Goal: Task Accomplishment & Management: Manage account settings

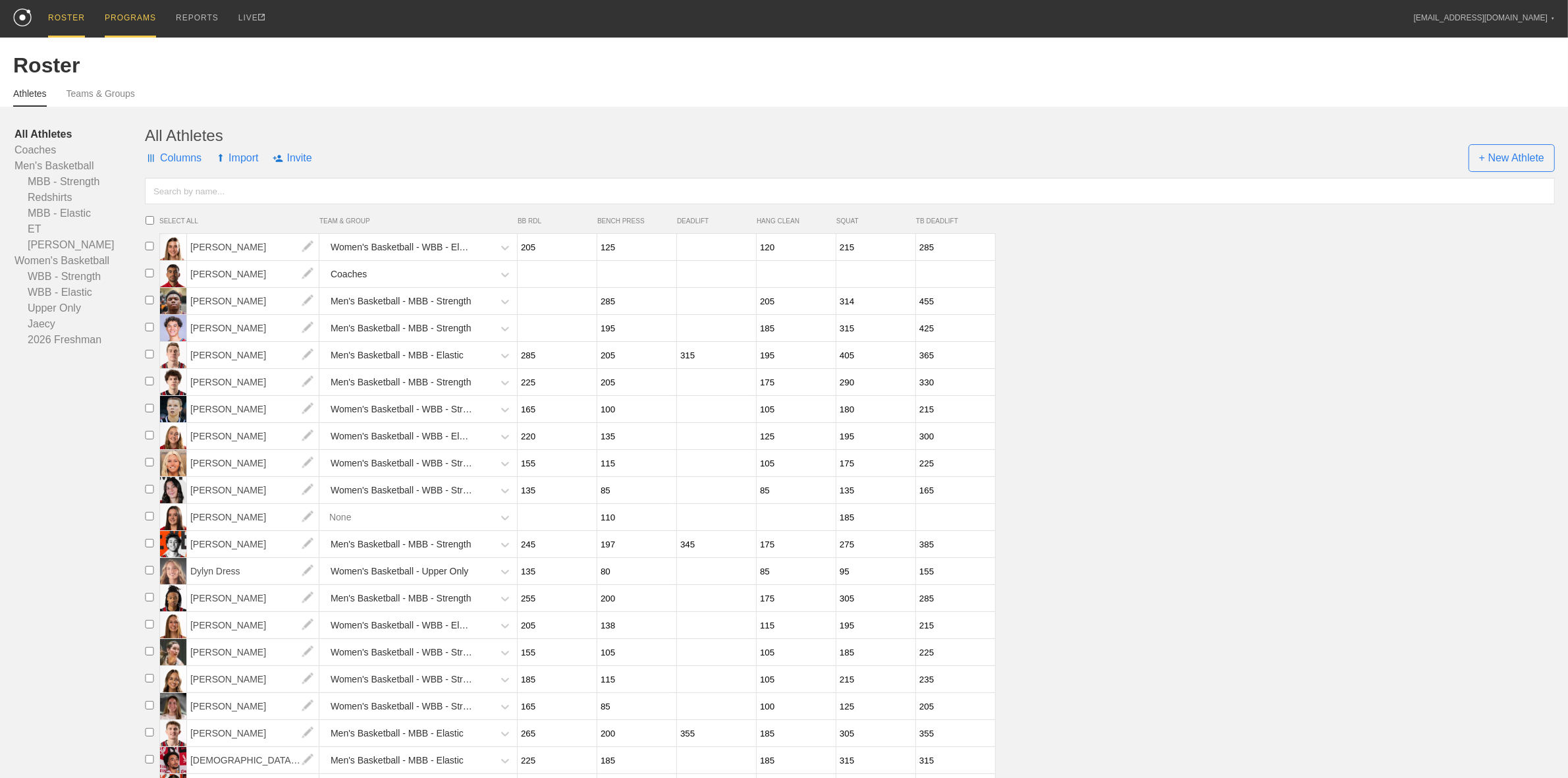
click at [124, 29] on div "PROGRAMS" at bounding box center [130, 18] width 51 height 37
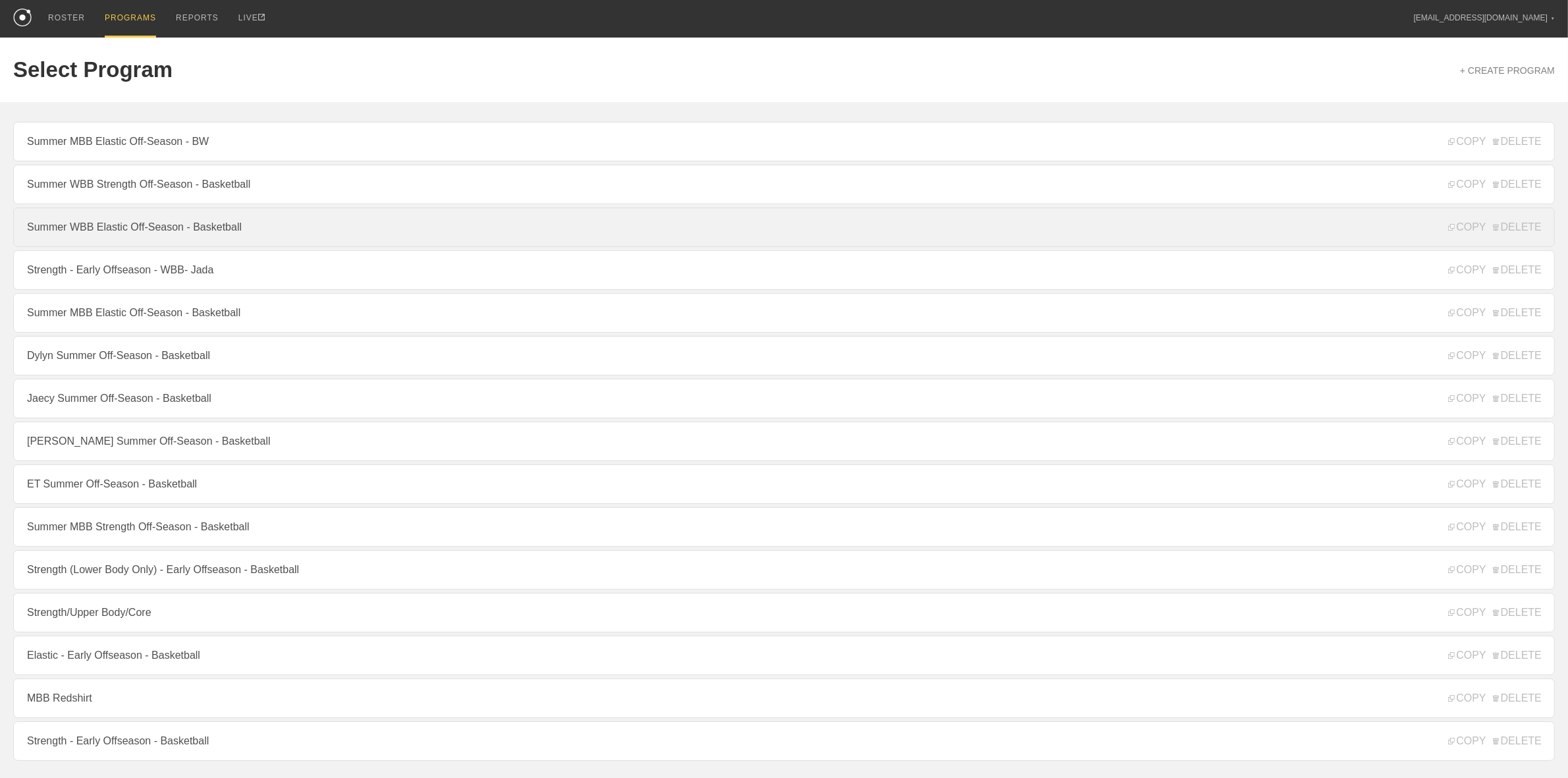
click at [176, 229] on link "Summer WBB Elastic Off-Season - Basketball" at bounding box center [784, 227] width 1542 height 39
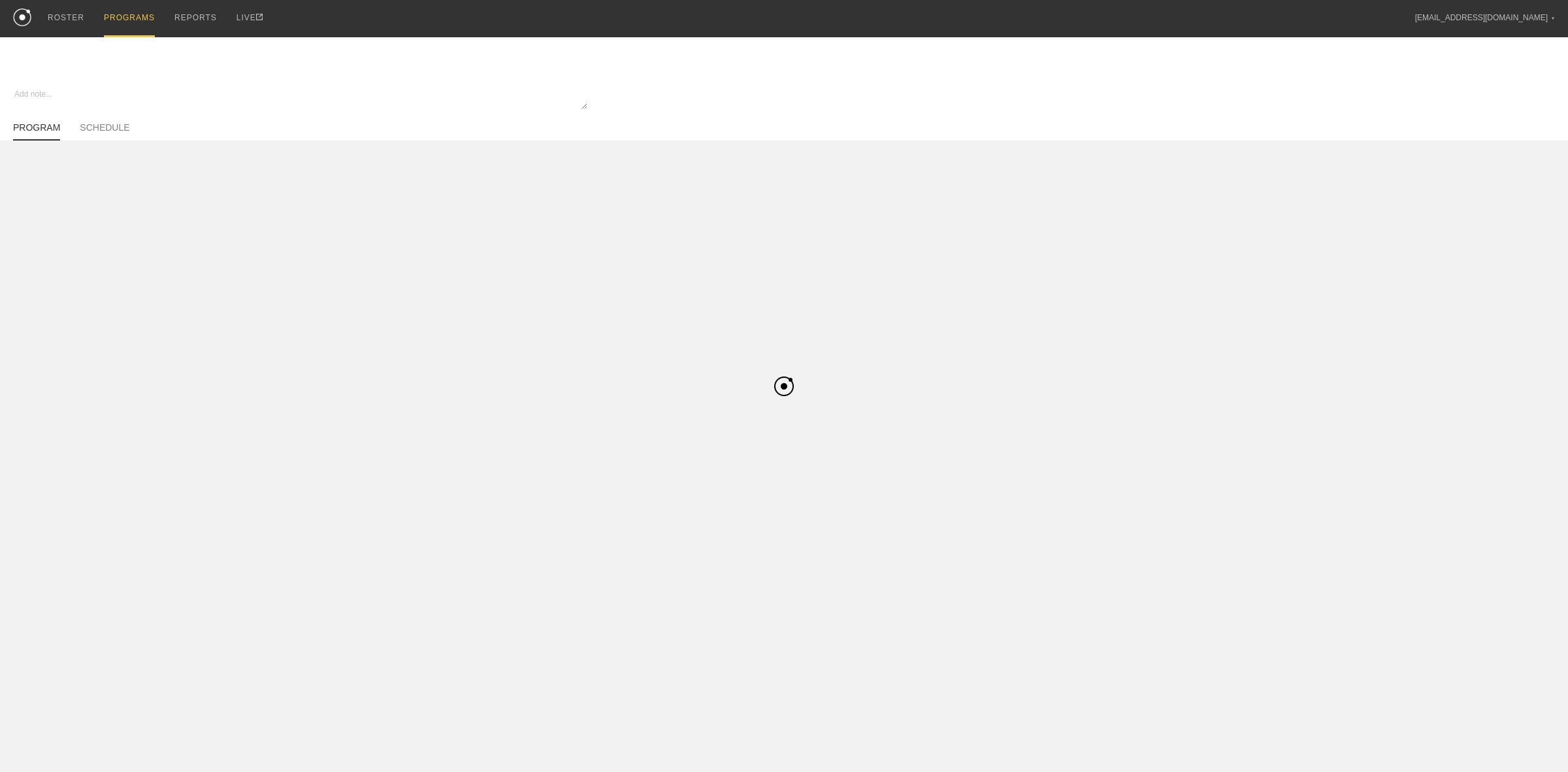
type textarea "x"
type input "Summer WBB Elastic Off-Season - Basketball"
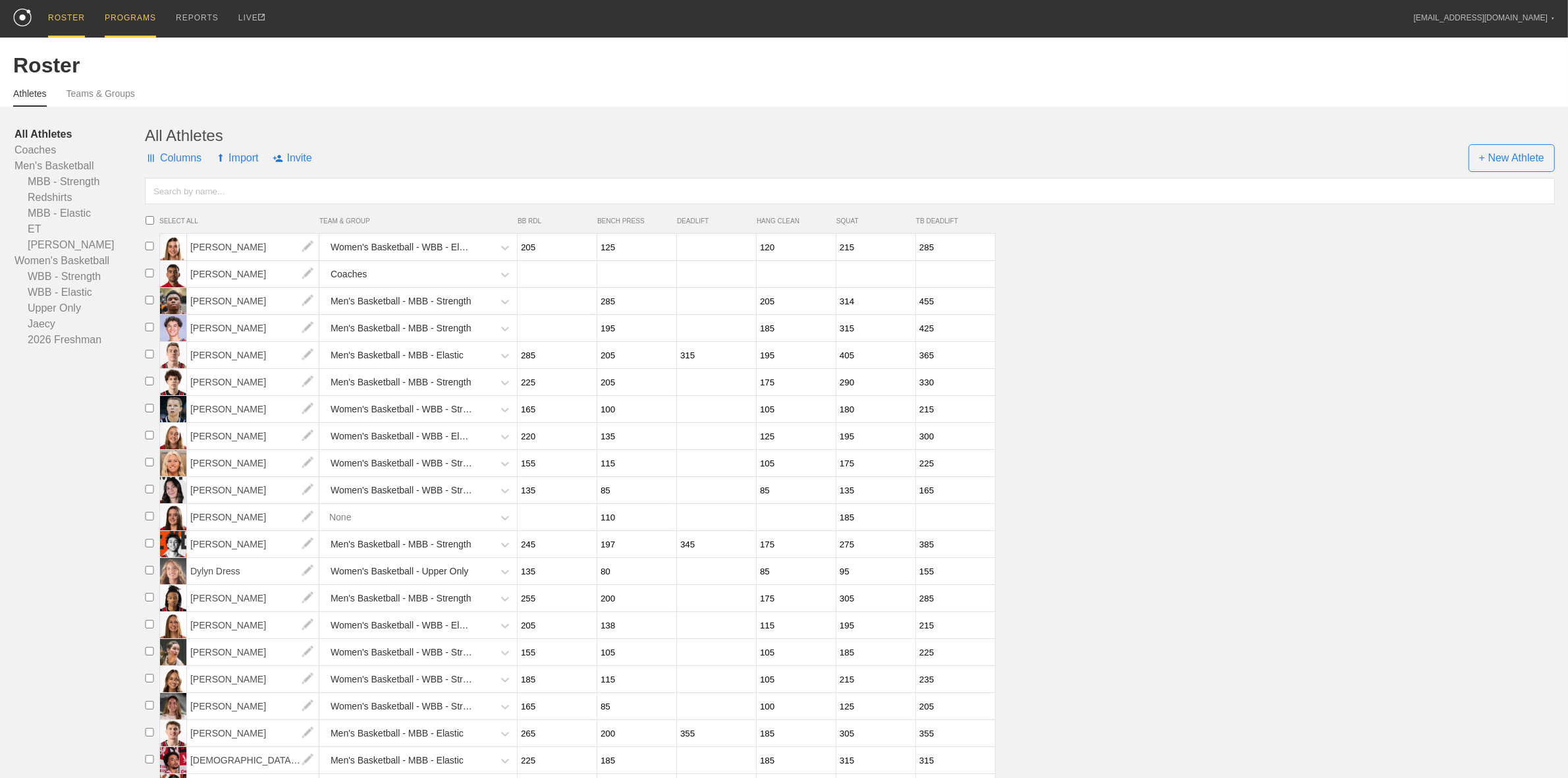
click at [120, 25] on div "PROGRAMS" at bounding box center [130, 18] width 51 height 37
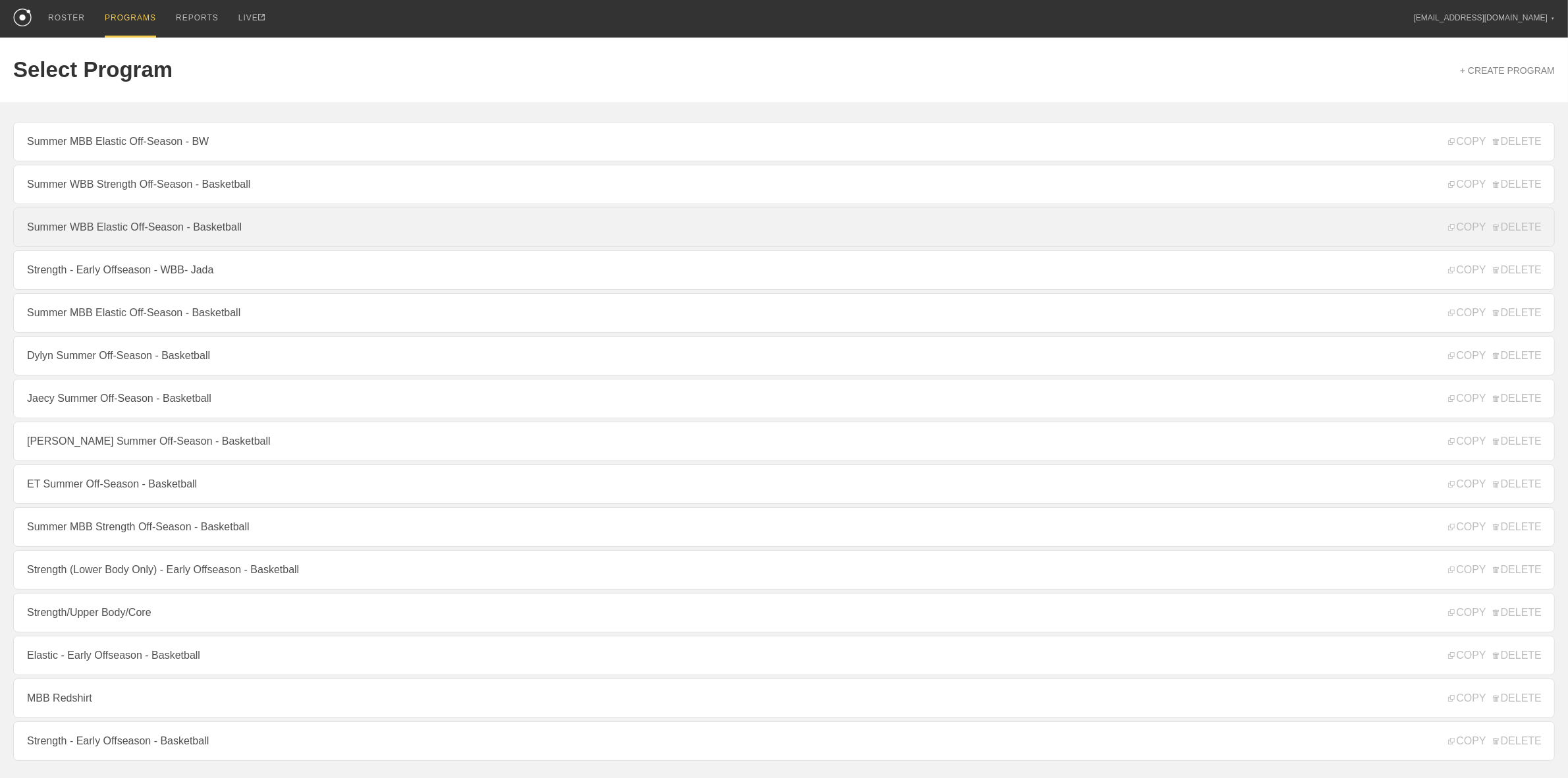
click at [144, 233] on link "Summer WBB Elastic Off-Season - Basketball" at bounding box center [784, 227] width 1542 height 39
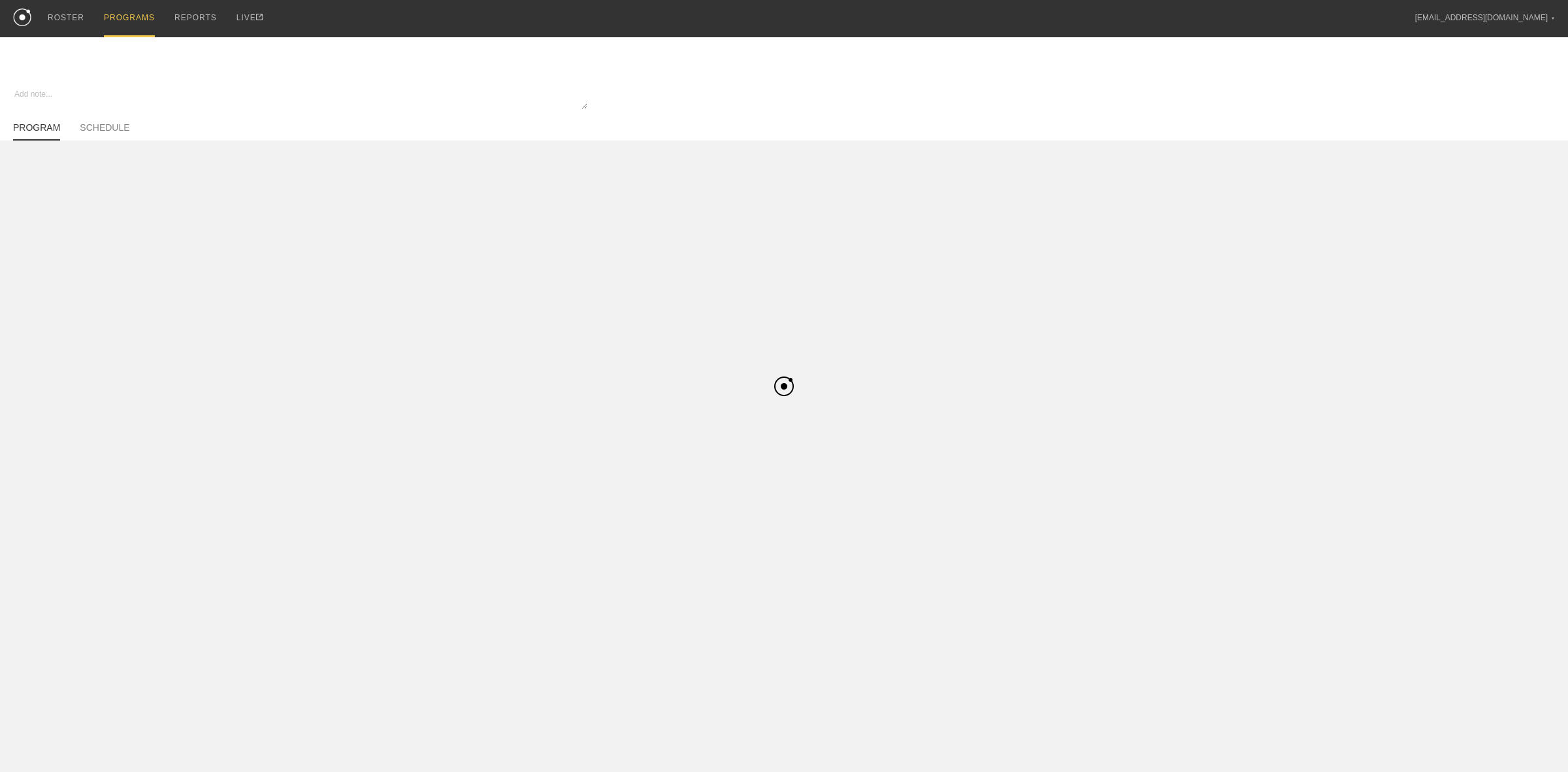
type textarea "x"
type input "Summer WBB Elastic Off-Season - Basketball"
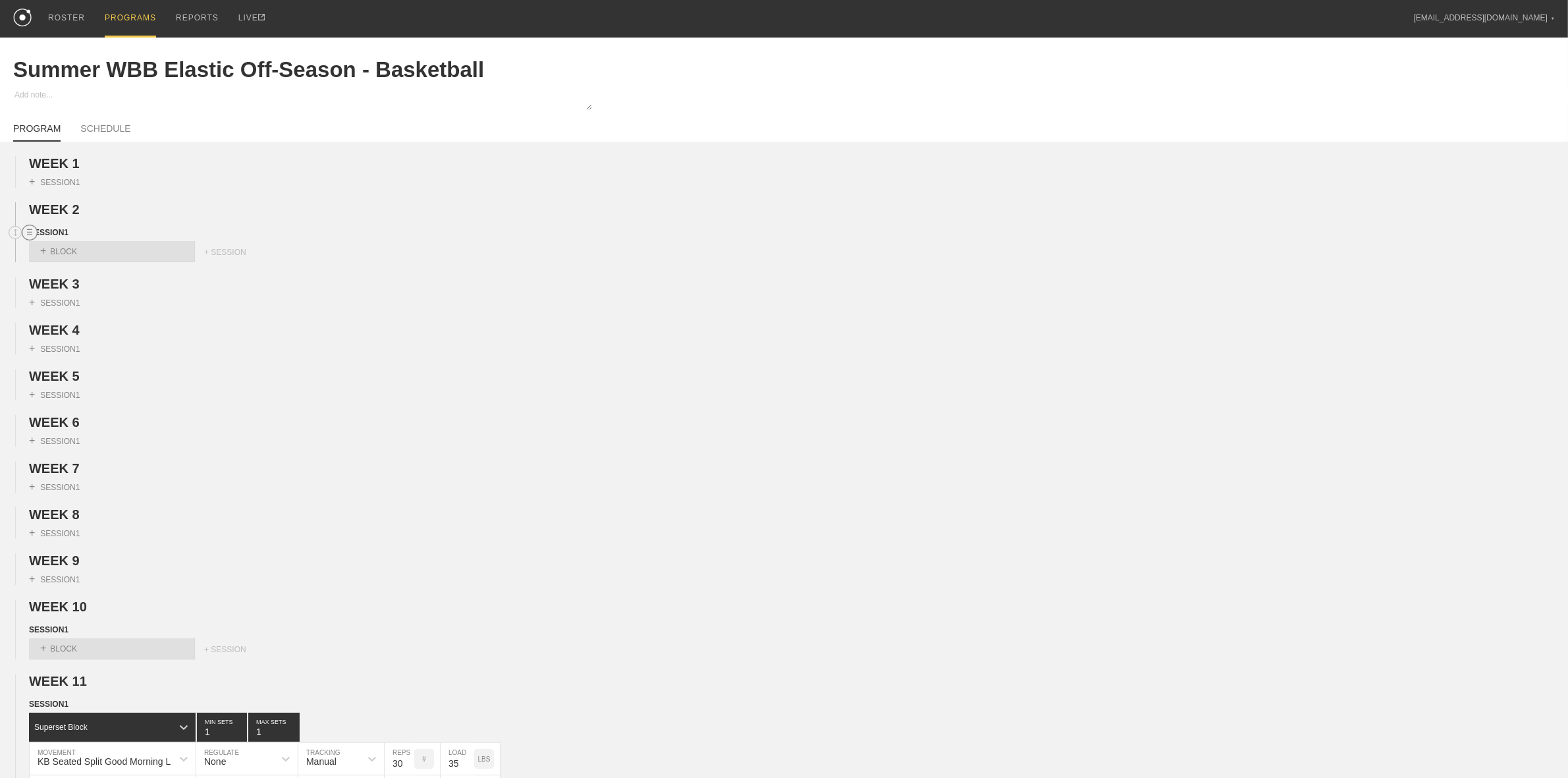
click at [23, 233] on circle at bounding box center [30, 233] width 15 height 15
click at [76, 271] on div "DELETE" at bounding box center [91, 270] width 105 height 20
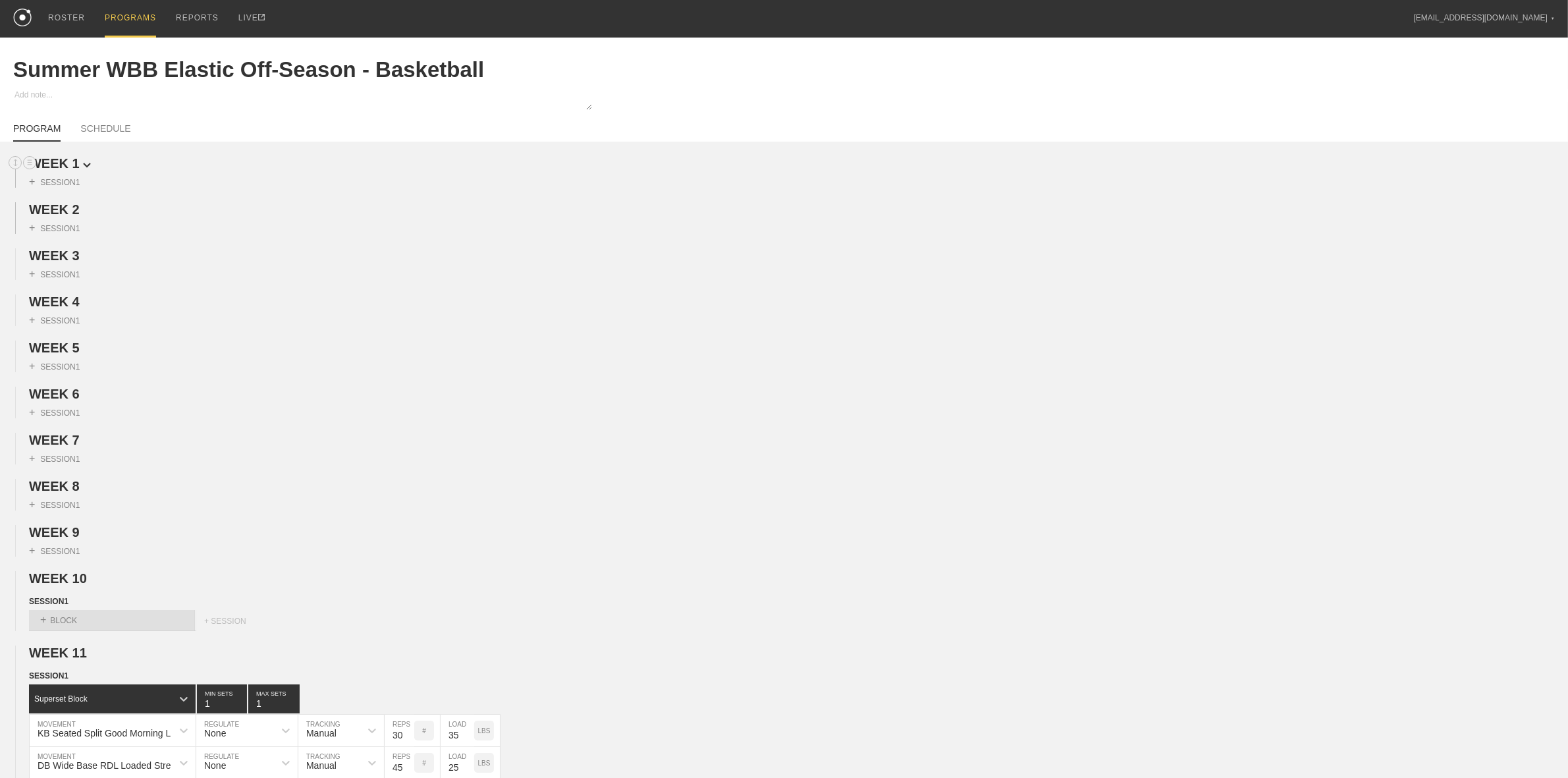
click at [77, 160] on span "WEEK 1" at bounding box center [59, 163] width 62 height 15
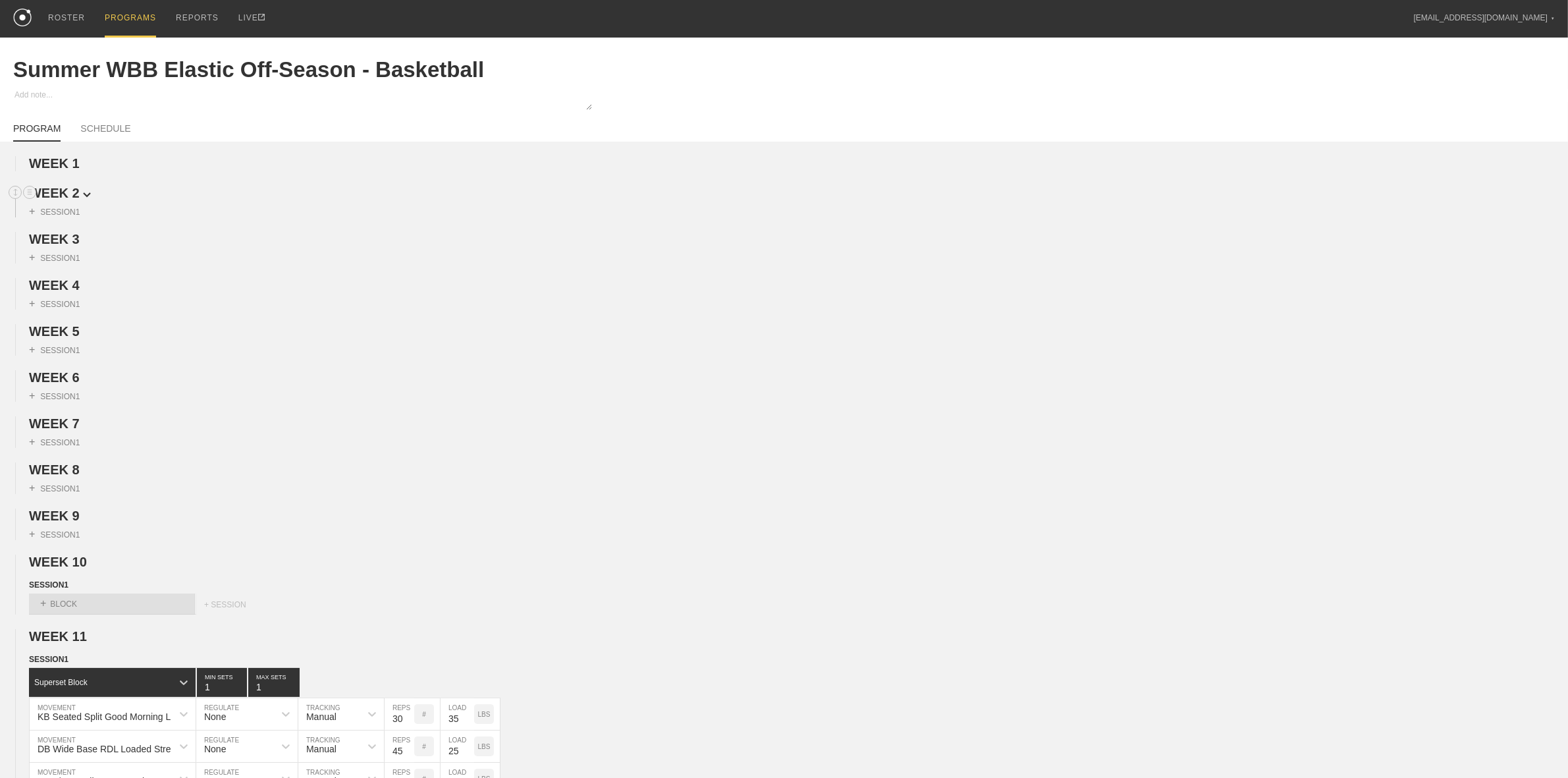
click at [66, 193] on span "WEEK 2" at bounding box center [59, 193] width 62 height 15
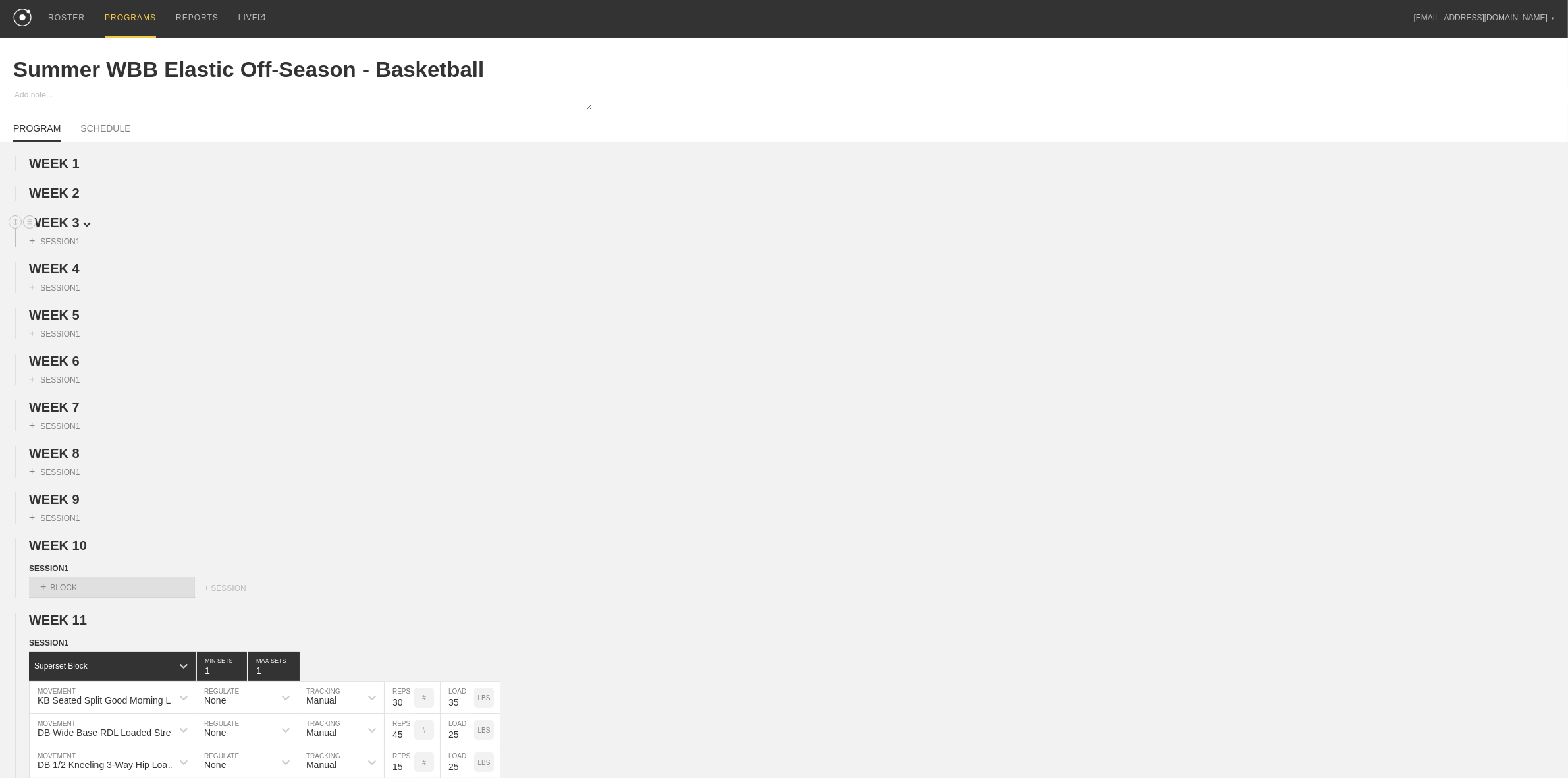
click at [60, 226] on span "WEEK 3" at bounding box center [59, 222] width 62 height 15
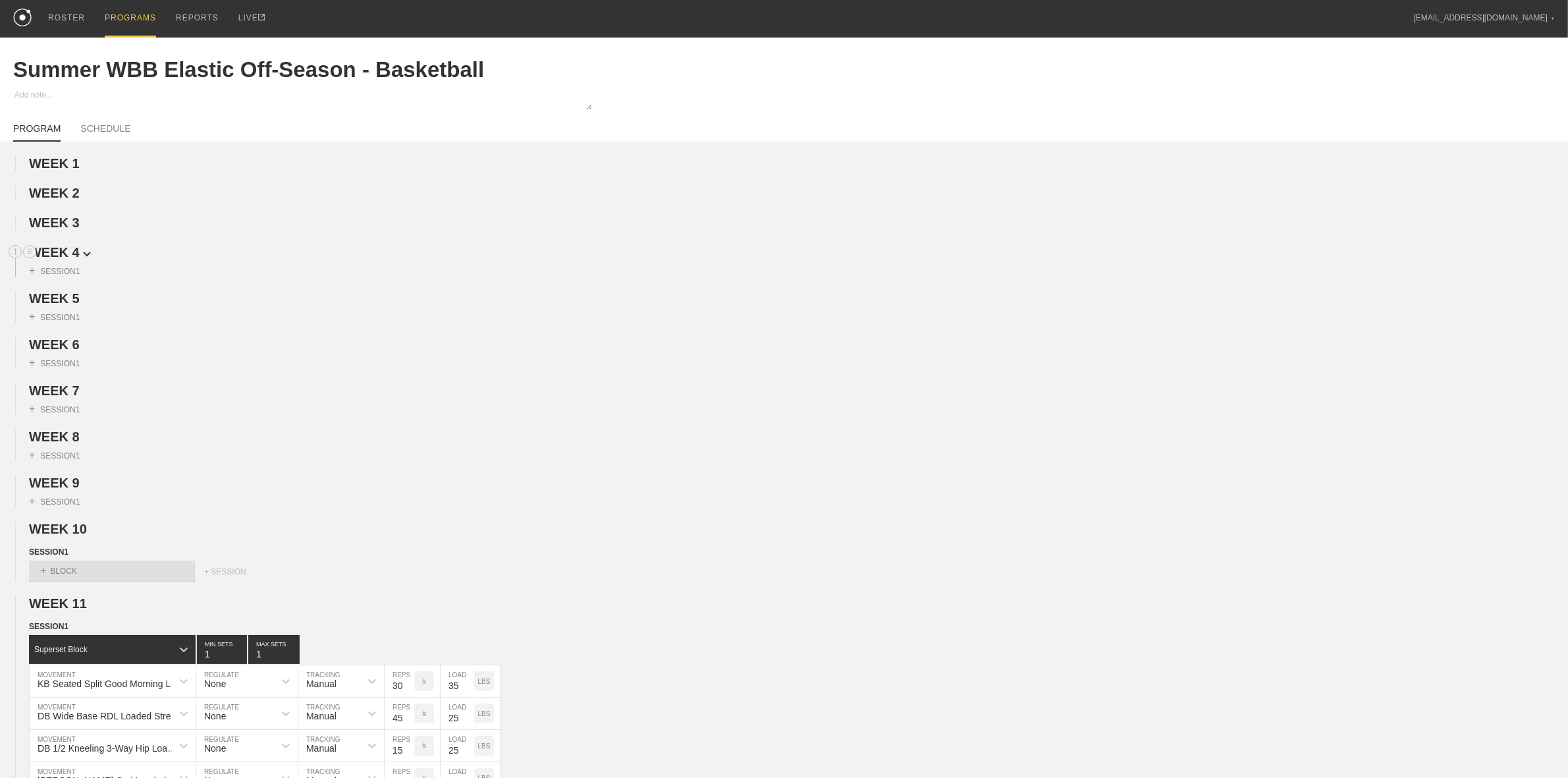
click at [64, 247] on span "WEEK 4" at bounding box center [59, 252] width 62 height 15
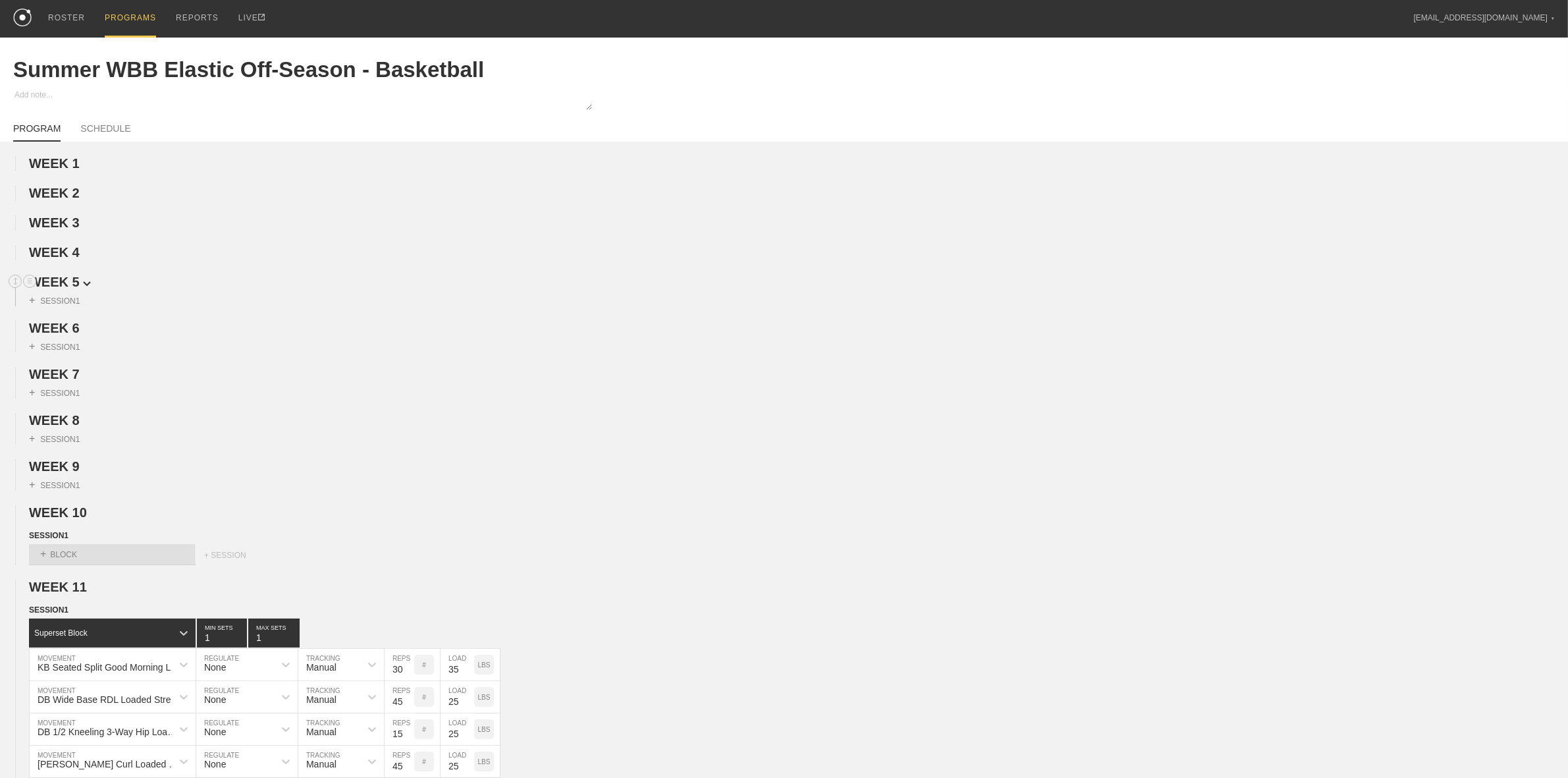
click at [70, 288] on span "WEEK 5" at bounding box center [59, 281] width 62 height 15
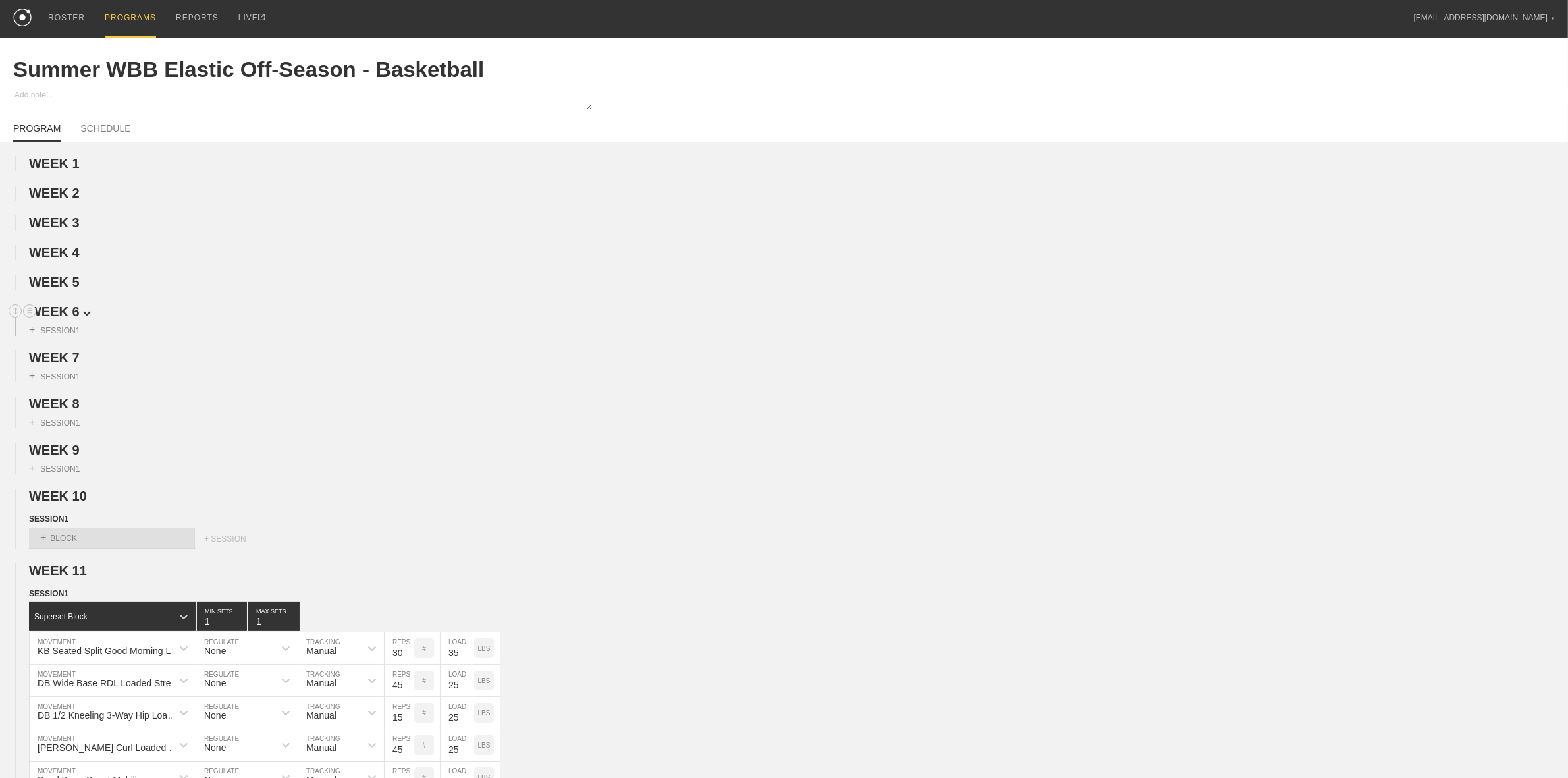
click at [68, 317] on span "WEEK 6" at bounding box center [59, 311] width 62 height 15
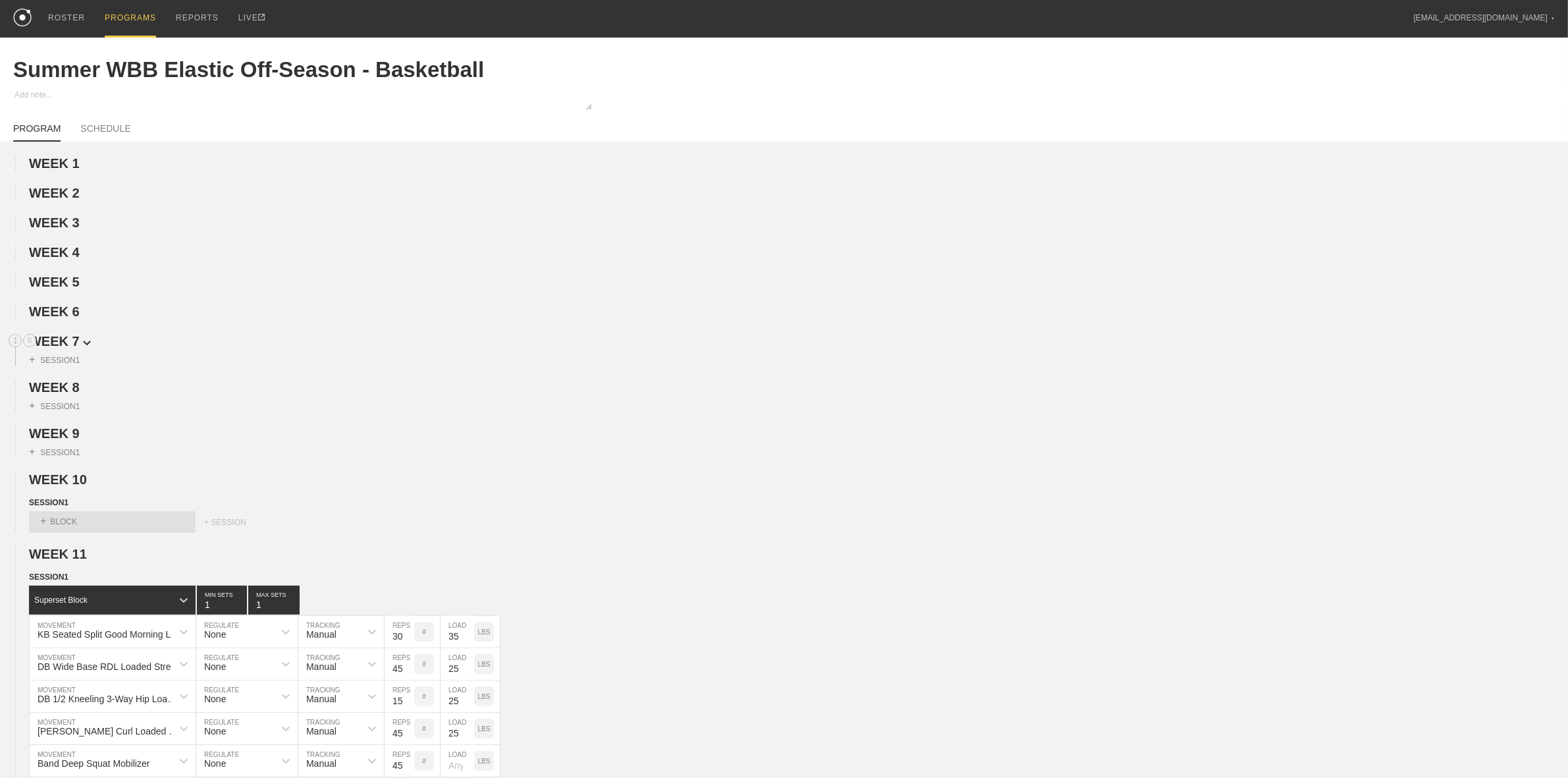
click at [64, 343] on span "WEEK 7" at bounding box center [59, 341] width 62 height 15
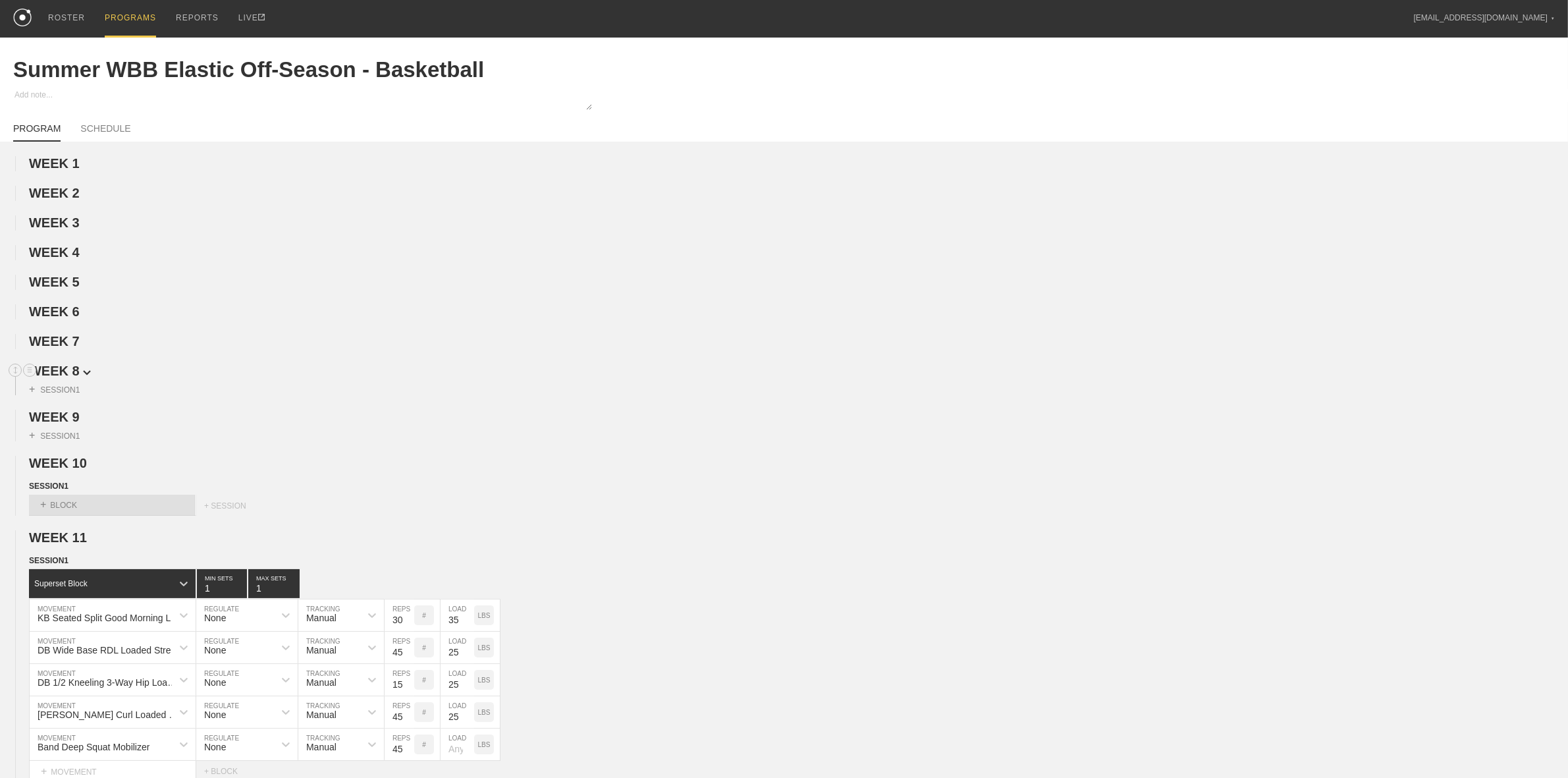
click at [66, 372] on span "WEEK 8" at bounding box center [59, 370] width 62 height 15
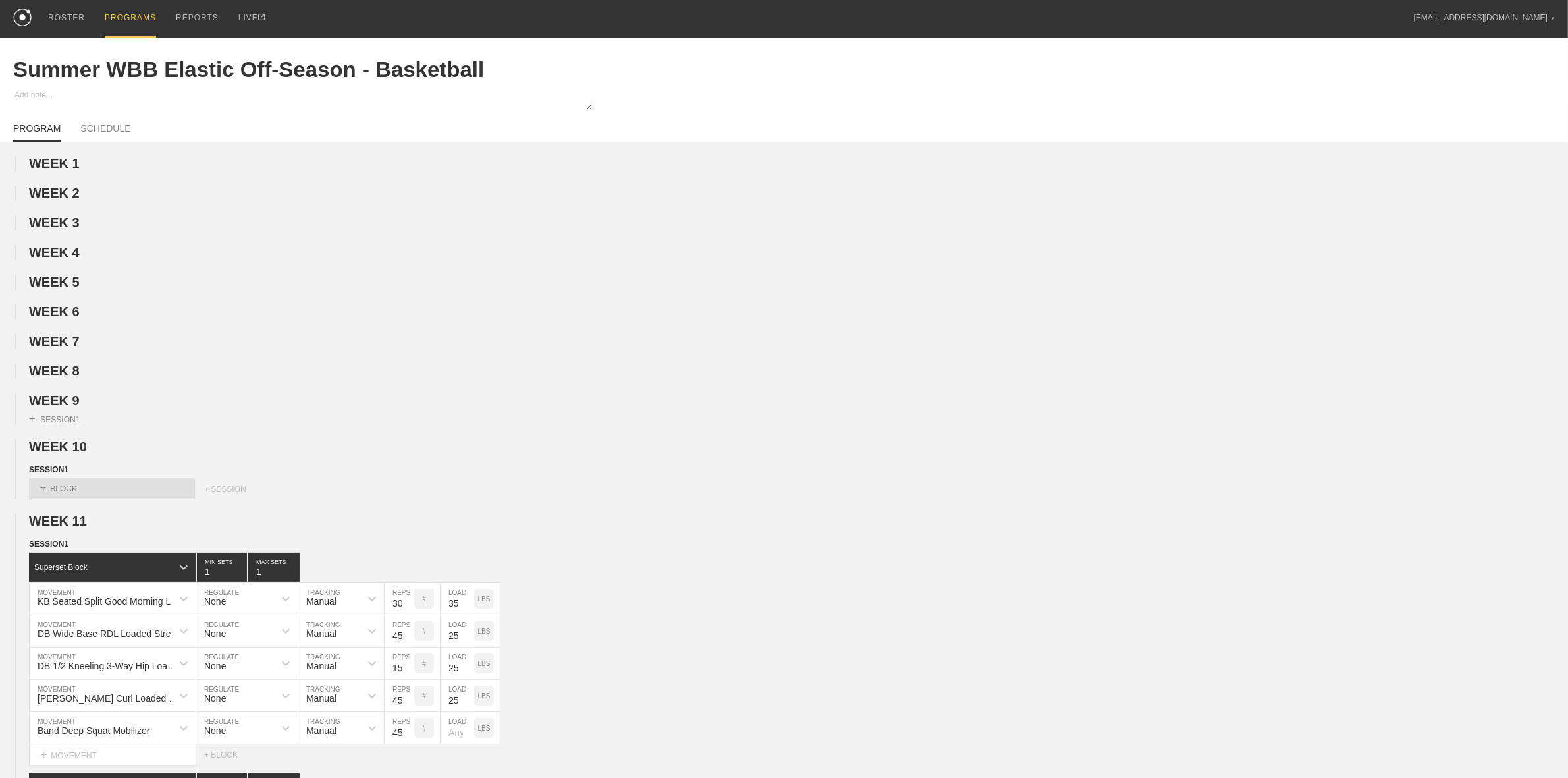
click at [71, 407] on span "WEEK 9" at bounding box center [54, 400] width 51 height 15
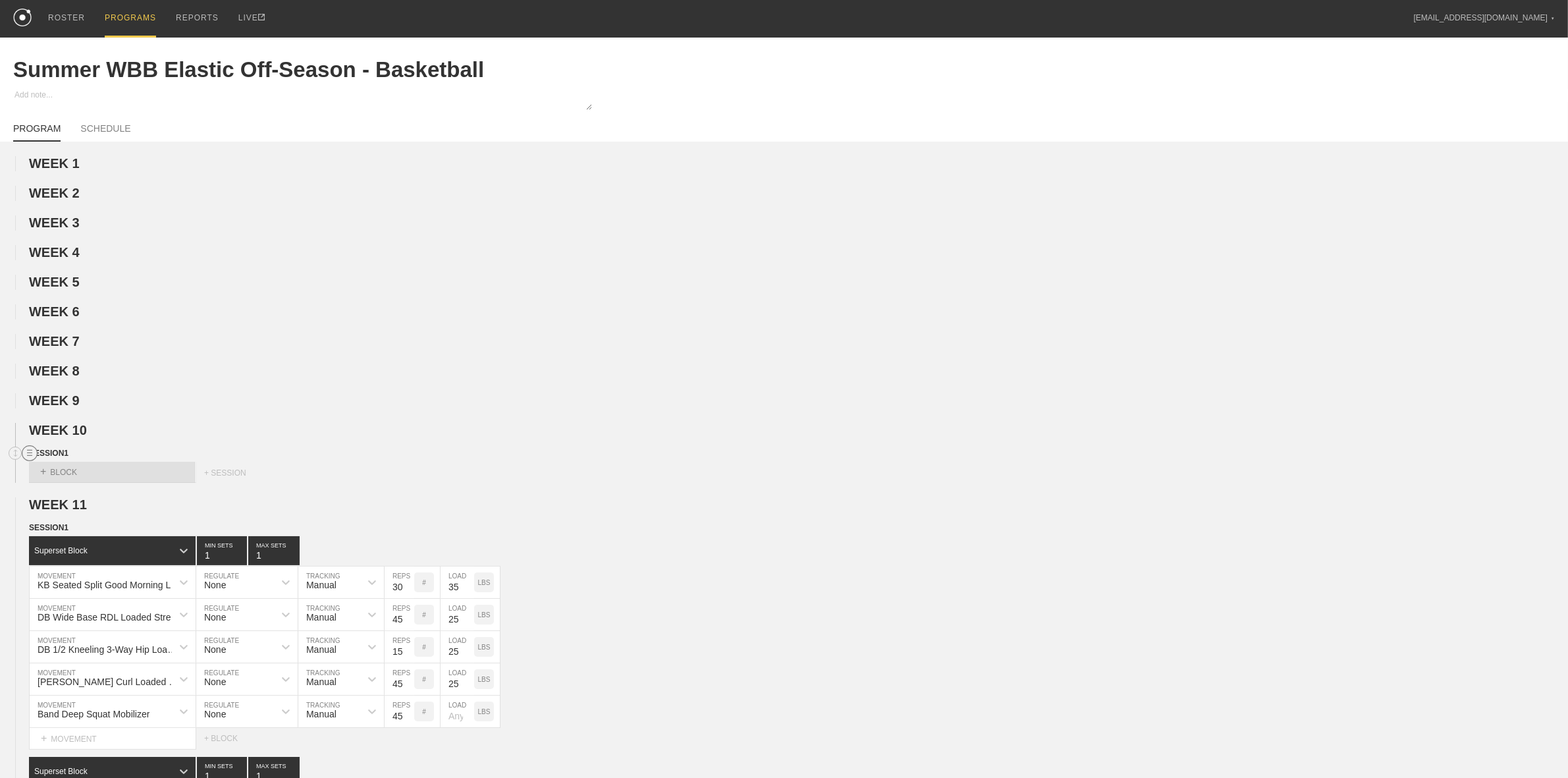
click at [30, 460] on circle at bounding box center [30, 453] width 15 height 15
drag, startPoint x: 114, startPoint y: 476, endPoint x: 981, endPoint y: 413, distance: 869.3
click at [114, 476] on div "DUPLICATE" at bounding box center [91, 475] width 105 height 20
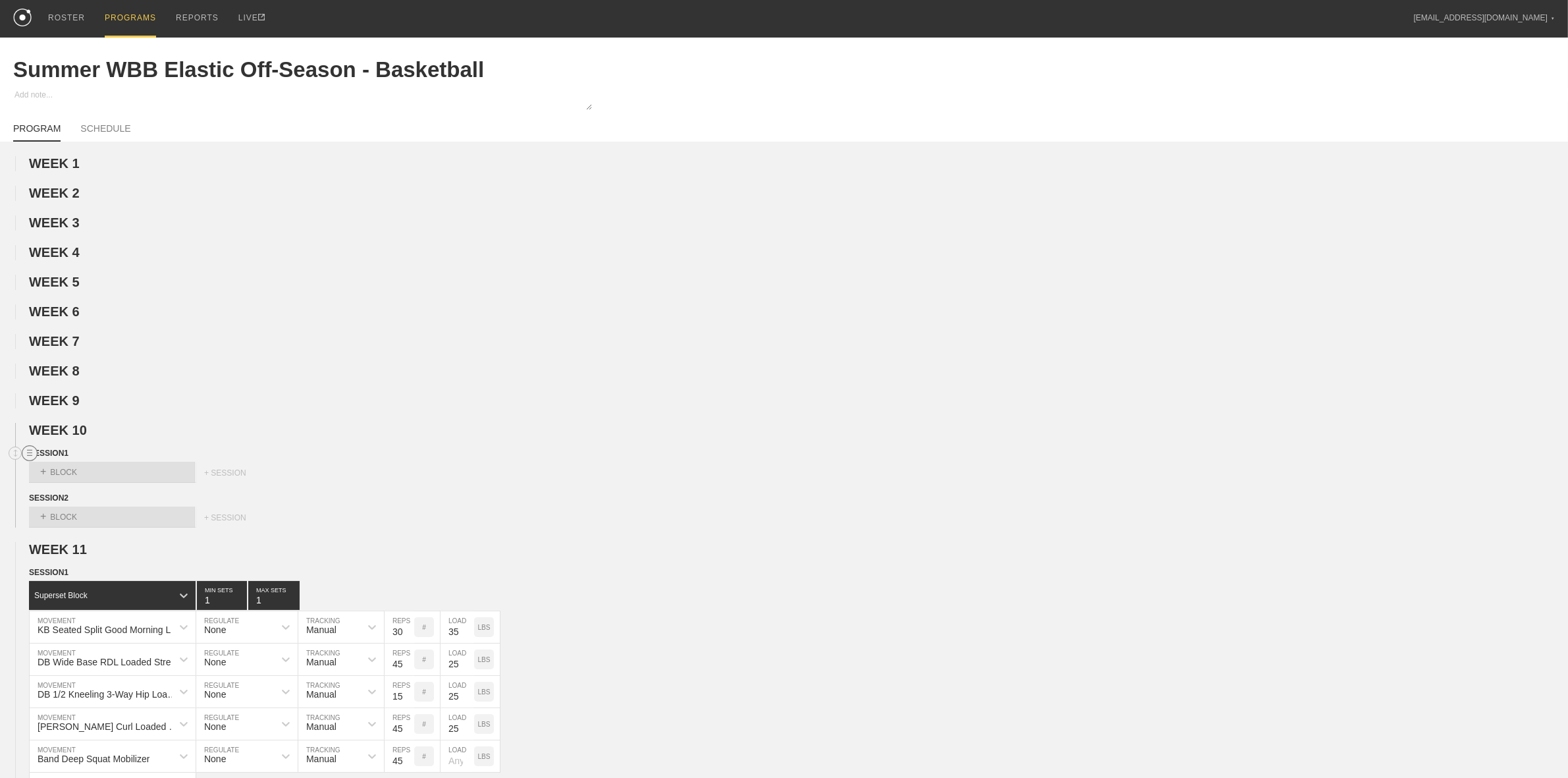
click at [29, 458] on circle at bounding box center [30, 453] width 15 height 15
click at [67, 495] on div "DELETE" at bounding box center [91, 494] width 105 height 20
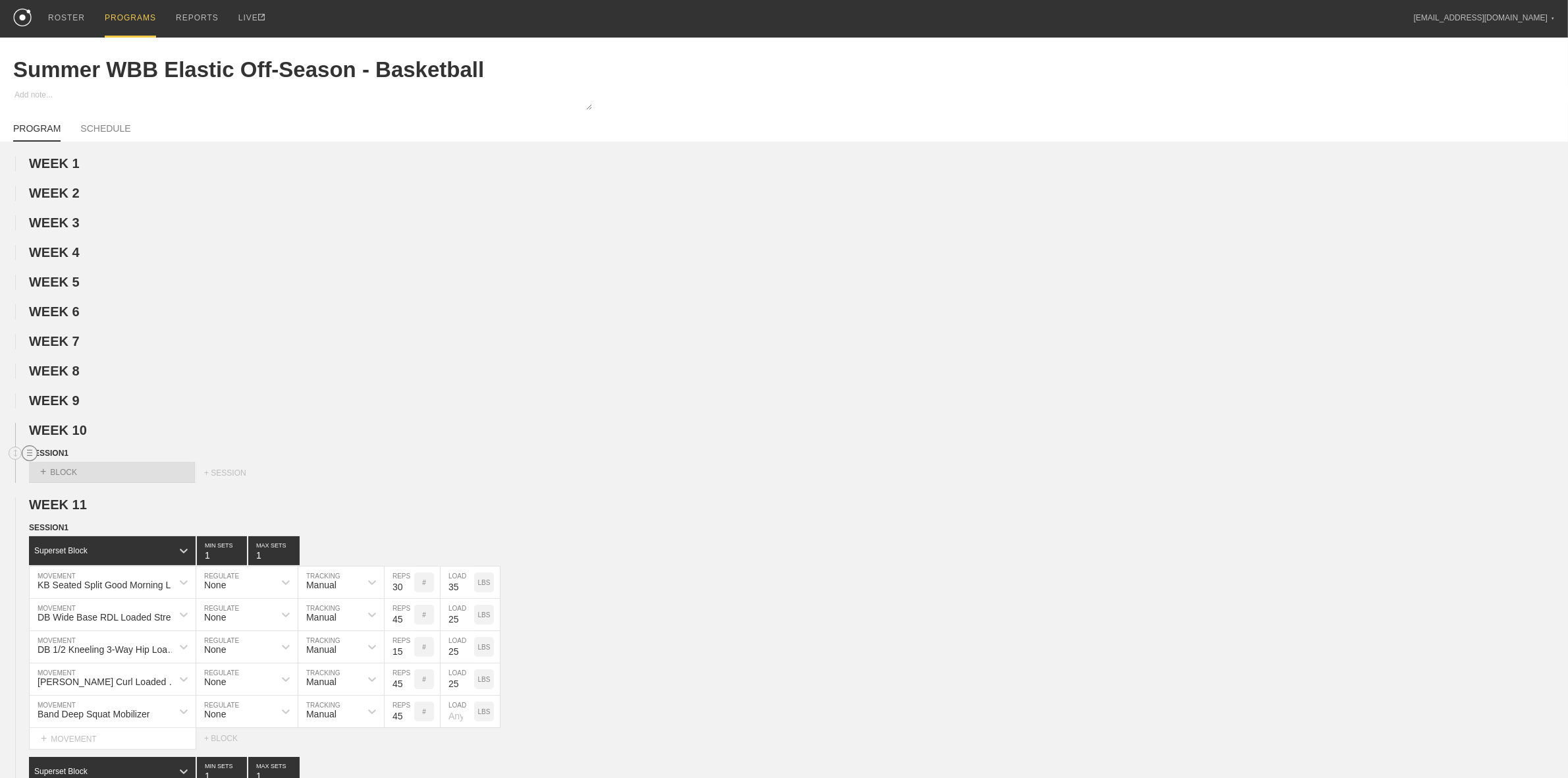
click at [30, 460] on circle at bounding box center [30, 453] width 15 height 15
click at [93, 495] on div "DELETE" at bounding box center [91, 494] width 105 height 20
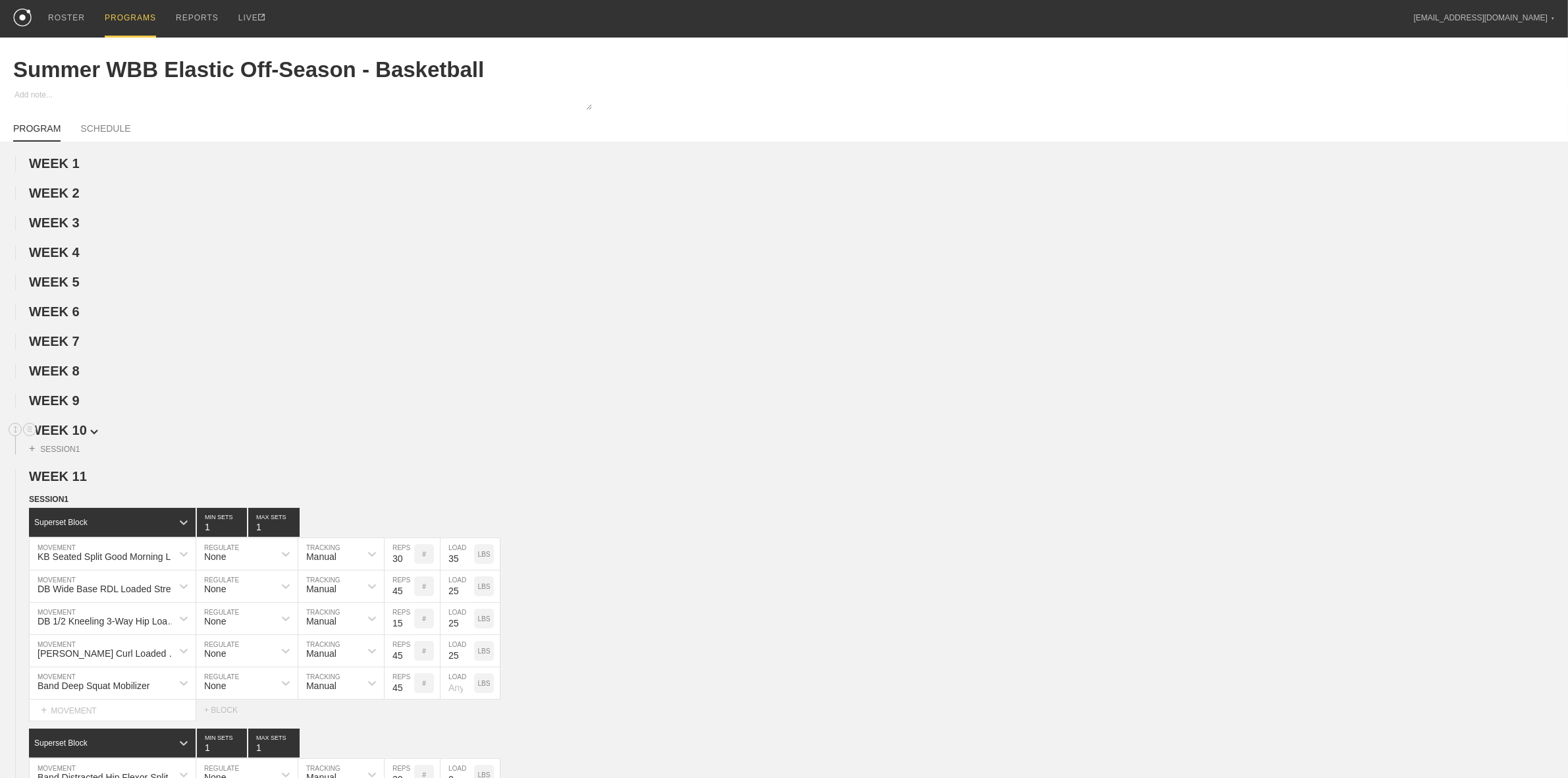
click at [64, 435] on span "WEEK 10" at bounding box center [63, 430] width 69 height 15
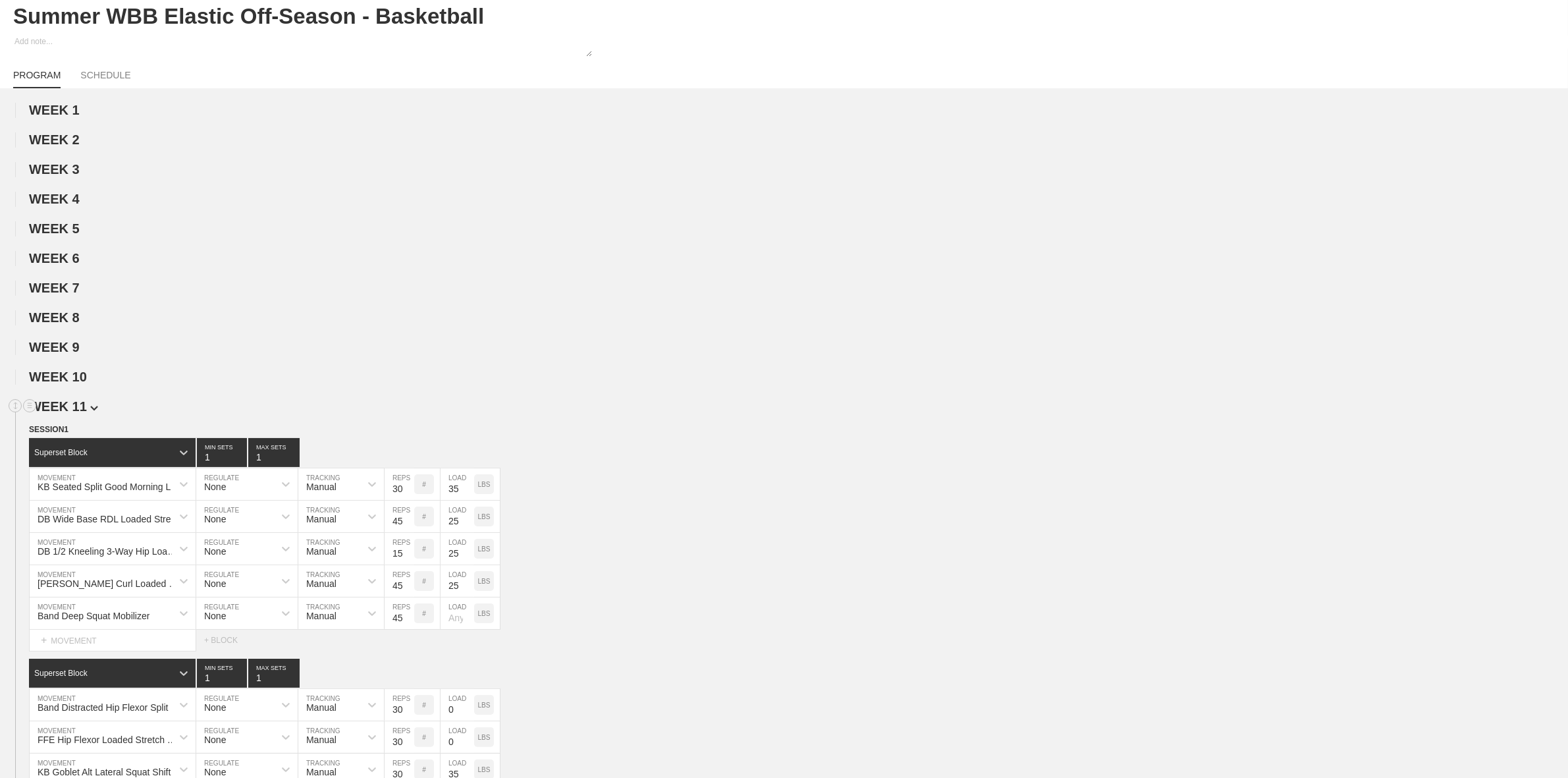
scroll to position [82, 0]
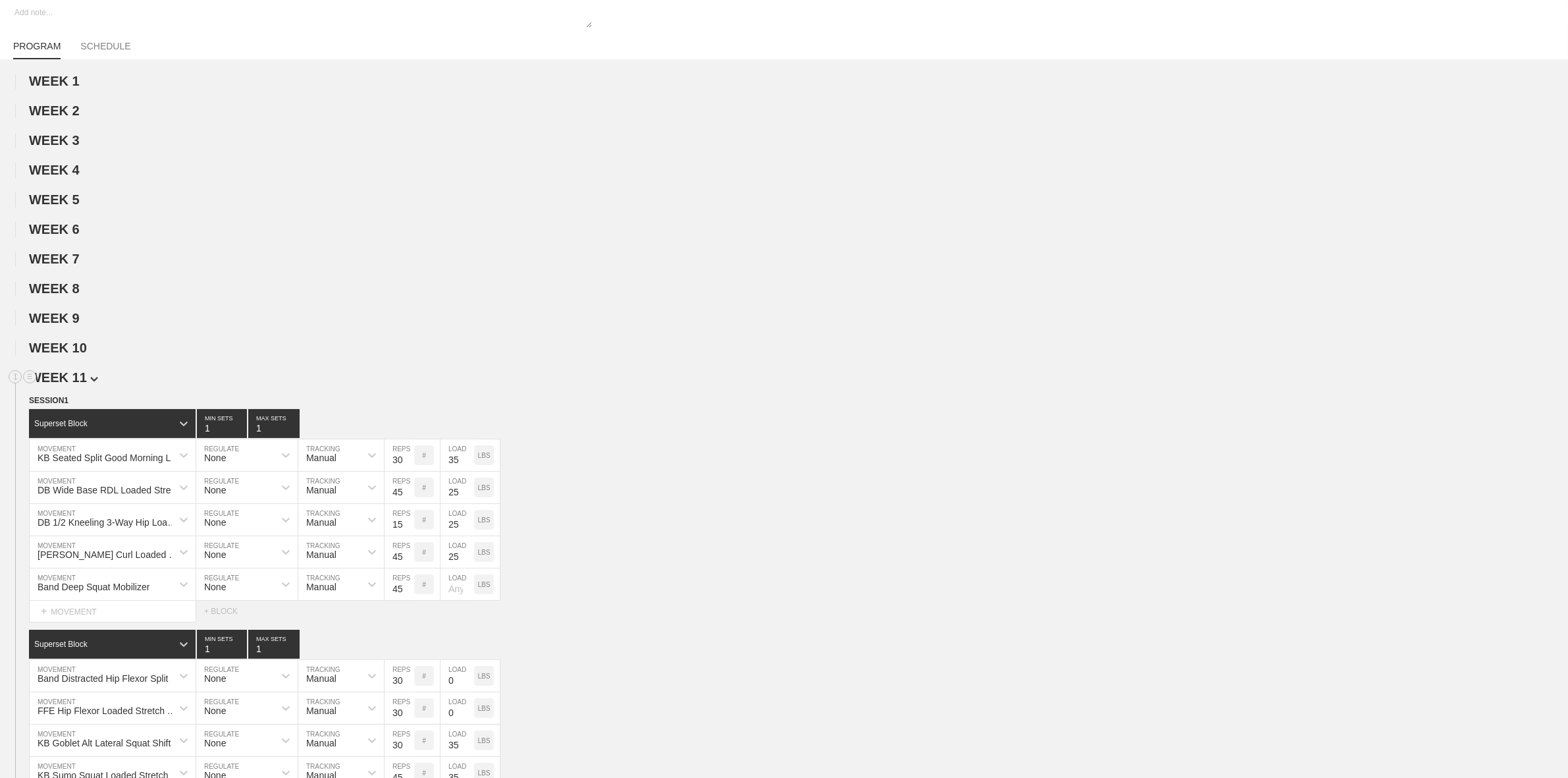
click at [78, 381] on span "WEEK 11" at bounding box center [63, 377] width 69 height 15
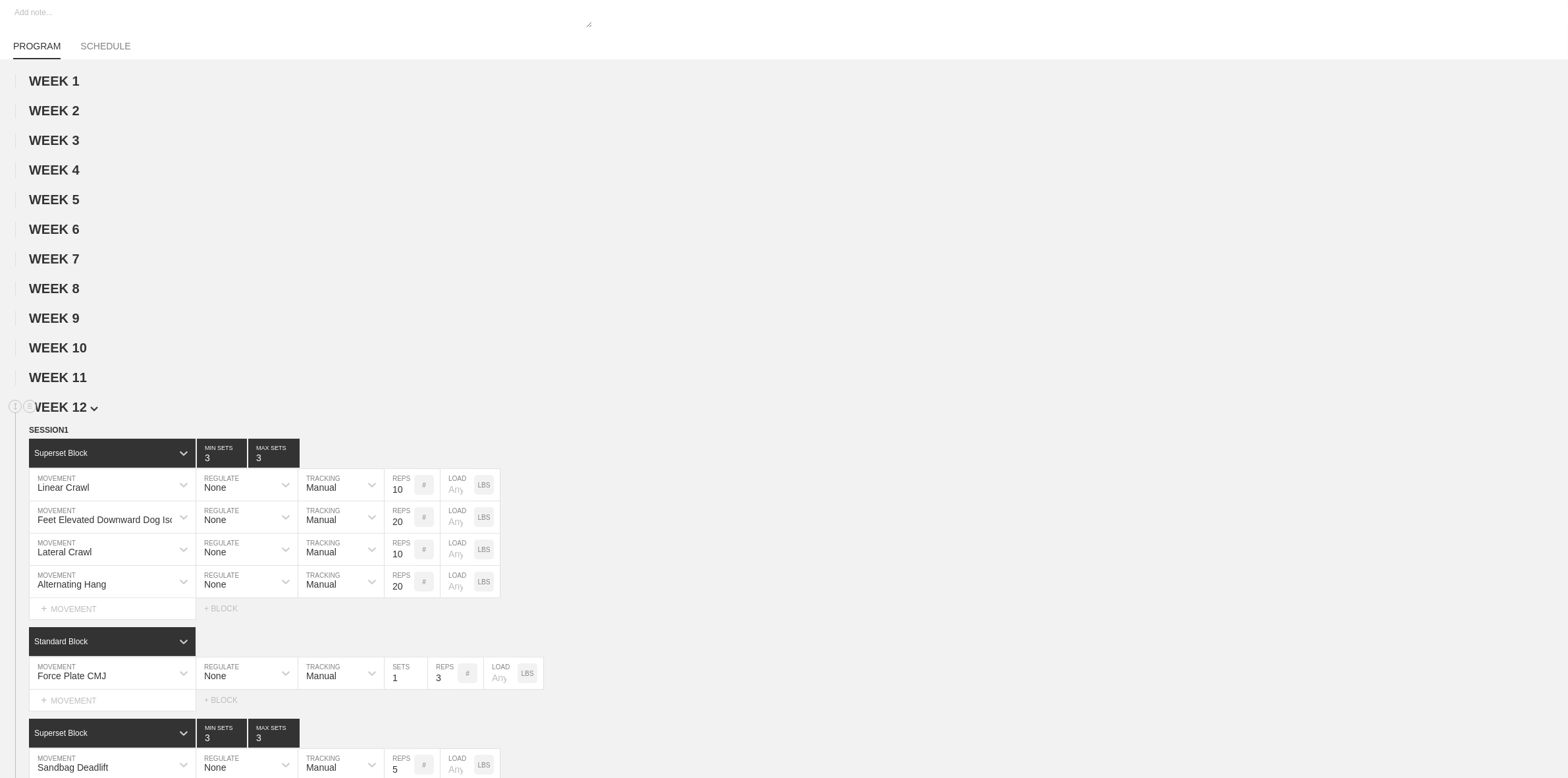
click at [76, 414] on span "WEEK 12" at bounding box center [63, 407] width 69 height 15
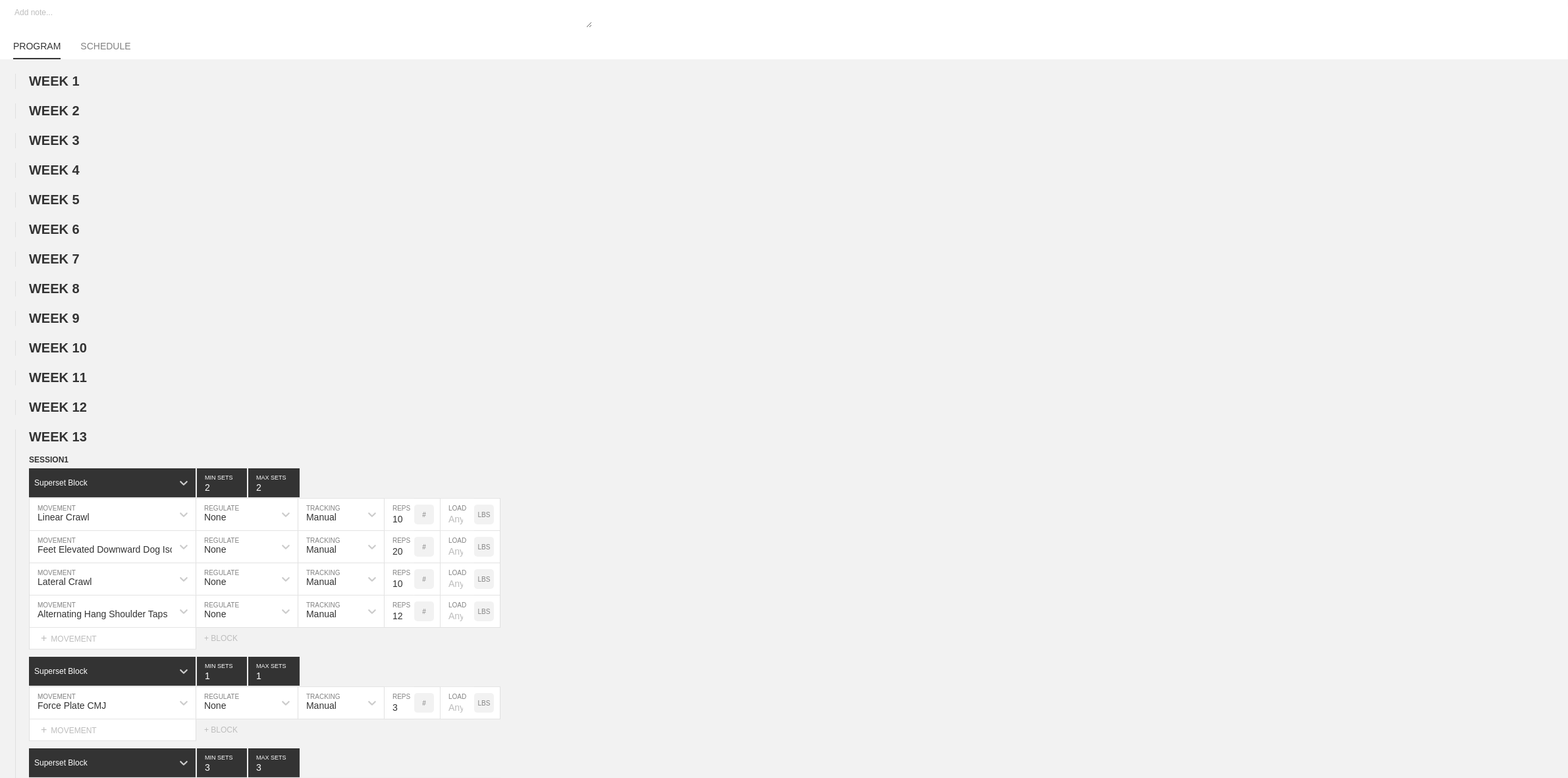
click at [71, 443] on span "WEEK 13" at bounding box center [57, 436] width 58 height 15
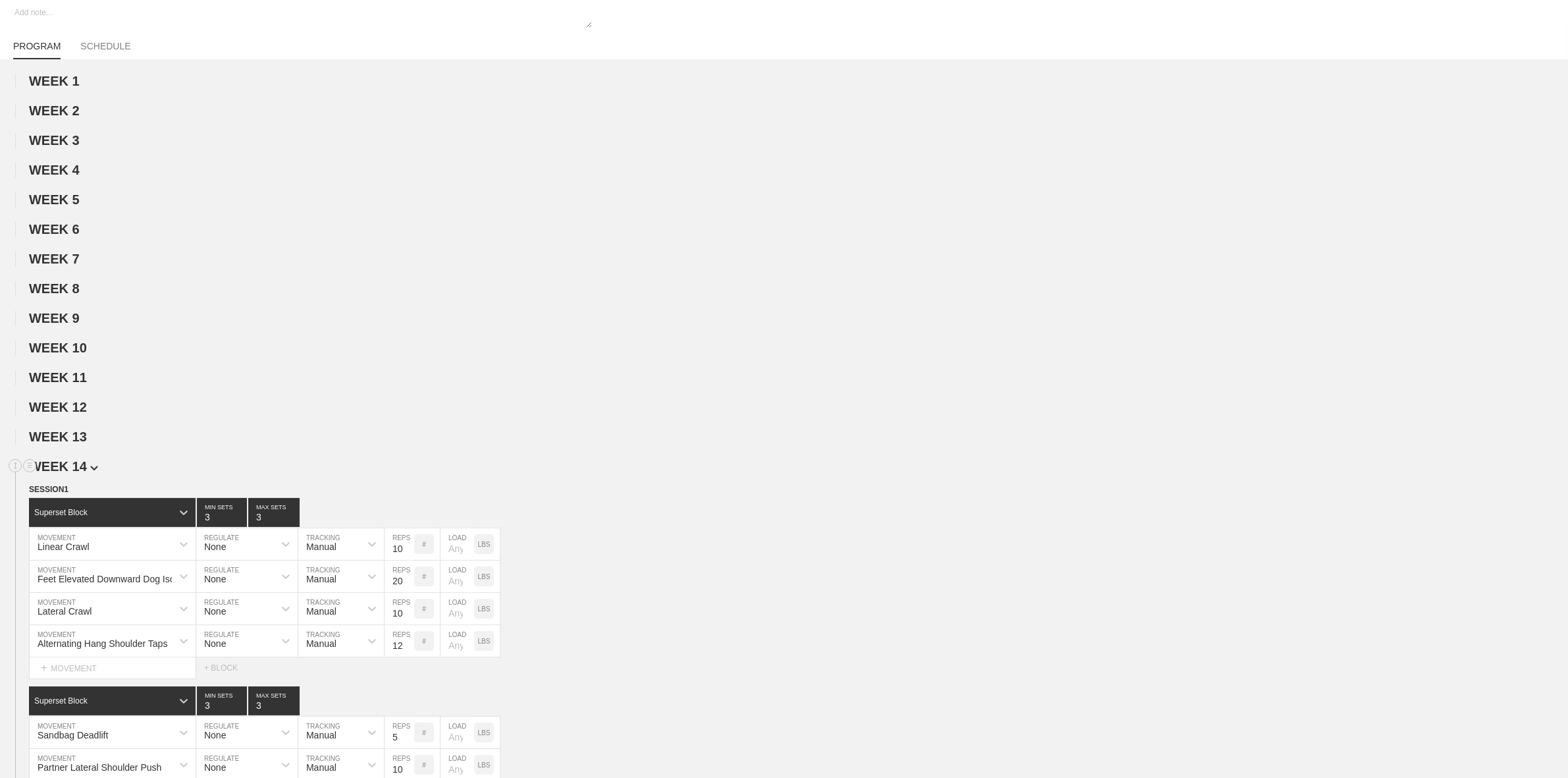
click at [78, 471] on span "WEEK 14" at bounding box center [63, 466] width 69 height 15
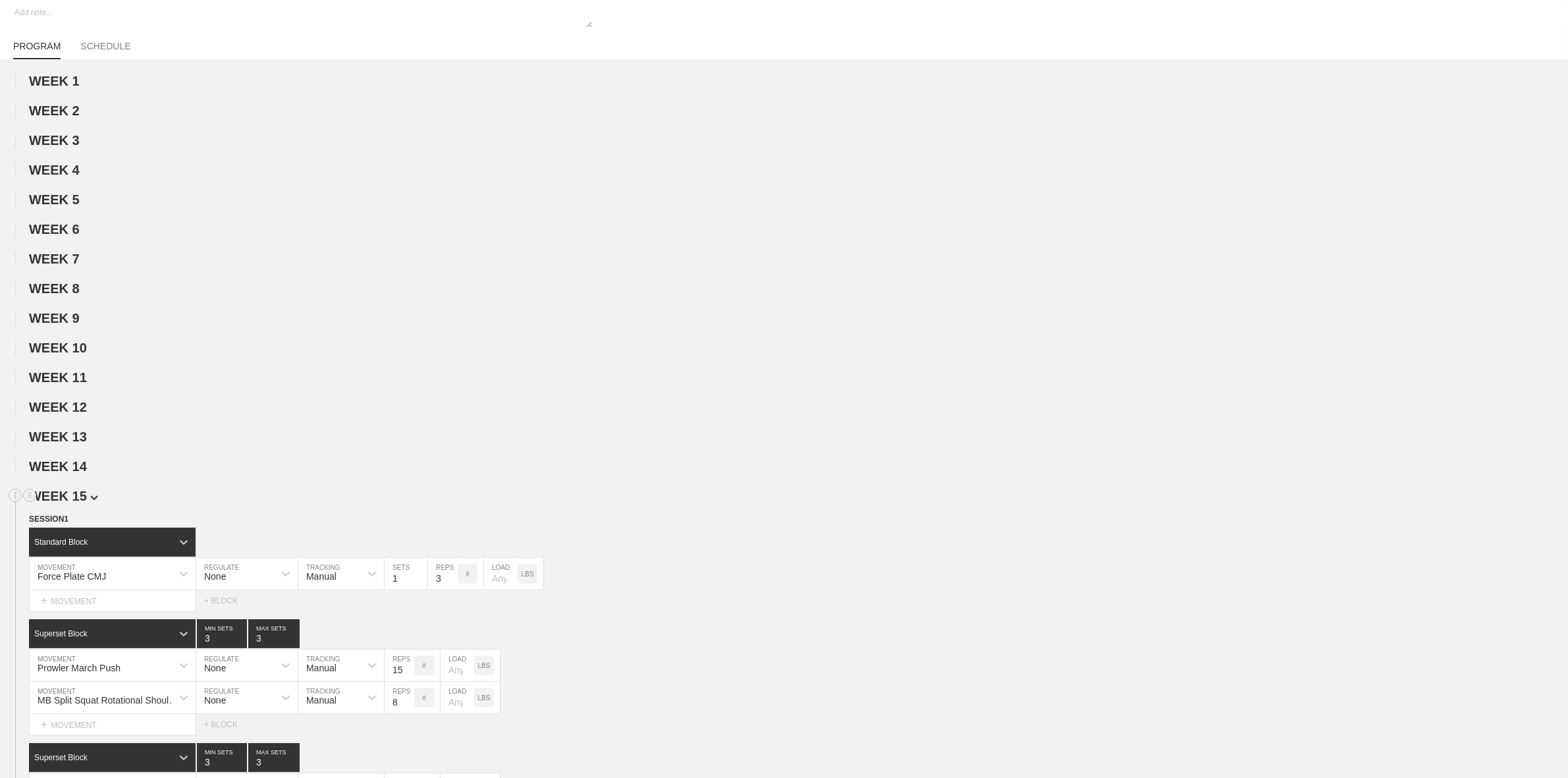
click at [79, 503] on span "WEEK 15" at bounding box center [63, 496] width 69 height 15
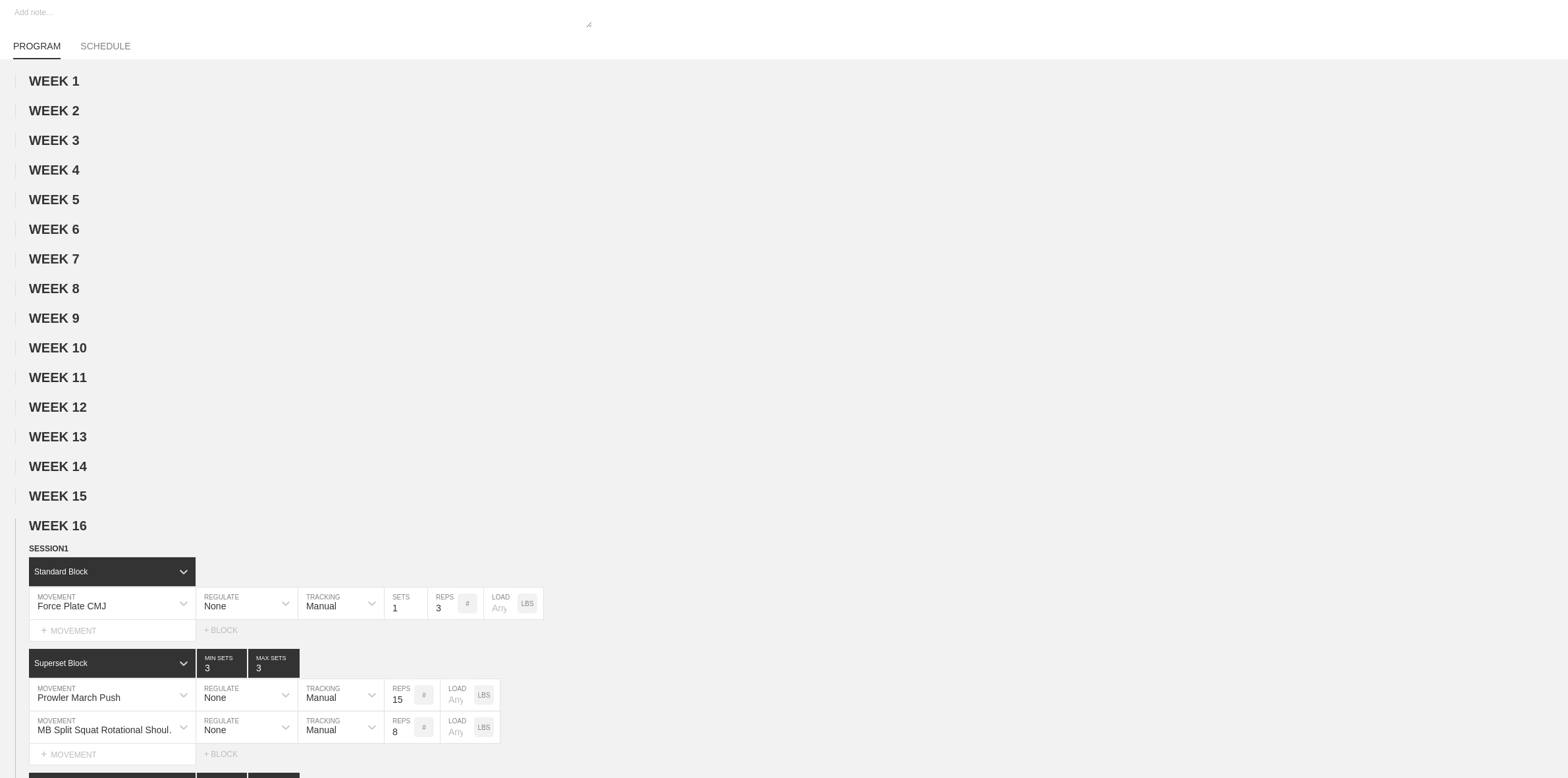
click at [73, 533] on span "WEEK 16" at bounding box center [63, 525] width 69 height 15
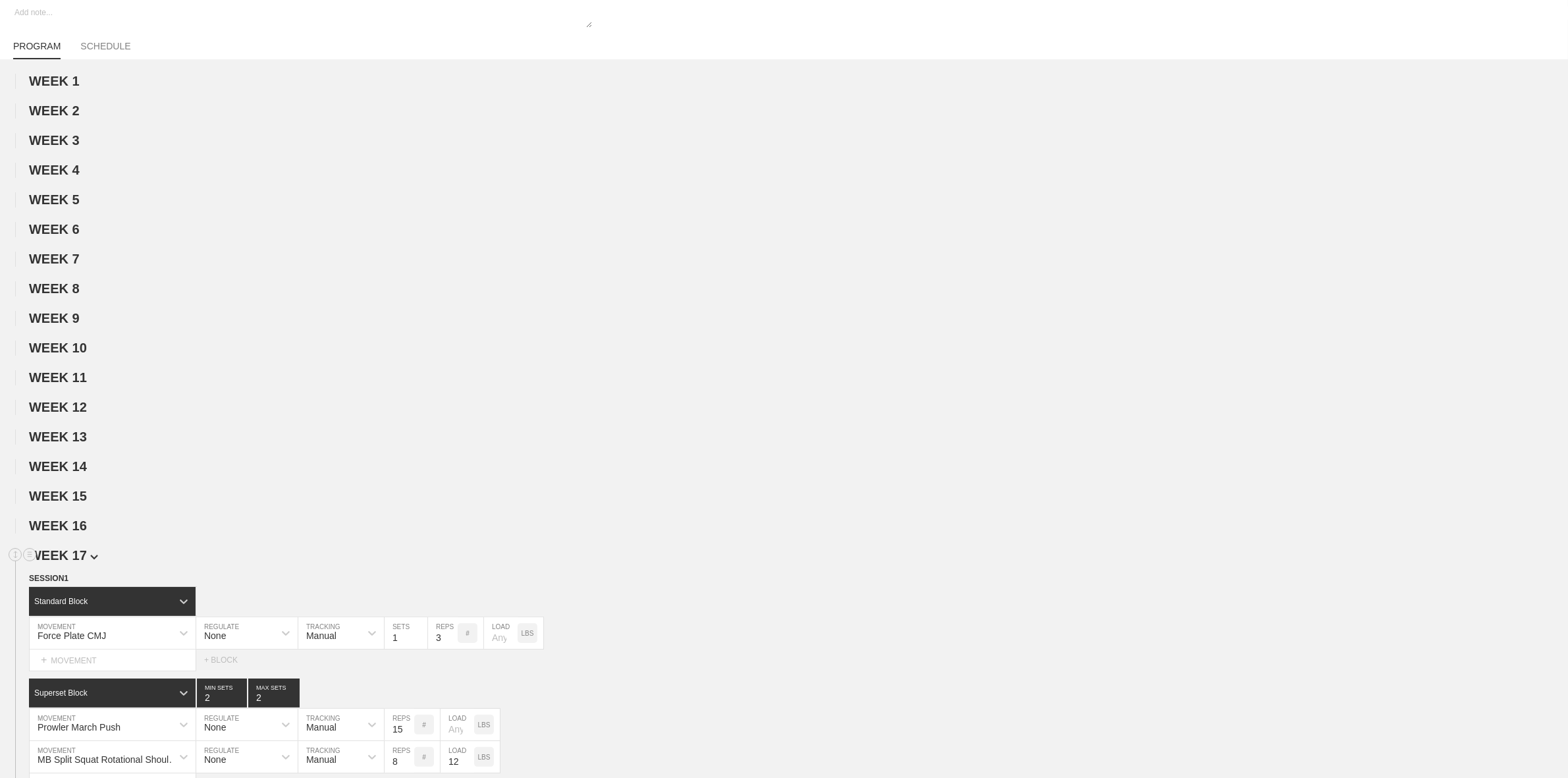
click at [77, 563] on span "WEEK 17" at bounding box center [63, 555] width 69 height 15
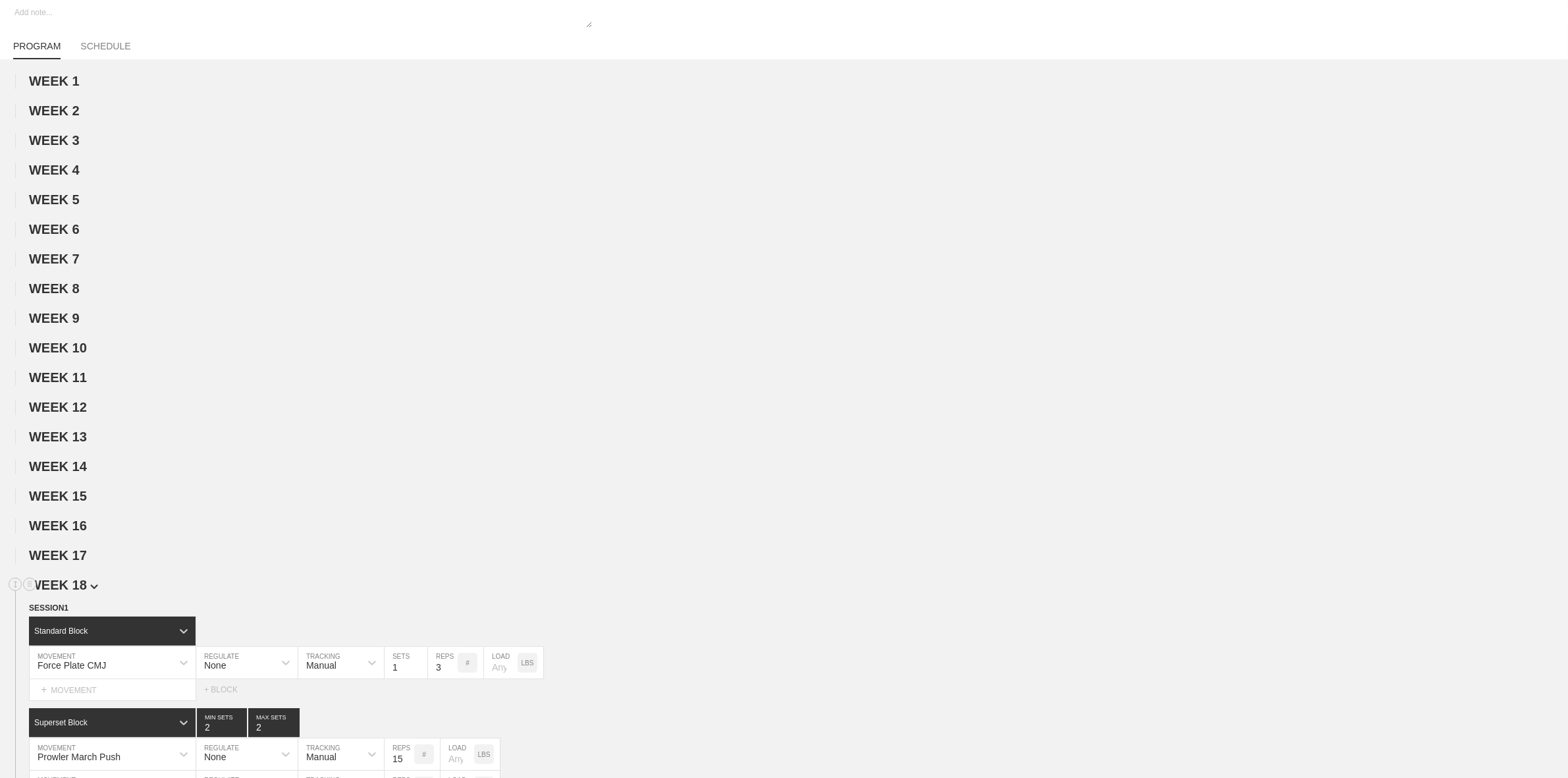
click at [83, 592] on span "WEEK 18" at bounding box center [63, 585] width 69 height 15
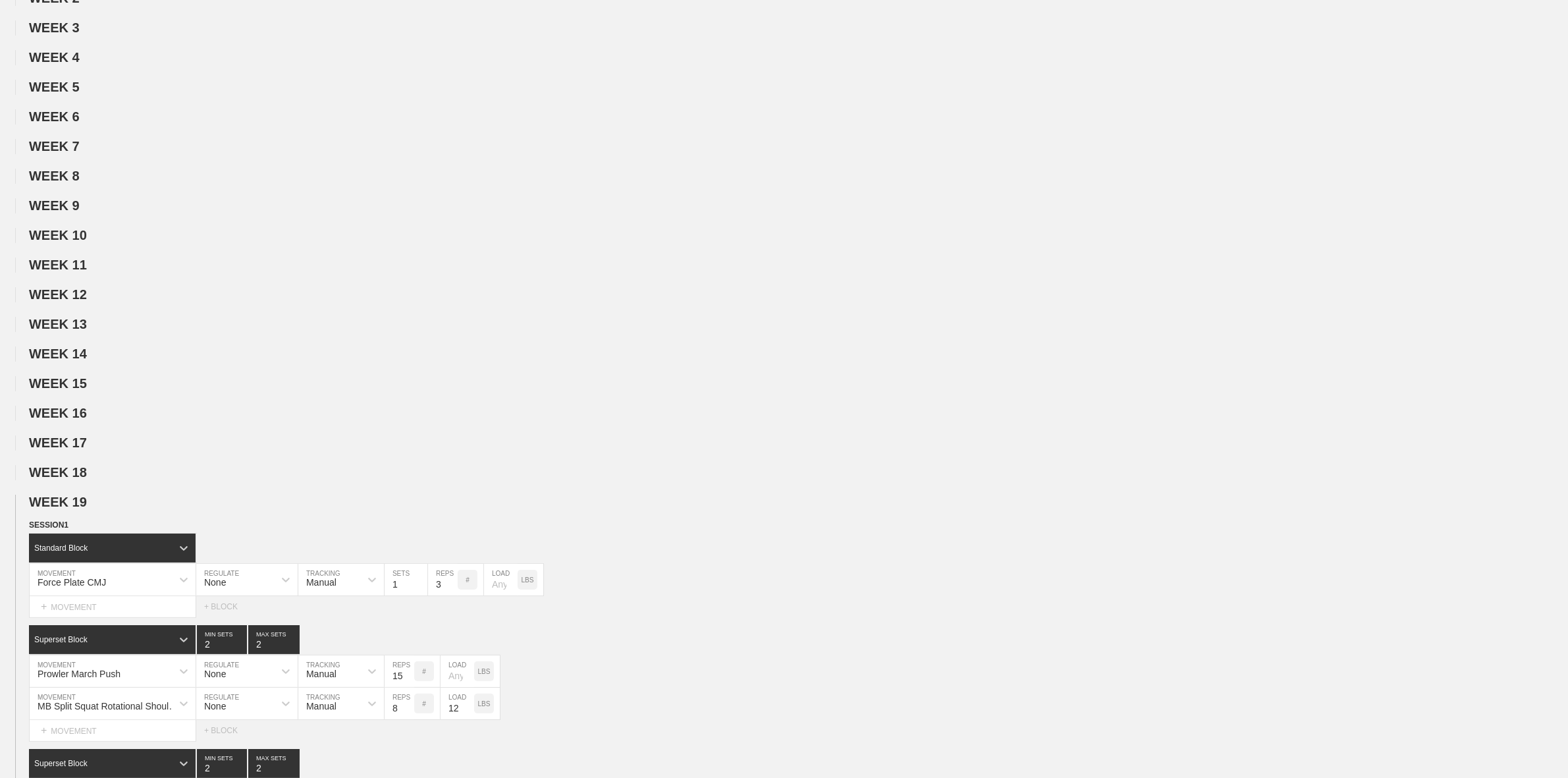
scroll to position [576, 0]
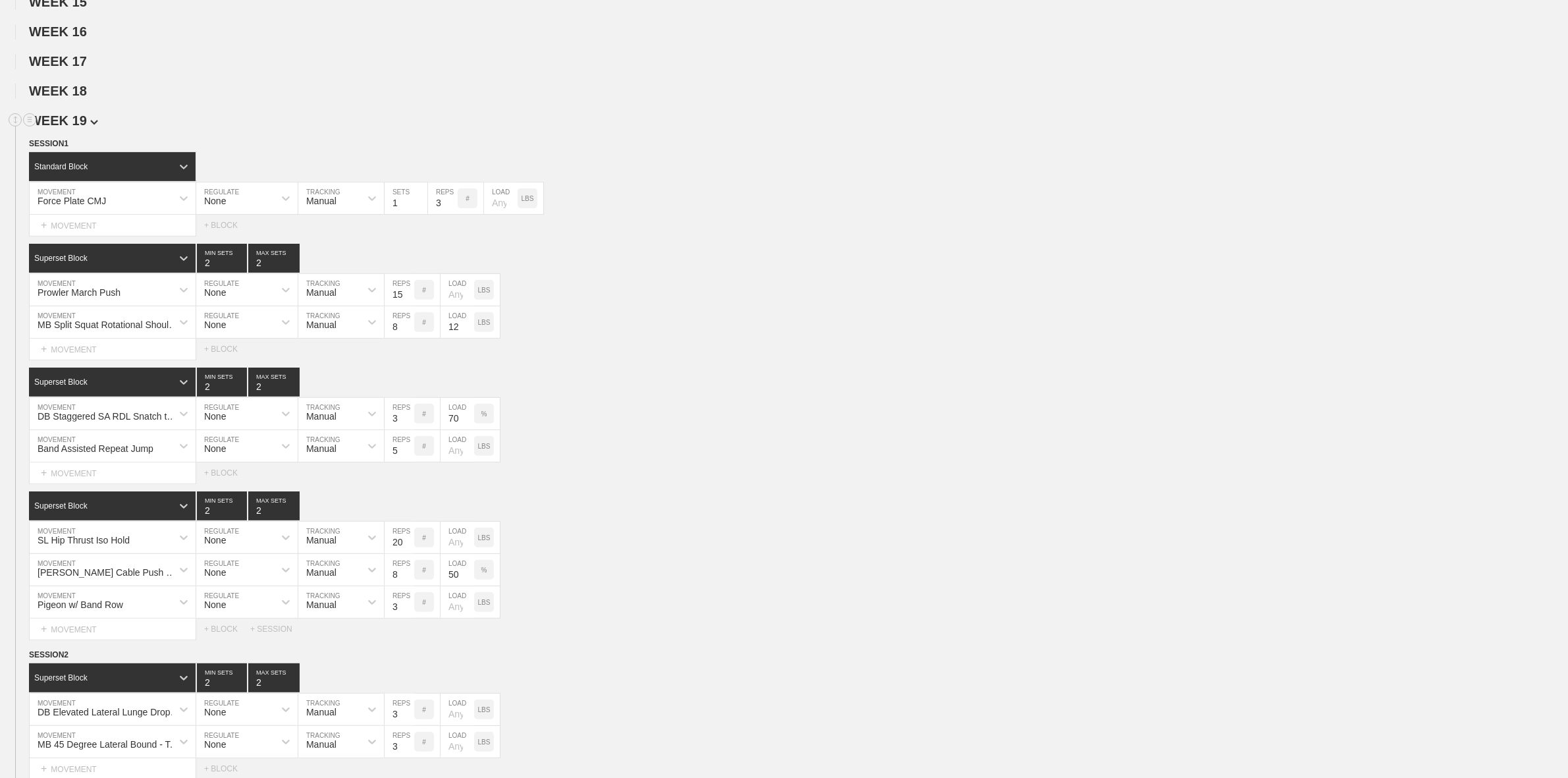
click at [82, 128] on span "WEEK 19" at bounding box center [63, 120] width 69 height 15
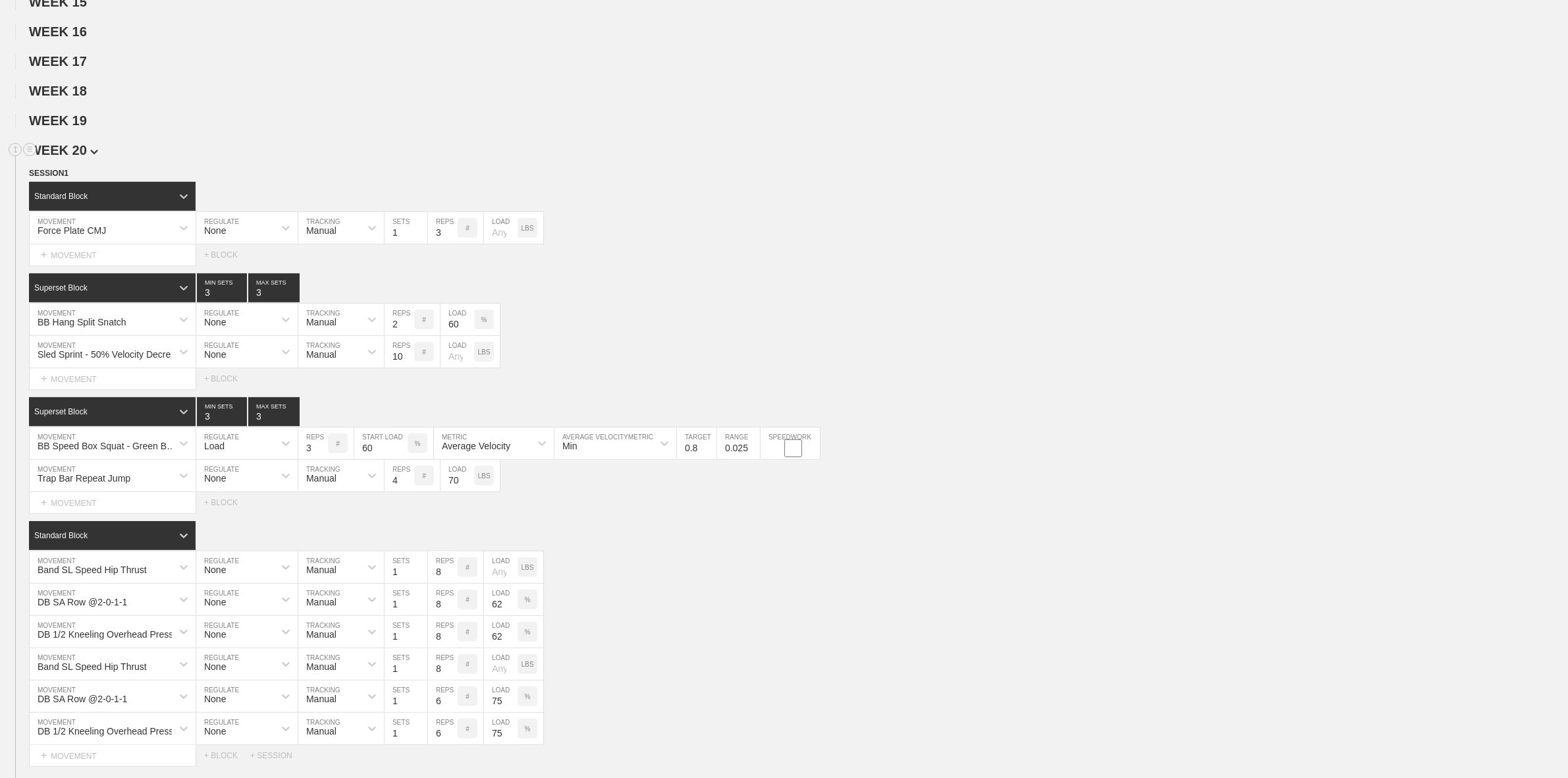
click at [89, 158] on span "WEEK 20" at bounding box center [63, 150] width 69 height 15
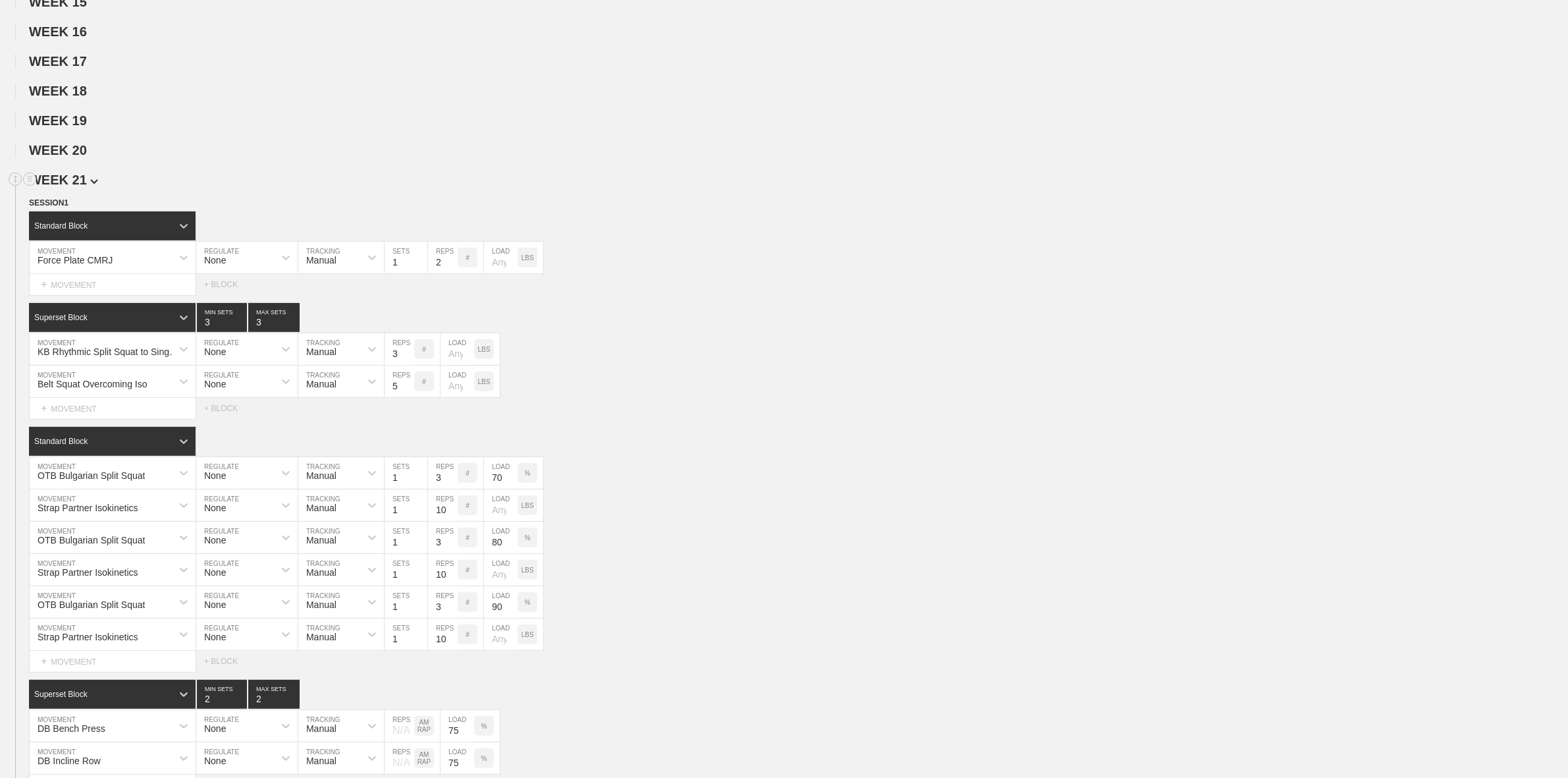
click at [80, 187] on span "WEEK 21" at bounding box center [63, 179] width 69 height 15
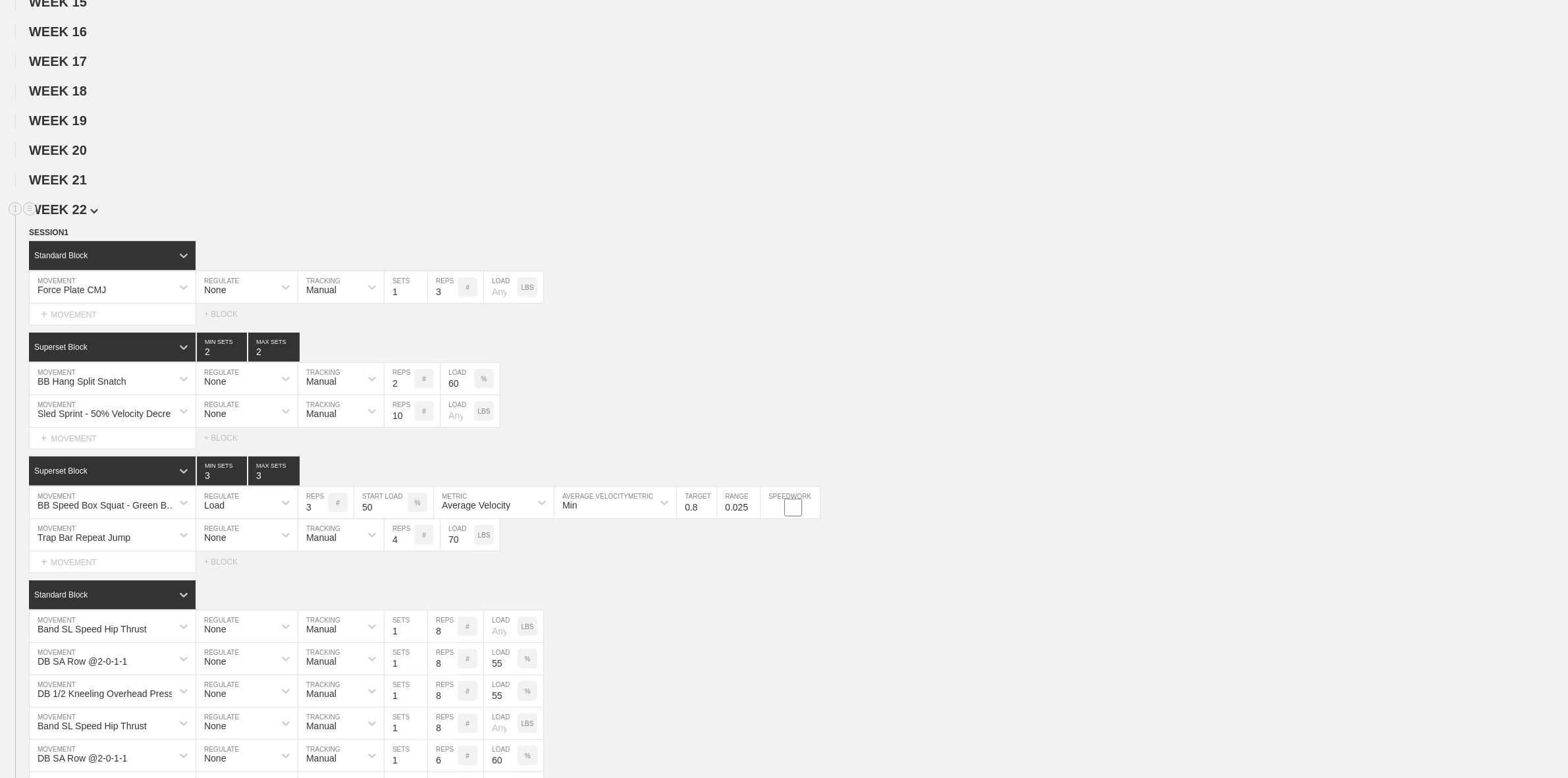
click at [91, 214] on img at bounding box center [94, 212] width 8 height 5
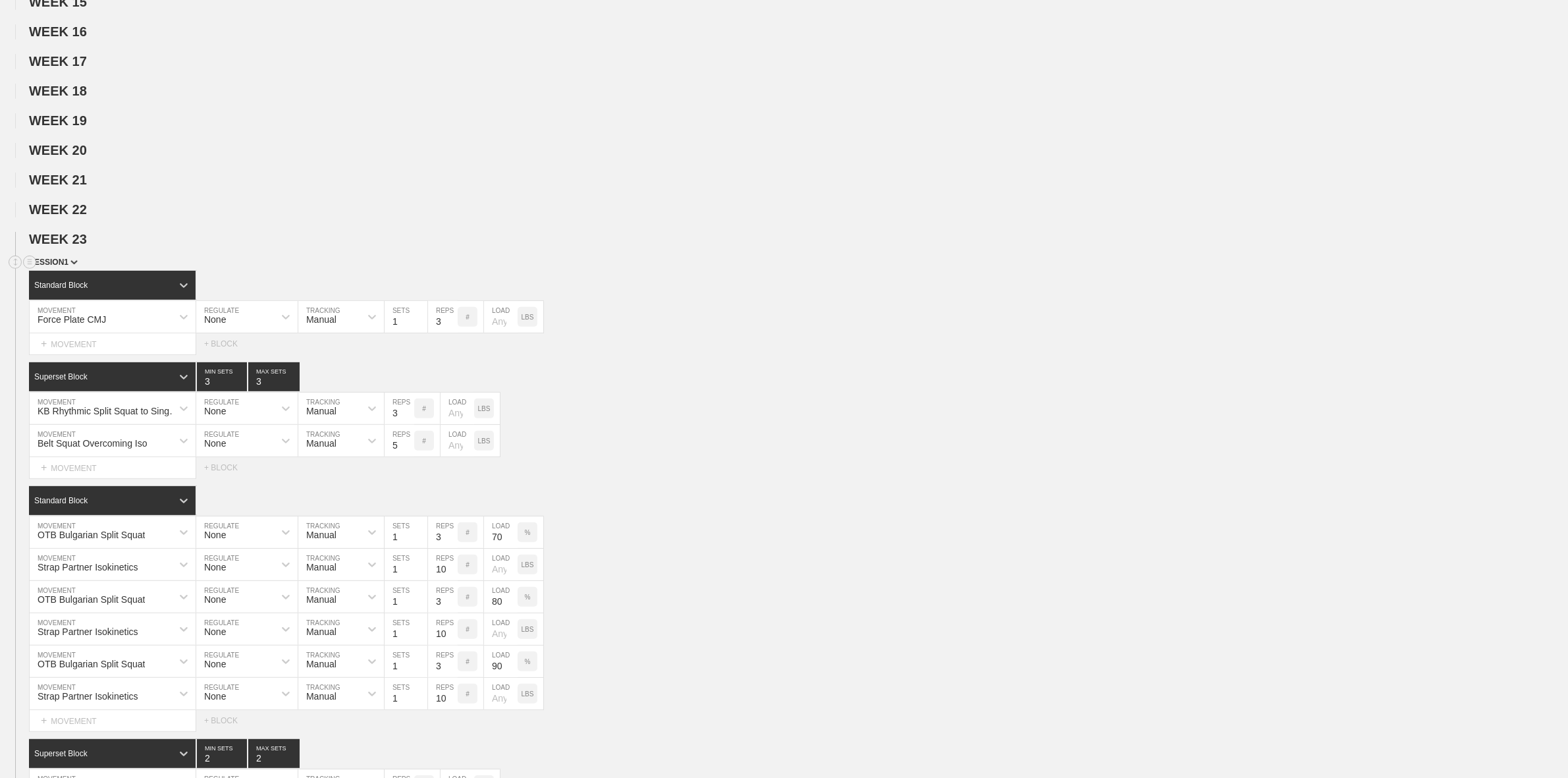
click at [61, 267] on span "SESSION 1" at bounding box center [53, 262] width 49 height 10
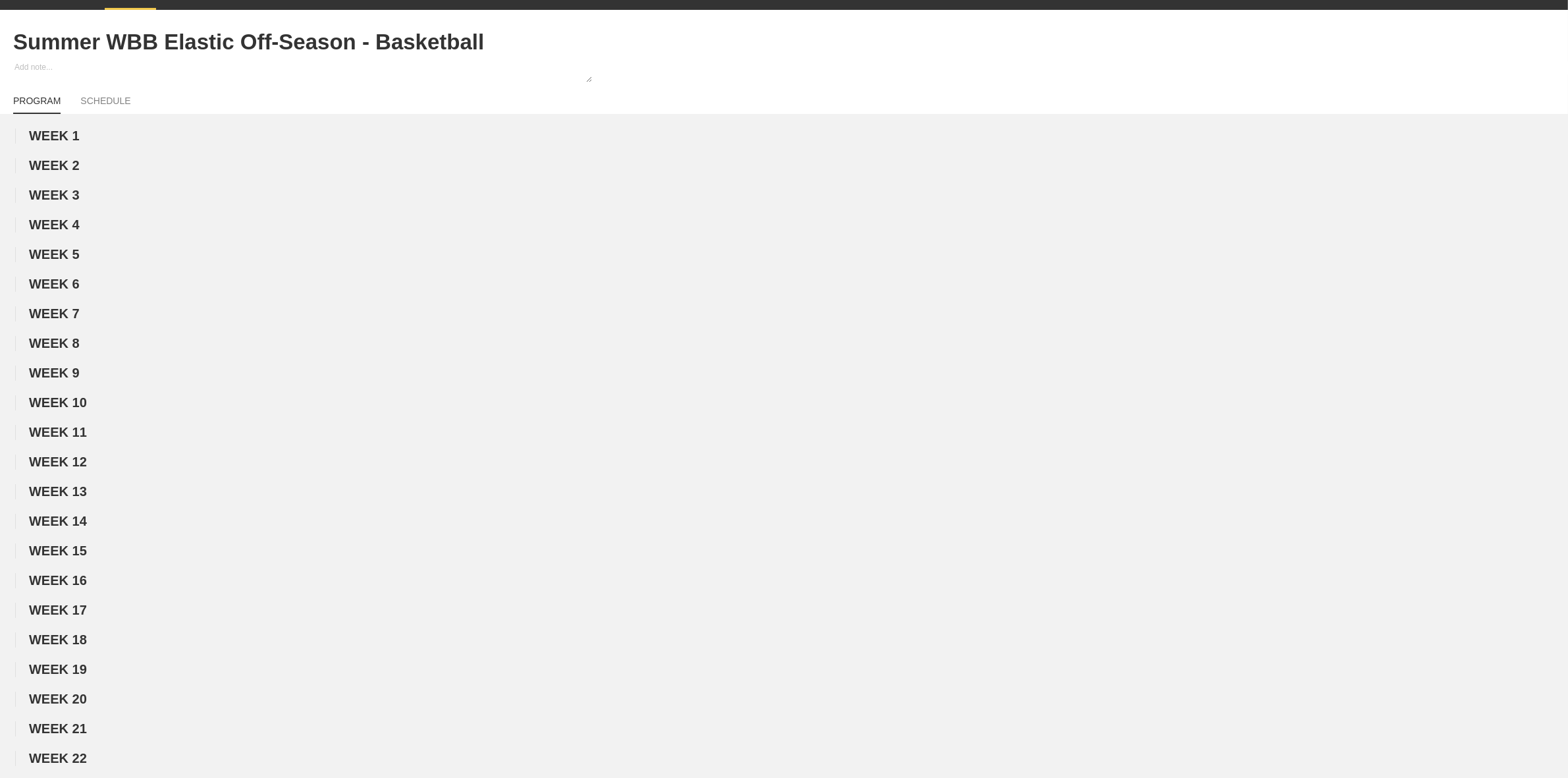
scroll to position [0, 0]
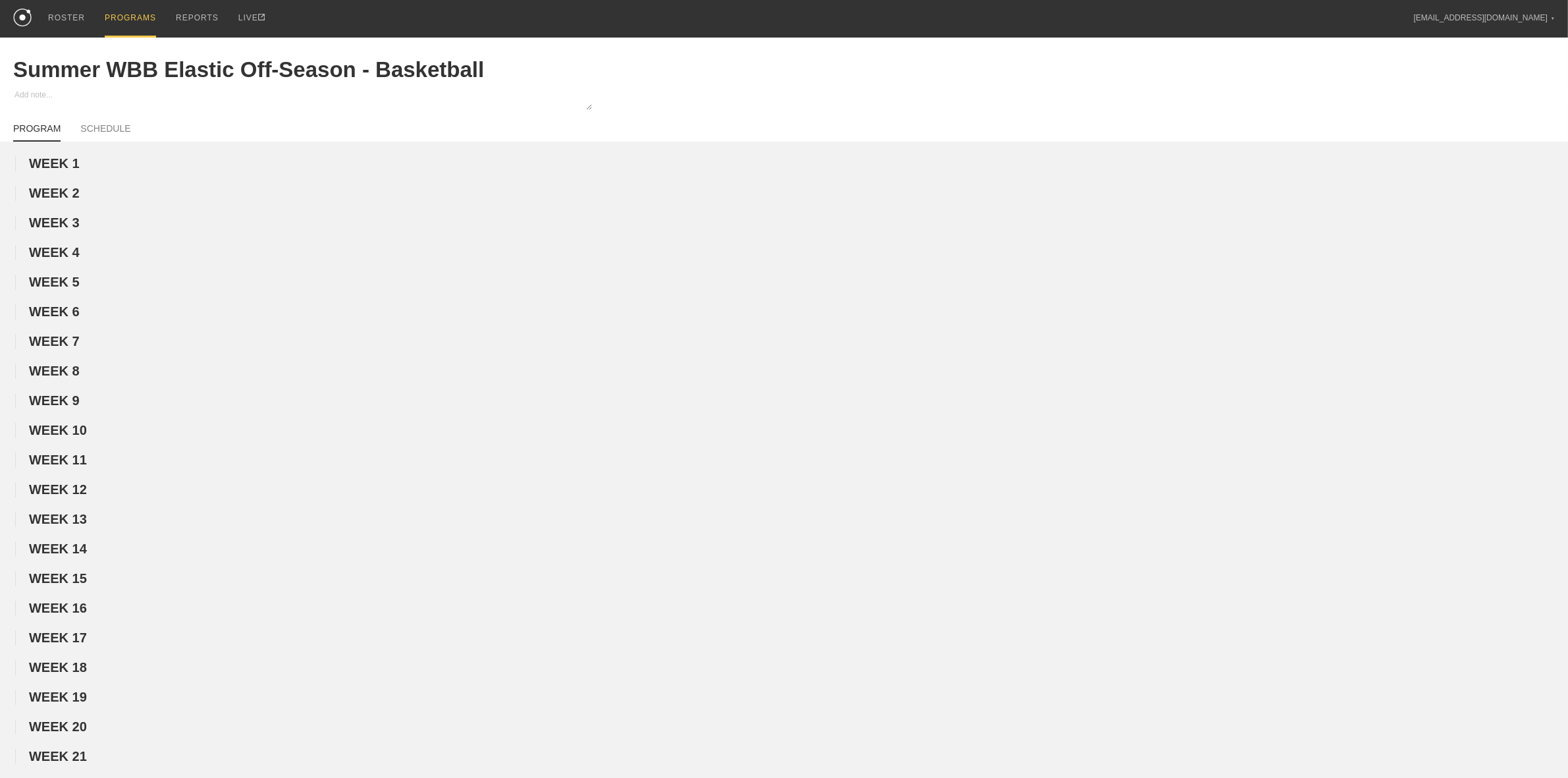
click at [122, 10] on div "PROGRAMS" at bounding box center [130, 18] width 51 height 37
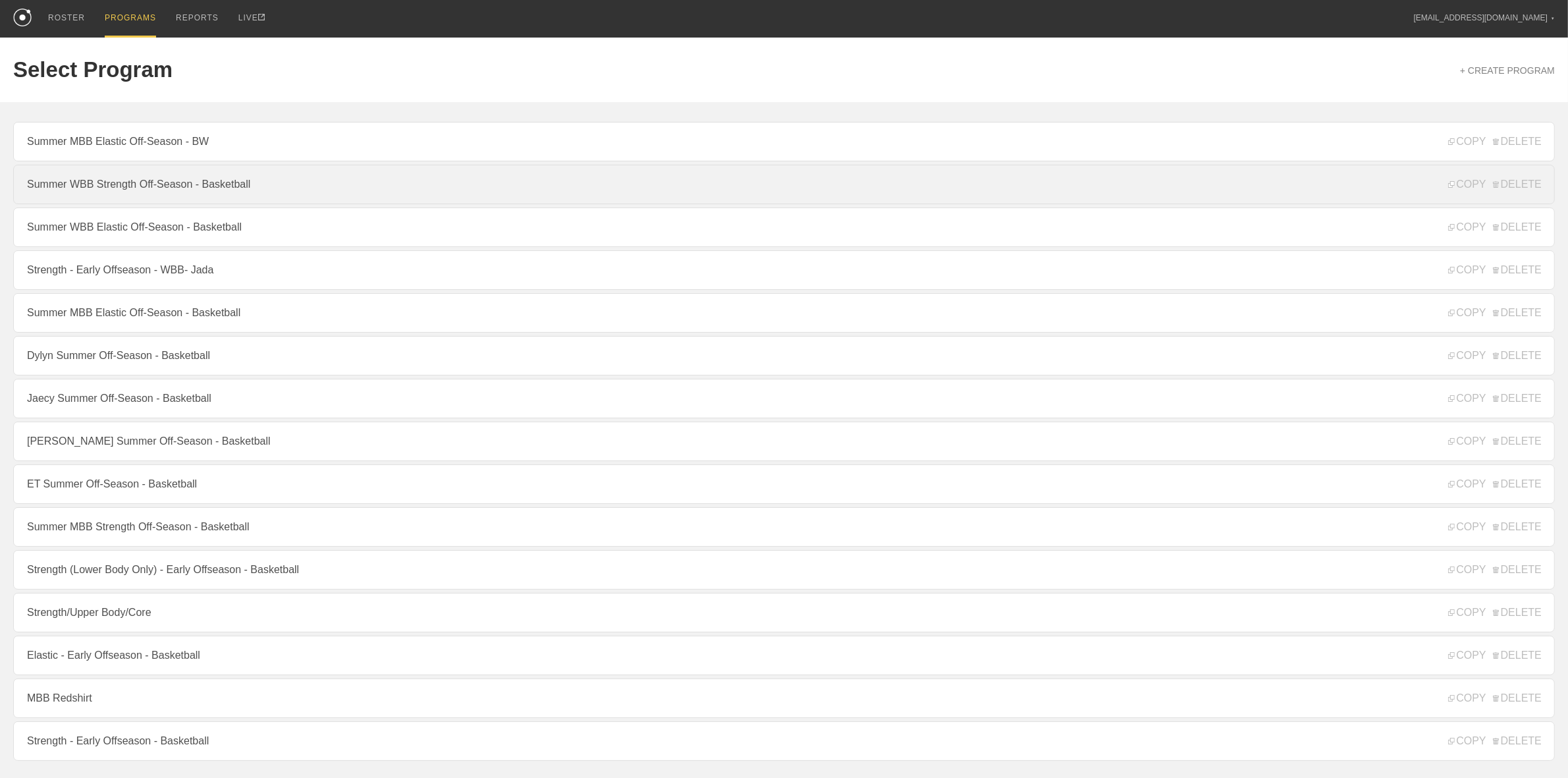
click at [126, 185] on link "Summer WBB Strength Off-Season - Basketball" at bounding box center [784, 184] width 1542 height 39
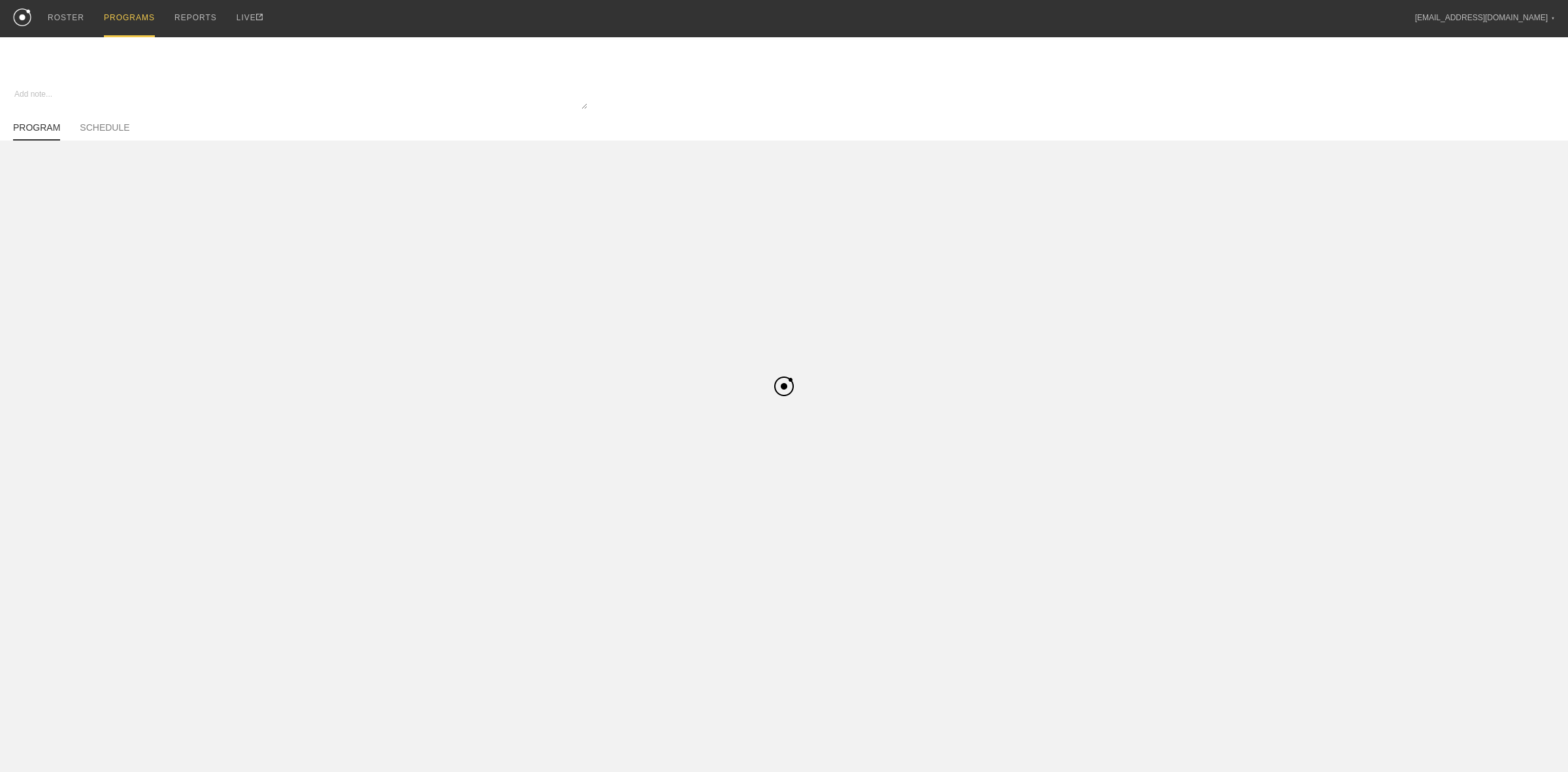
type textarea "x"
type input "Summer WBB Strength Off-Season - Basketball"
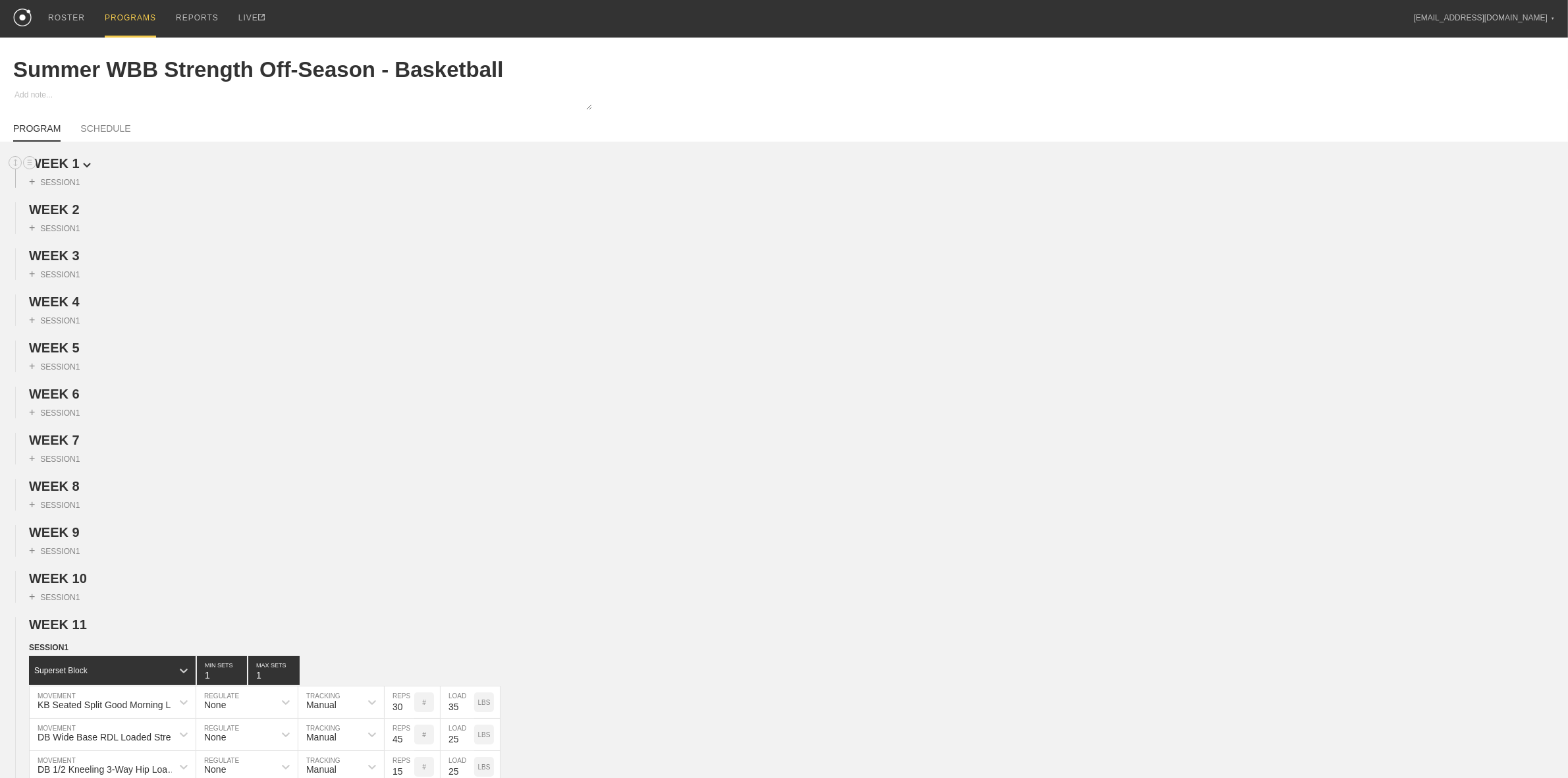
click at [74, 165] on span "WEEK 1" at bounding box center [59, 163] width 62 height 15
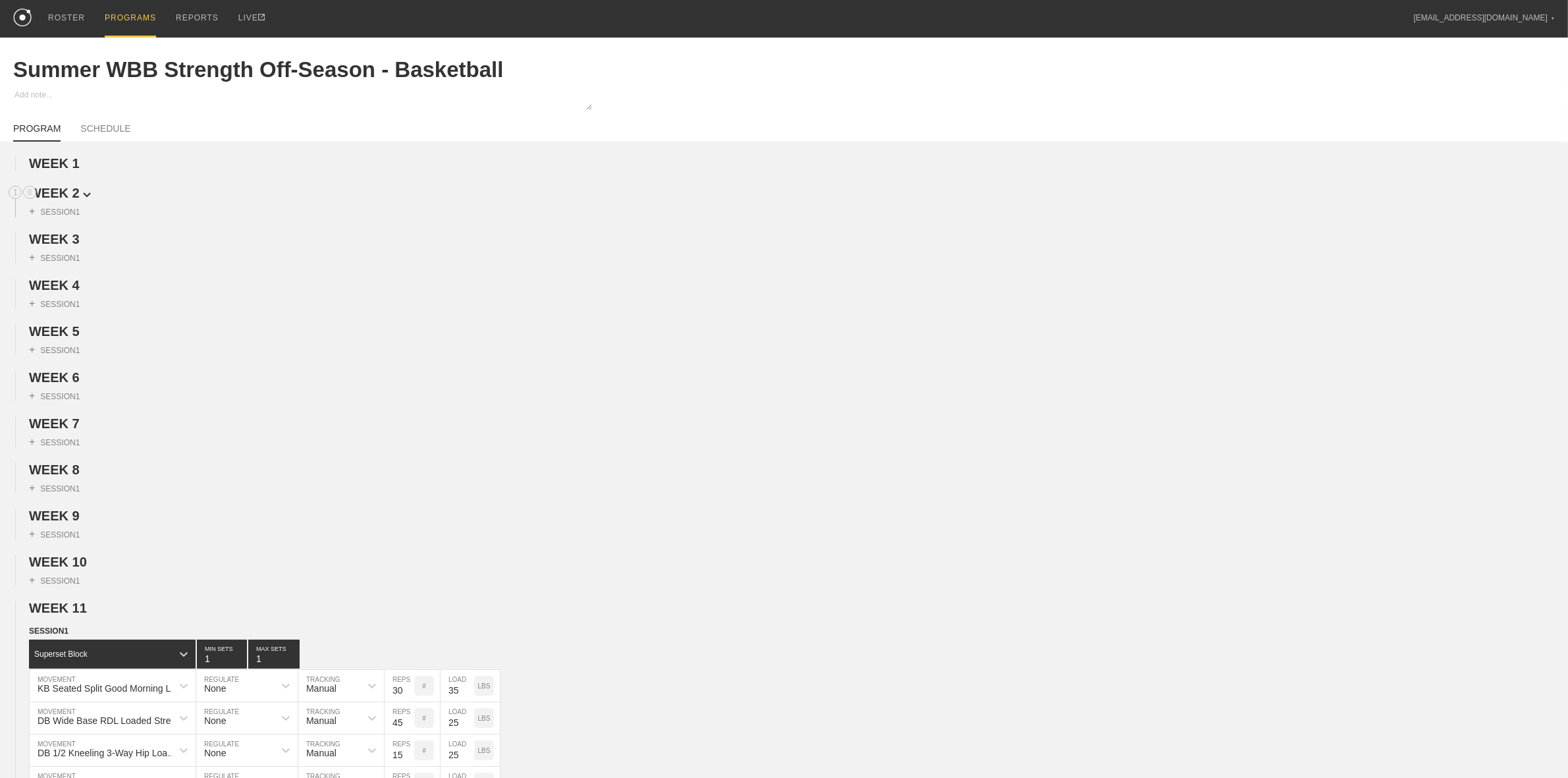
click at [66, 198] on span "WEEK 2" at bounding box center [59, 193] width 62 height 15
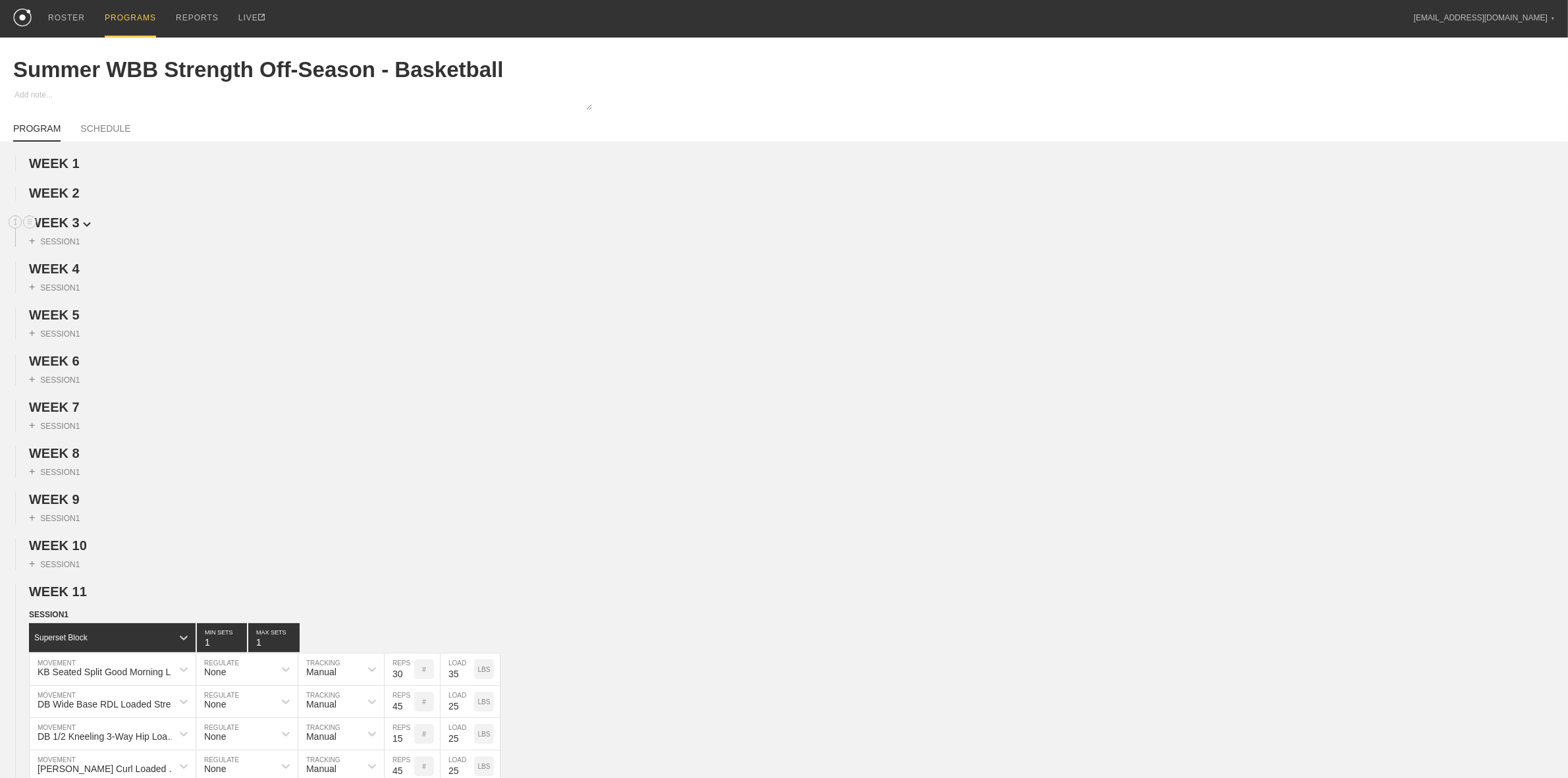
click at [66, 229] on span "WEEK 3" at bounding box center [59, 222] width 62 height 15
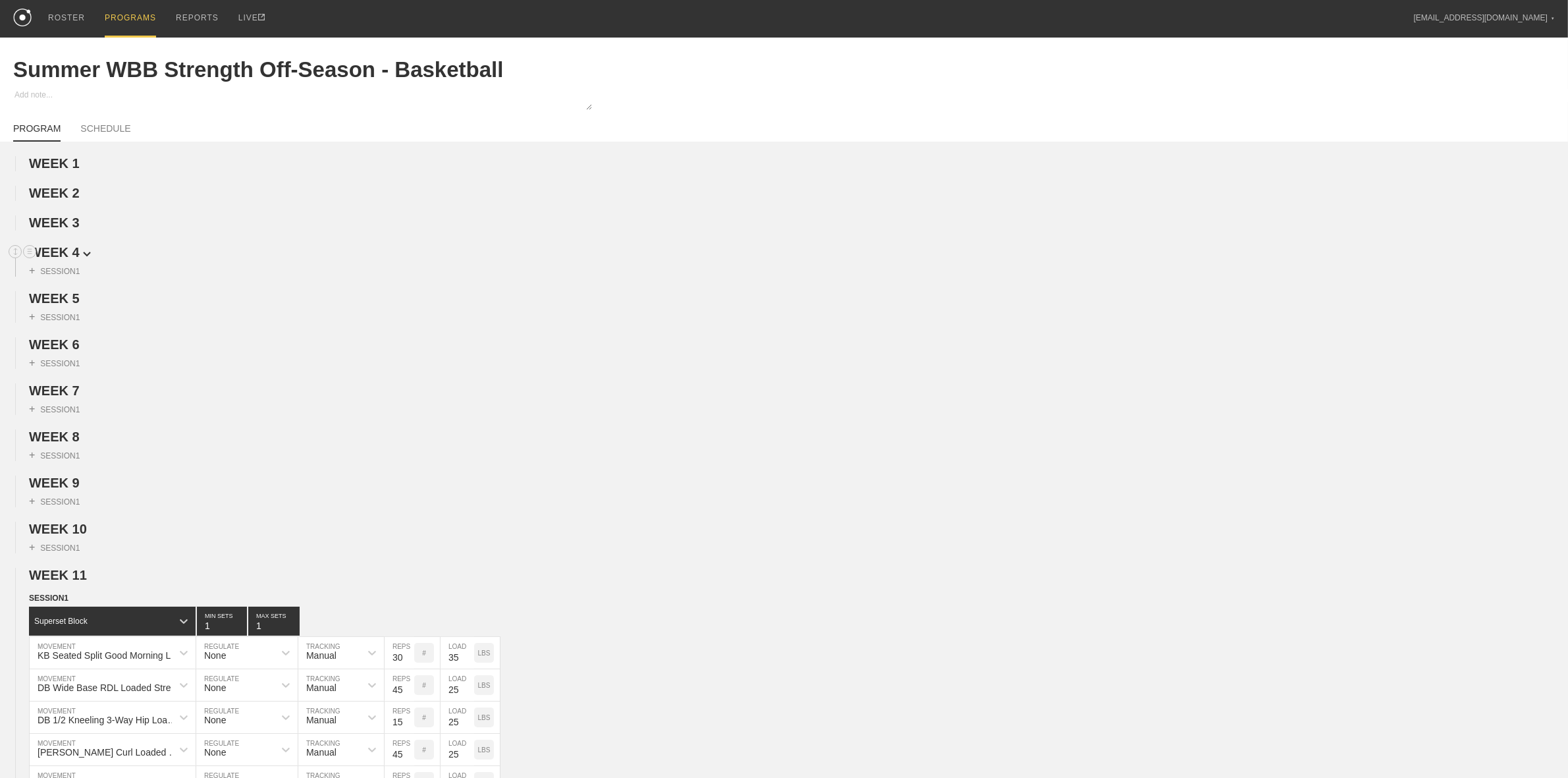
click at [66, 255] on span "WEEK 4" at bounding box center [59, 252] width 62 height 15
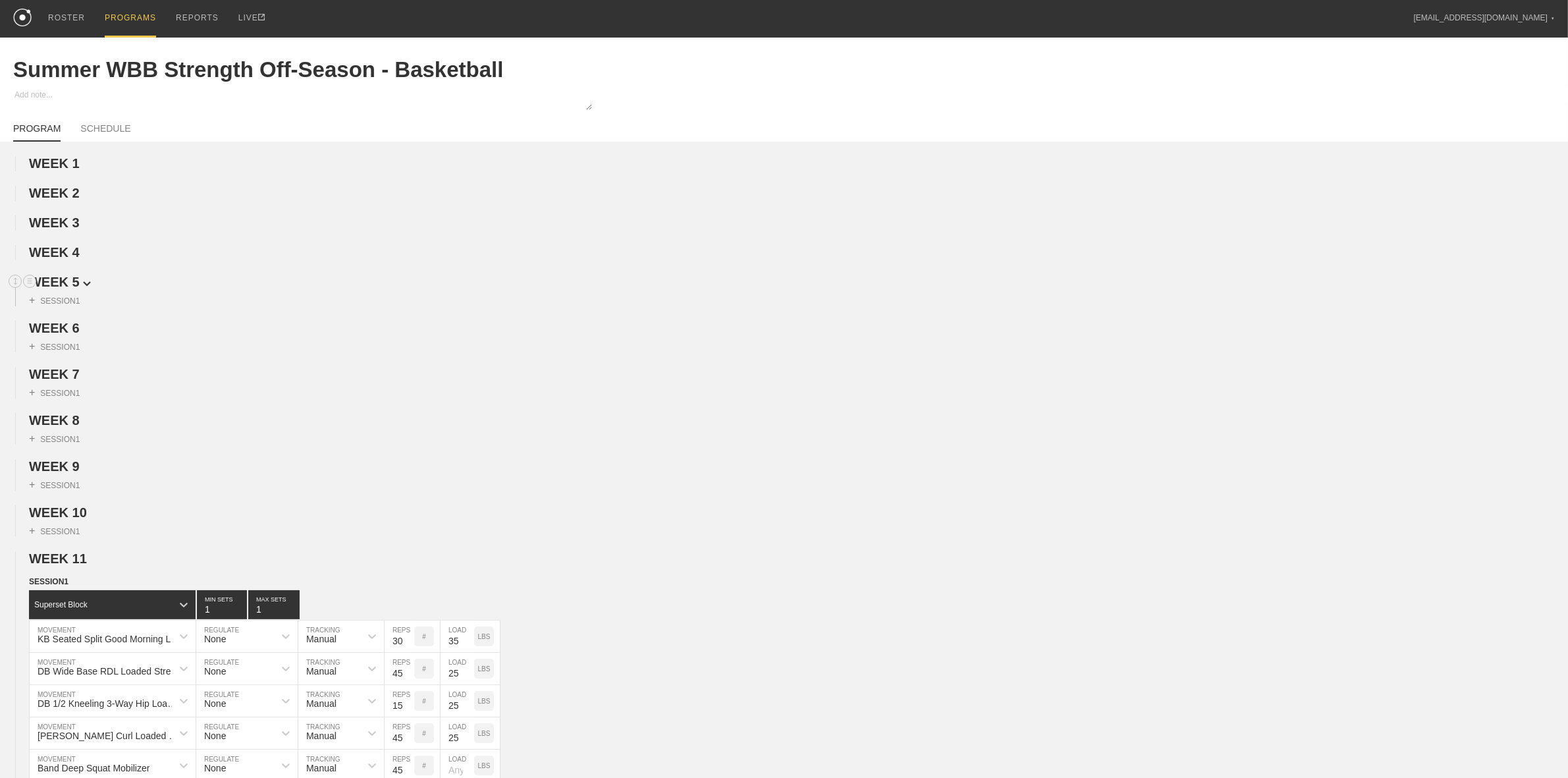
click at [73, 288] on span "WEEK 5" at bounding box center [59, 281] width 62 height 15
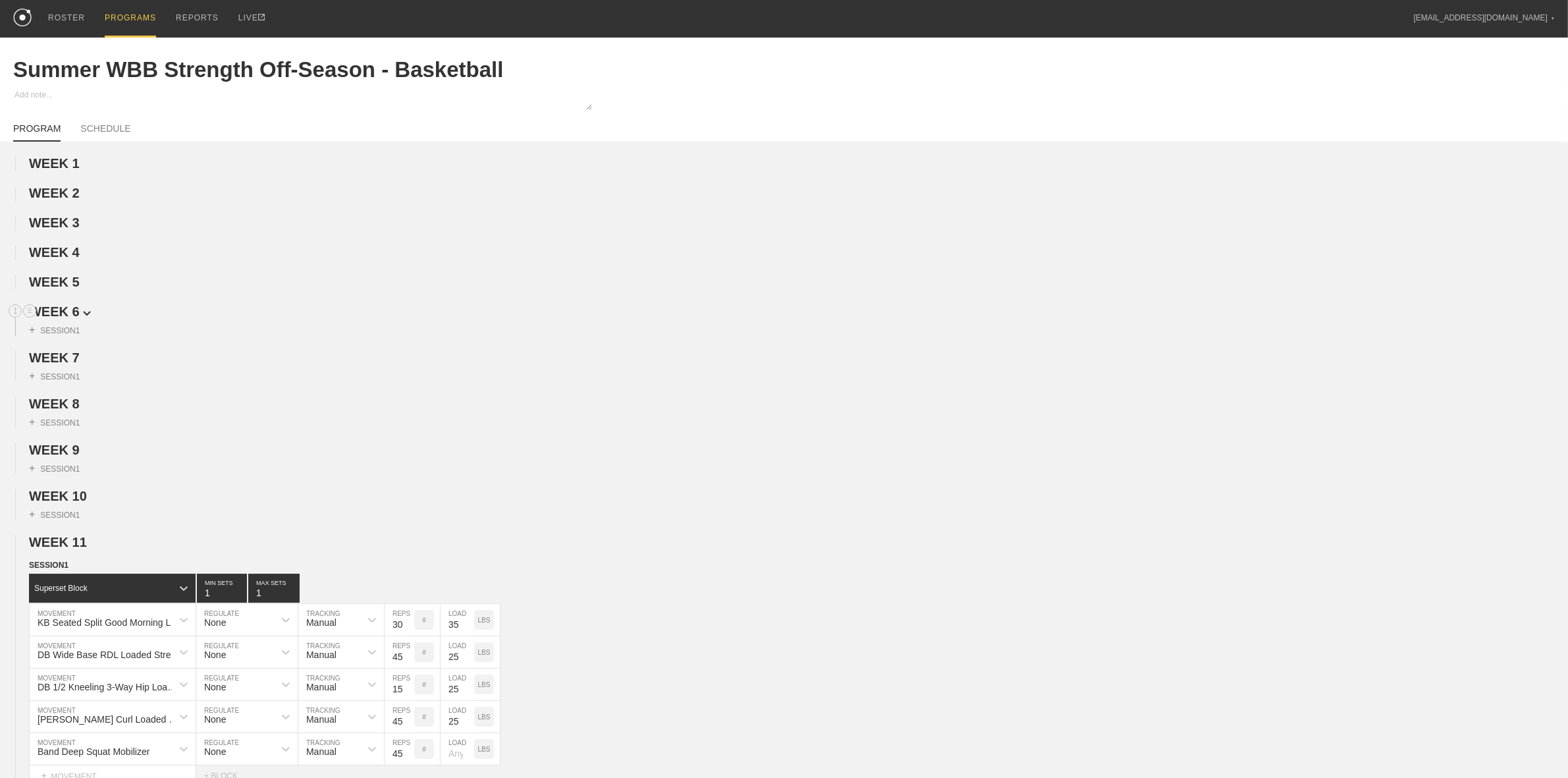
click at [72, 317] on span "WEEK 6" at bounding box center [59, 311] width 62 height 15
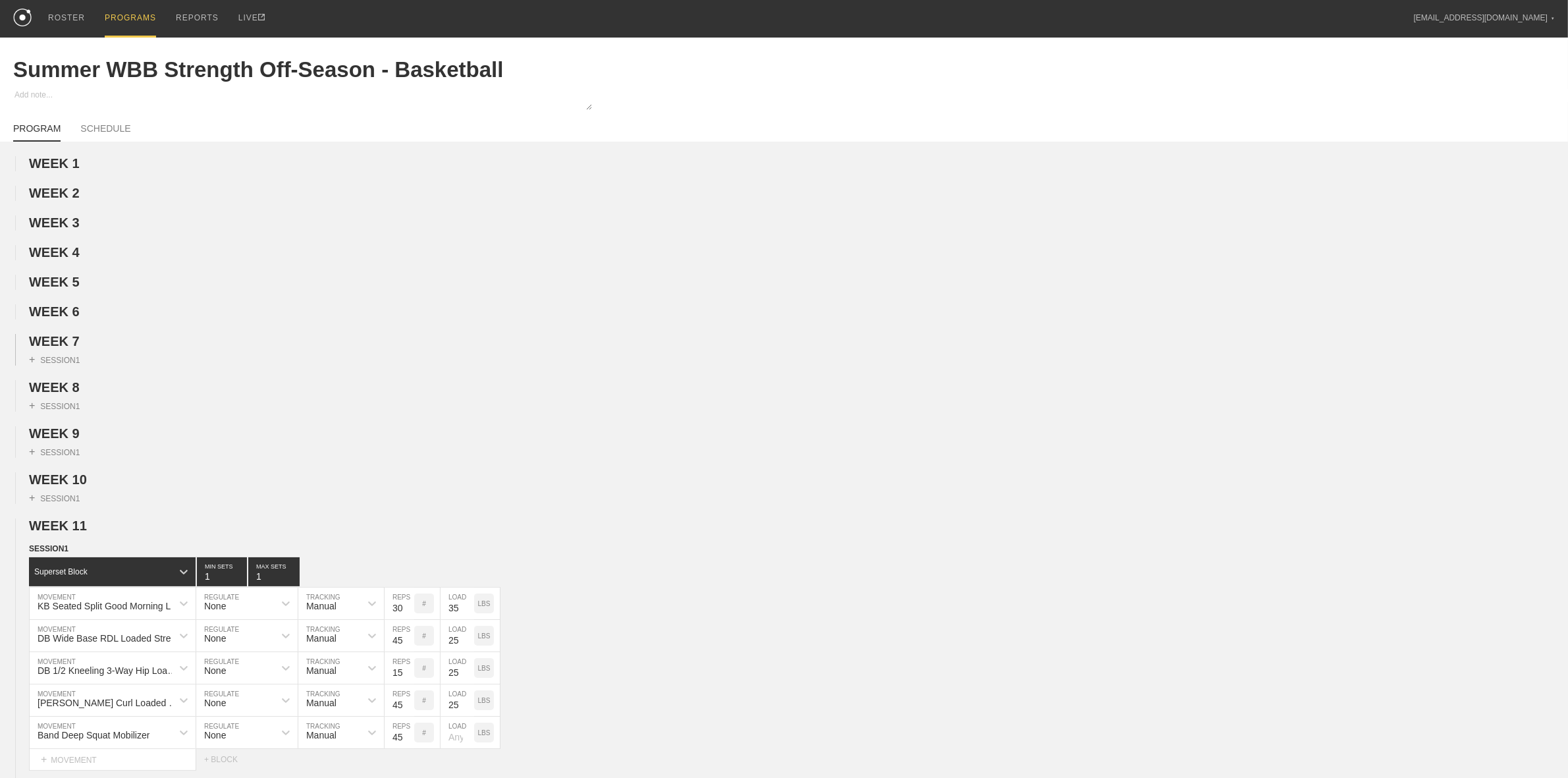
click at [69, 354] on div "+ SESSION 1" at bounding box center [784, 357] width 1568 height 17
click at [69, 344] on span "WEEK 7" at bounding box center [59, 341] width 62 height 15
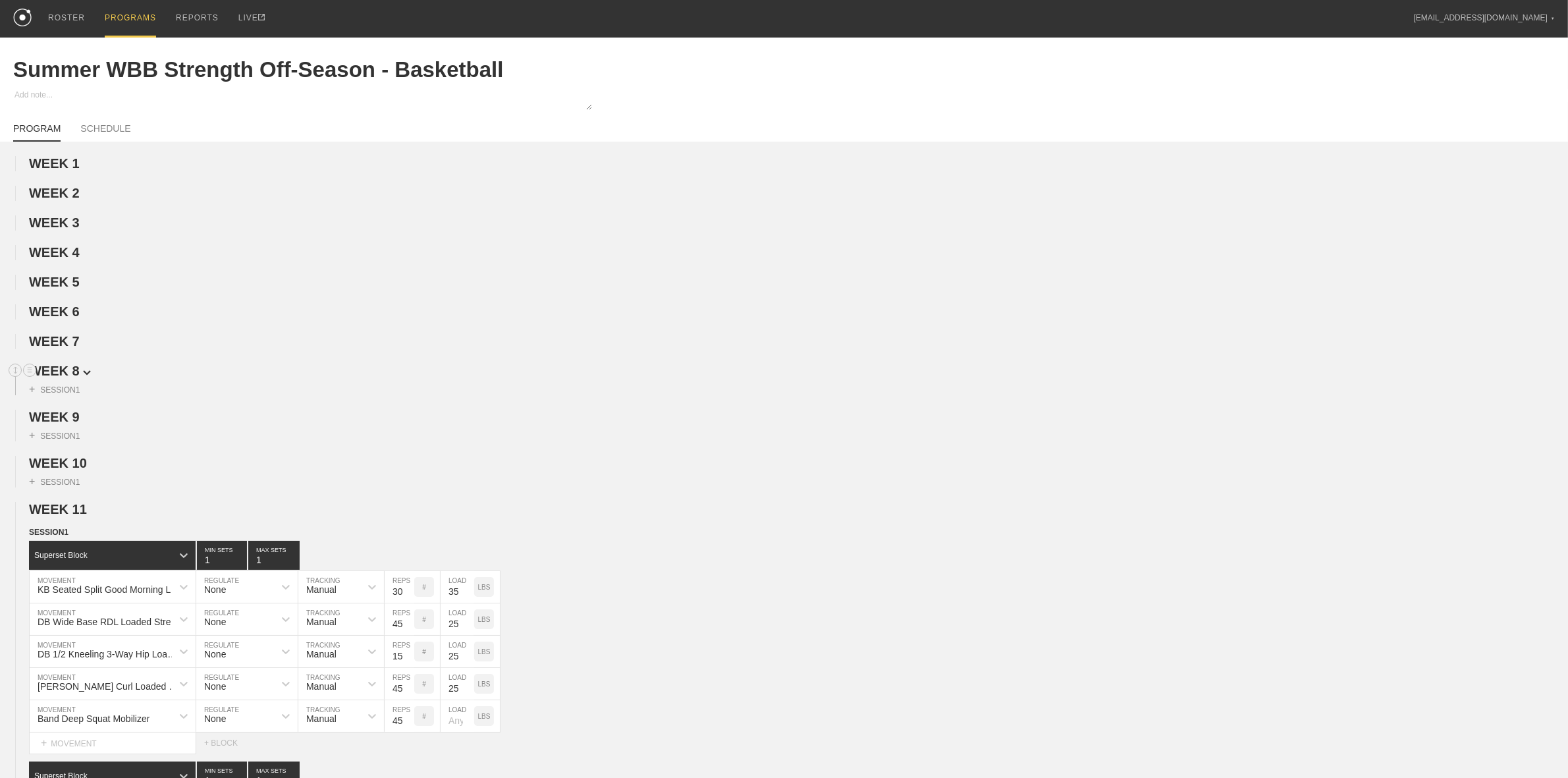
click at [71, 375] on span "WEEK 8" at bounding box center [59, 370] width 62 height 15
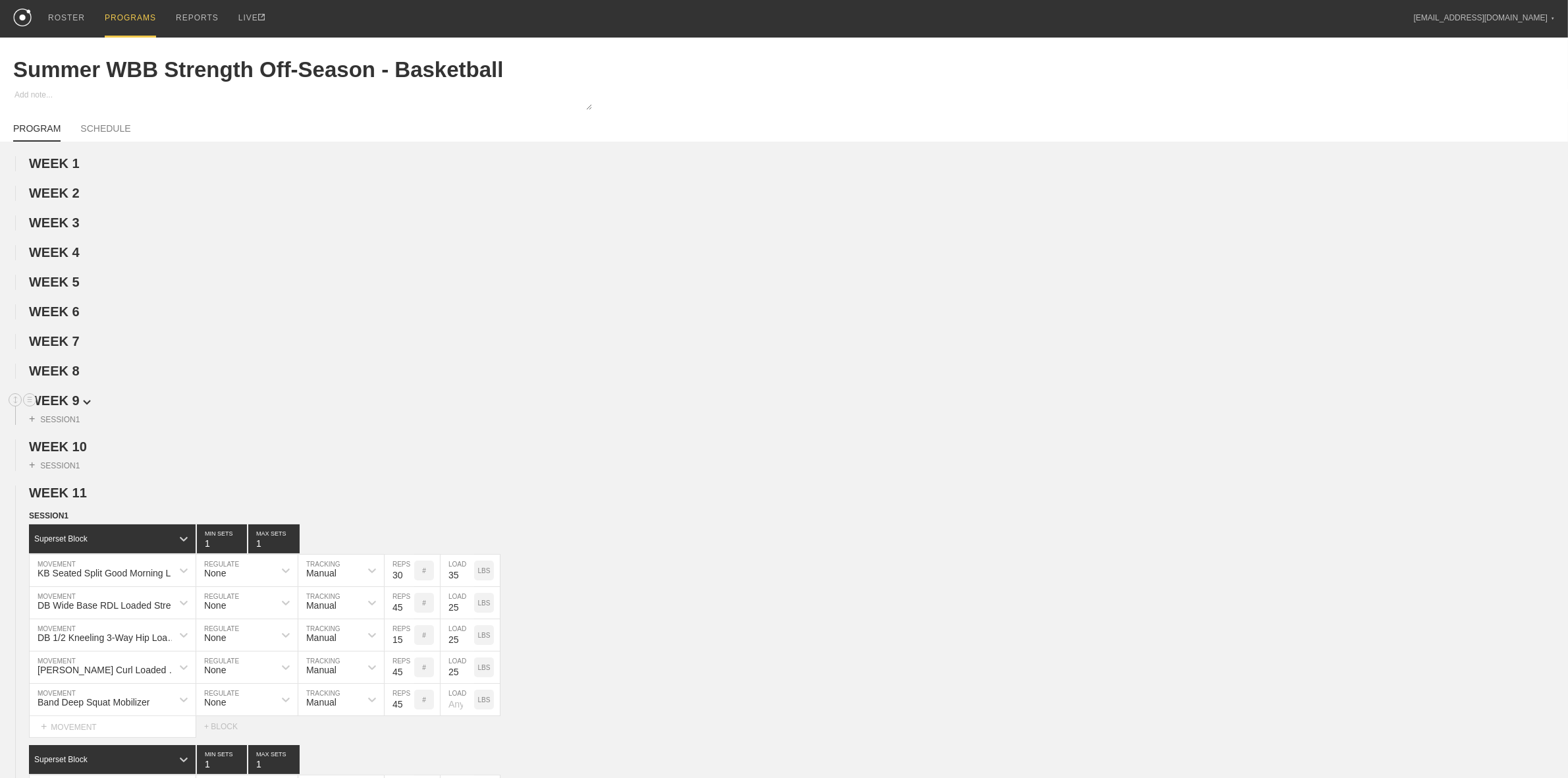
click at [70, 408] on span "WEEK 9" at bounding box center [59, 400] width 62 height 15
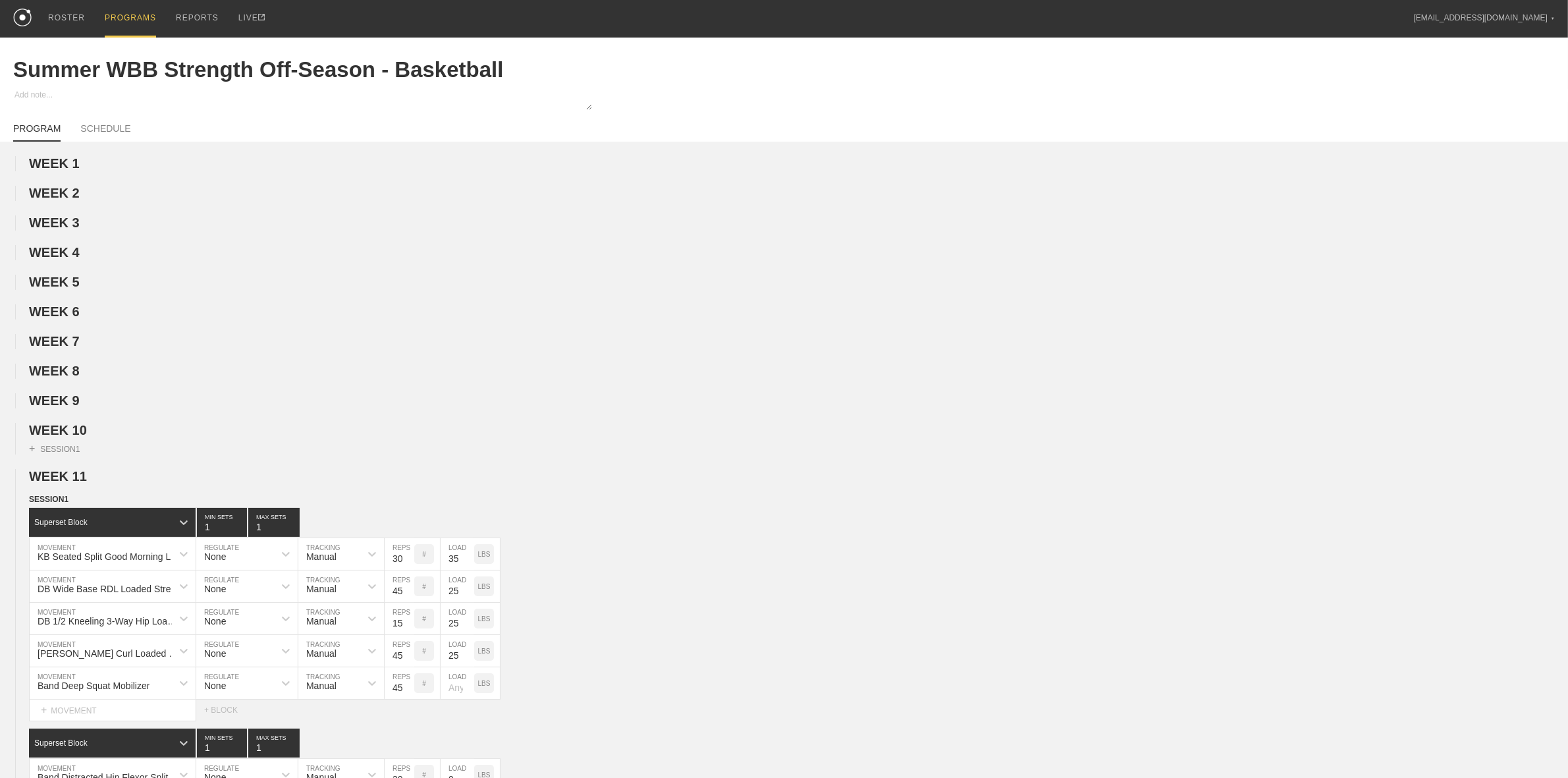
click at [74, 437] on span "WEEK 10" at bounding box center [57, 430] width 58 height 15
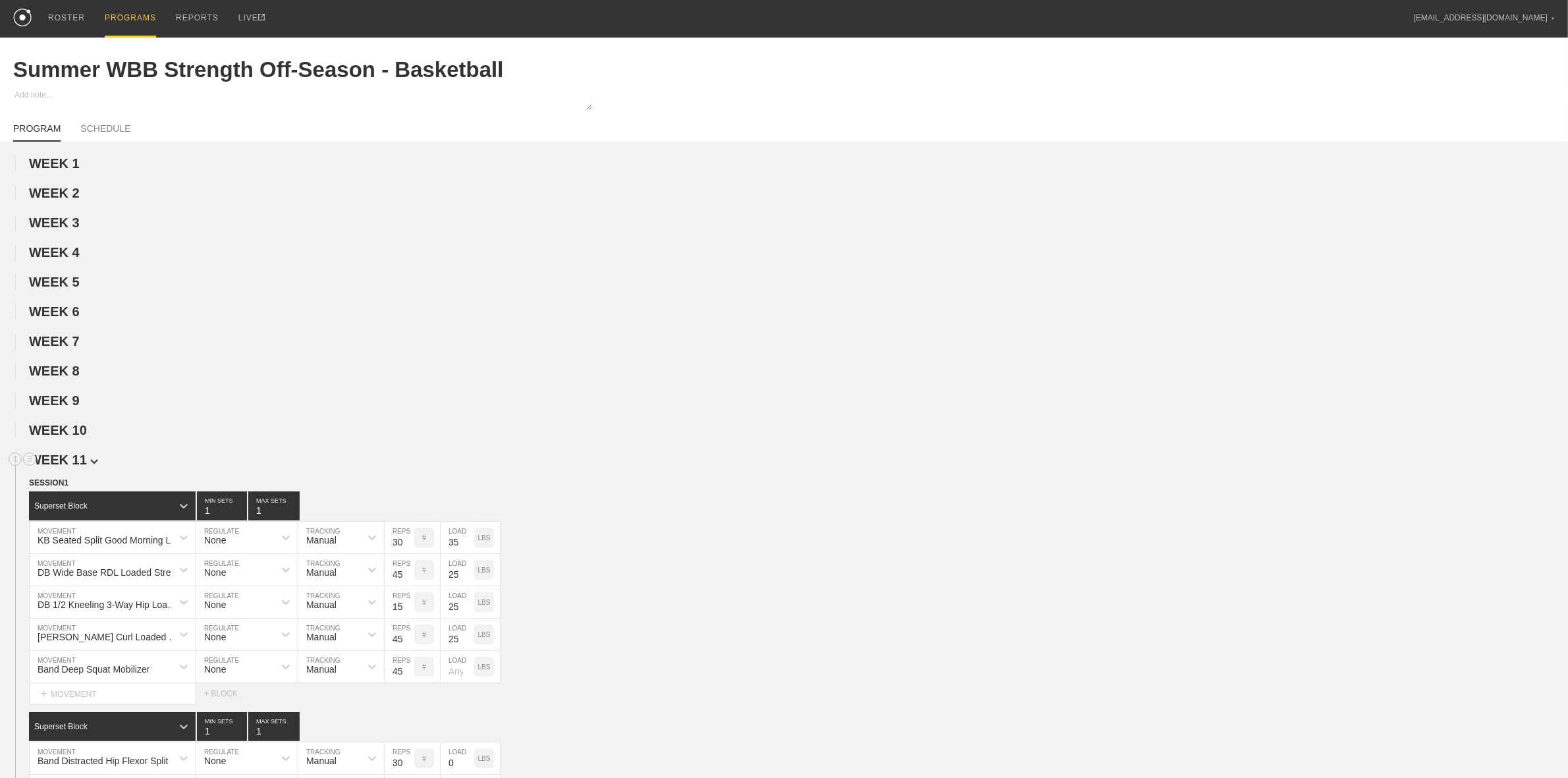
click at [72, 463] on span "WEEK 11" at bounding box center [63, 459] width 69 height 15
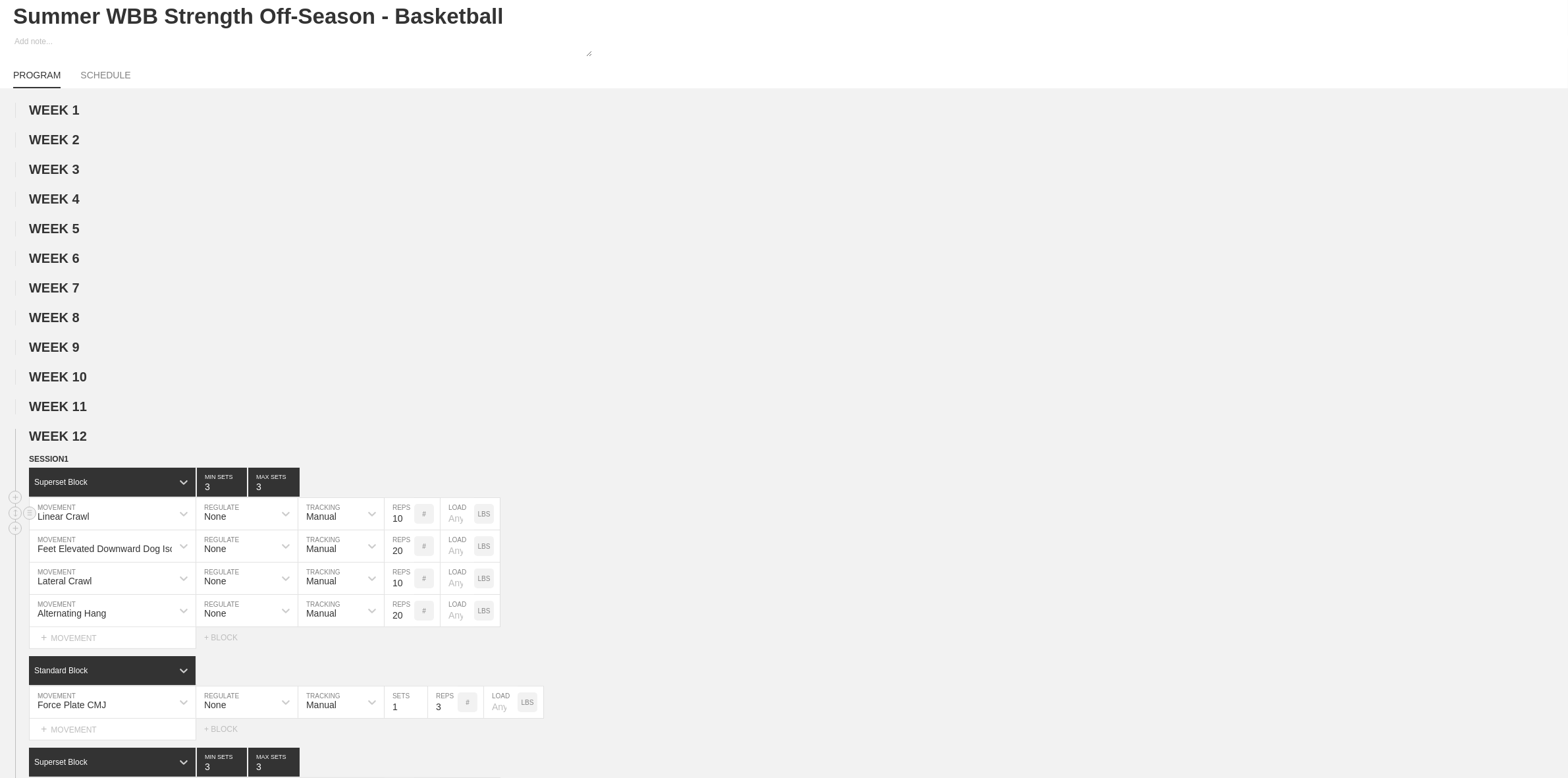
scroll to position [165, 0]
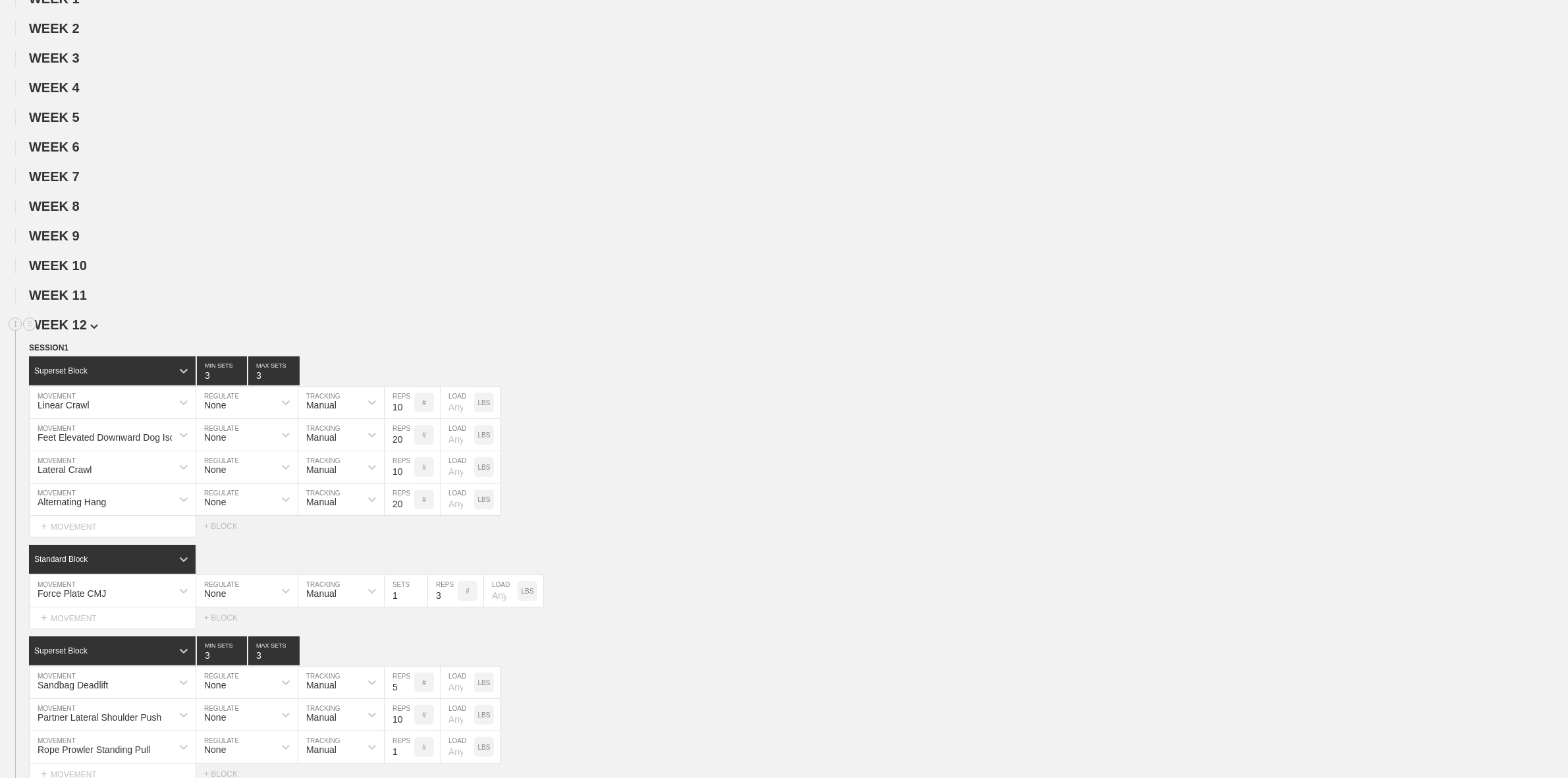
click at [72, 332] on span "WEEK 12" at bounding box center [63, 324] width 69 height 15
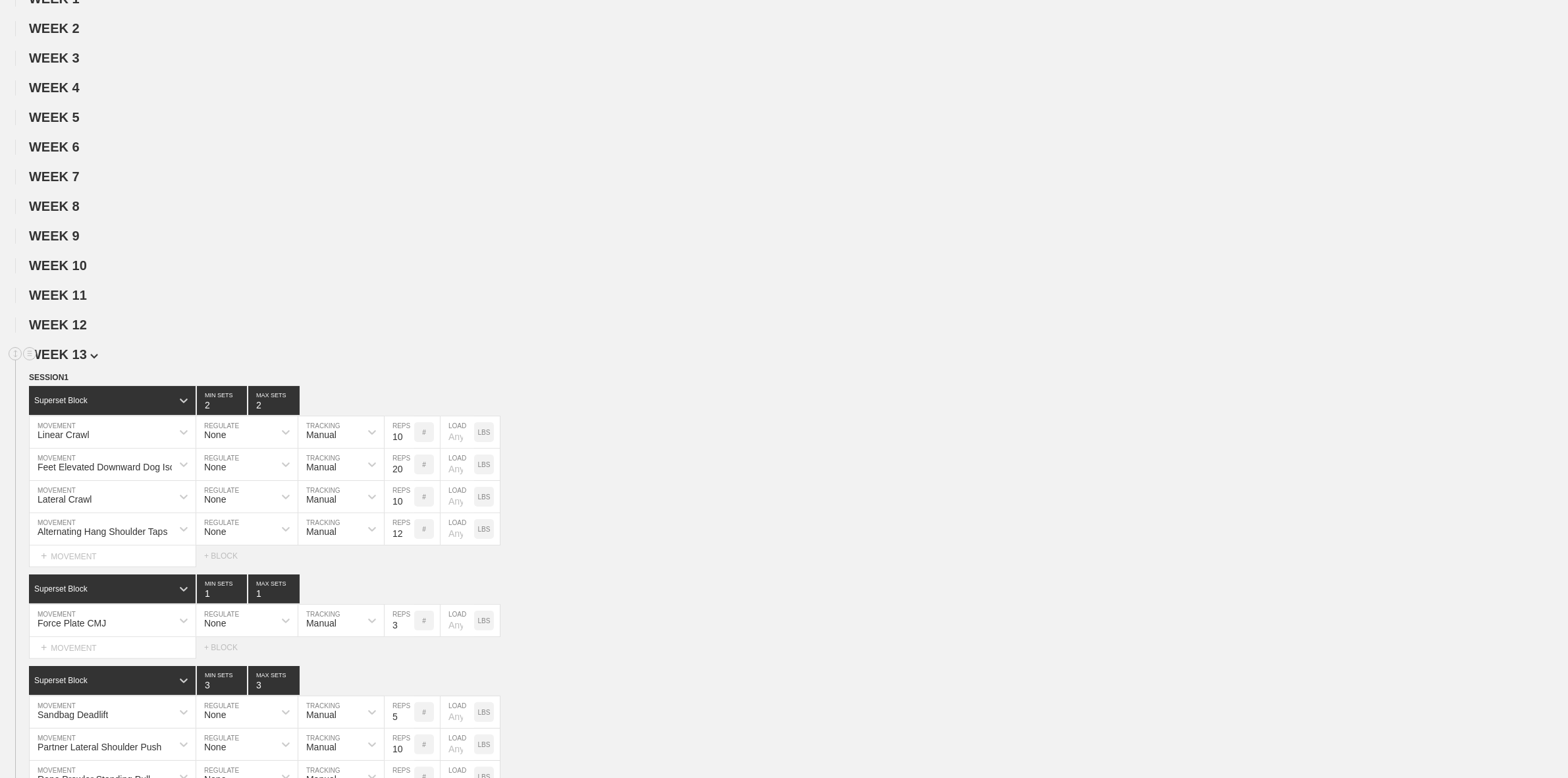
click at [74, 355] on span "WEEK 13" at bounding box center [63, 354] width 69 height 15
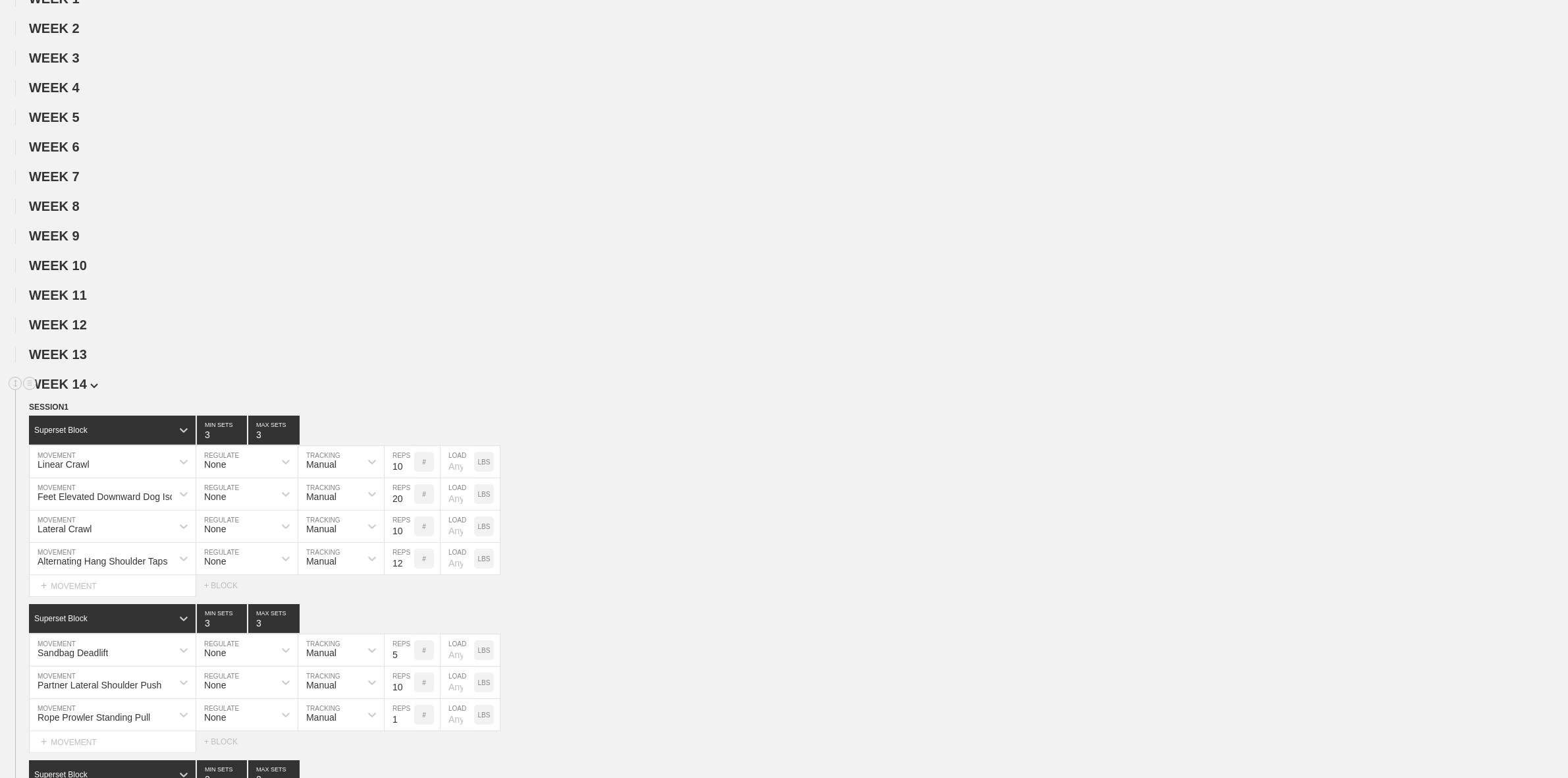
click at [81, 391] on span "WEEK 14" at bounding box center [63, 383] width 69 height 15
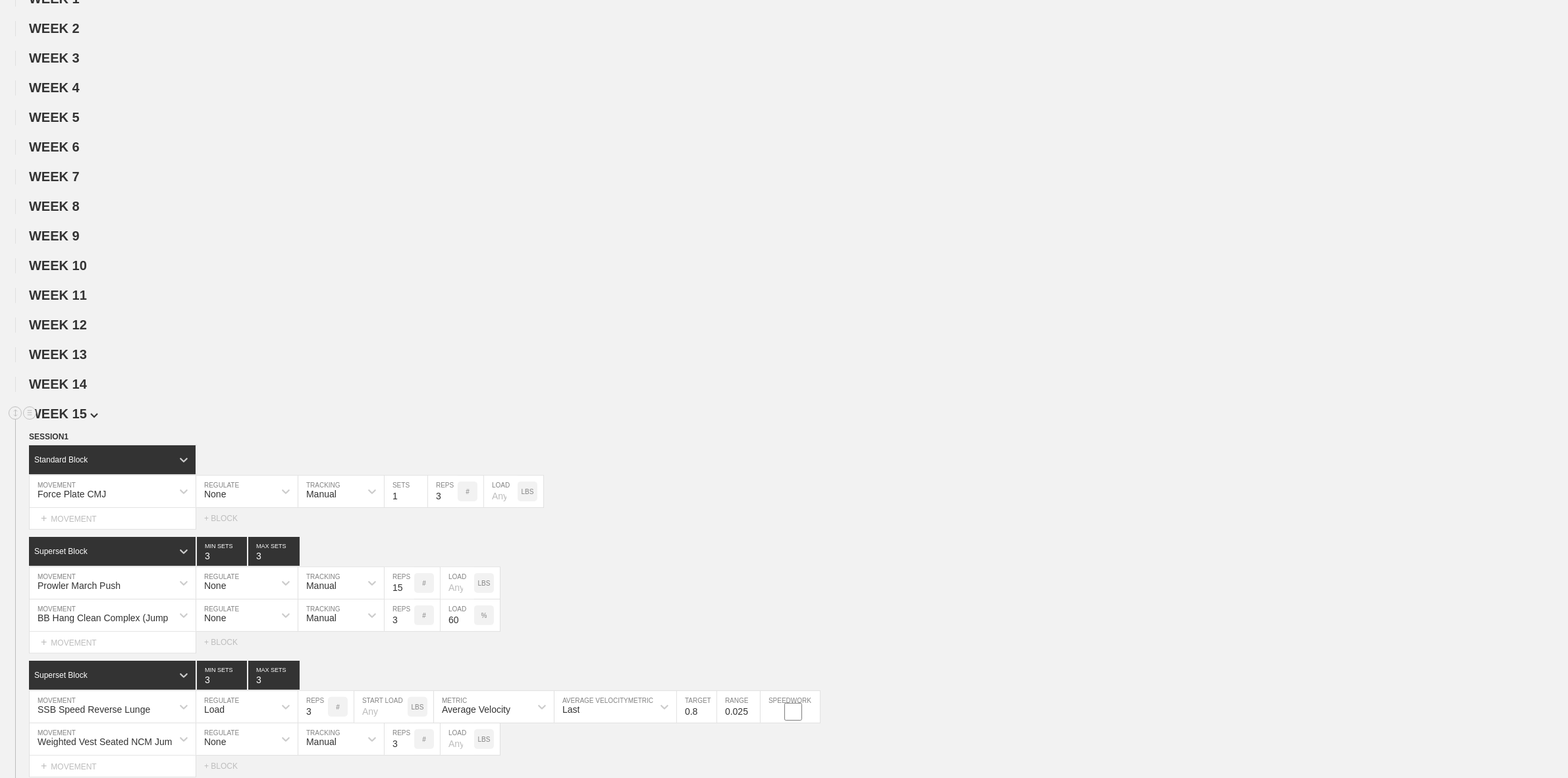
click at [77, 421] on span "WEEK 15" at bounding box center [63, 413] width 69 height 15
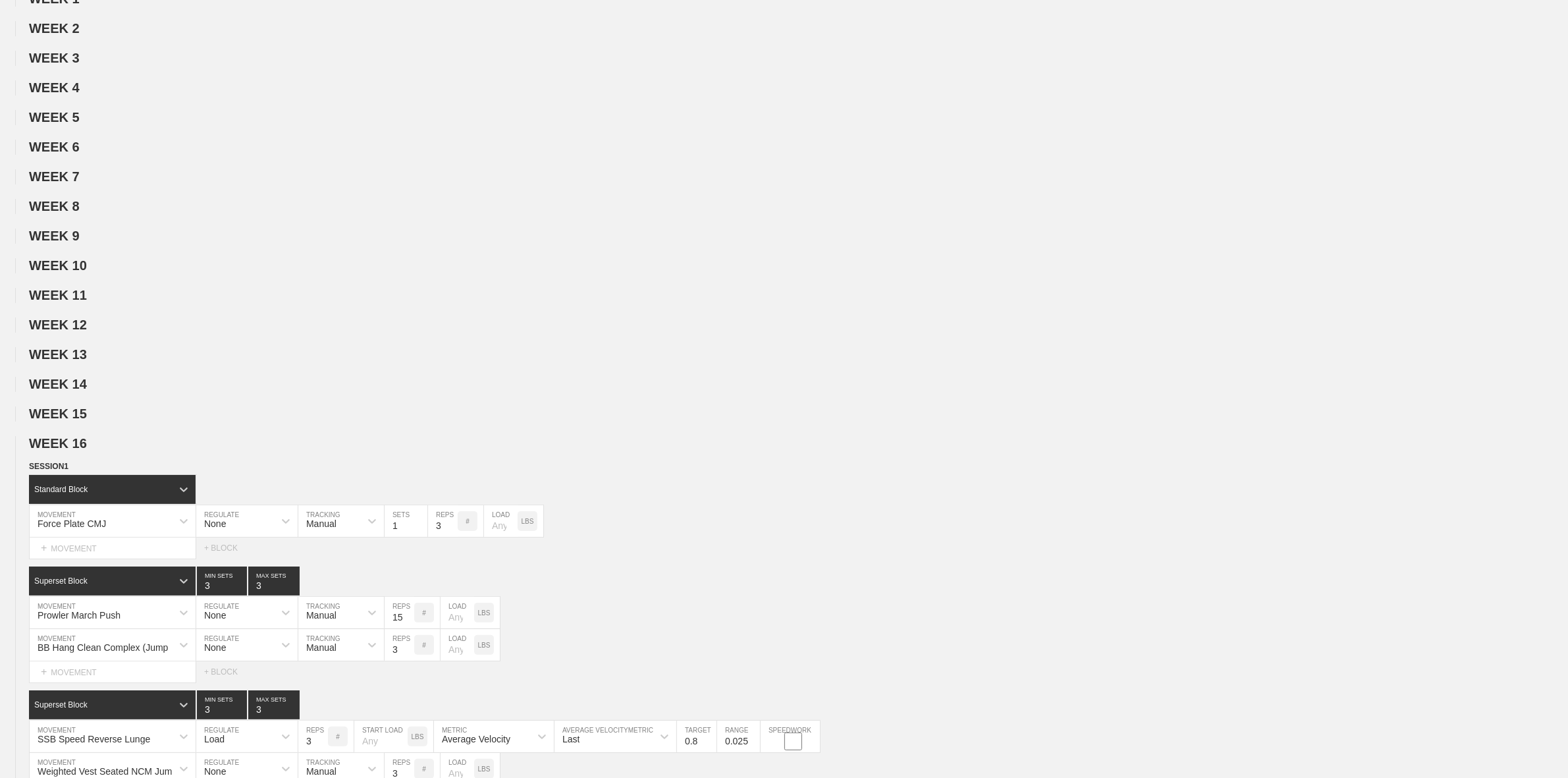
drag, startPoint x: 78, startPoint y: 457, endPoint x: 79, endPoint y: 469, distance: 12.0
click at [79, 450] on span "WEEK 16" at bounding box center [57, 443] width 58 height 15
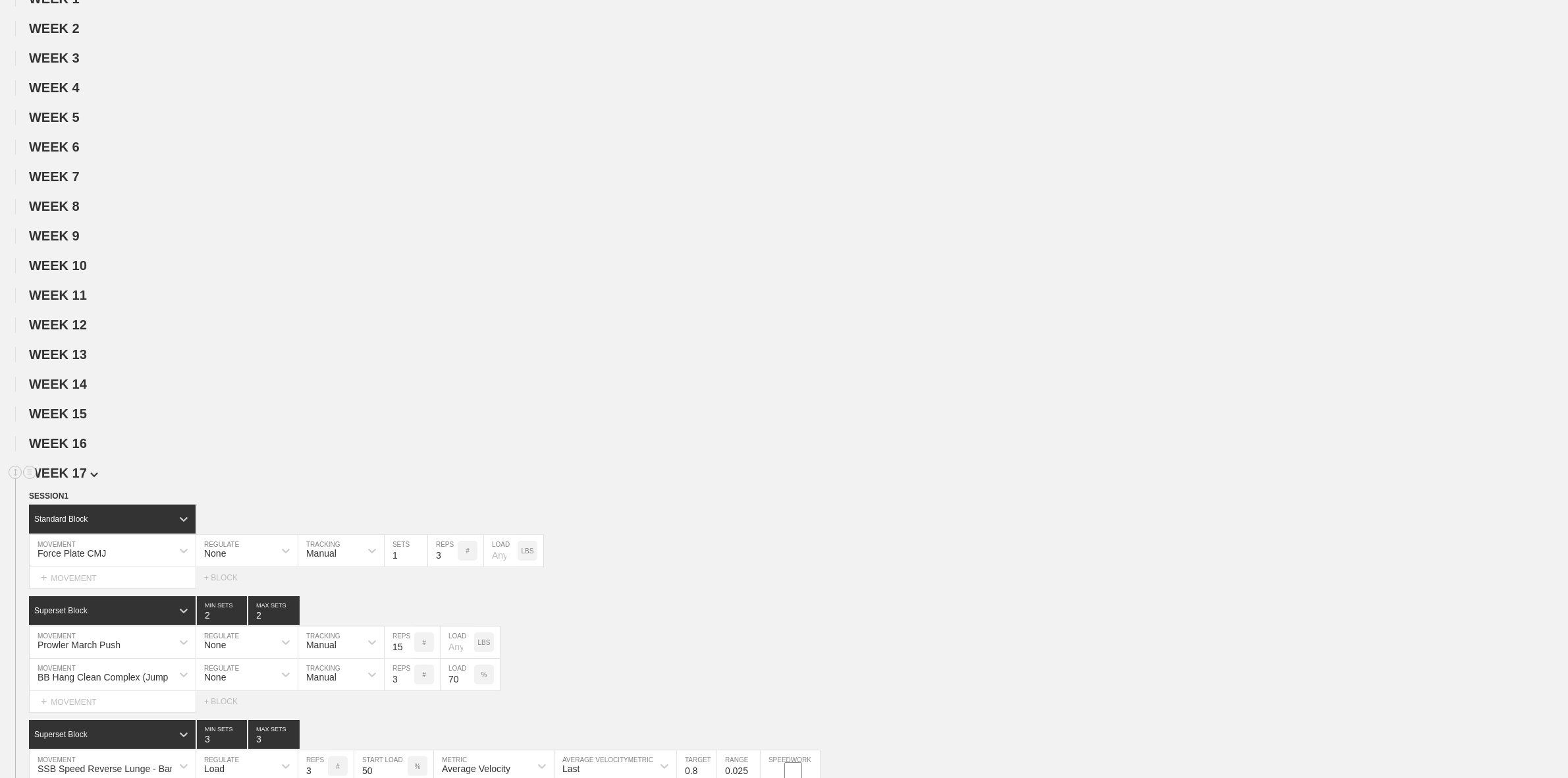
click at [79, 480] on span "WEEK 17" at bounding box center [63, 472] width 69 height 15
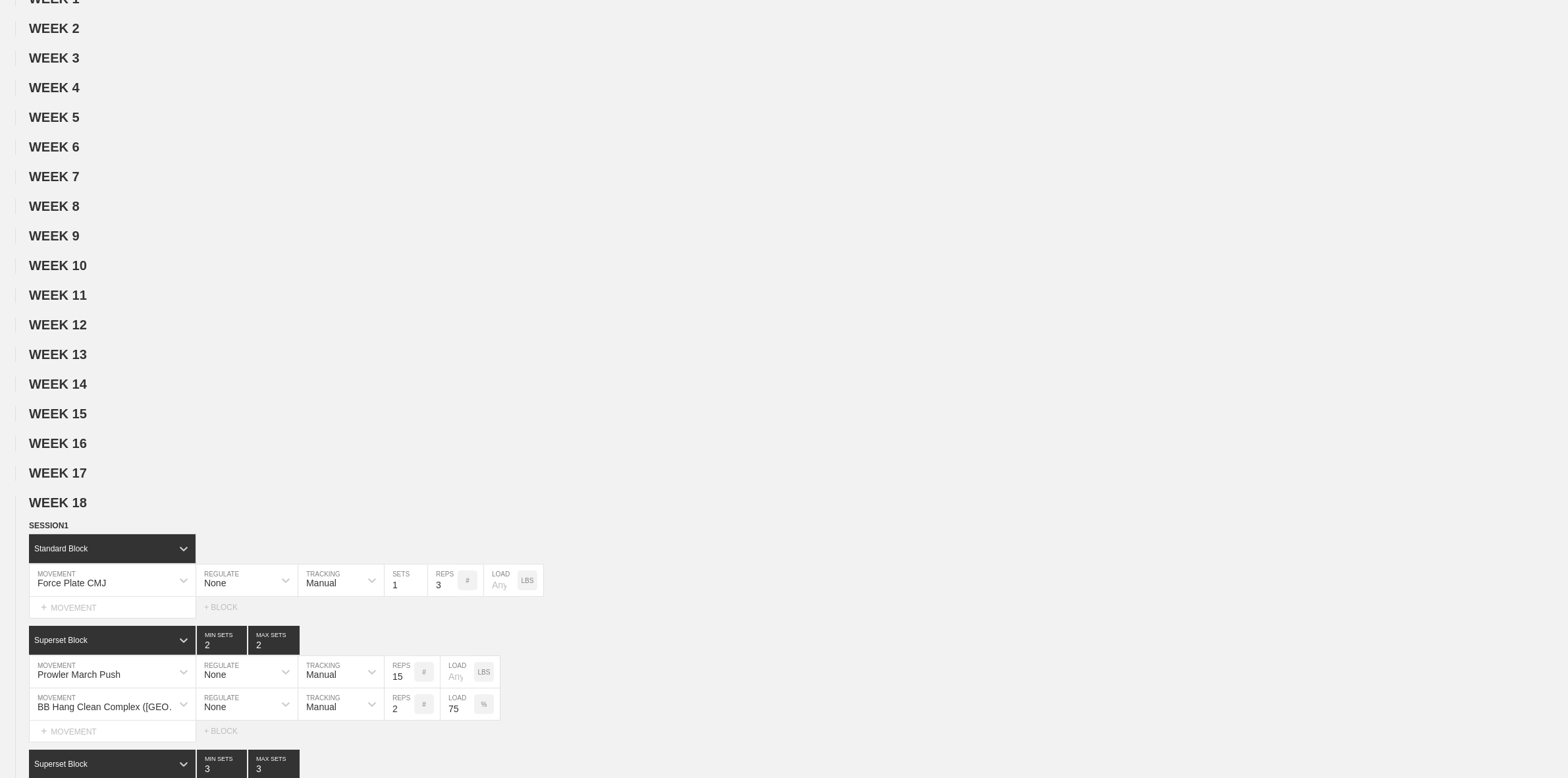
drag, startPoint x: 80, startPoint y: 511, endPoint x: 82, endPoint y: 524, distance: 13.2
click at [81, 510] on span "WEEK 18" at bounding box center [57, 502] width 58 height 15
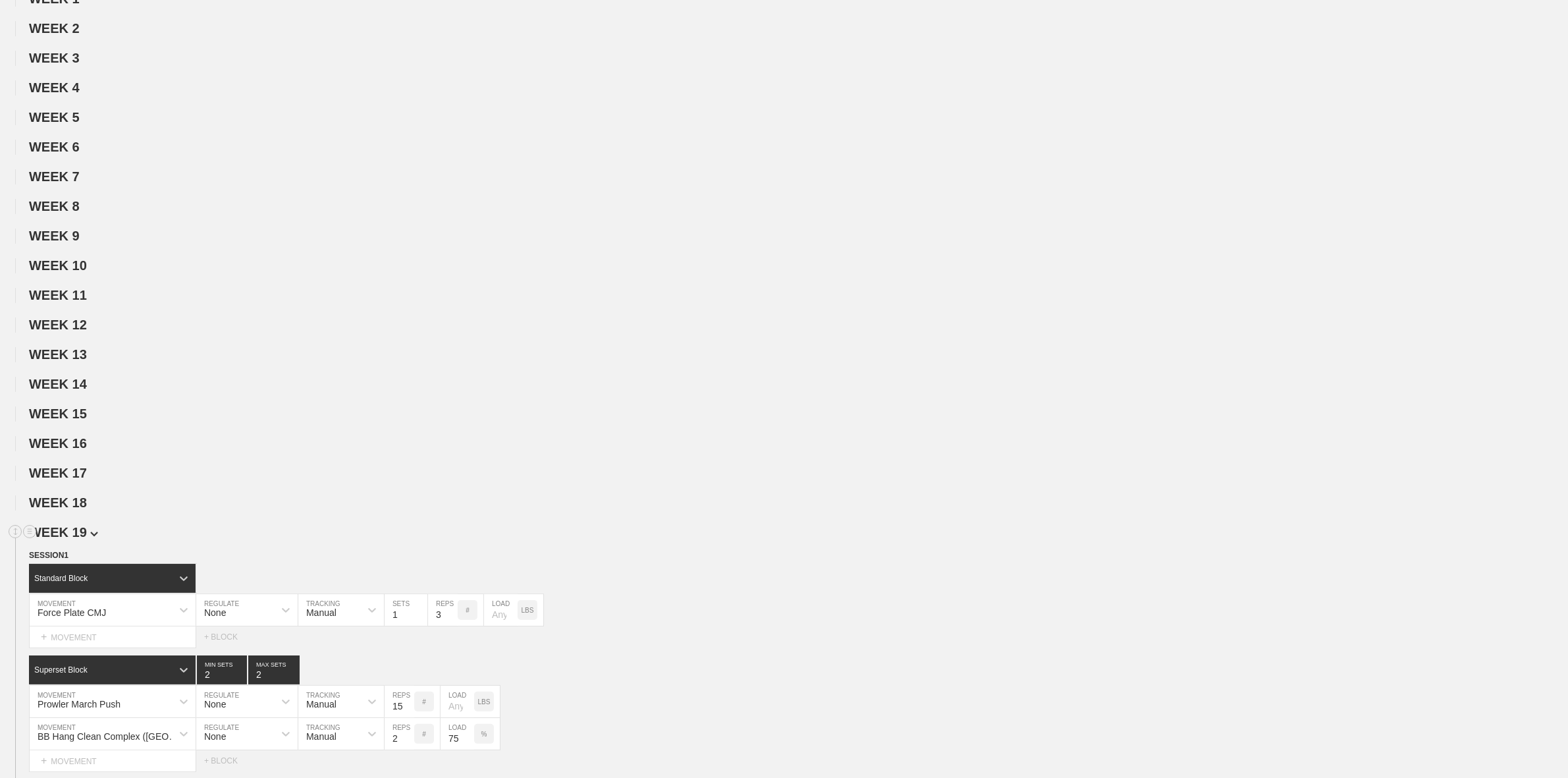
click at [81, 539] on span "WEEK 19" at bounding box center [63, 531] width 69 height 15
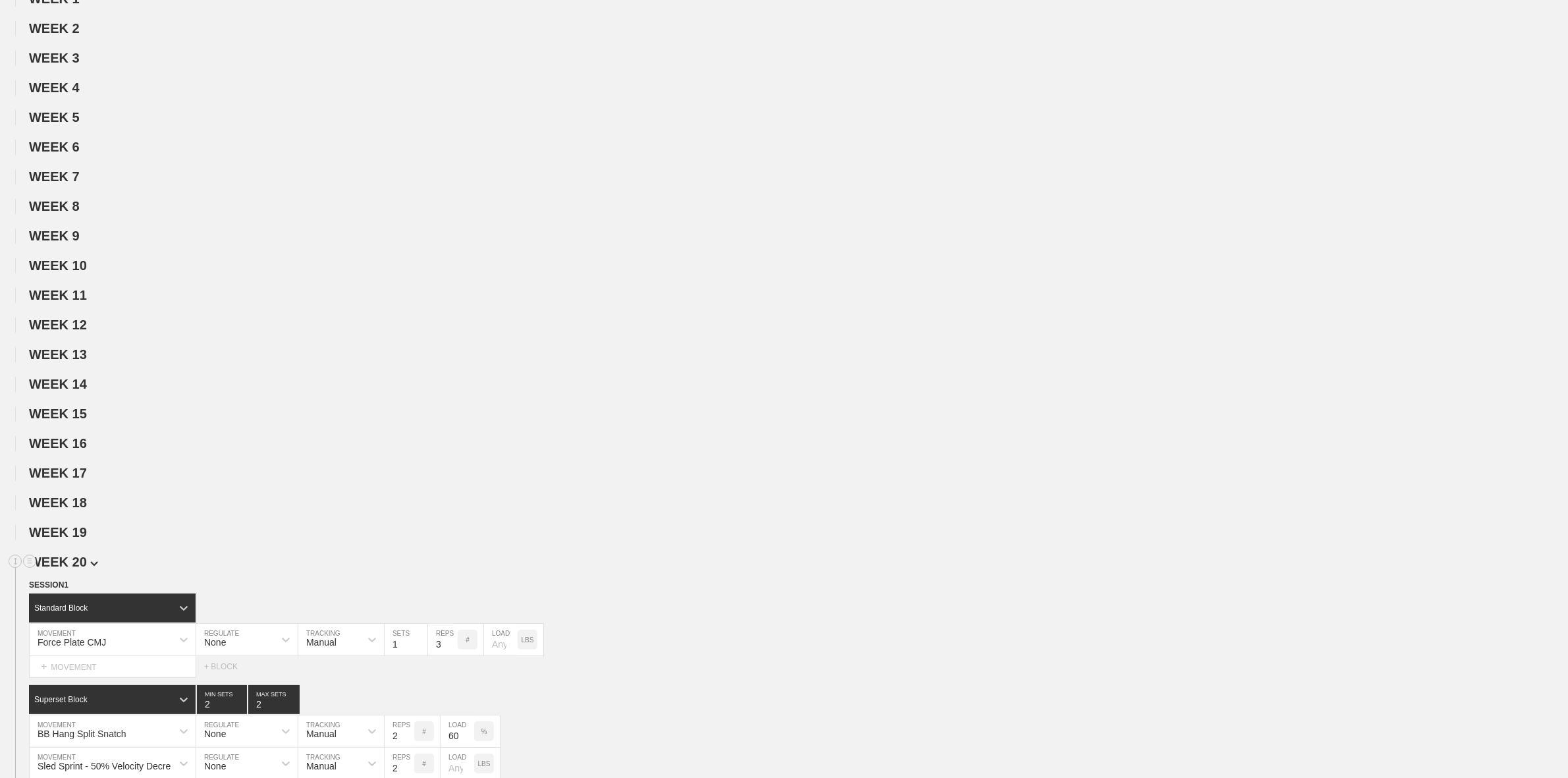
click at [79, 569] on span "WEEK 20" at bounding box center [63, 561] width 69 height 15
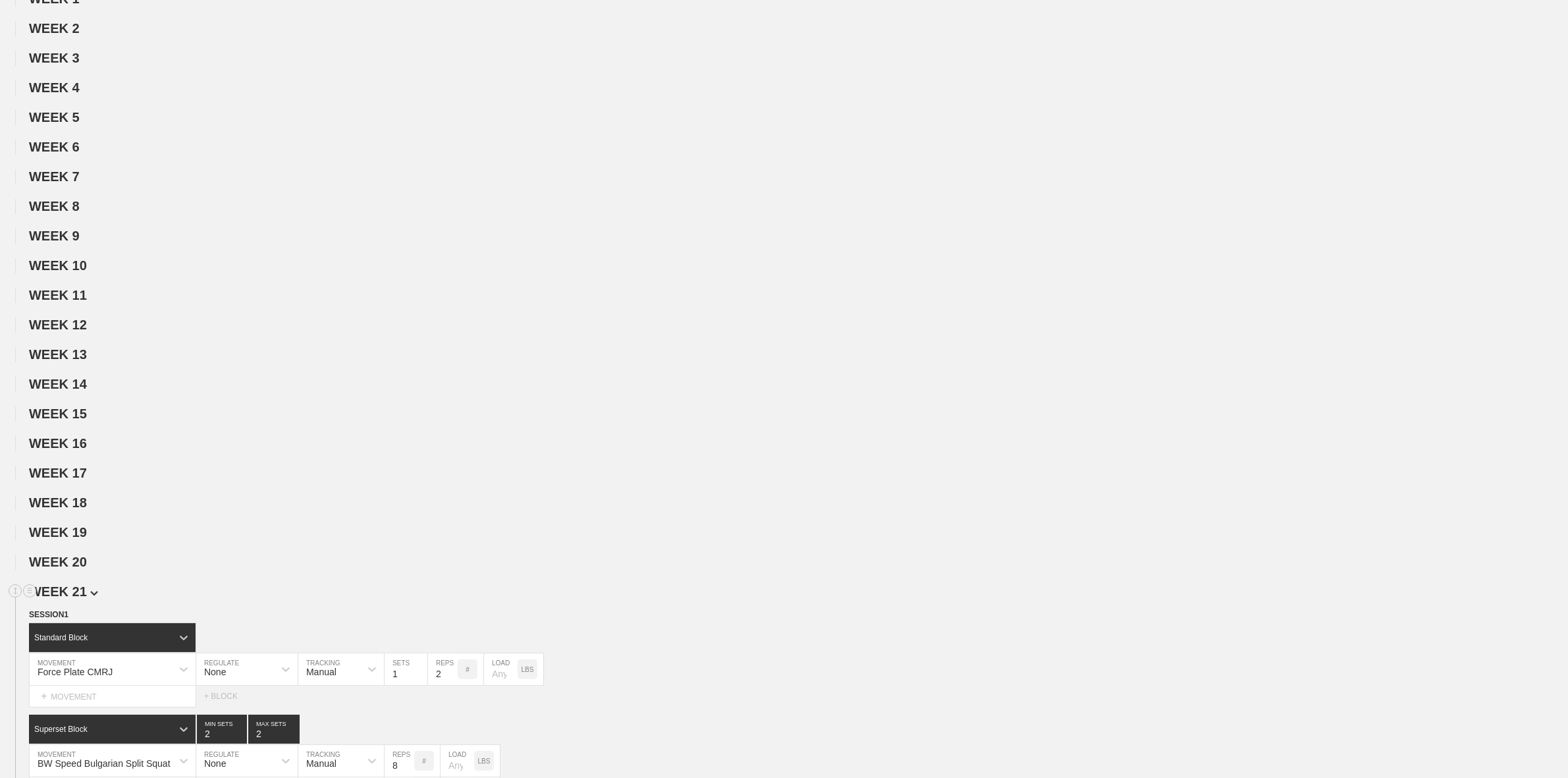
click at [74, 599] on span "WEEK 21" at bounding box center [63, 591] width 69 height 15
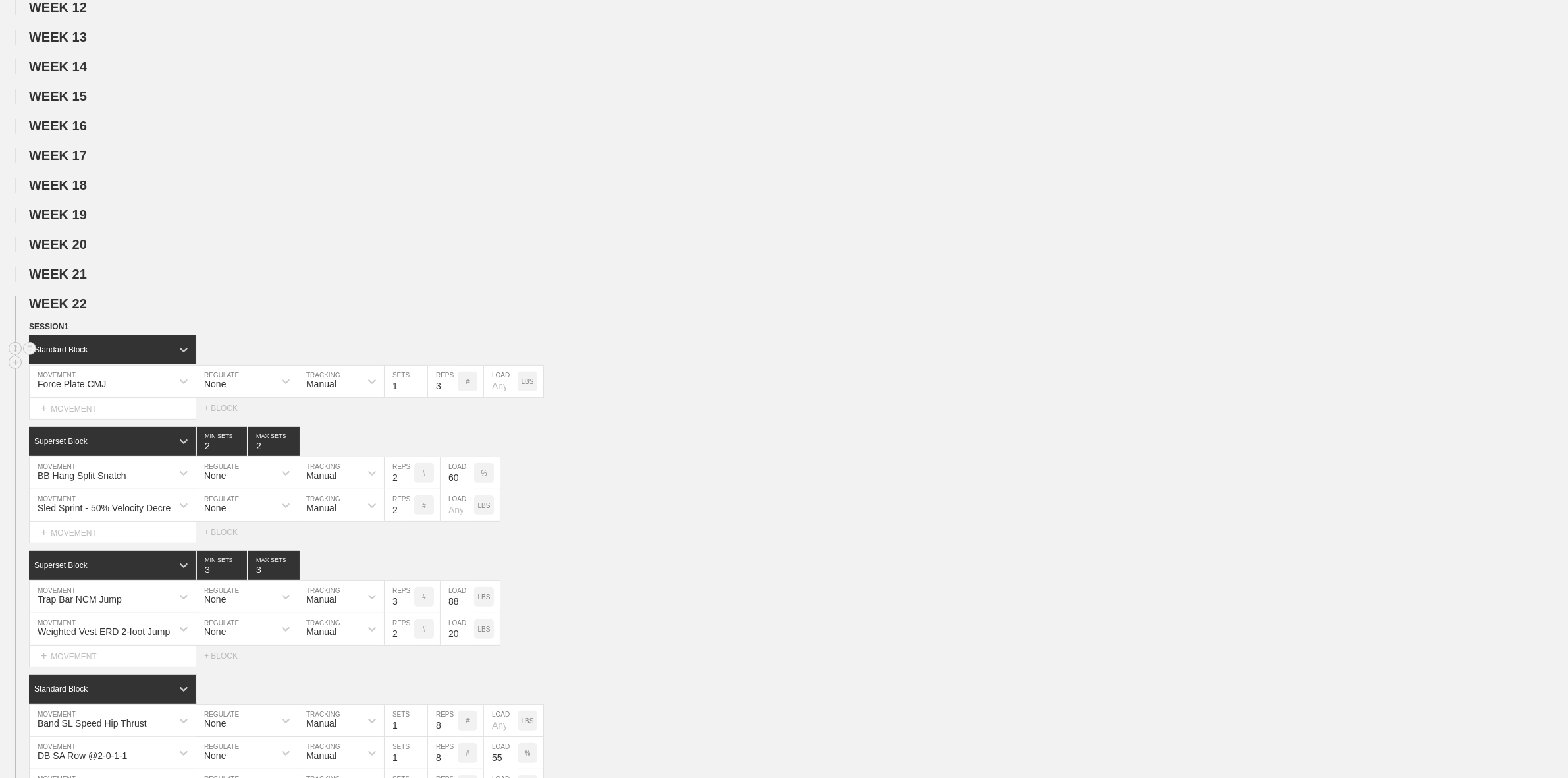
scroll to position [494, 0]
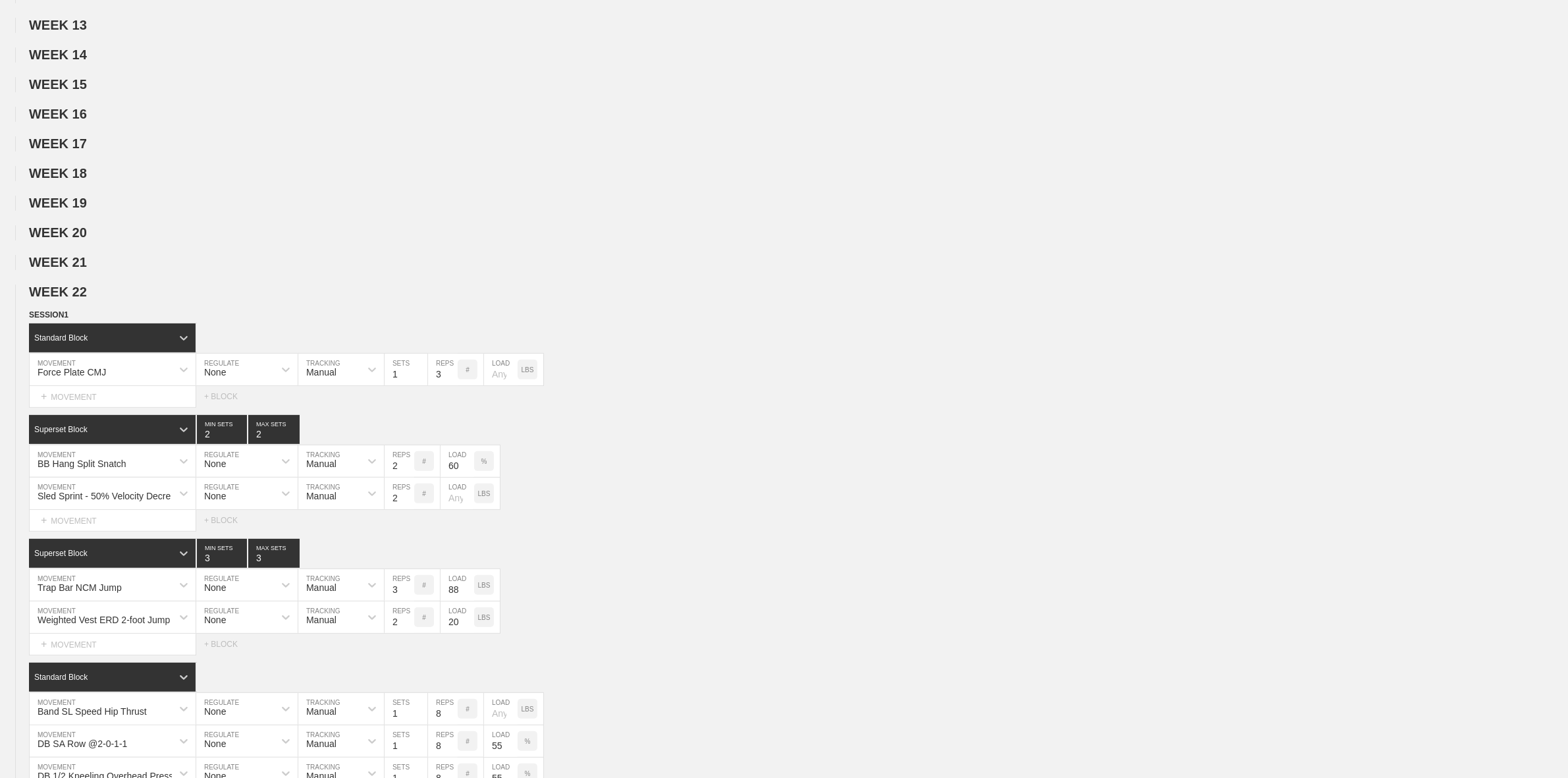
drag, startPoint x: 79, startPoint y: 305, endPoint x: 66, endPoint y: 317, distance: 17.7
click at [79, 299] on span "WEEK 22" at bounding box center [57, 292] width 58 height 15
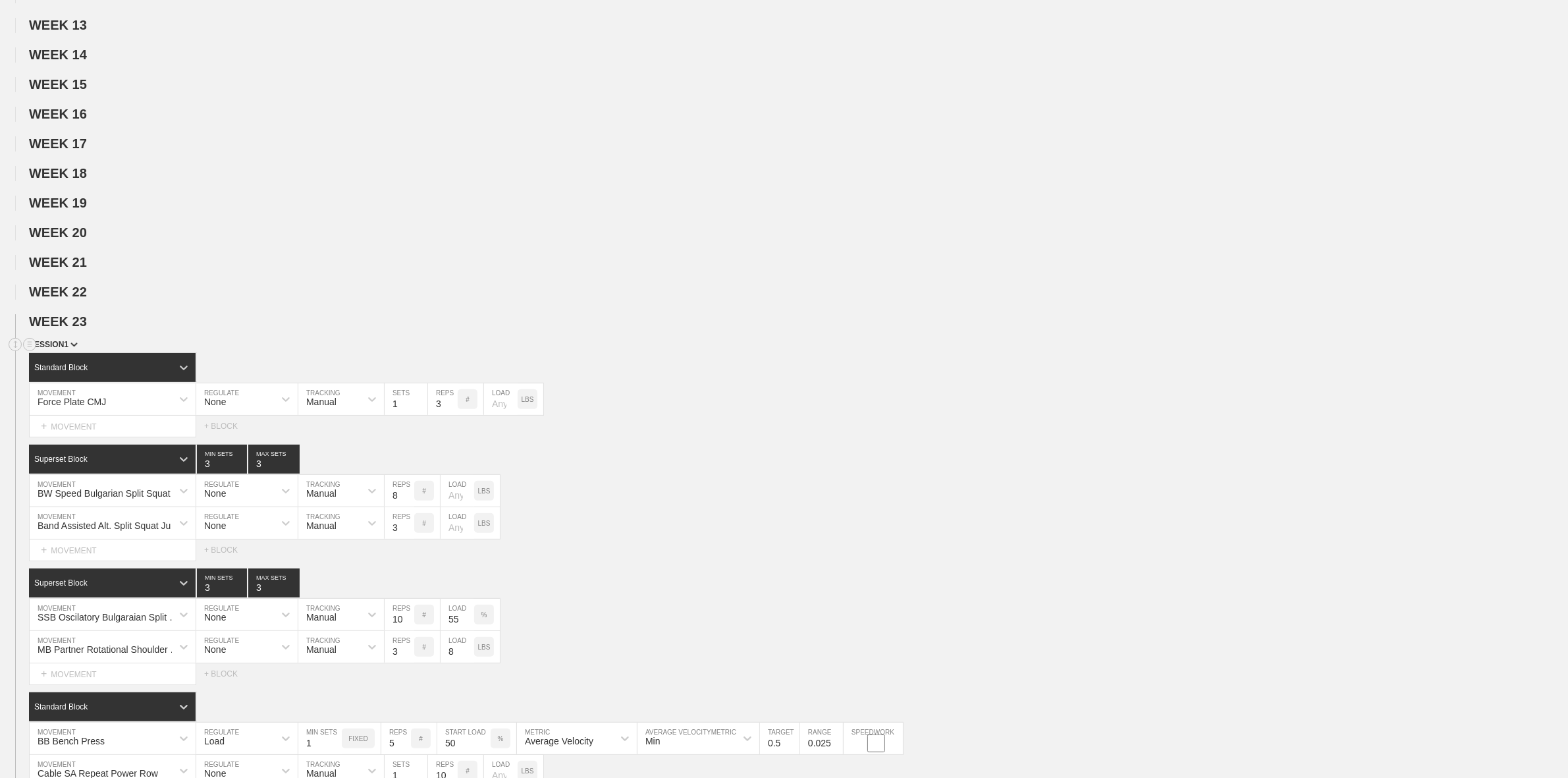
click at [51, 349] on span "SESSION 1" at bounding box center [53, 344] width 49 height 10
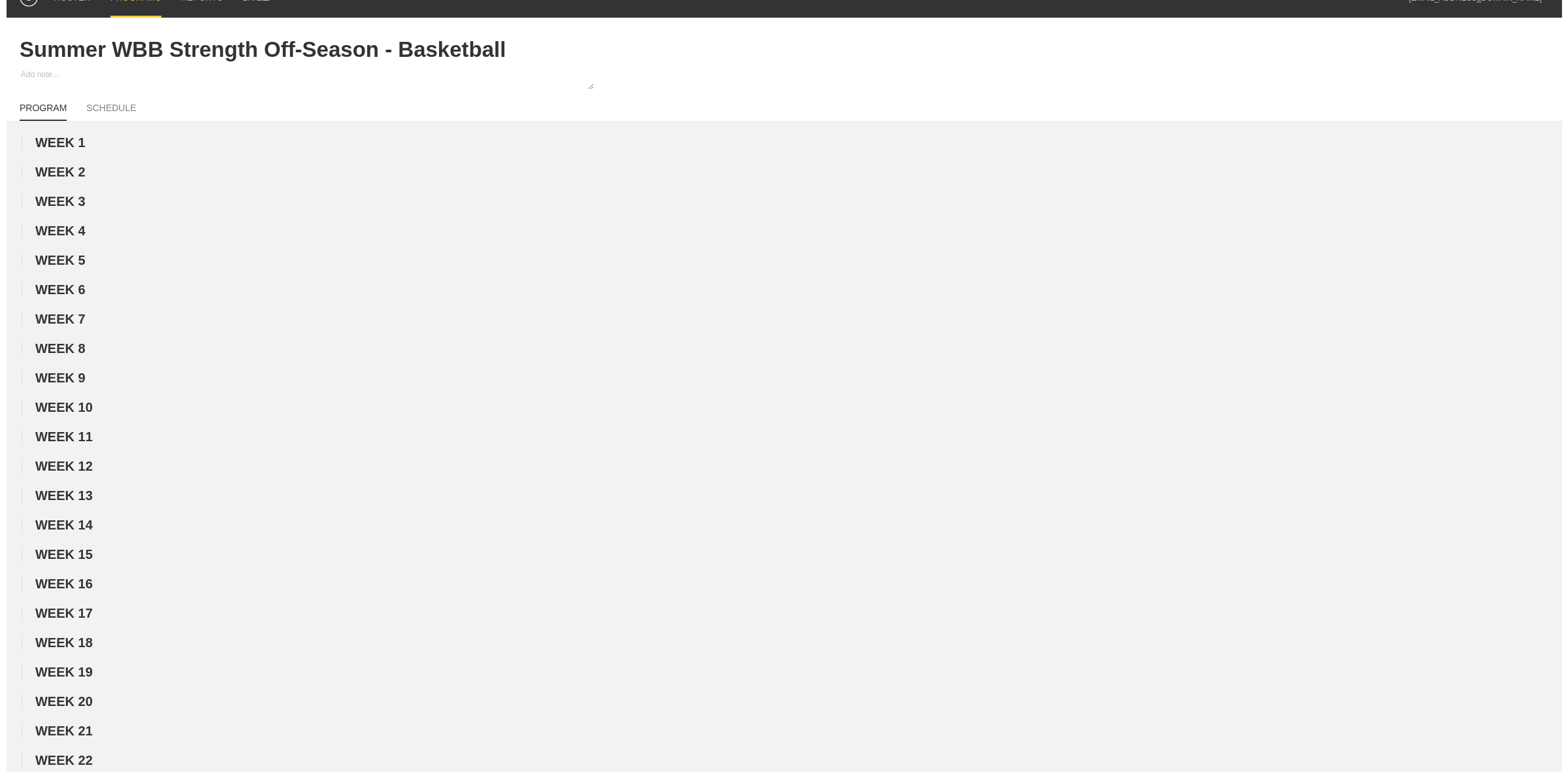
scroll to position [0, 0]
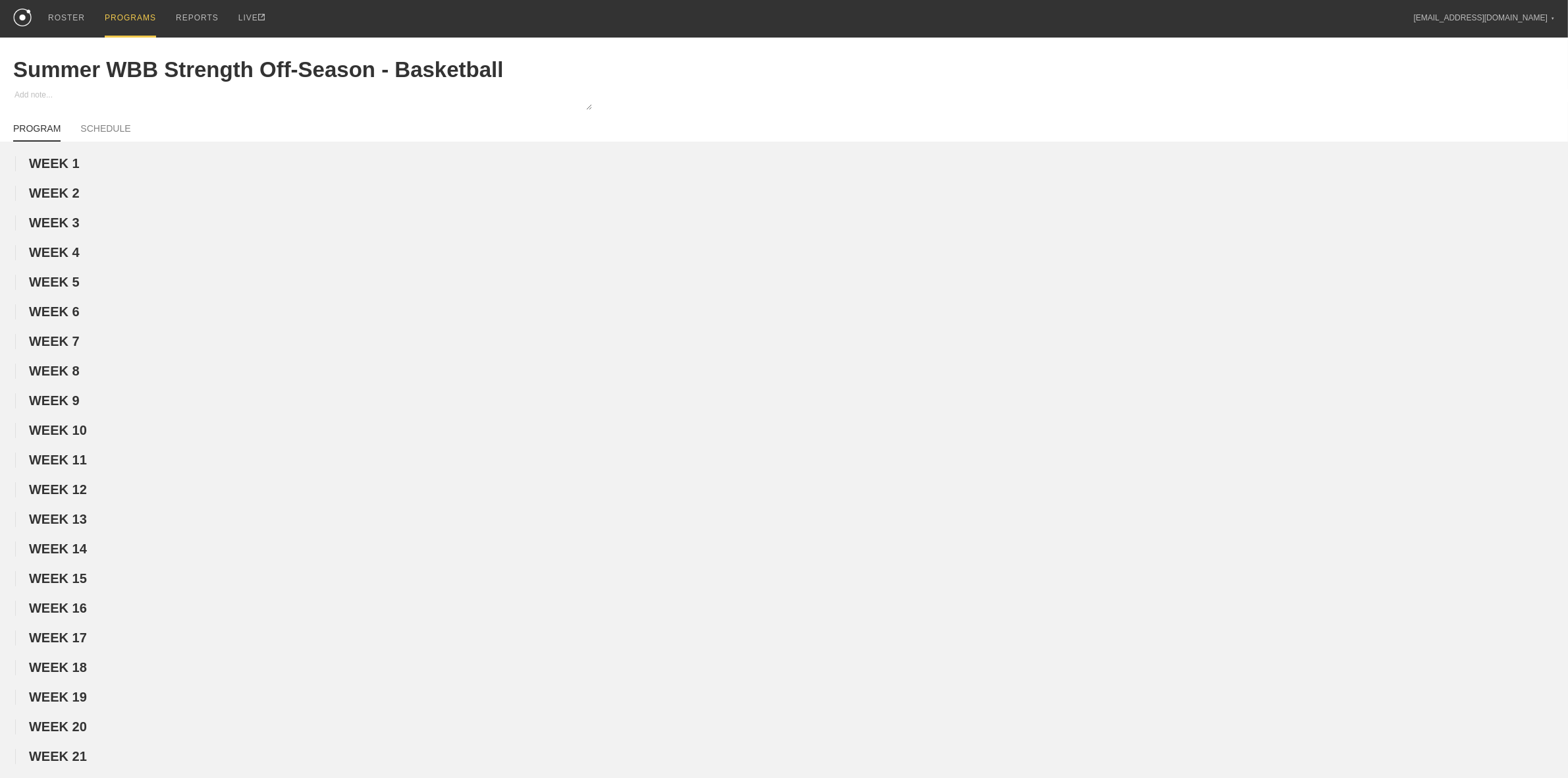
click at [129, 17] on div "PROGRAMS" at bounding box center [130, 18] width 51 height 37
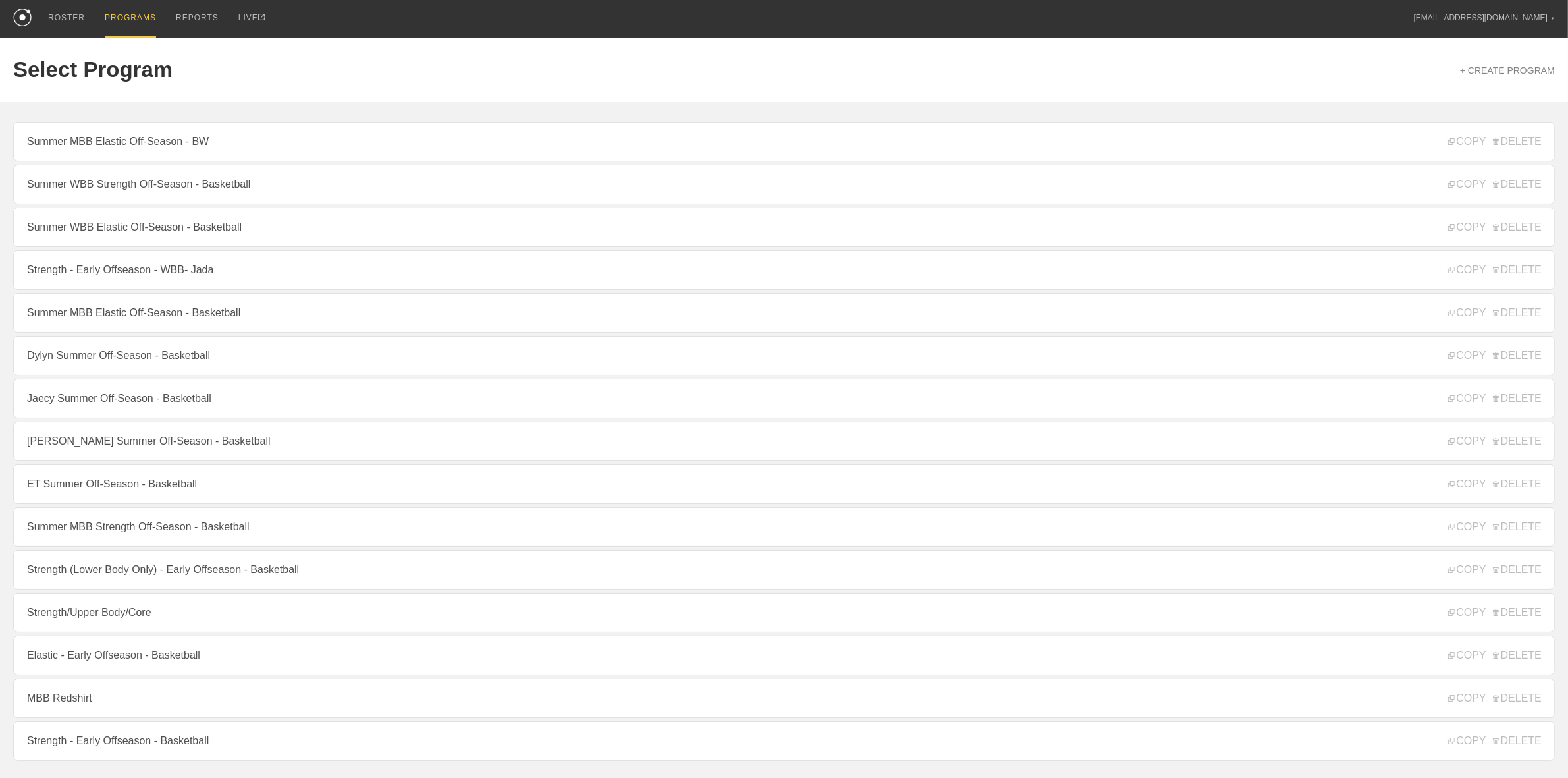
drag, startPoint x: 114, startPoint y: 351, endPoint x: 106, endPoint y: 342, distance: 12.0
click at [114, 351] on link "Dylyn Summer Off-Season - Basketball" at bounding box center [784, 355] width 1542 height 39
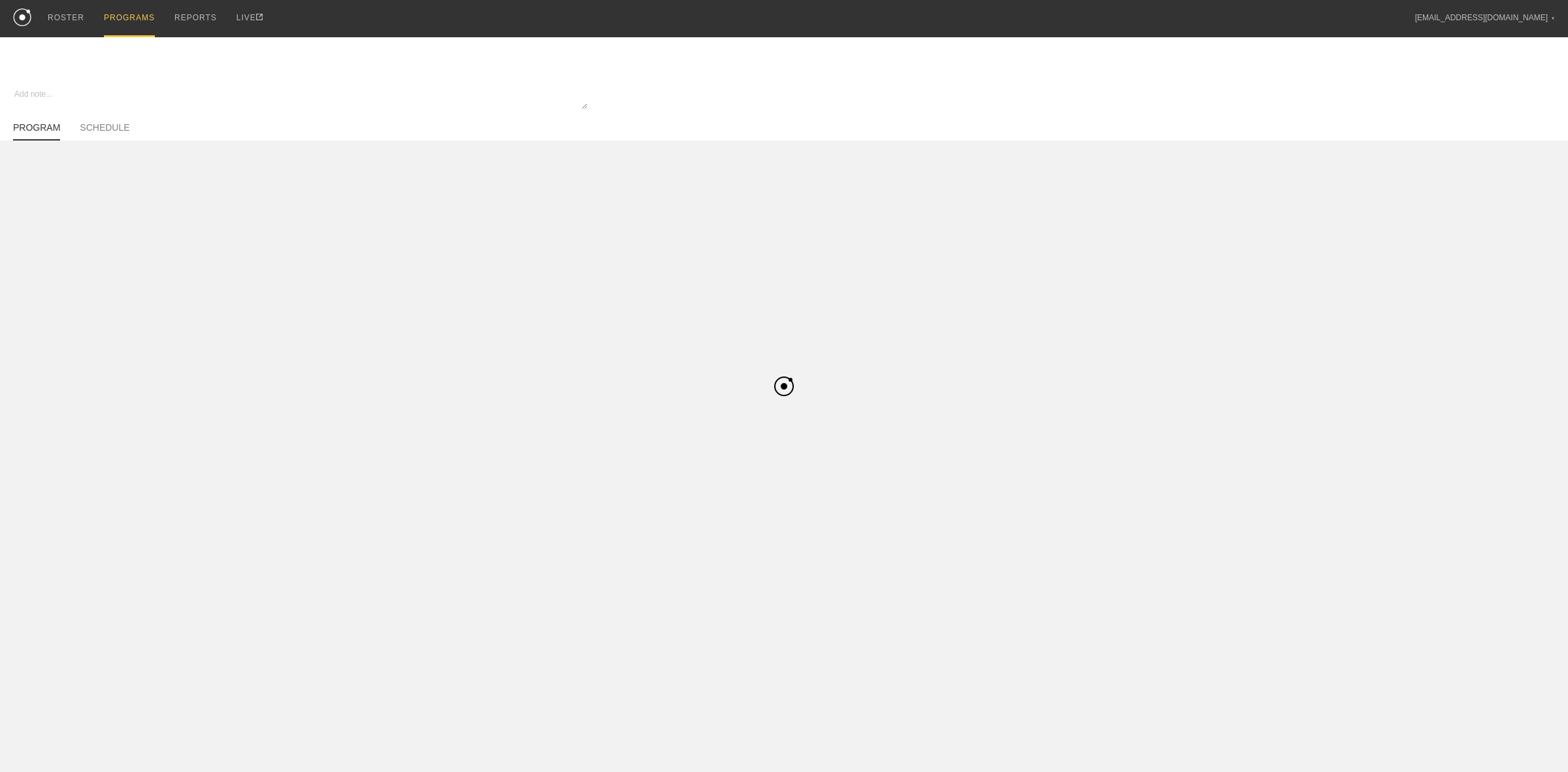
type textarea "x"
type input "Dylyn Summer Off-Season - Basketball"
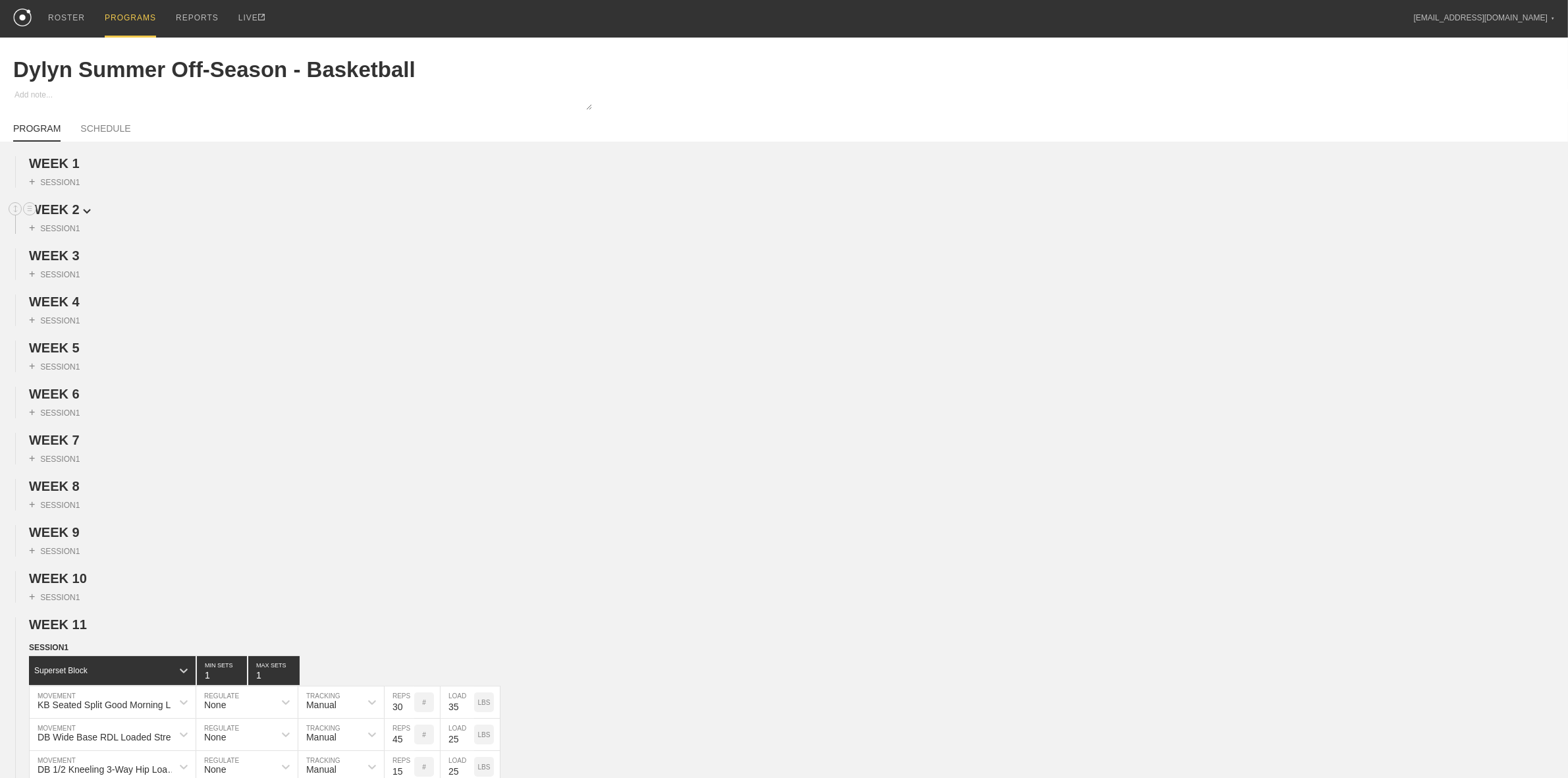
click at [67, 163] on span "WEEK 1" at bounding box center [54, 163] width 51 height 15
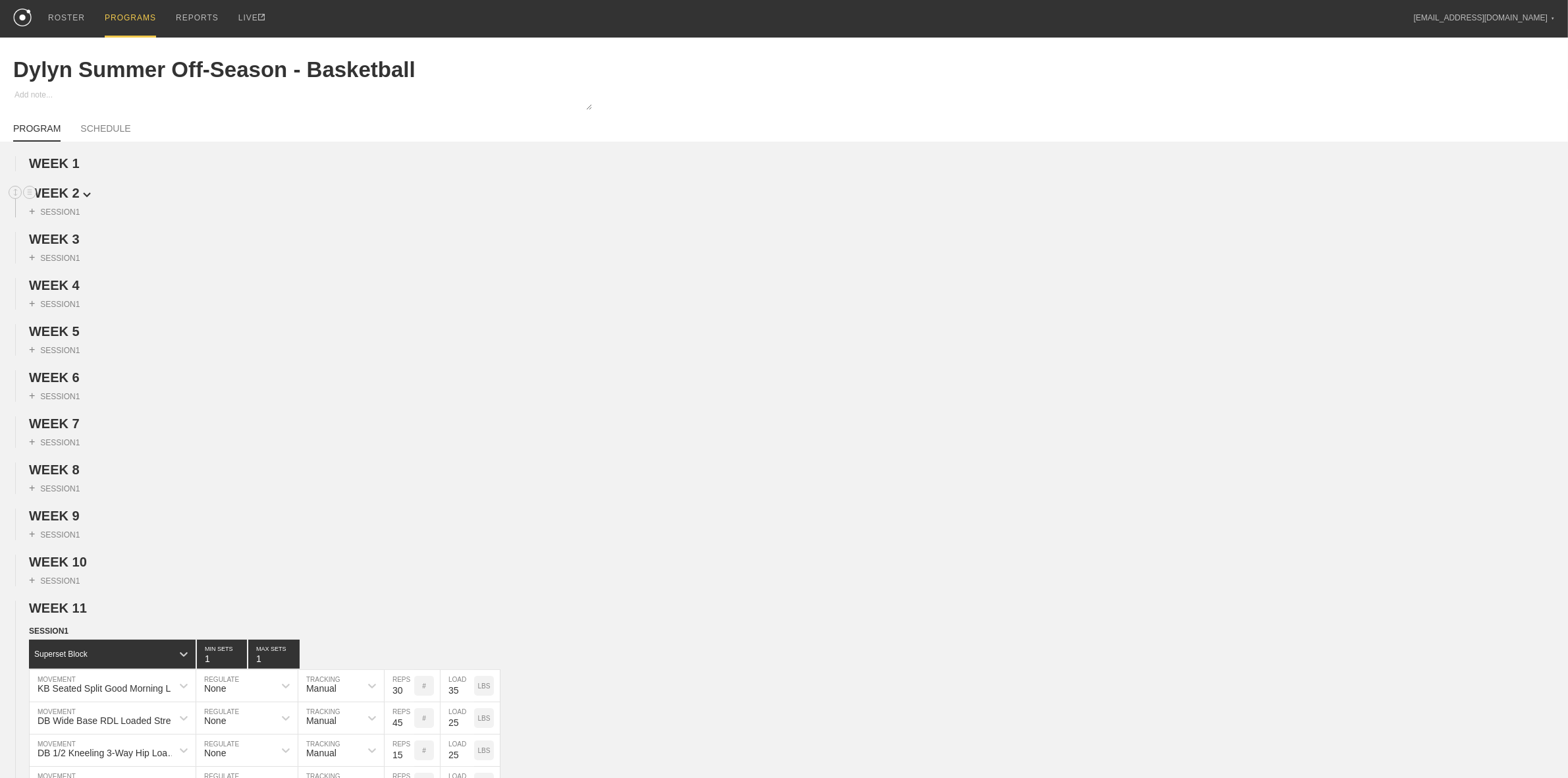
click at [66, 200] on span "WEEK 2" at bounding box center [59, 193] width 62 height 15
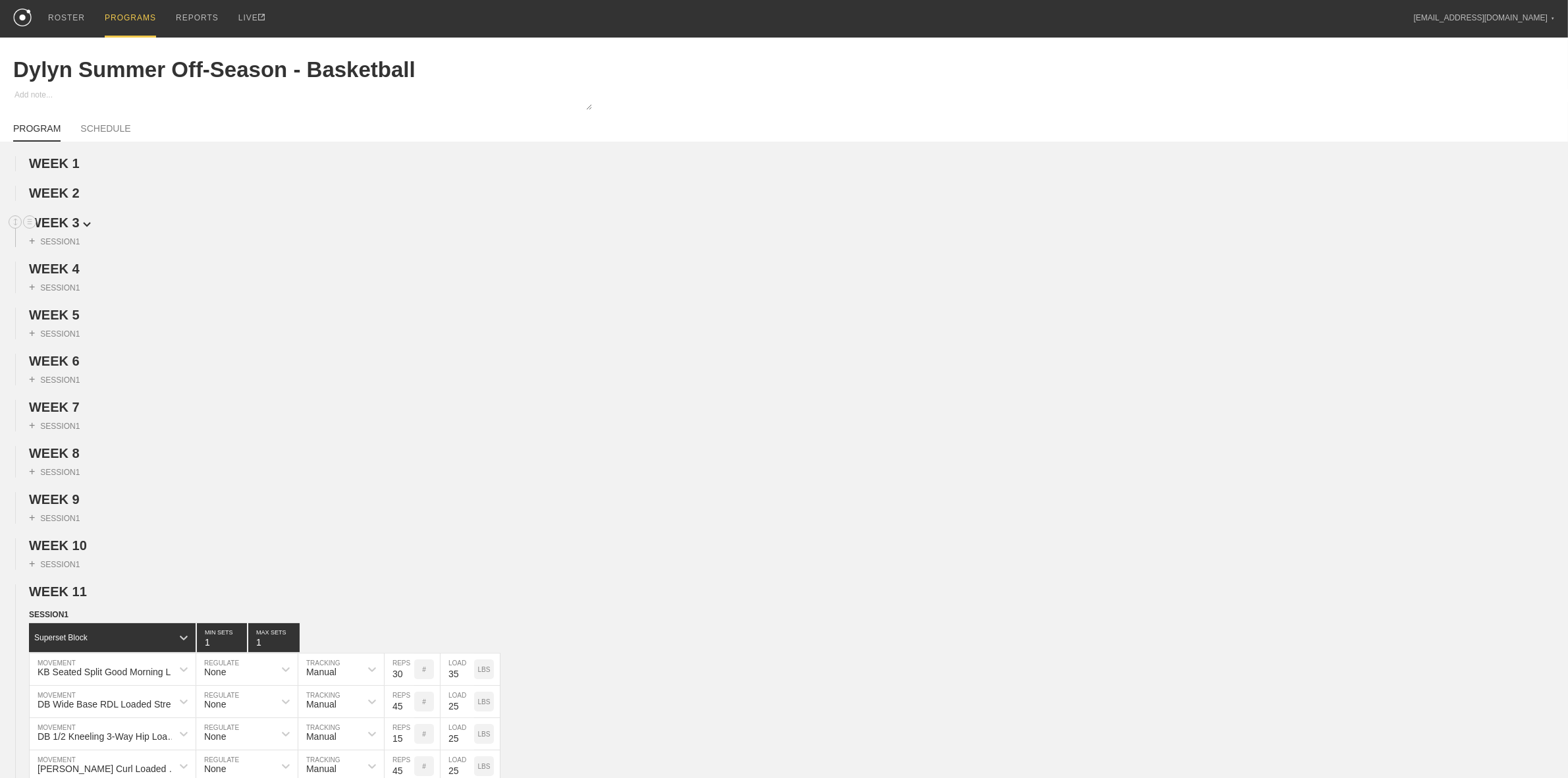
click at [66, 221] on span "WEEK 3" at bounding box center [59, 222] width 62 height 15
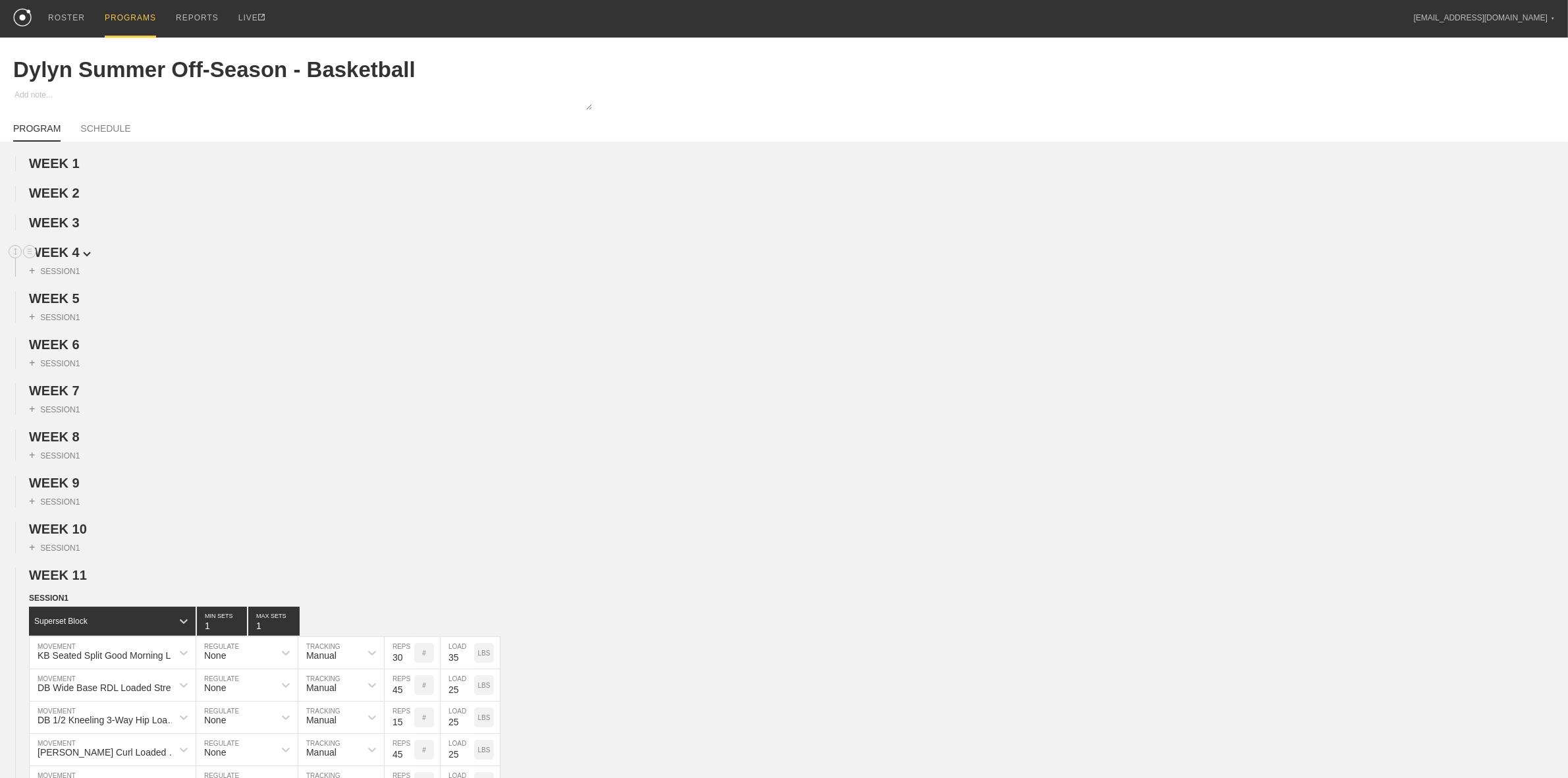
click at [57, 255] on span "WEEK 4" at bounding box center [59, 252] width 62 height 15
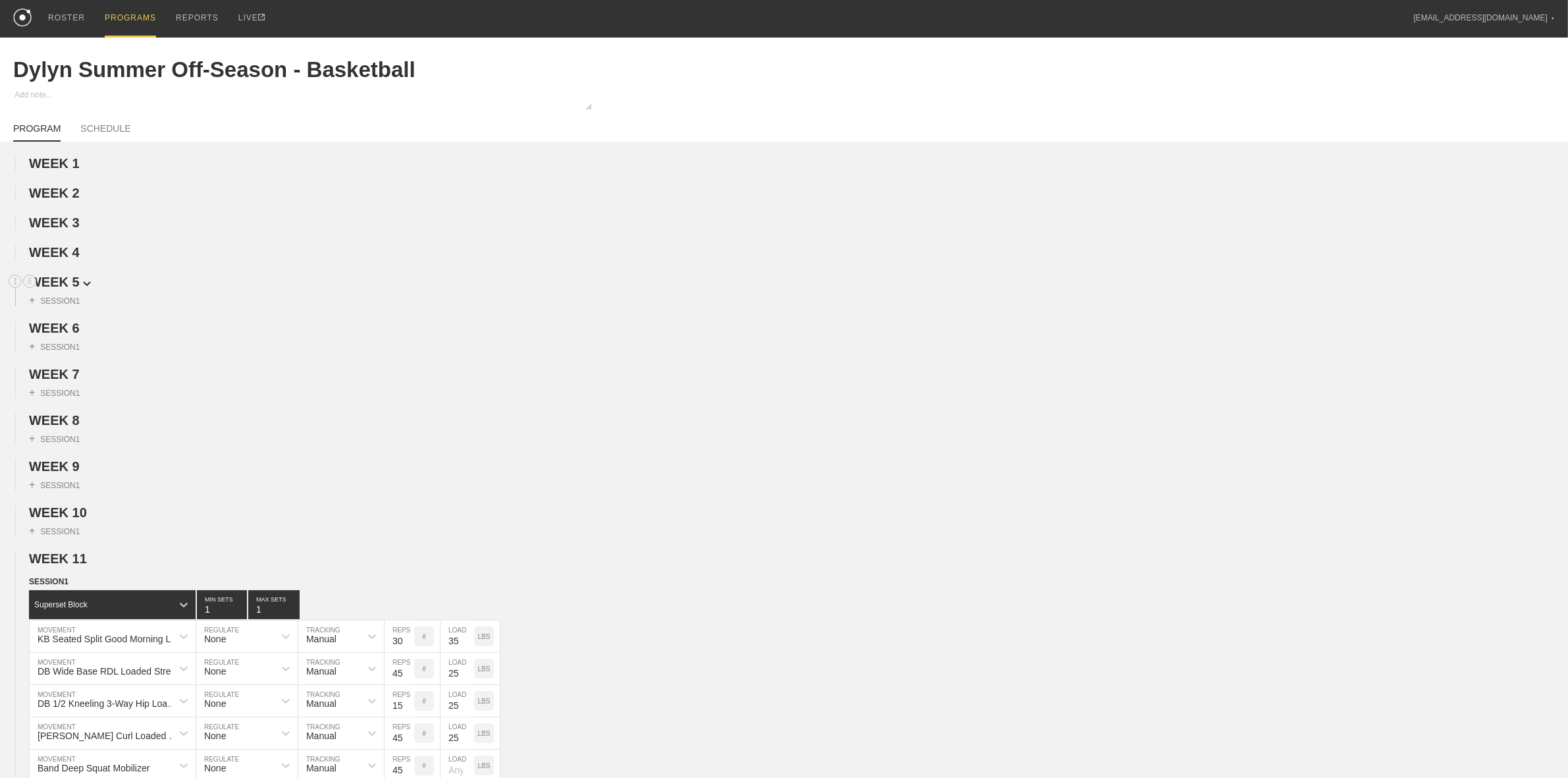
click at [57, 284] on span "WEEK 5" at bounding box center [59, 281] width 62 height 15
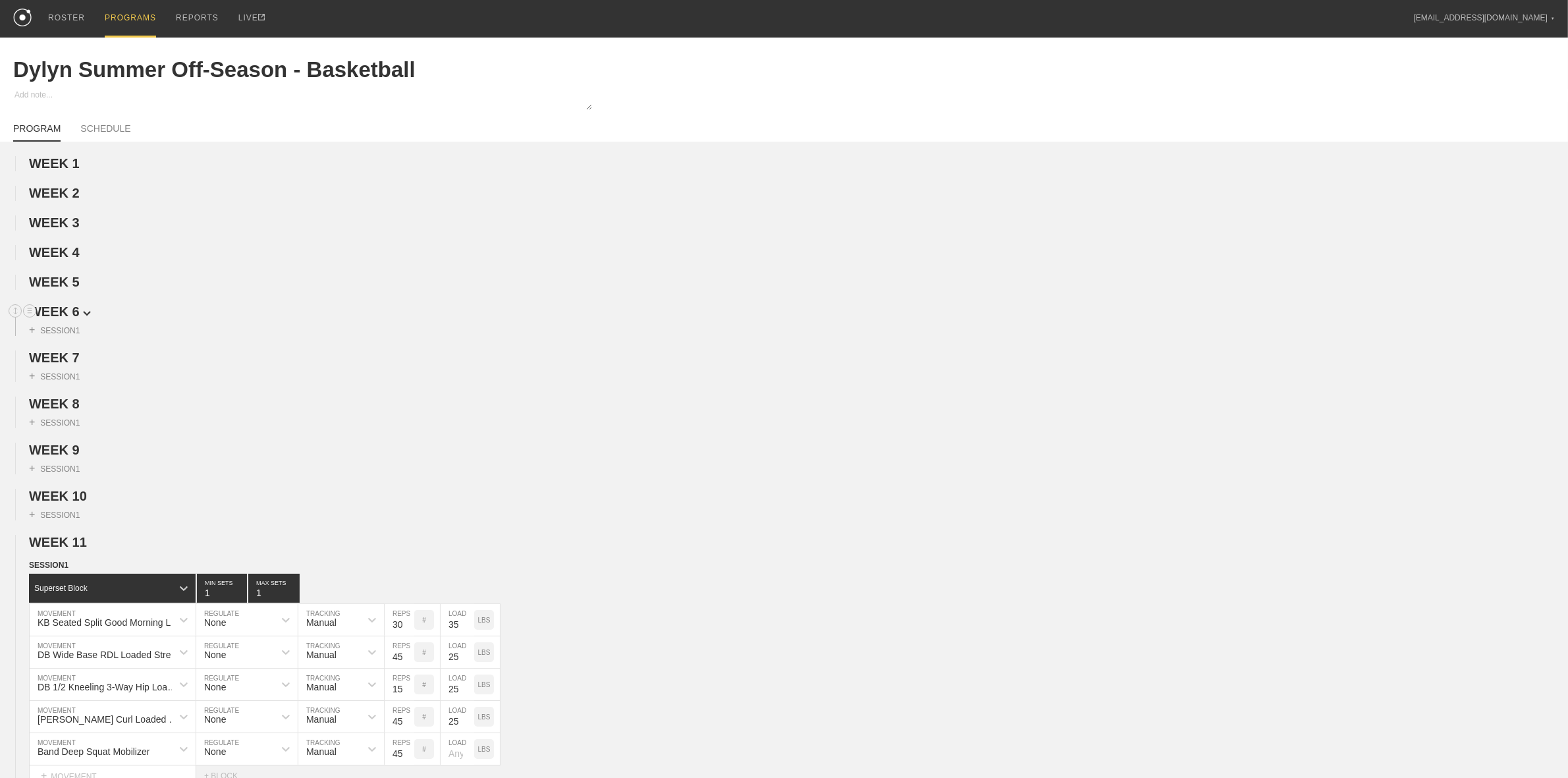
click at [64, 315] on span "WEEK 6" at bounding box center [59, 311] width 62 height 15
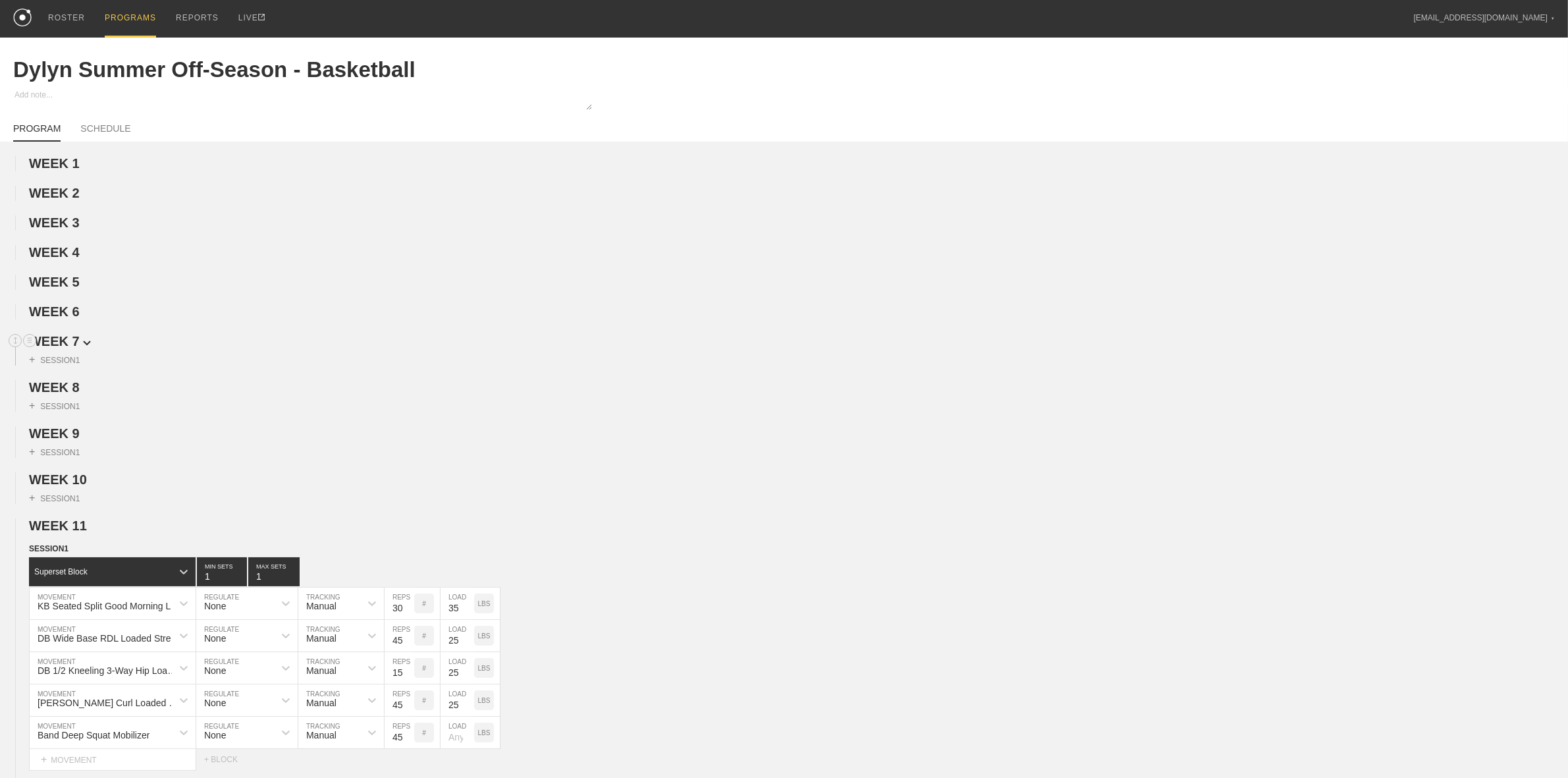
click at [64, 344] on span "WEEK 7" at bounding box center [59, 341] width 62 height 15
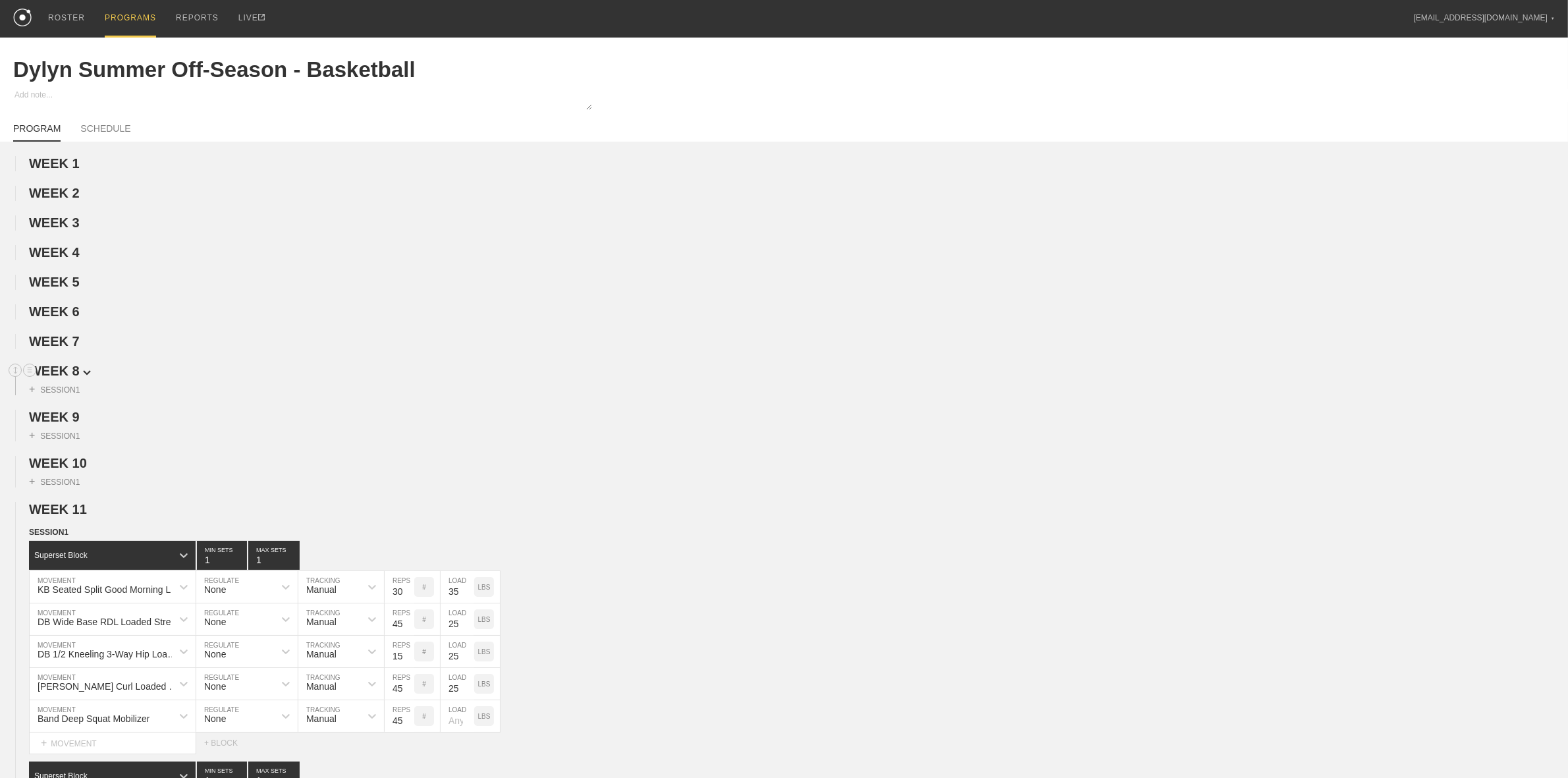
click at [61, 375] on span "WEEK 8" at bounding box center [59, 370] width 62 height 15
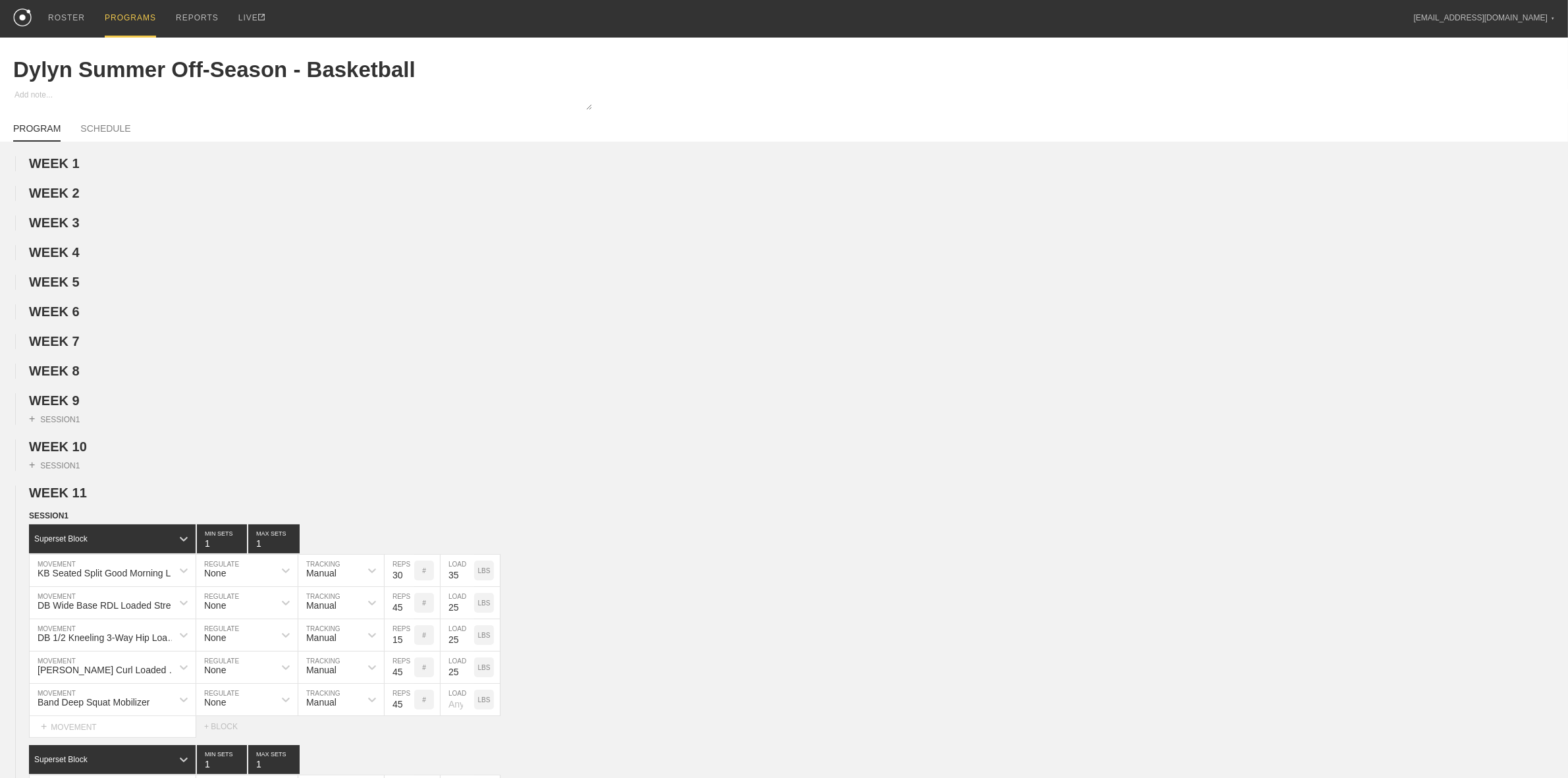
click at [61, 408] on span "WEEK 9" at bounding box center [54, 400] width 51 height 15
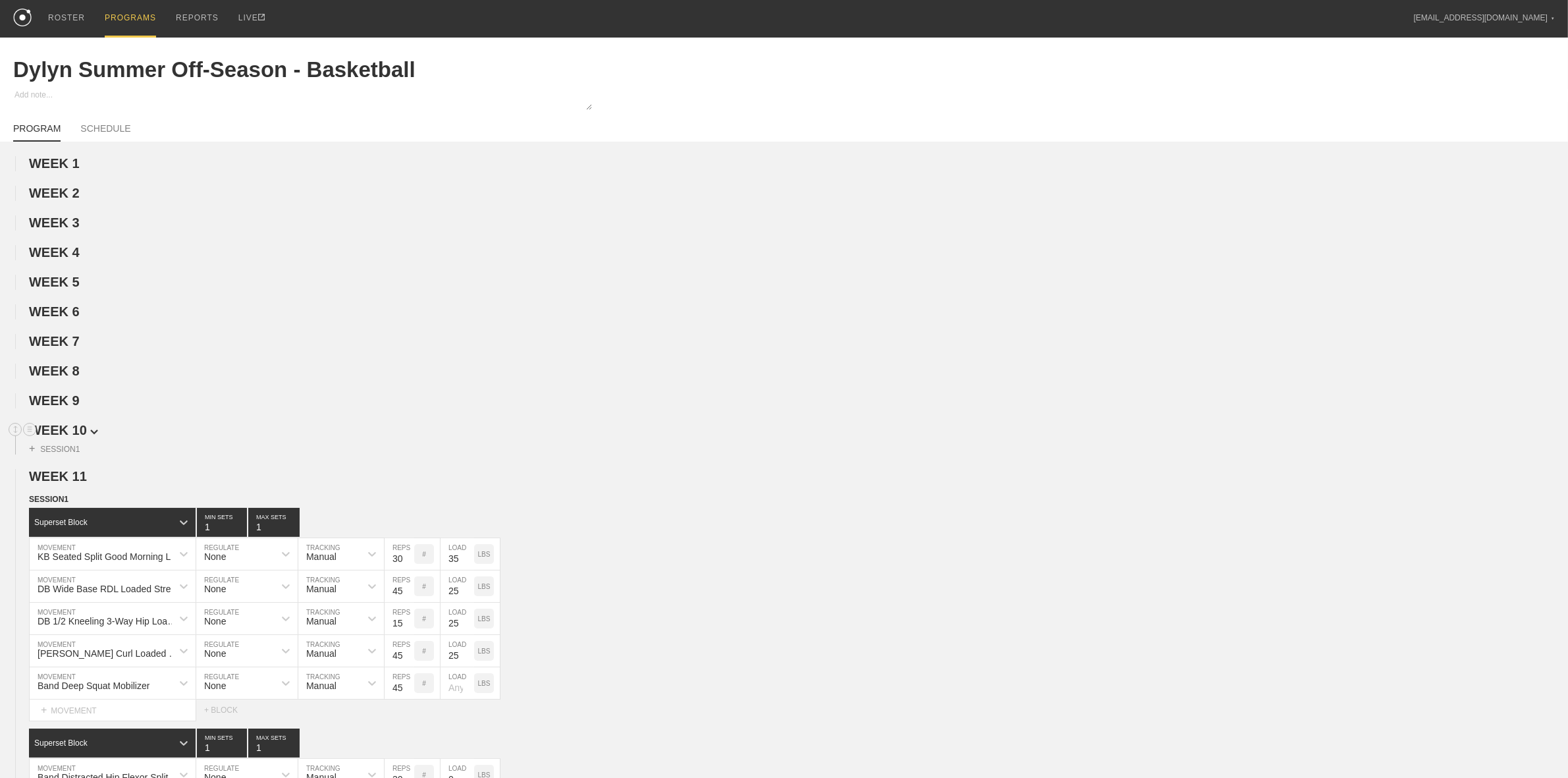
click at [66, 436] on span "WEEK 10" at bounding box center [63, 430] width 69 height 15
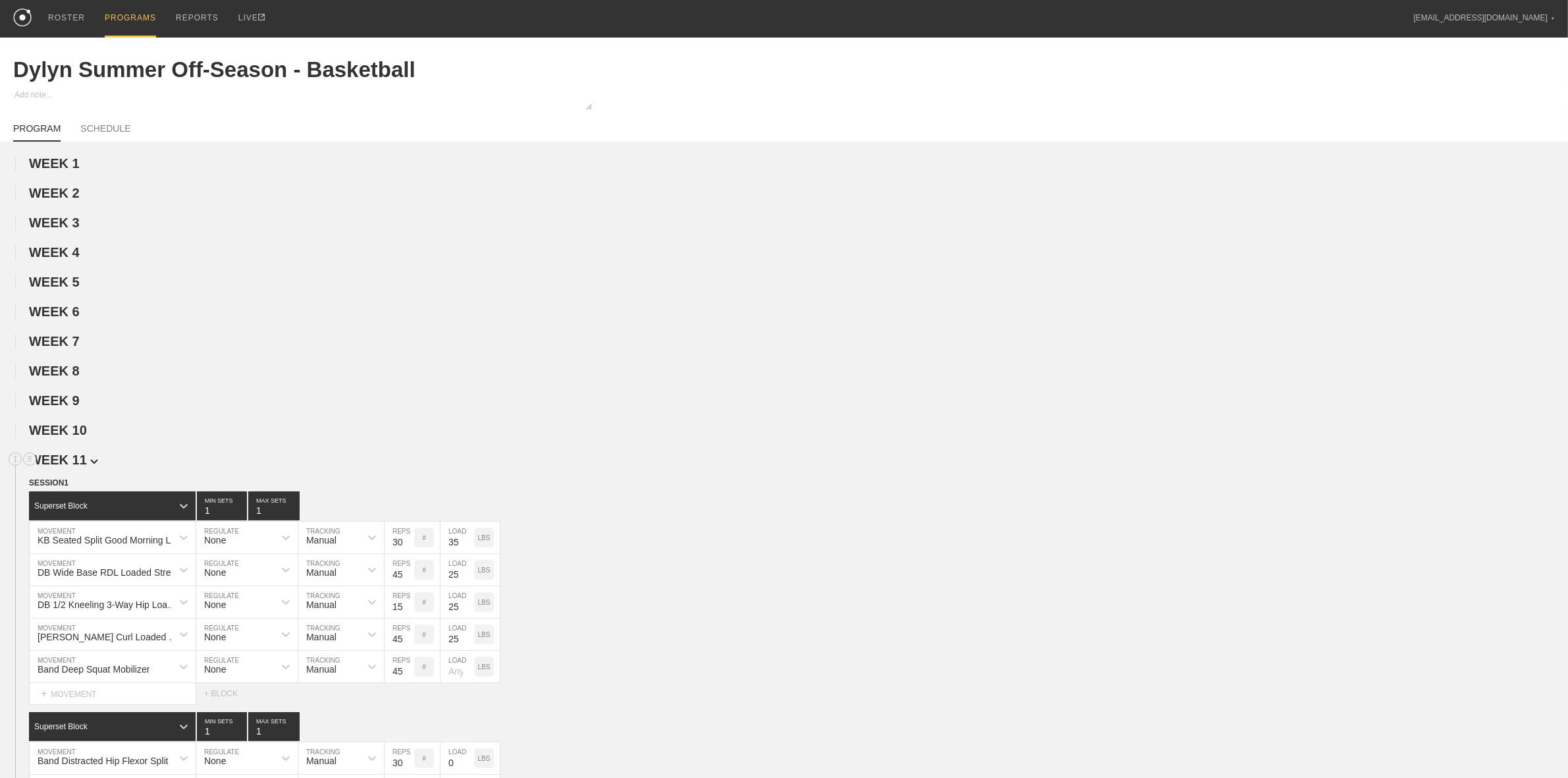
click at [61, 467] on span "WEEK 11" at bounding box center [63, 459] width 69 height 15
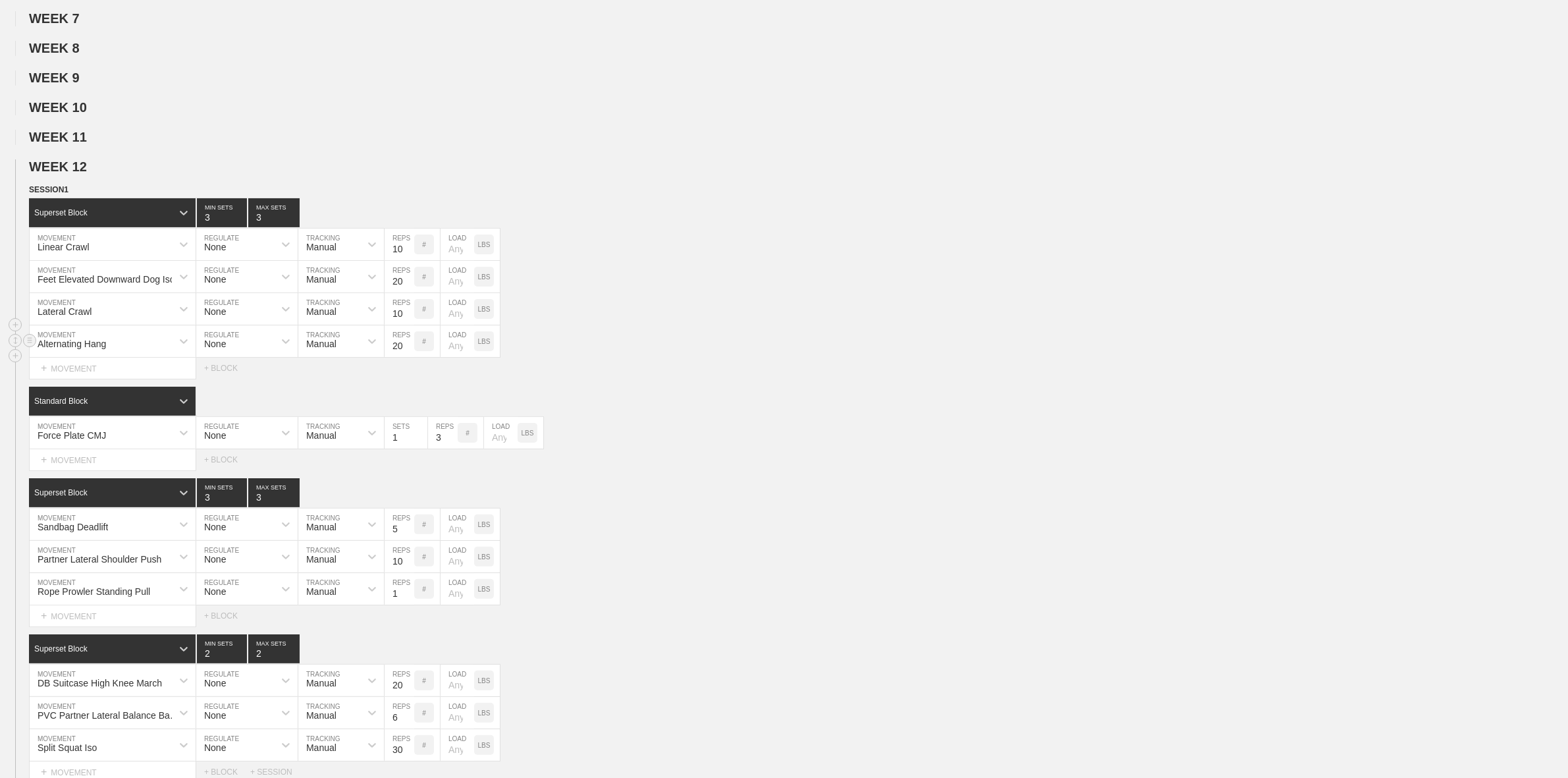
scroll to position [329, 0]
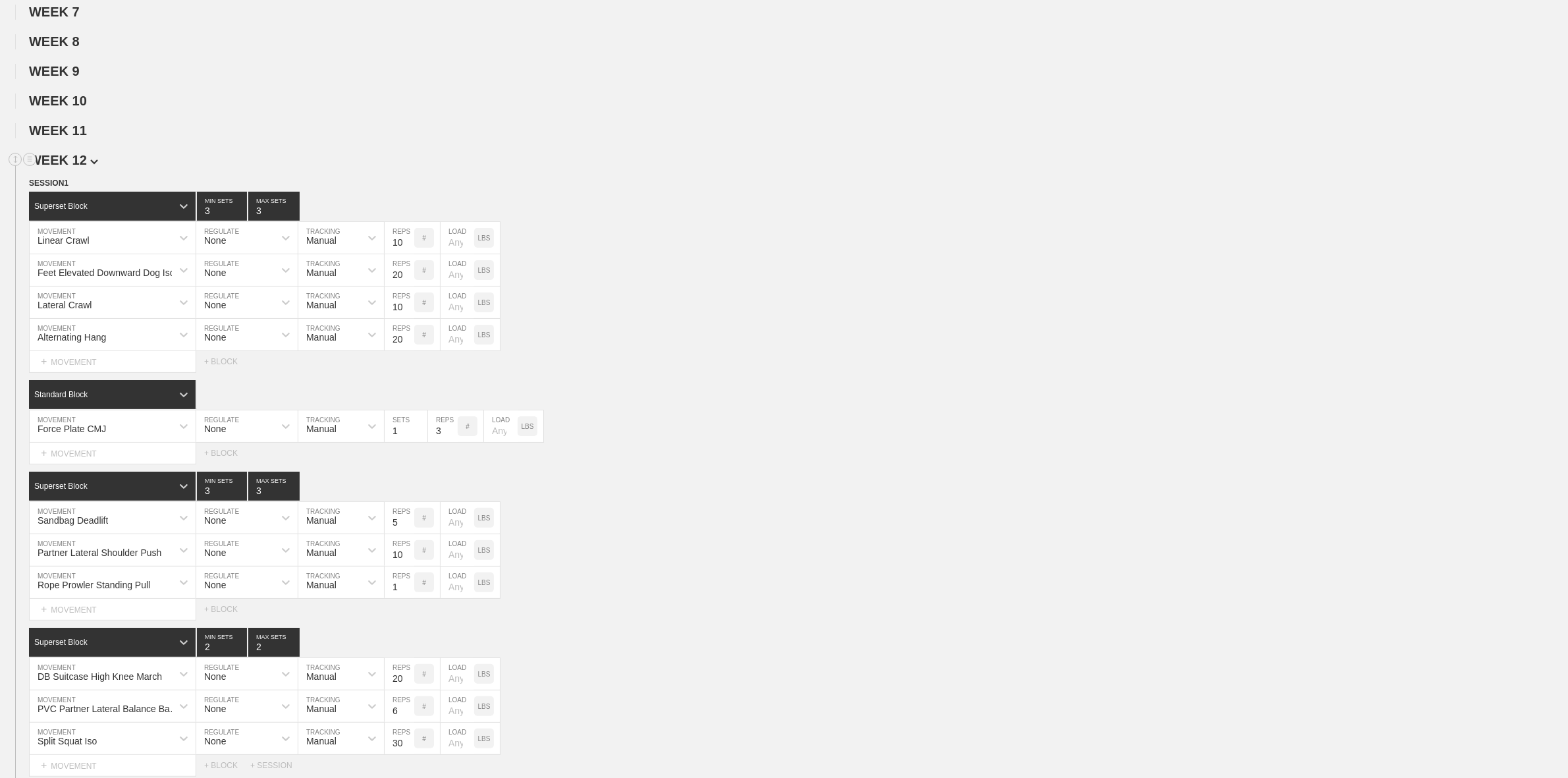
click at [82, 166] on span "WEEK 12" at bounding box center [63, 159] width 69 height 15
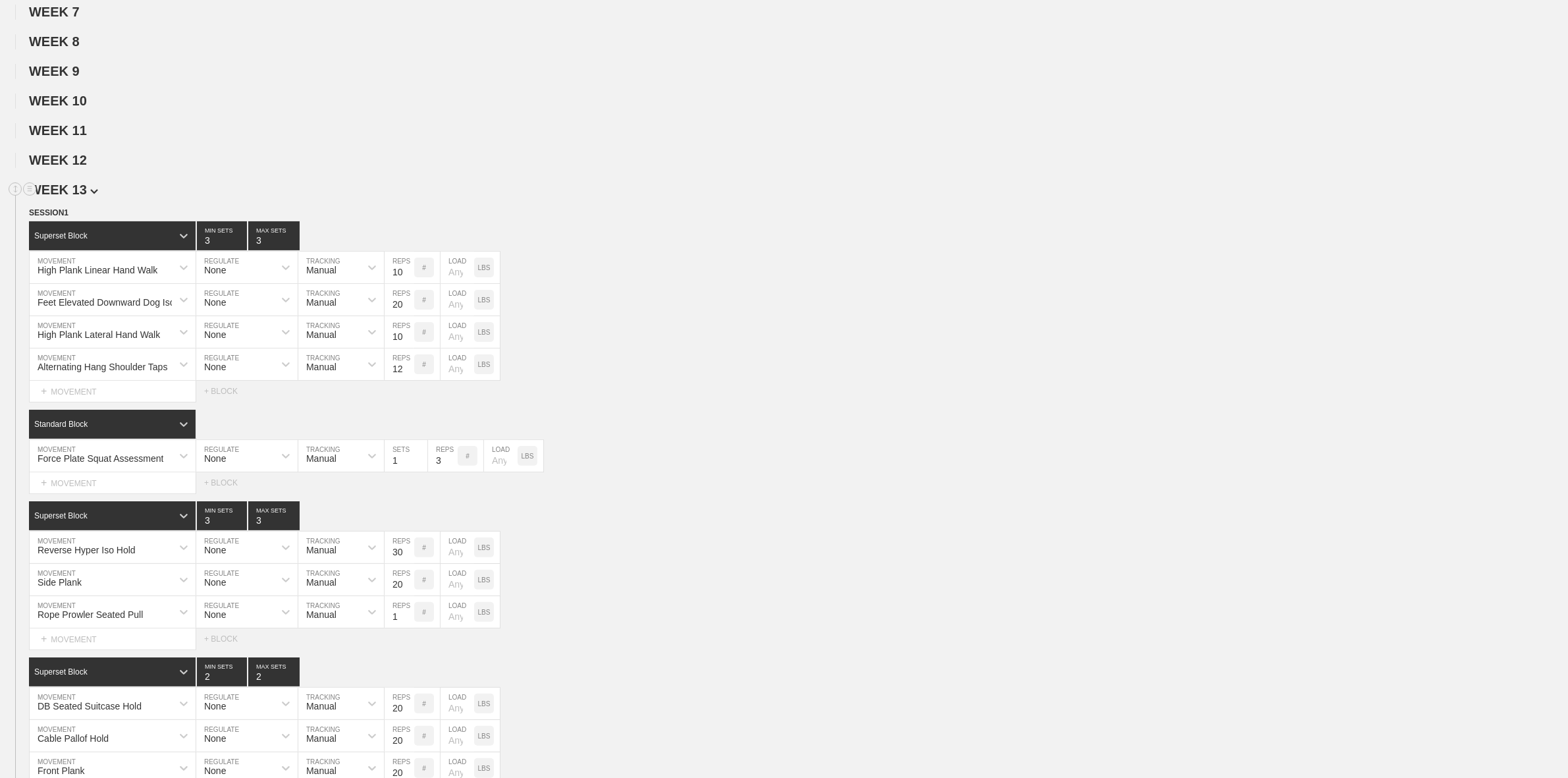
click at [68, 197] on span "WEEK 13" at bounding box center [63, 189] width 69 height 15
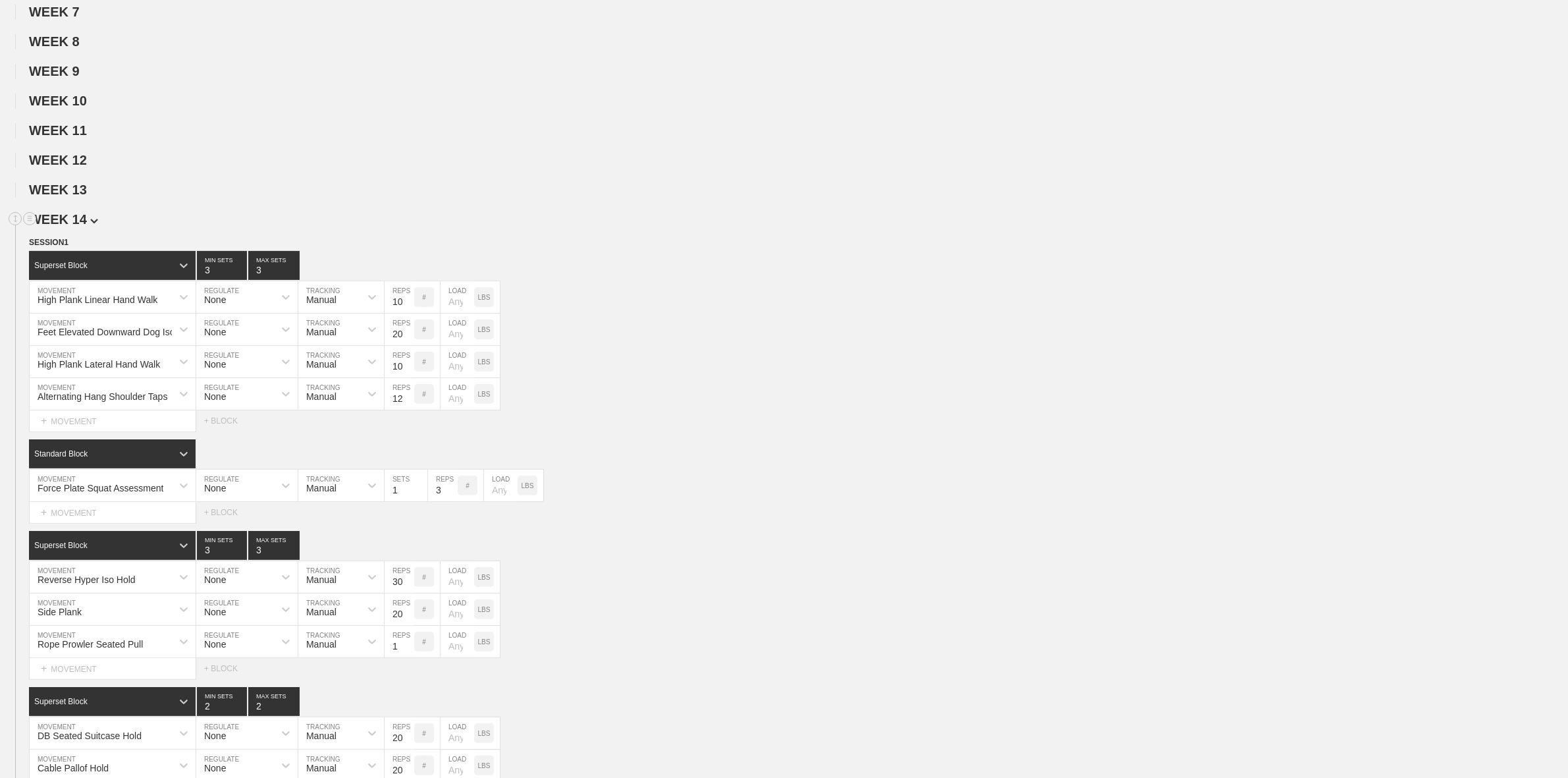
click at [68, 225] on span "WEEK 14" at bounding box center [63, 219] width 69 height 15
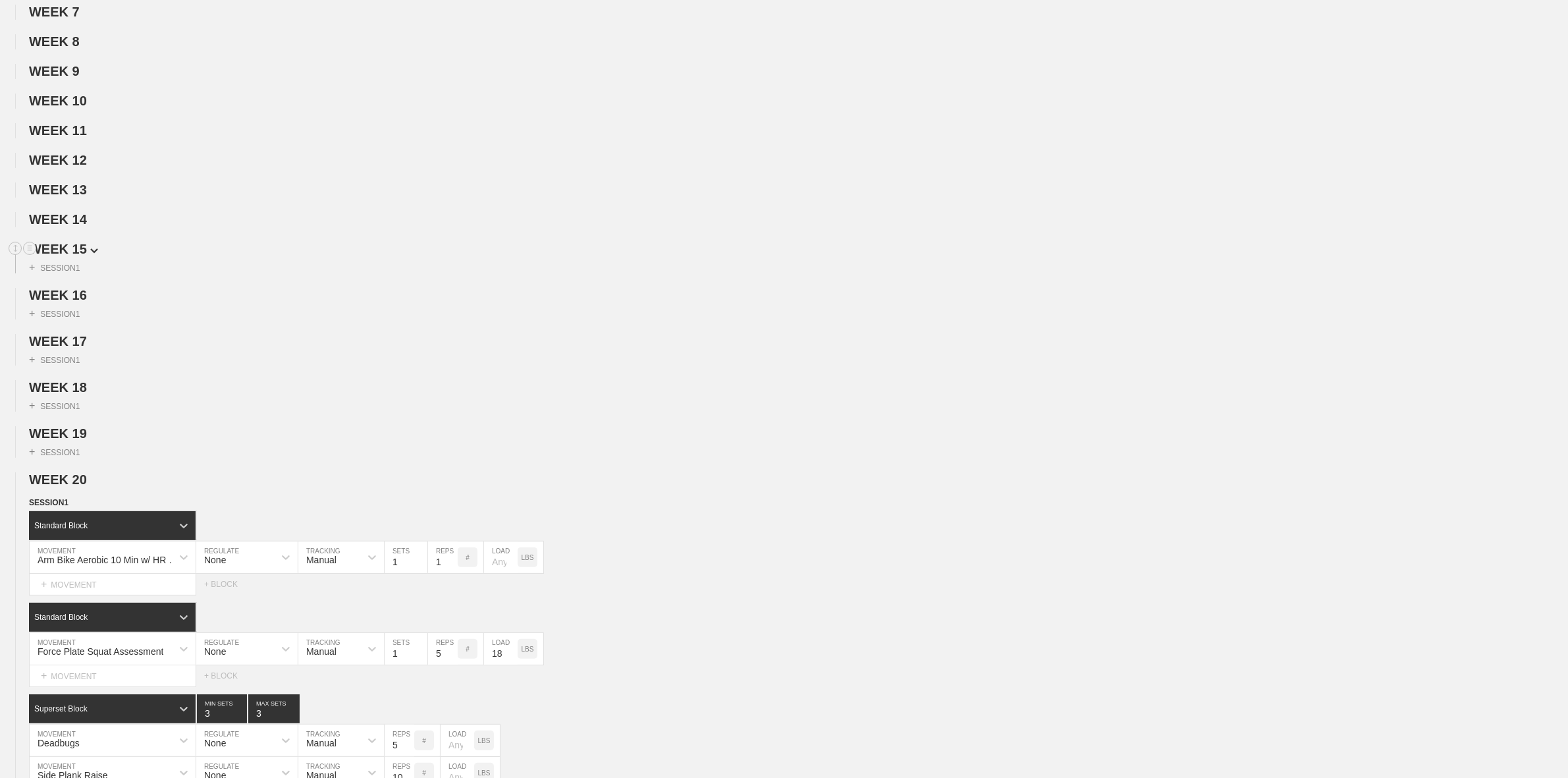
click at [77, 251] on span "WEEK 15" at bounding box center [63, 248] width 69 height 15
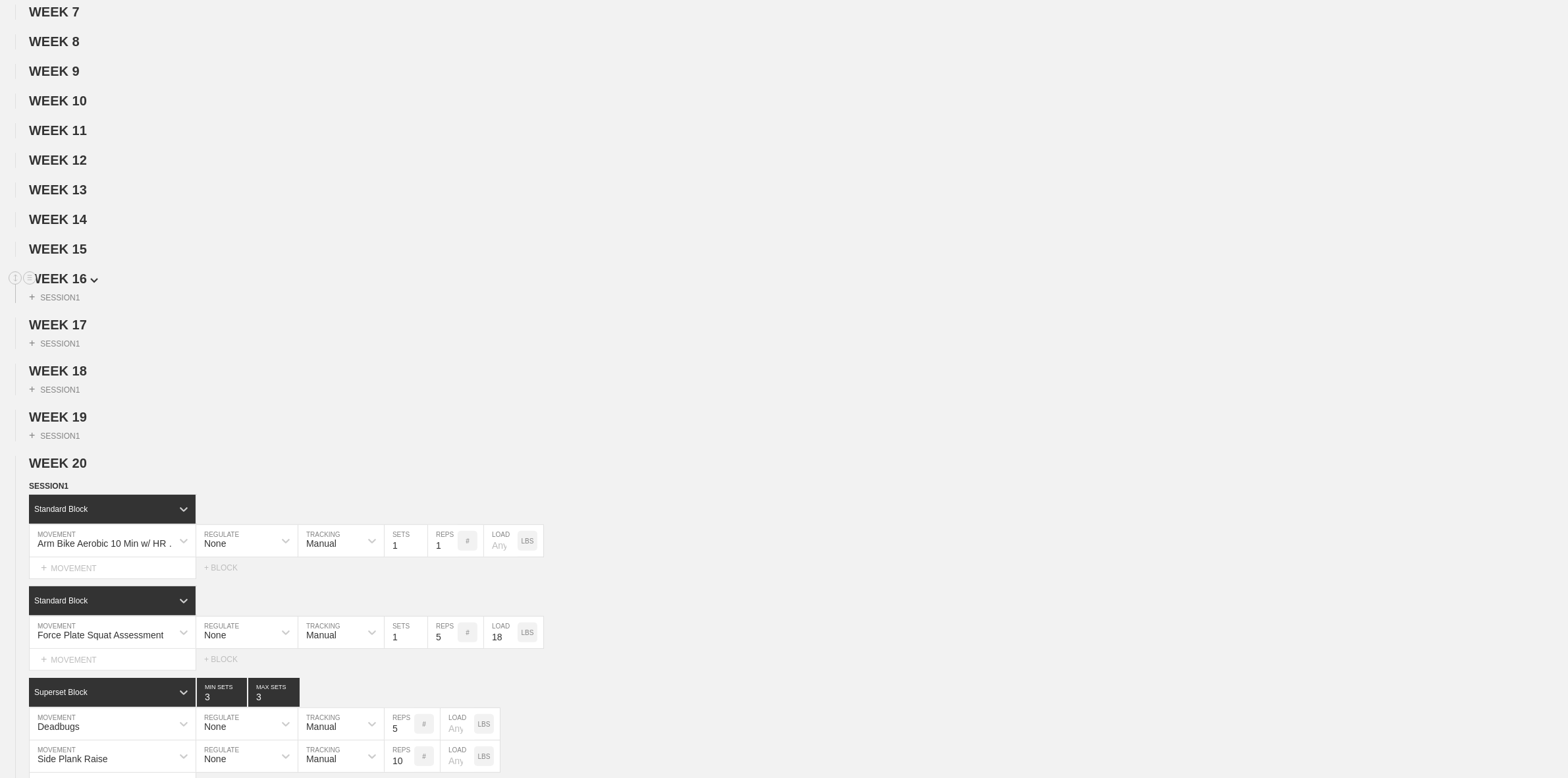
click at [74, 286] on span "WEEK 16" at bounding box center [63, 278] width 69 height 15
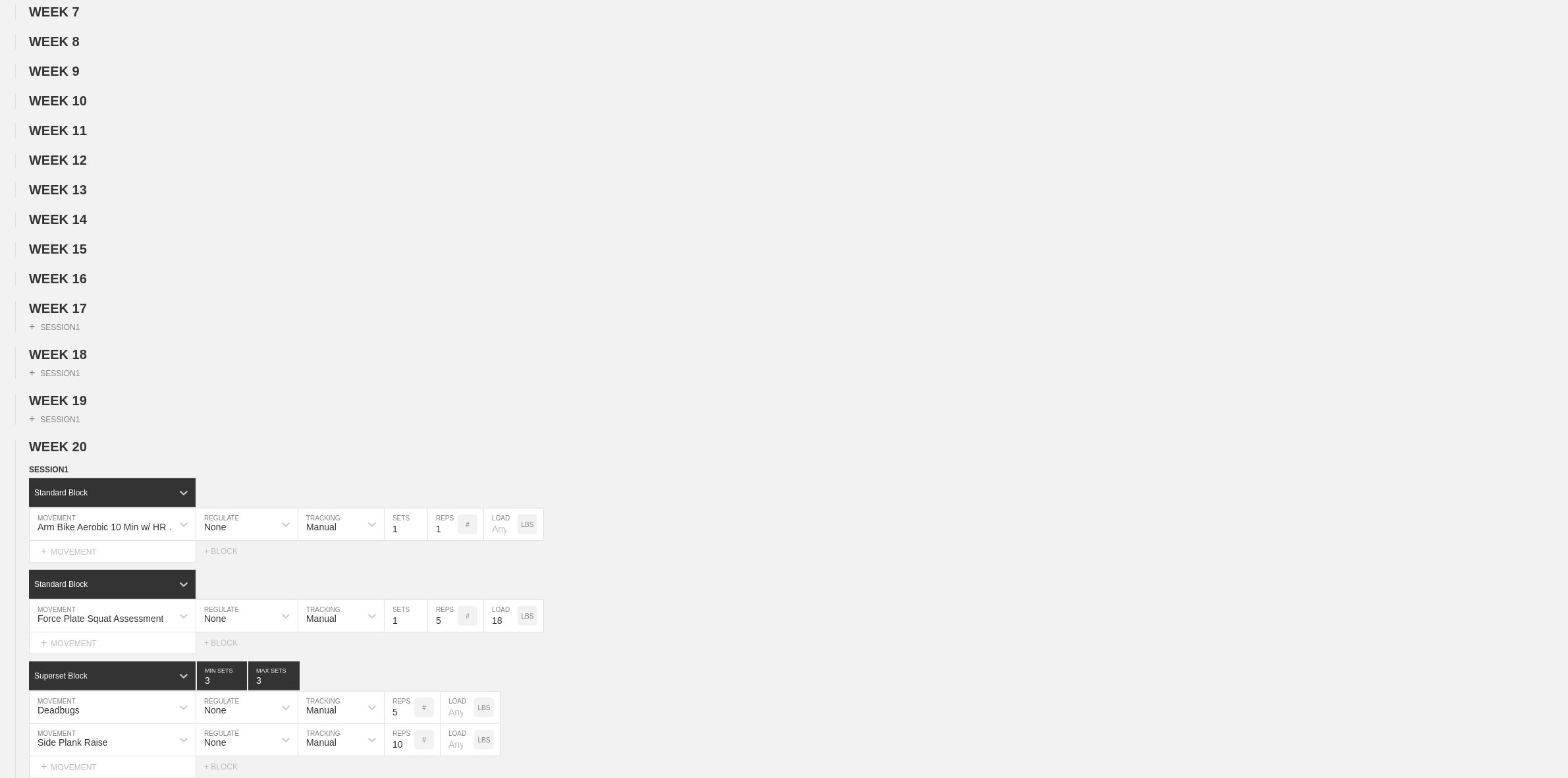
click at [64, 315] on span "WEEK 17" at bounding box center [57, 308] width 58 height 15
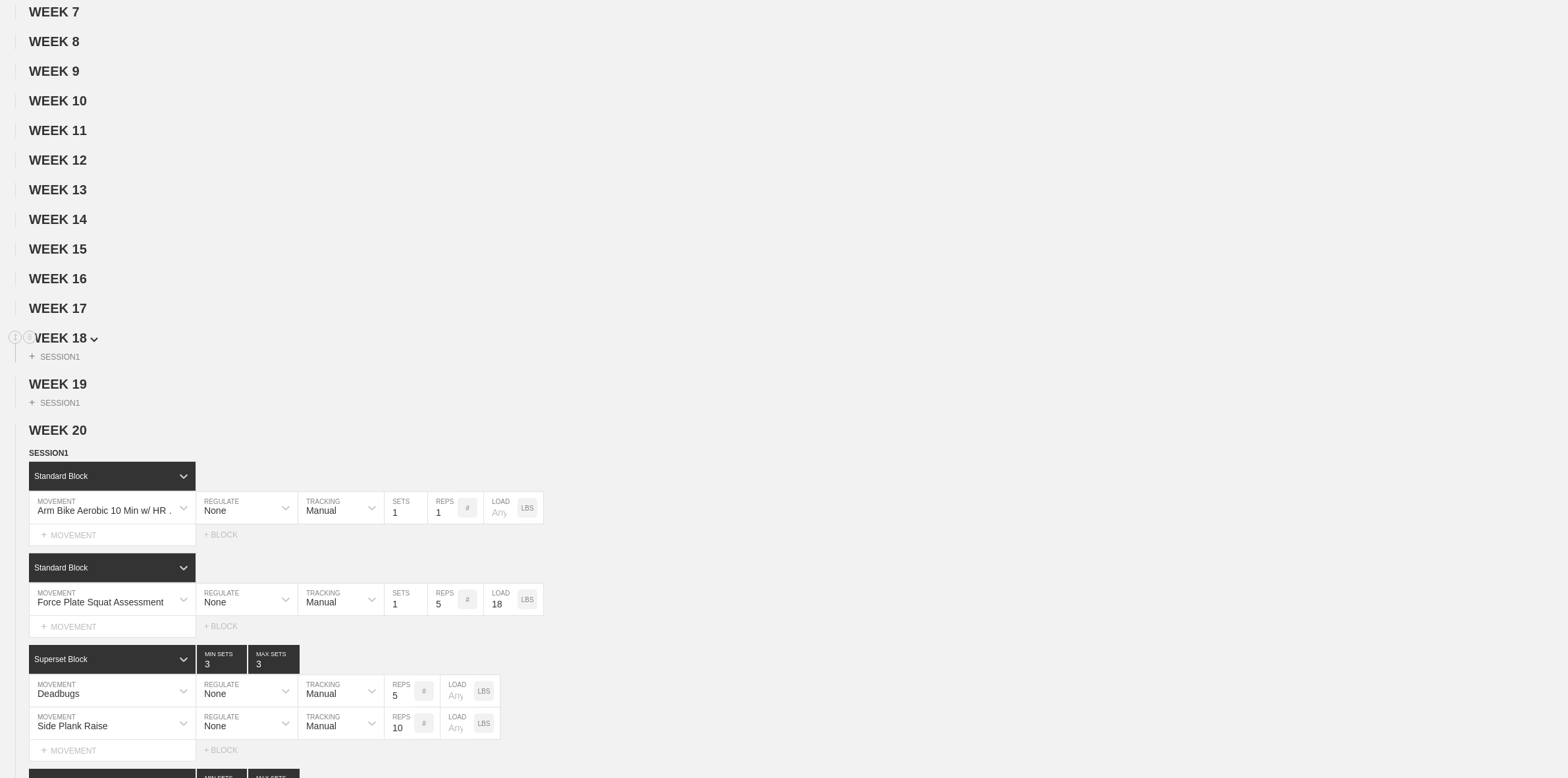
click at [67, 345] on span "WEEK 18" at bounding box center [63, 337] width 69 height 15
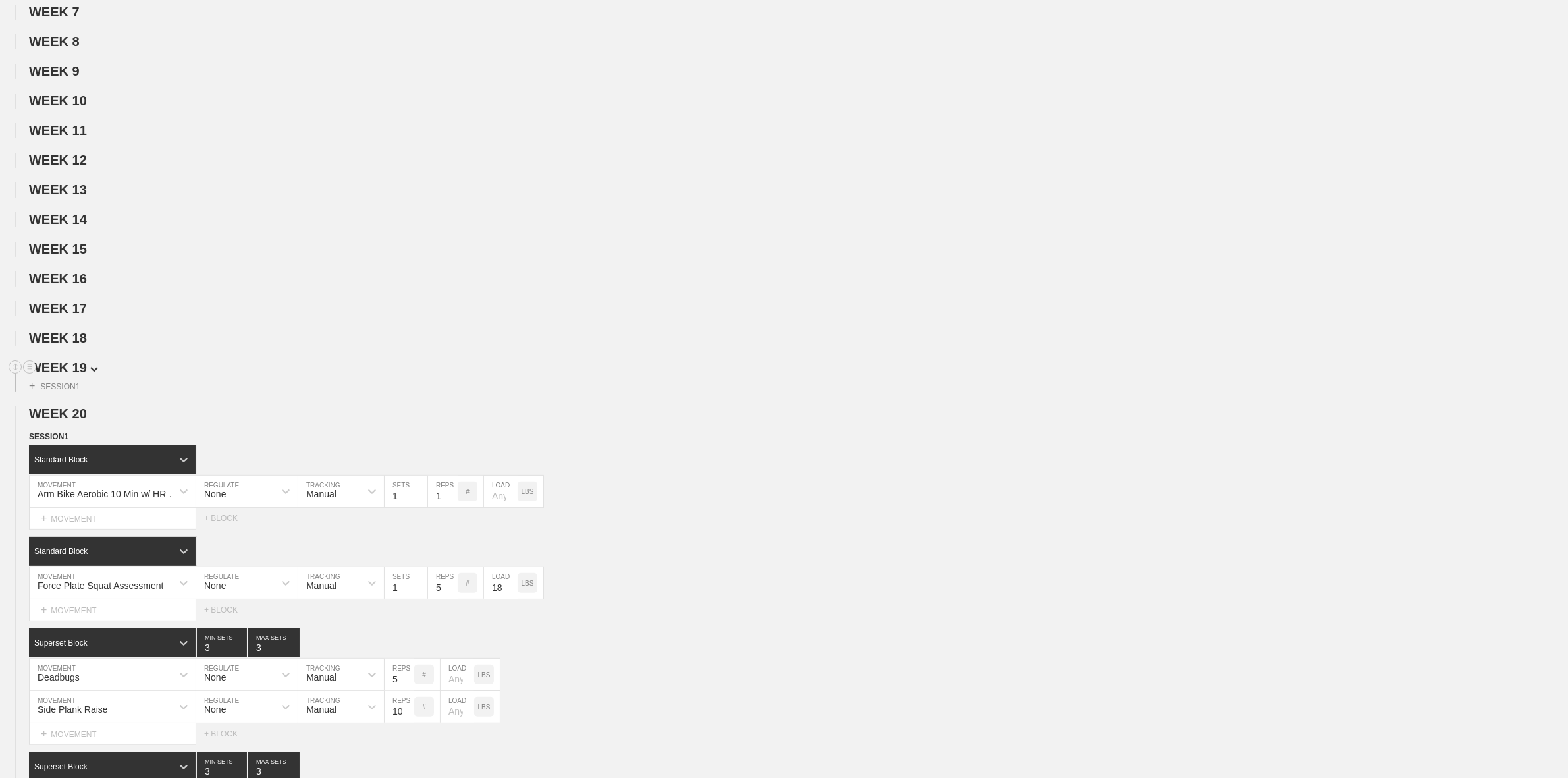
click at [72, 375] on span "WEEK 19" at bounding box center [63, 367] width 69 height 15
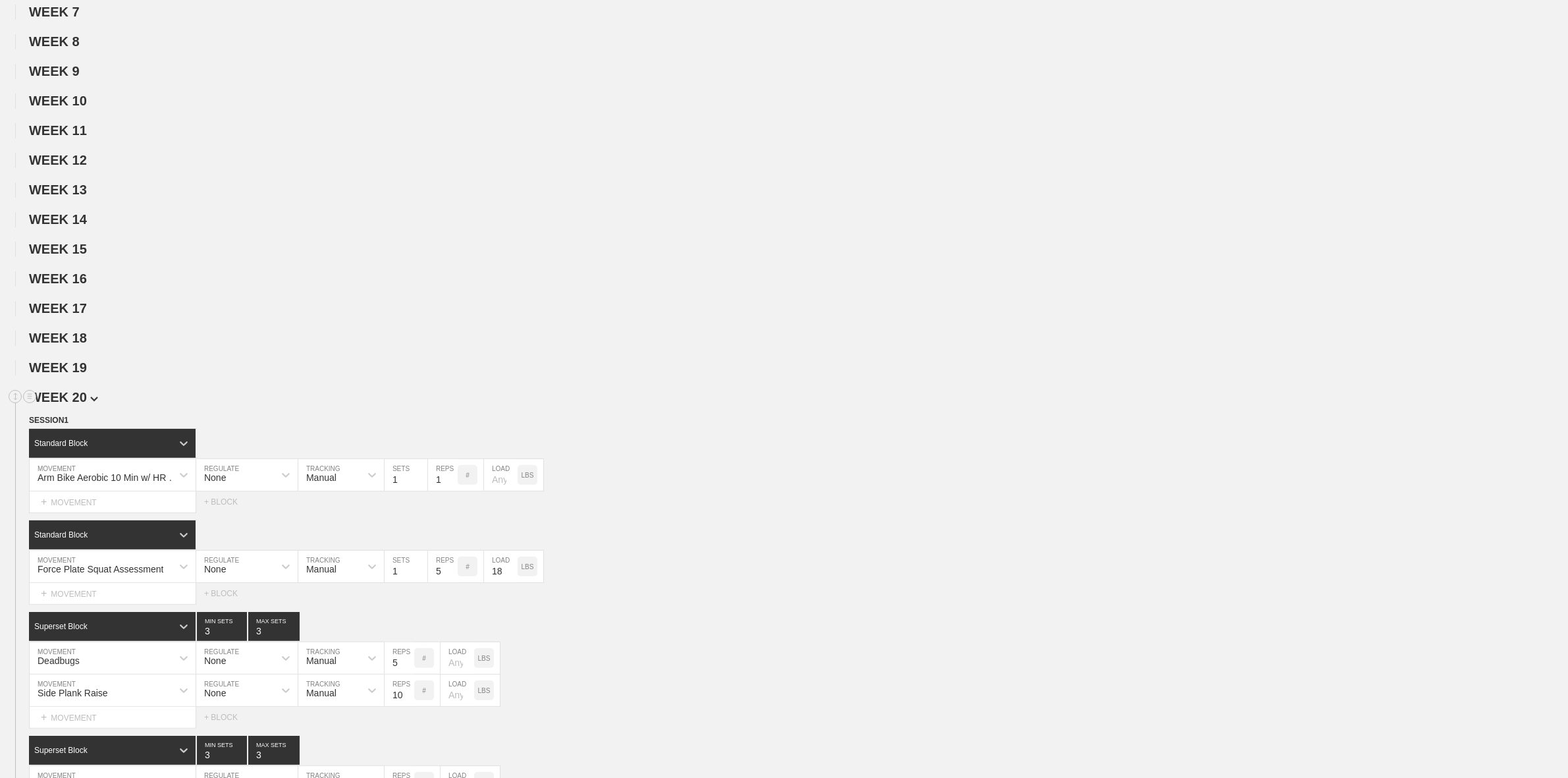
click at [72, 403] on span "WEEK 20" at bounding box center [63, 396] width 69 height 15
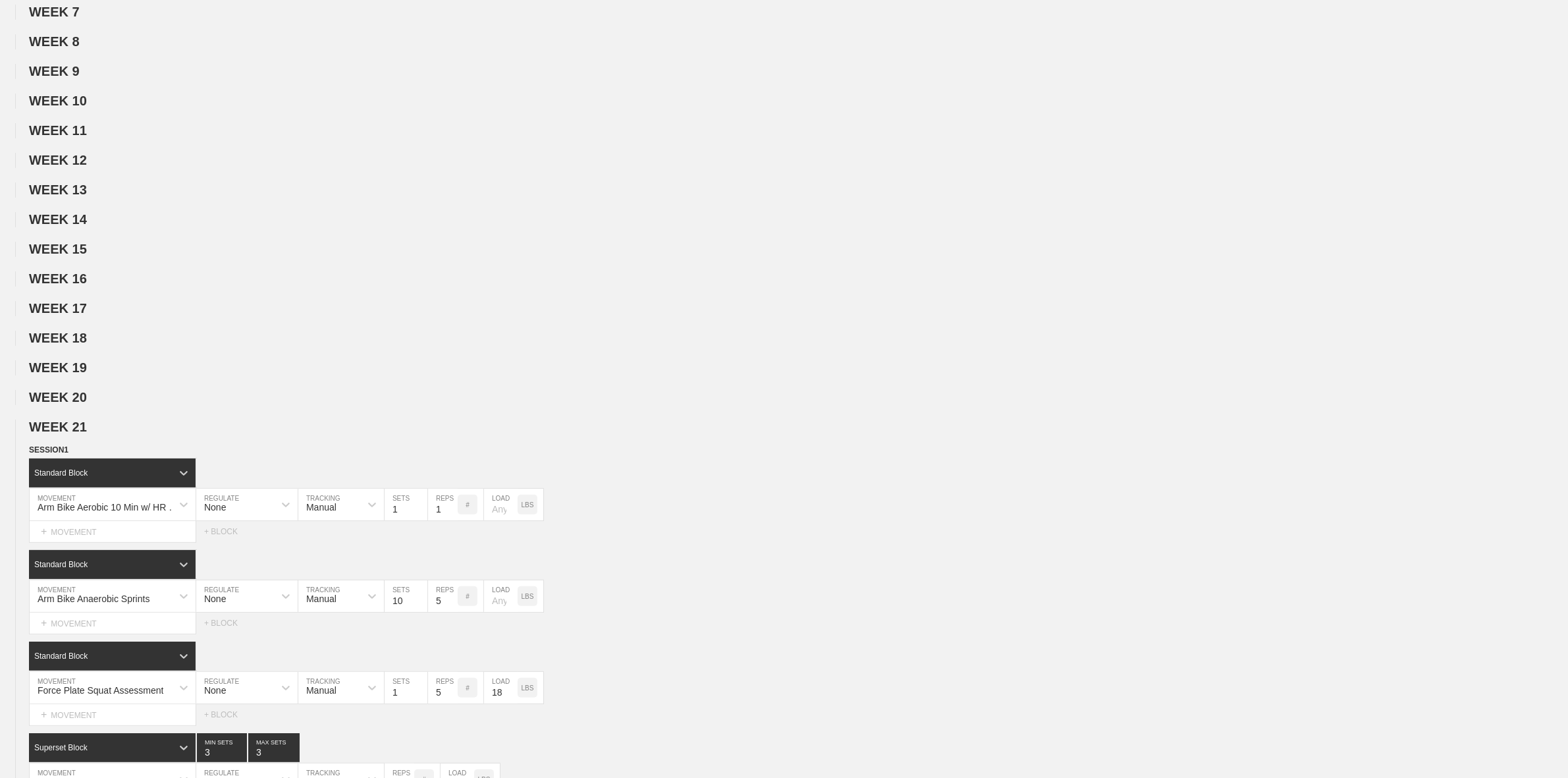
click at [72, 434] on span "WEEK 21" at bounding box center [63, 426] width 69 height 15
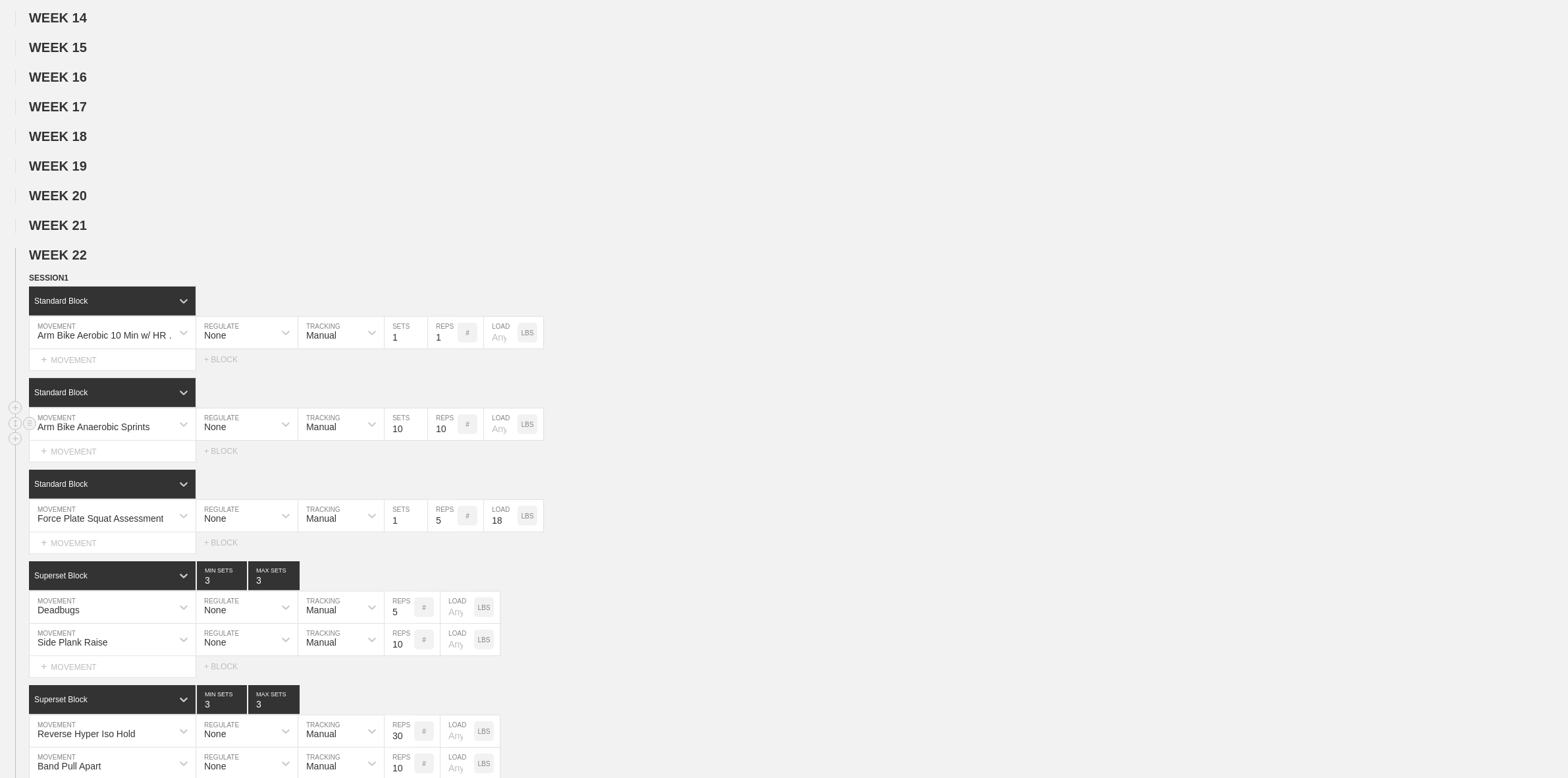
scroll to position [576, 0]
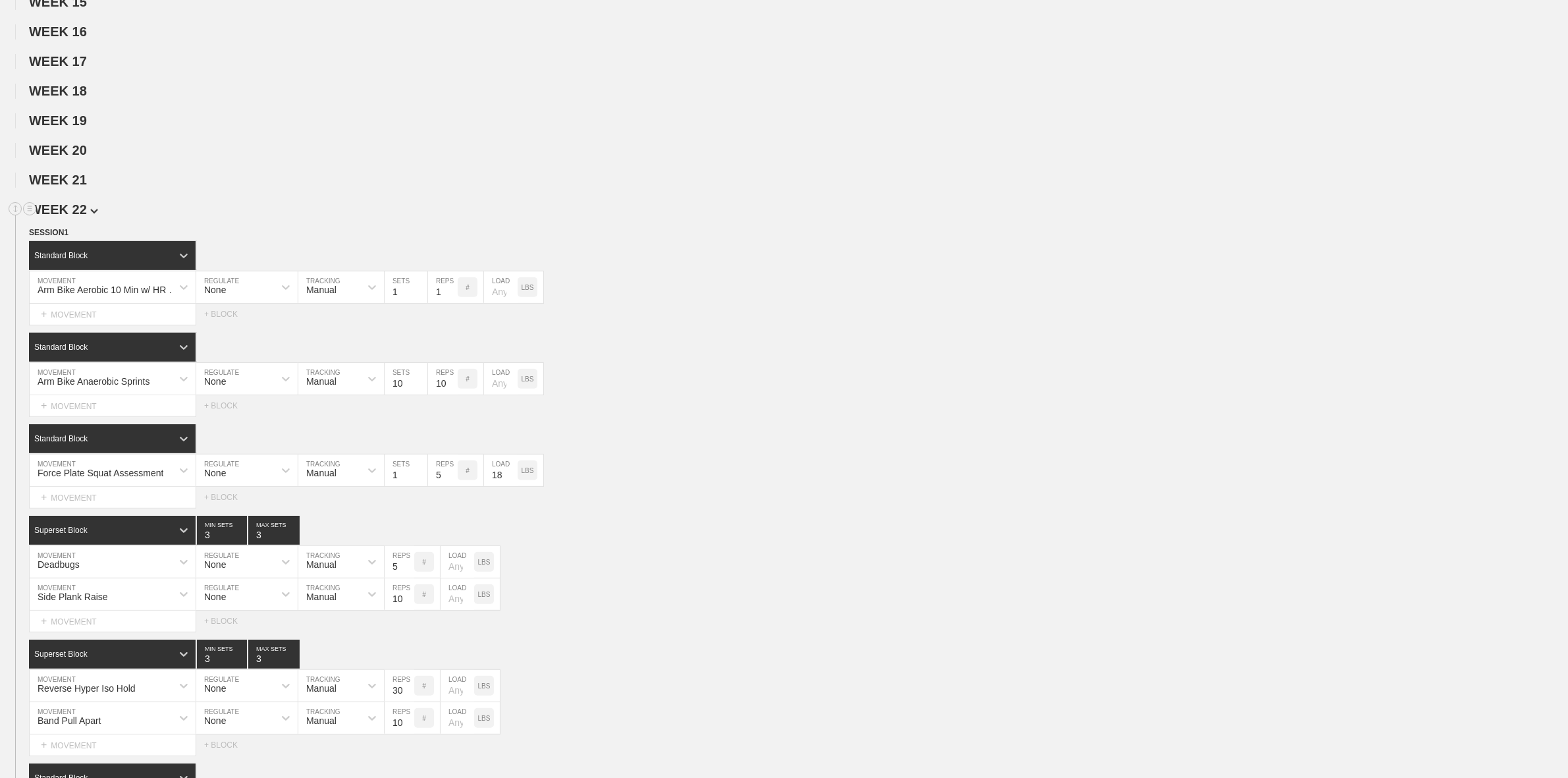
click at [77, 217] on span "WEEK 22" at bounding box center [63, 209] width 69 height 15
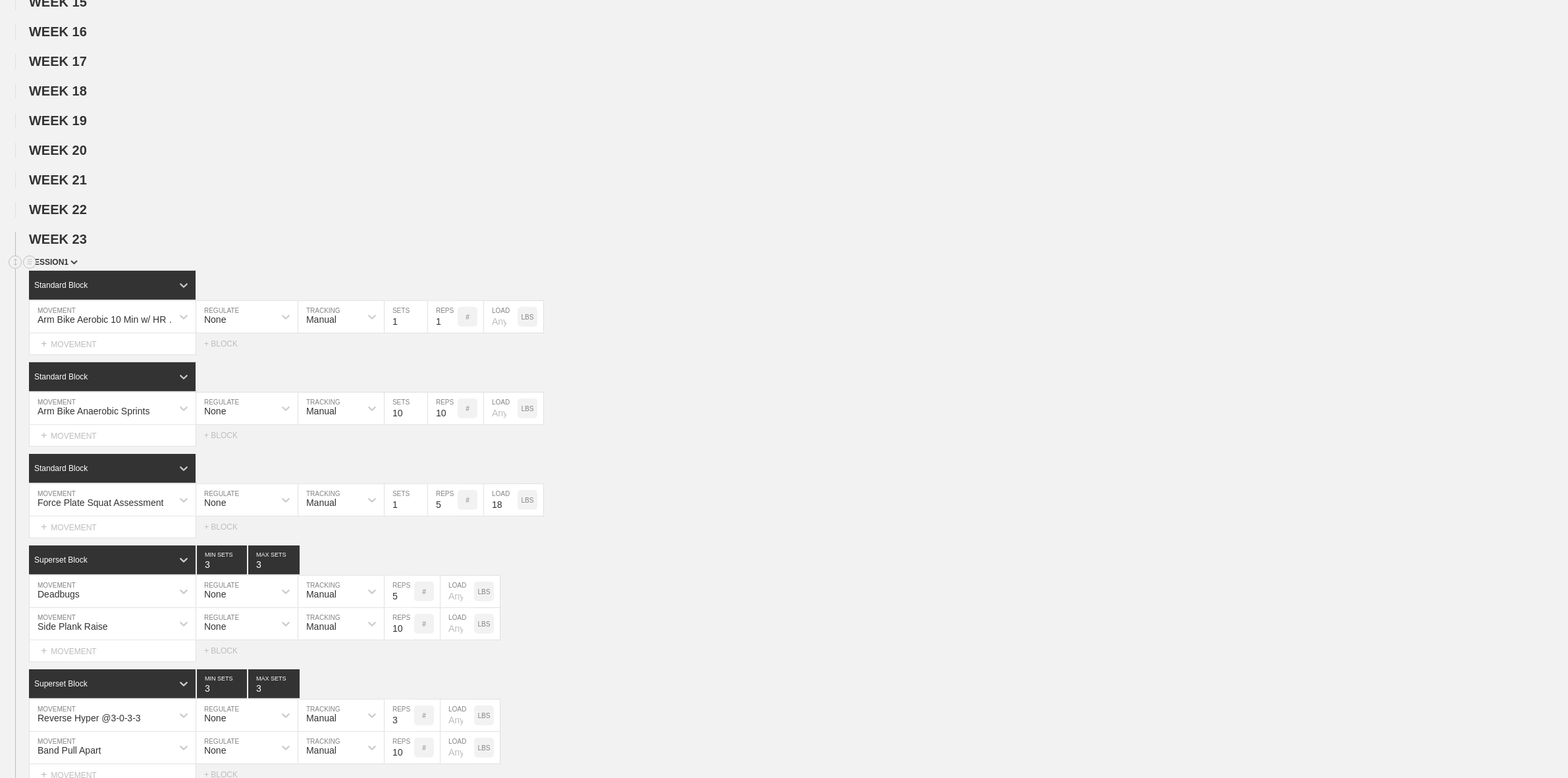
click at [63, 267] on span "SESSION 1" at bounding box center [53, 262] width 49 height 10
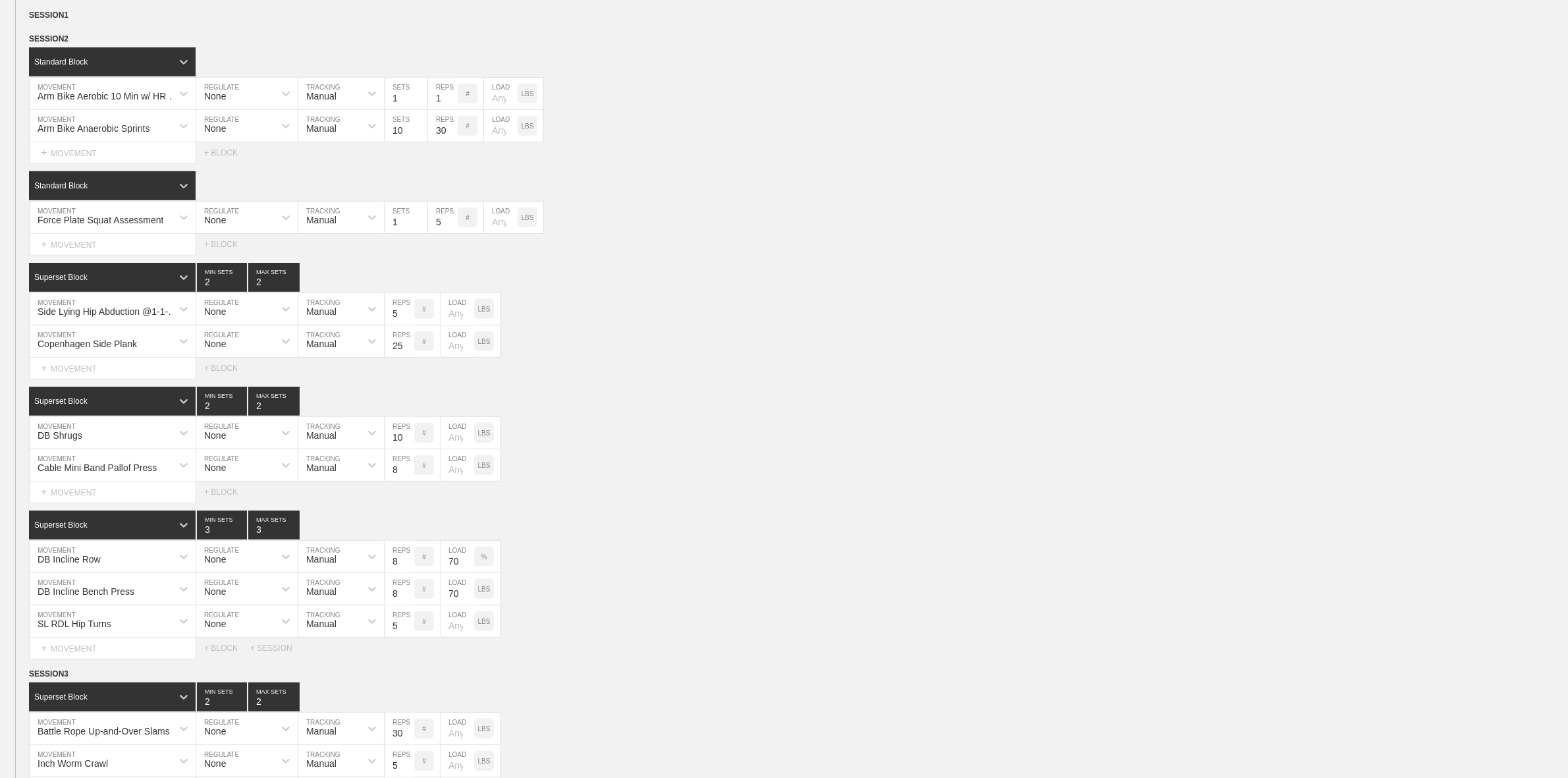
scroll to position [905, 0]
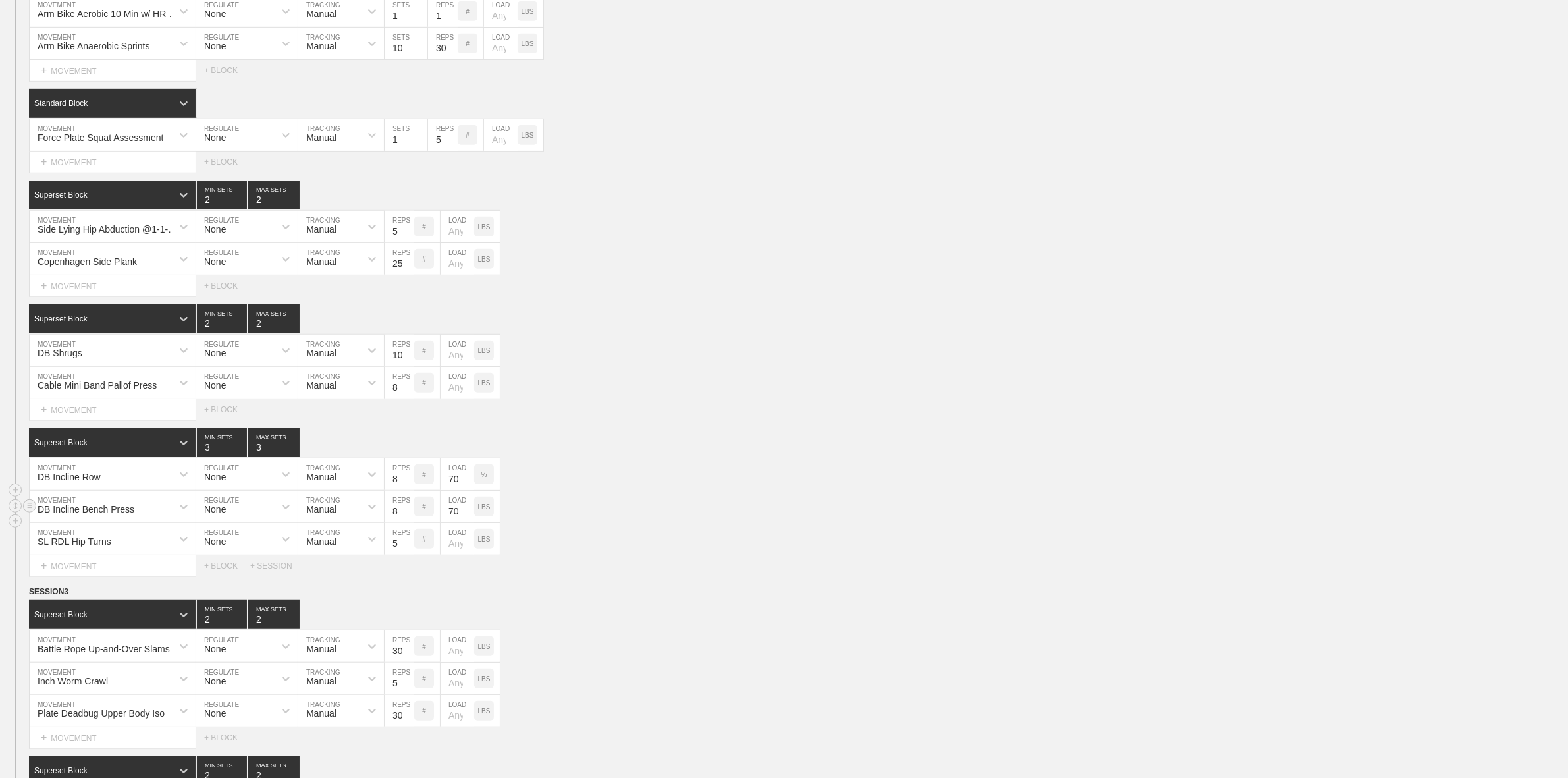
click at [488, 511] on p "LBS" at bounding box center [484, 506] width 12 height 7
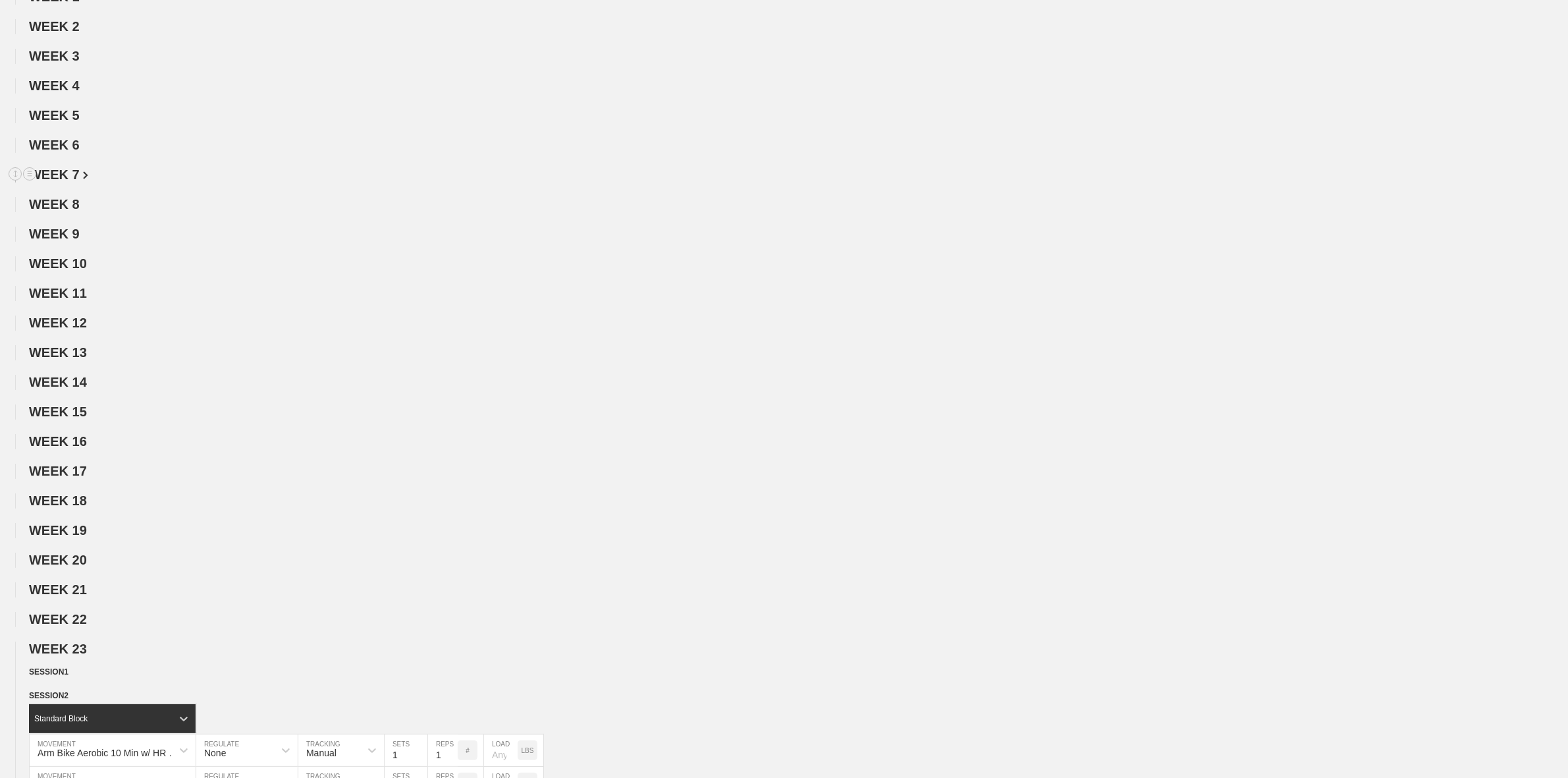
scroll to position [0, 0]
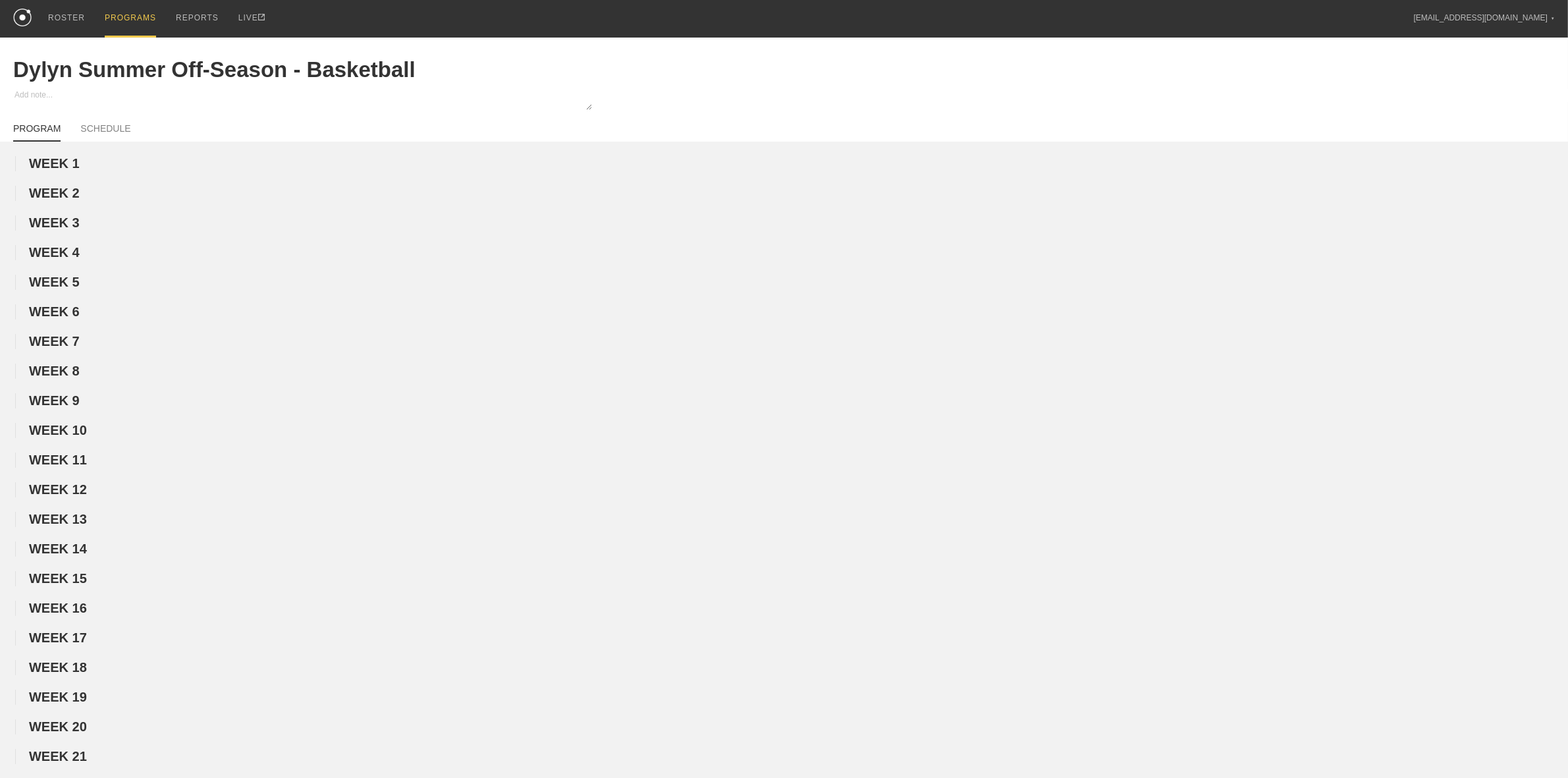
click at [114, 15] on div "PROGRAMS" at bounding box center [130, 18] width 51 height 37
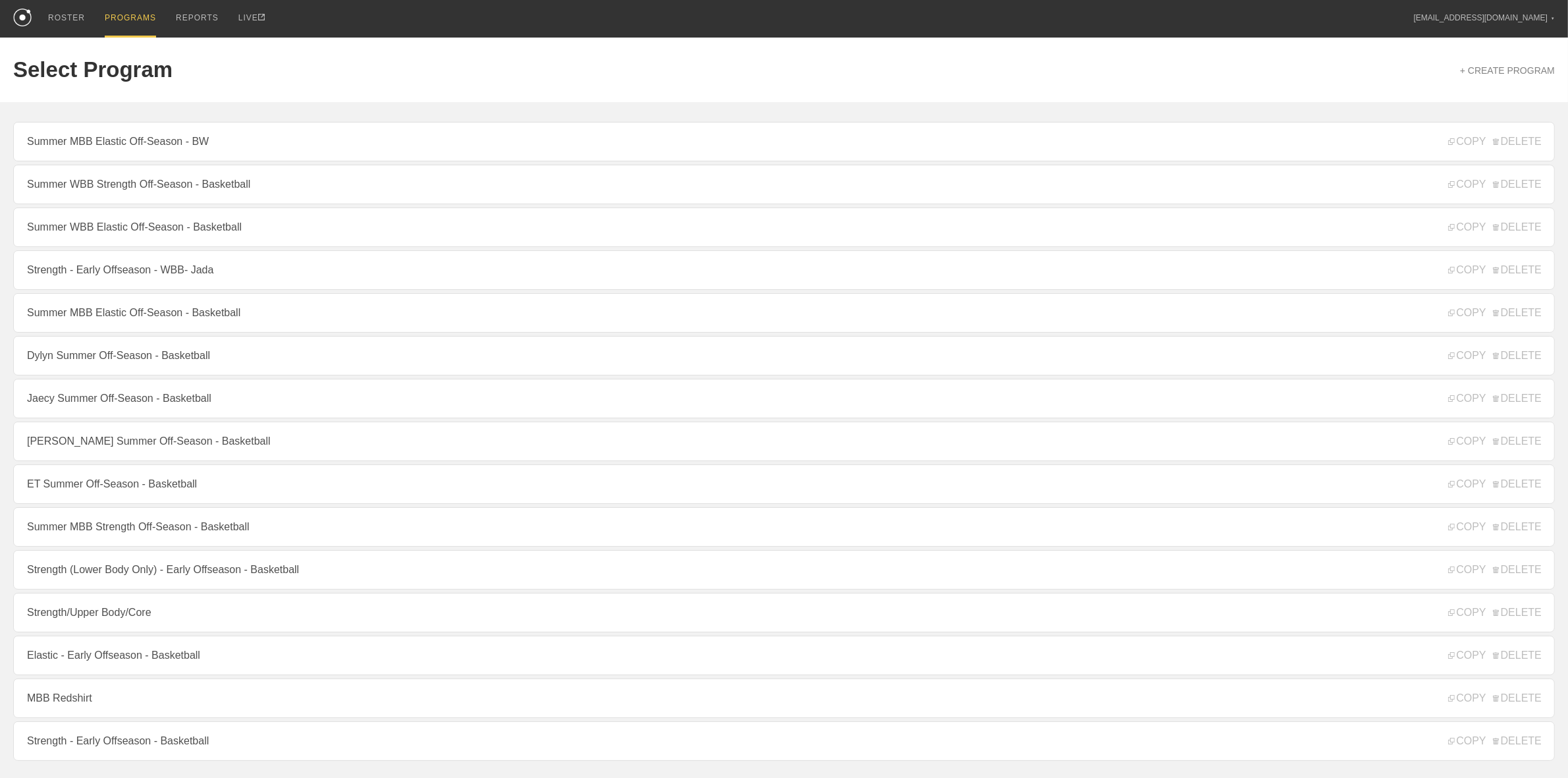
click at [119, 406] on link "Jaecy Summer Off-Season - Basketball" at bounding box center [784, 398] width 1542 height 39
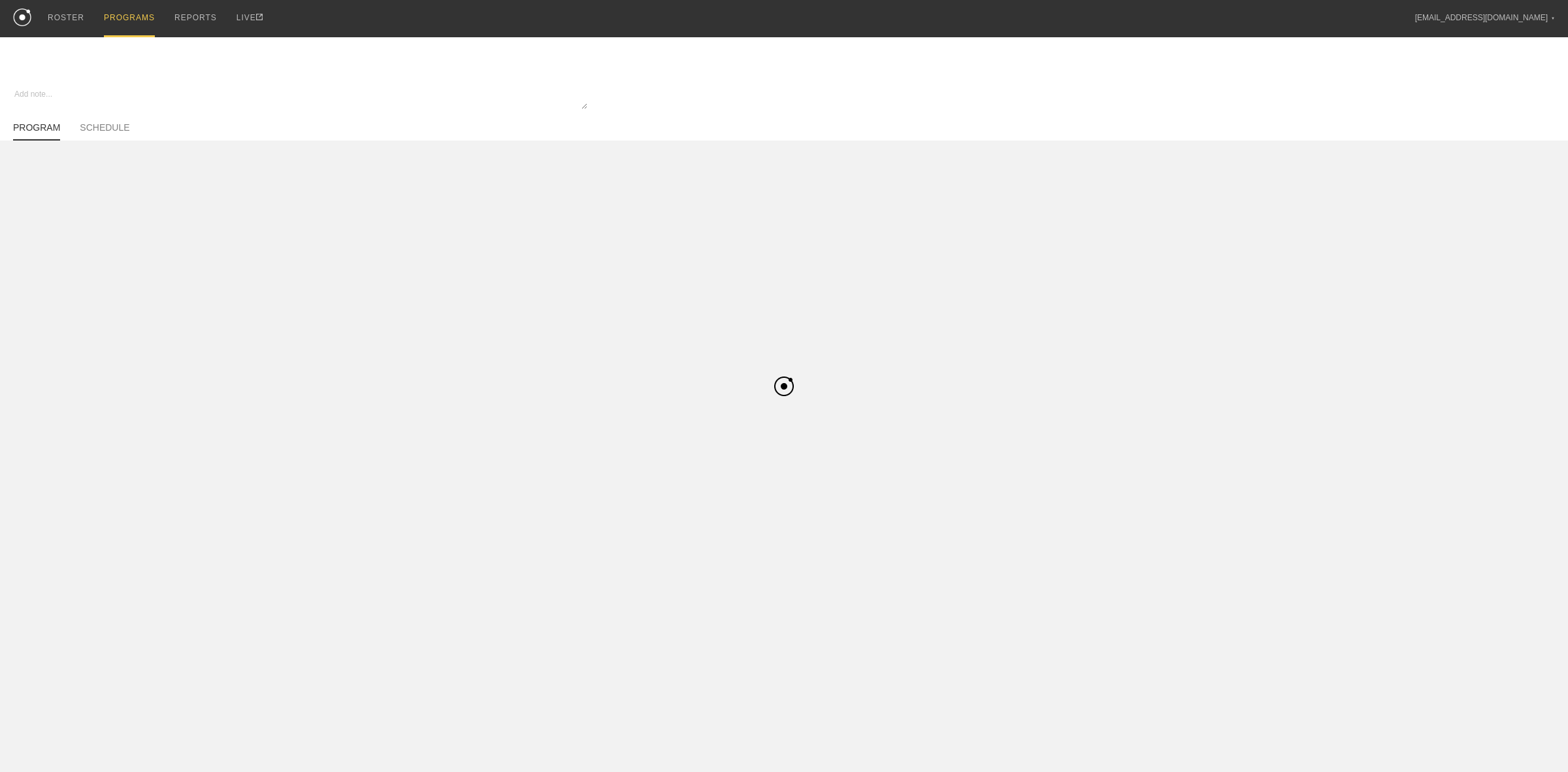
type textarea "x"
type input "Jaecy Summer Off-Season - Basketball"
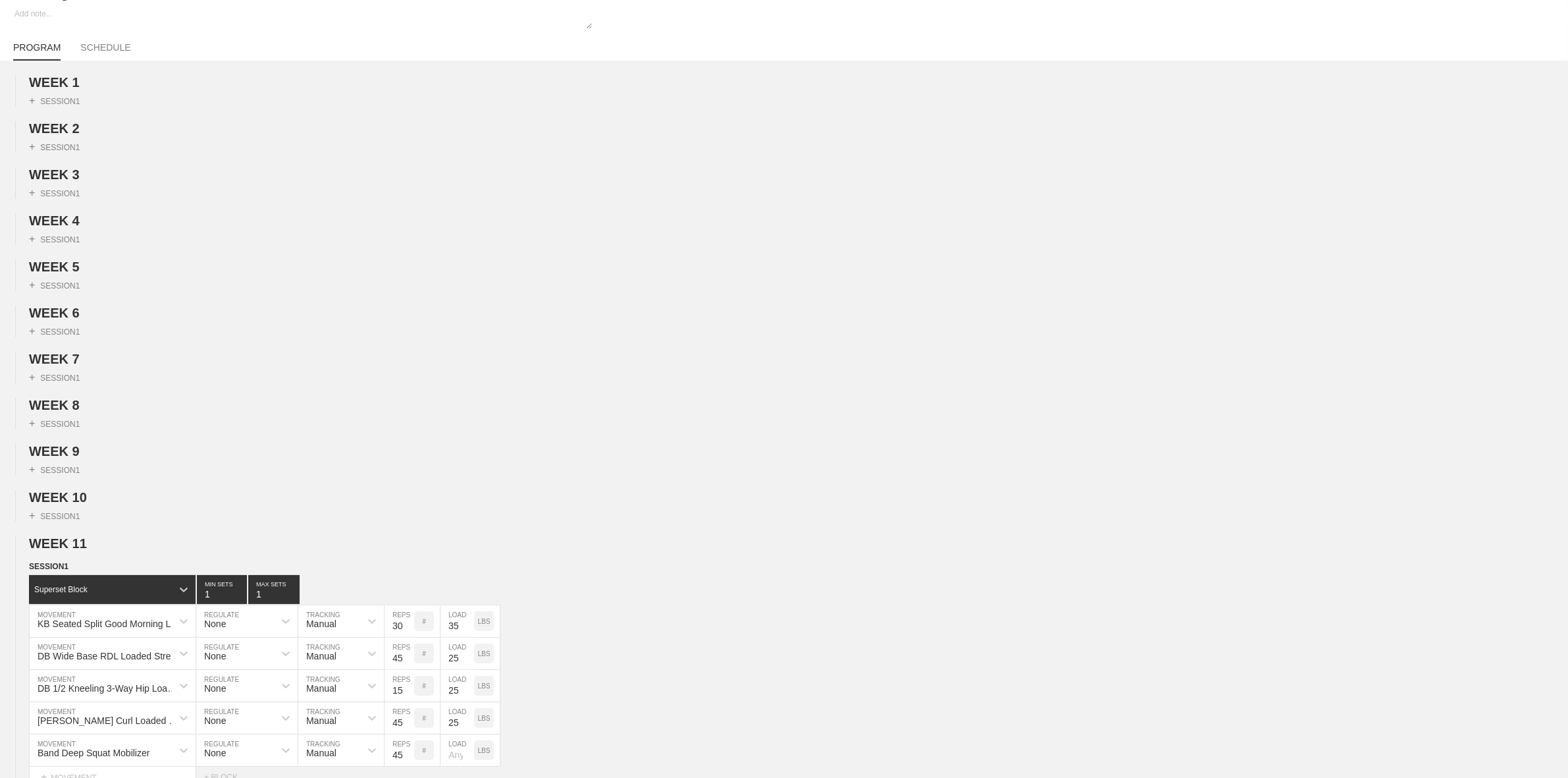
scroll to position [82, 0]
click at [66, 78] on span "WEEK 1" at bounding box center [59, 81] width 62 height 15
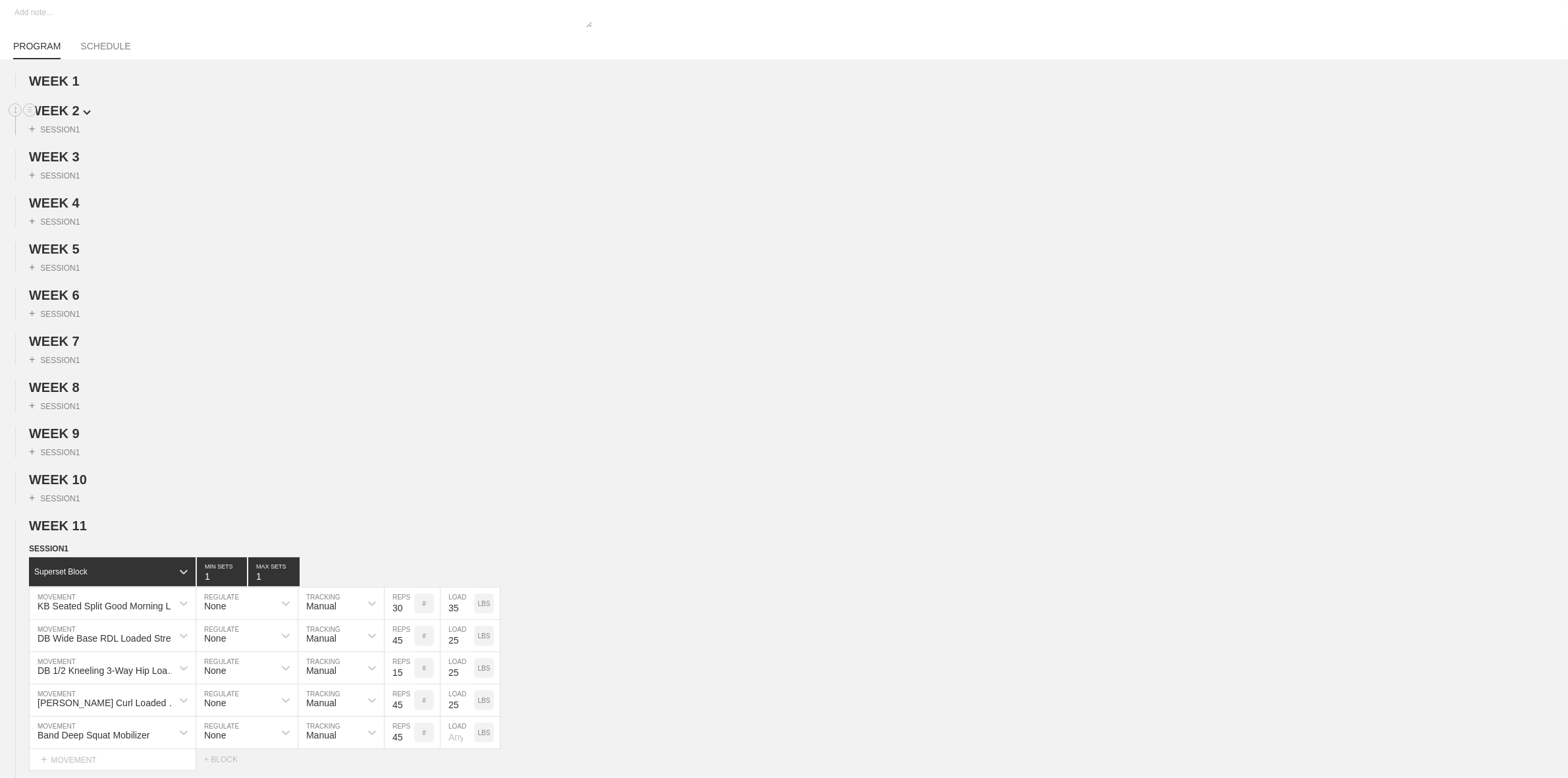
click at [66, 114] on span "WEEK 2" at bounding box center [59, 111] width 62 height 15
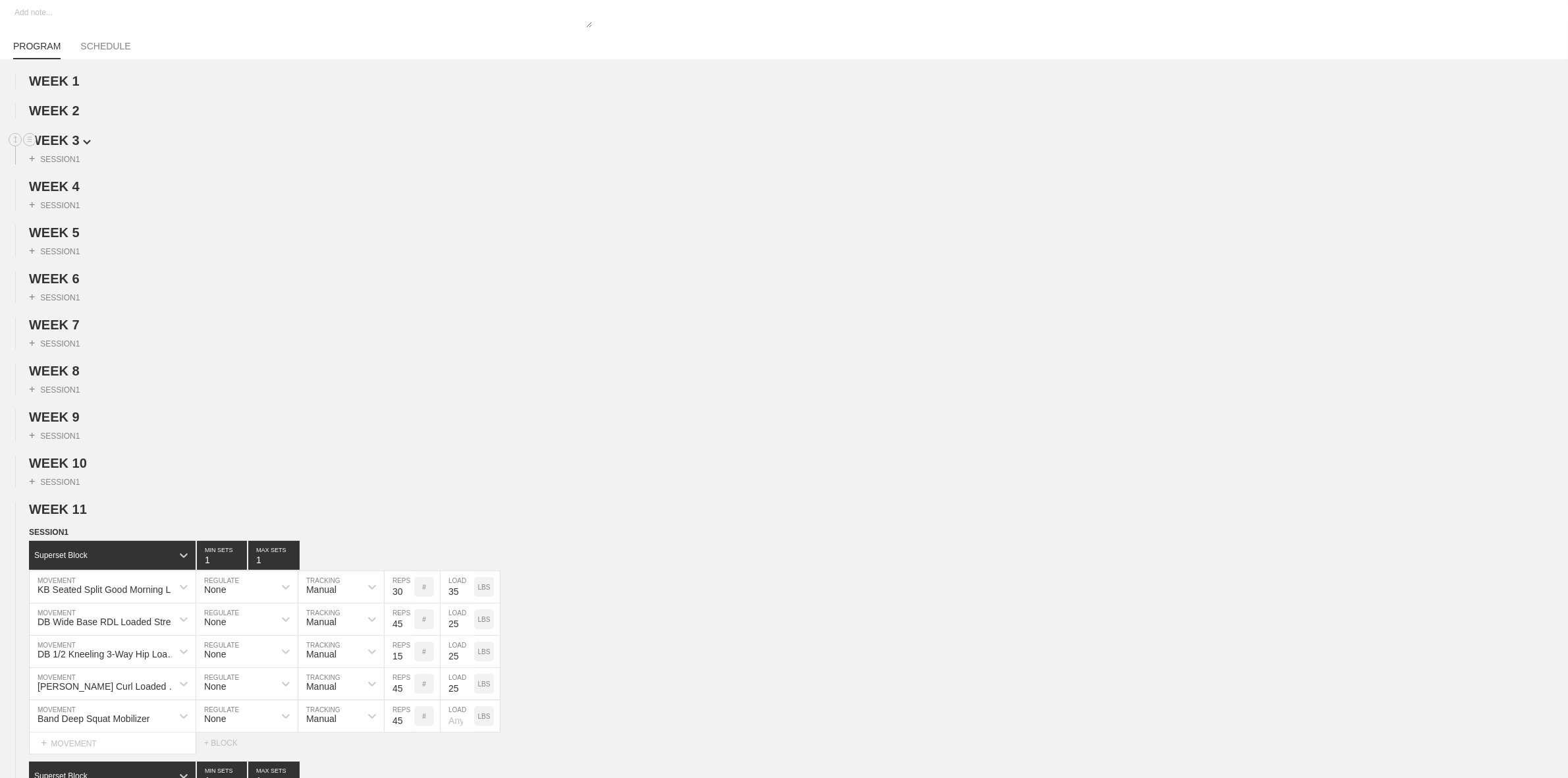
click at [63, 143] on span "WEEK 3" at bounding box center [59, 140] width 62 height 15
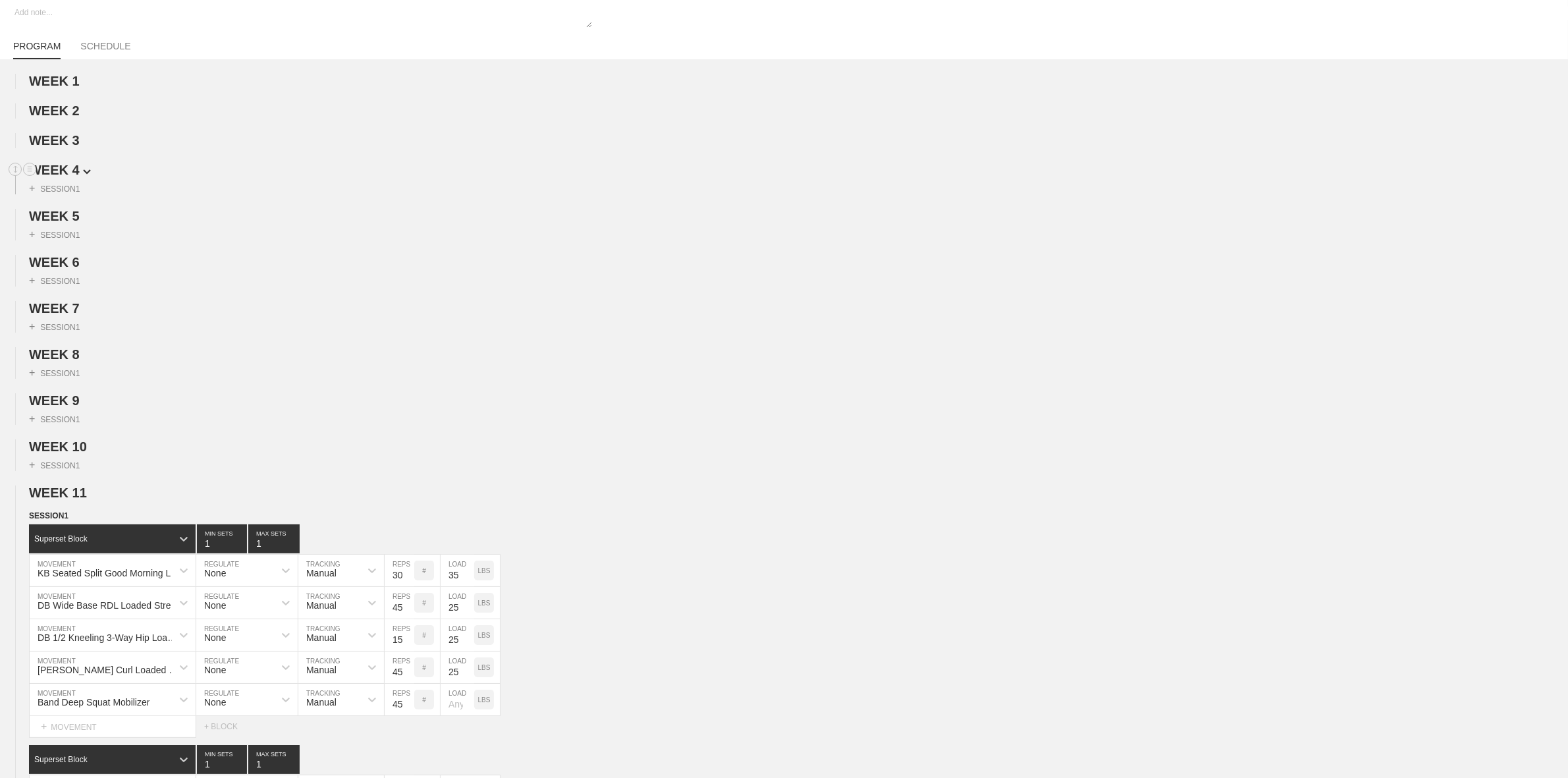
click at [61, 173] on span "WEEK 4" at bounding box center [59, 170] width 62 height 15
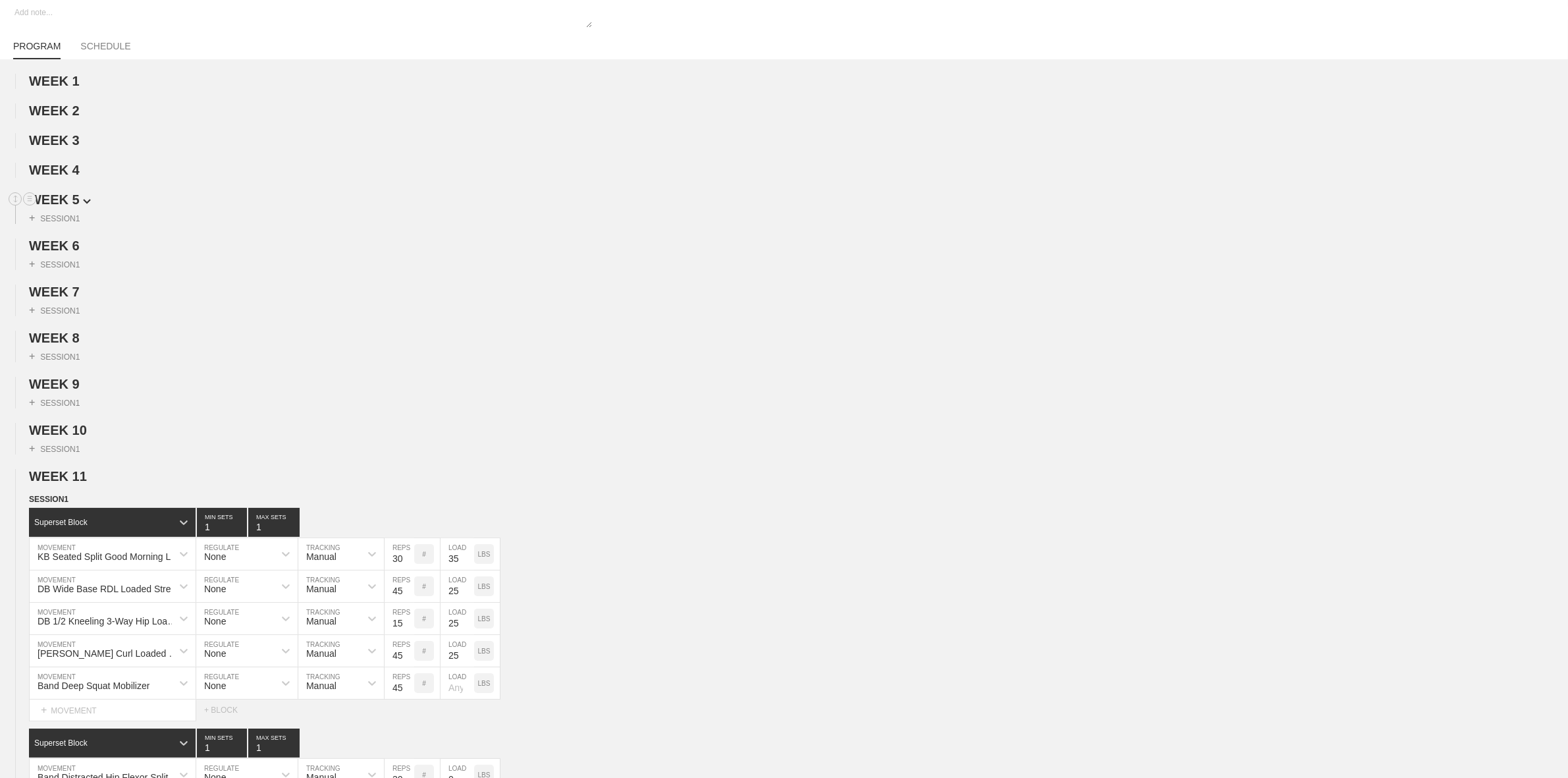
click at [61, 199] on span "WEEK 5" at bounding box center [59, 200] width 62 height 15
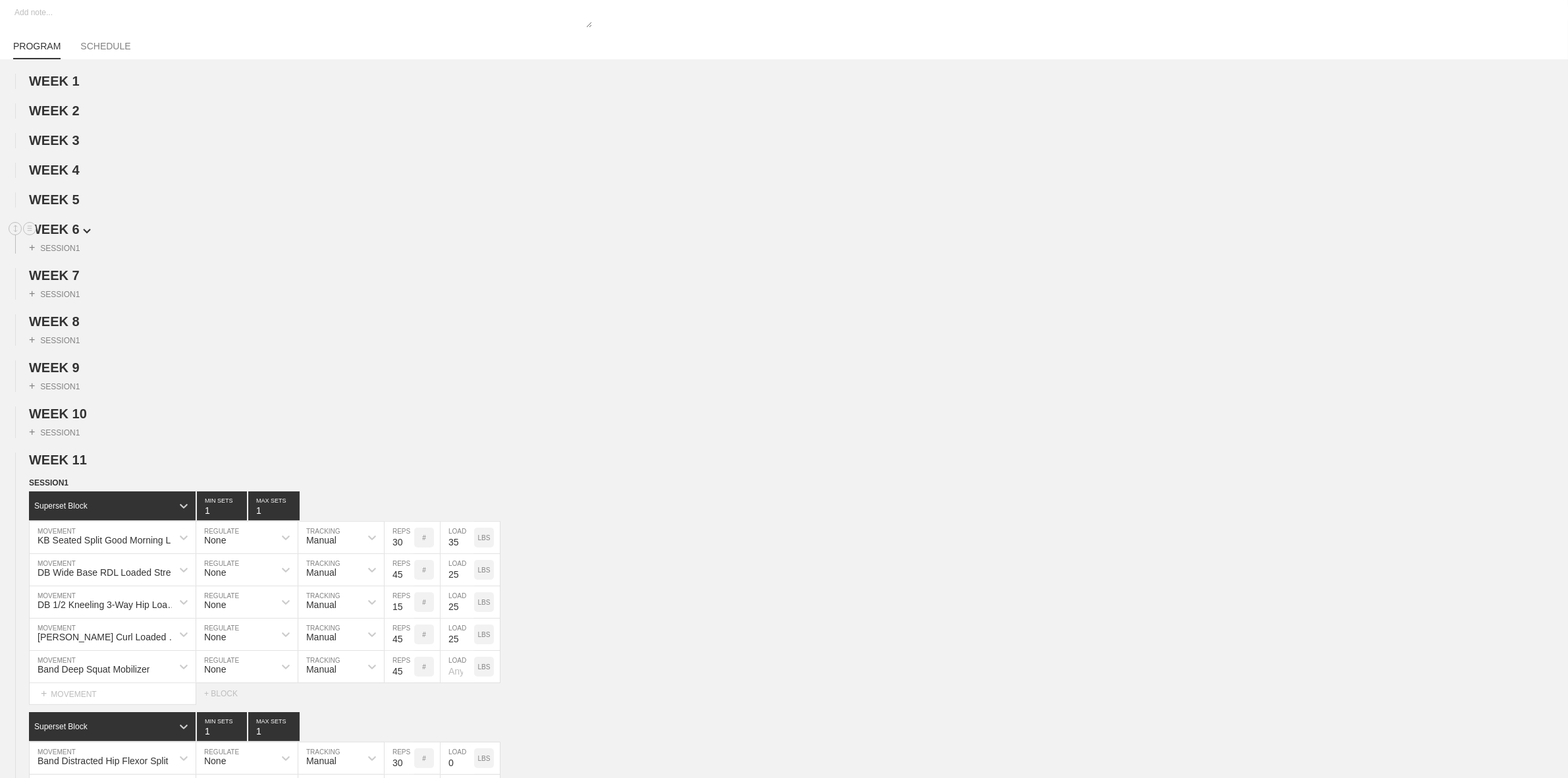
click at [60, 233] on span "WEEK 6" at bounding box center [59, 229] width 62 height 15
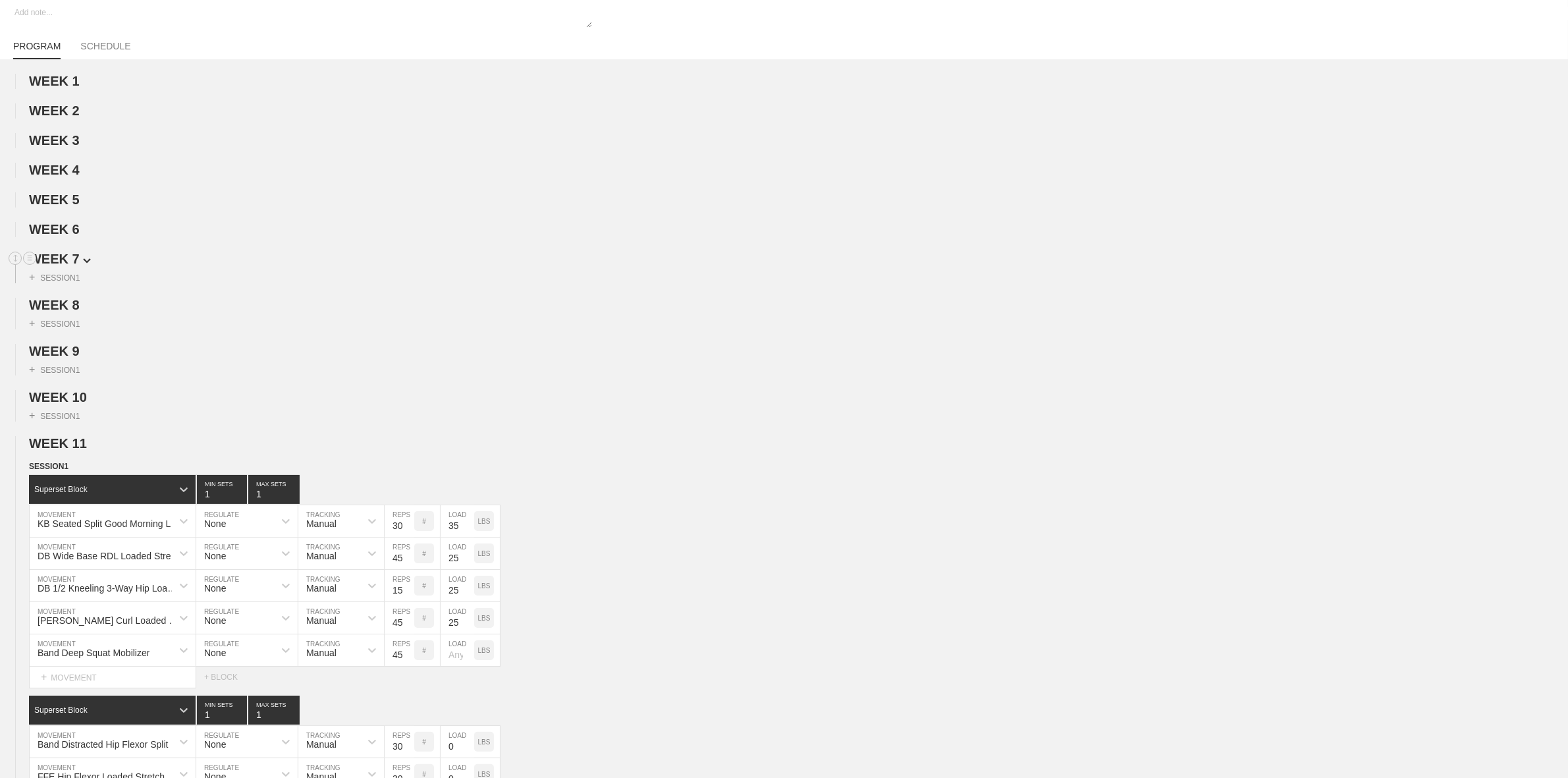
click at [58, 261] on span "WEEK 7" at bounding box center [59, 259] width 62 height 15
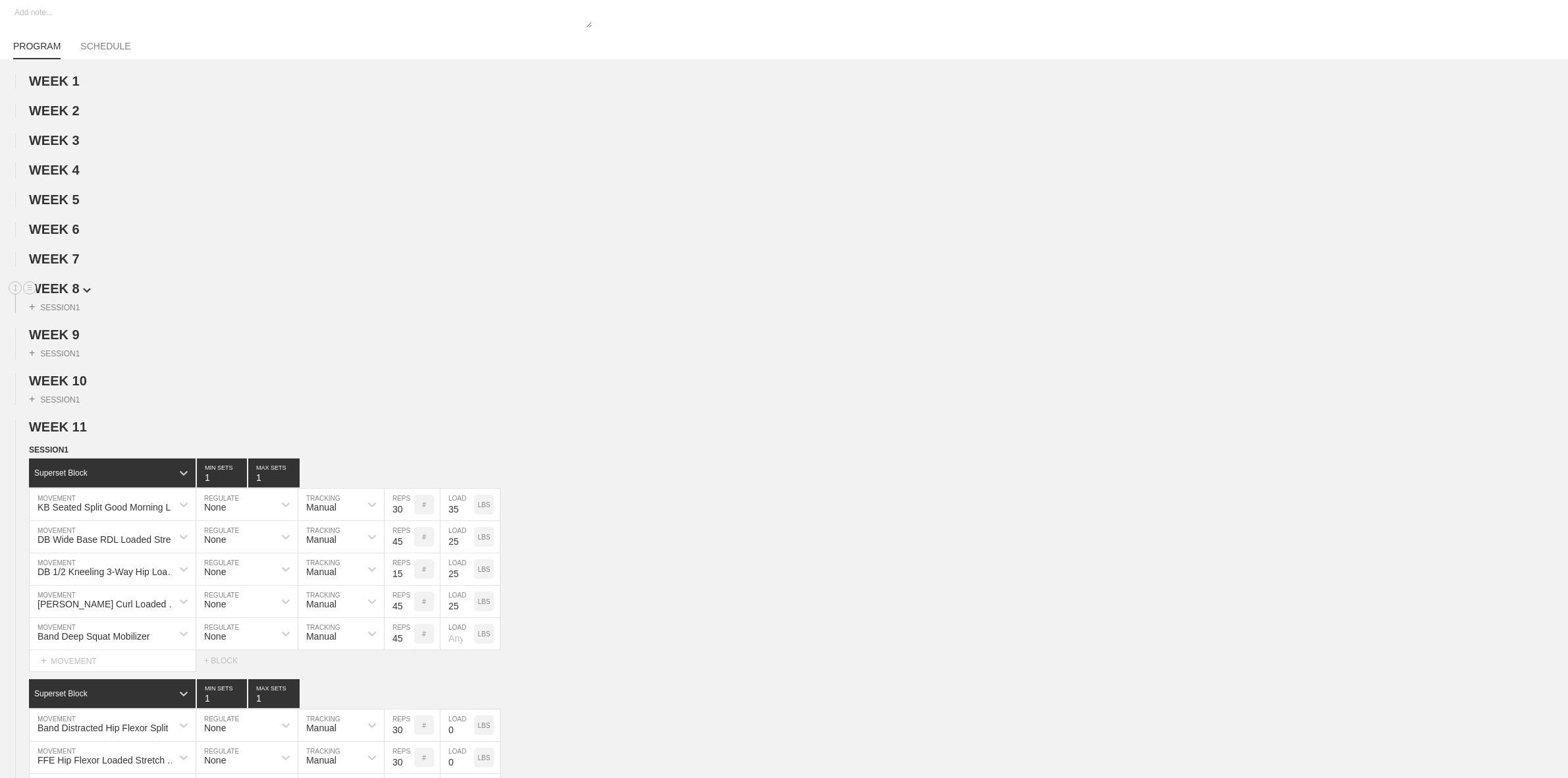
click at [57, 288] on span "WEEK 8" at bounding box center [59, 288] width 62 height 15
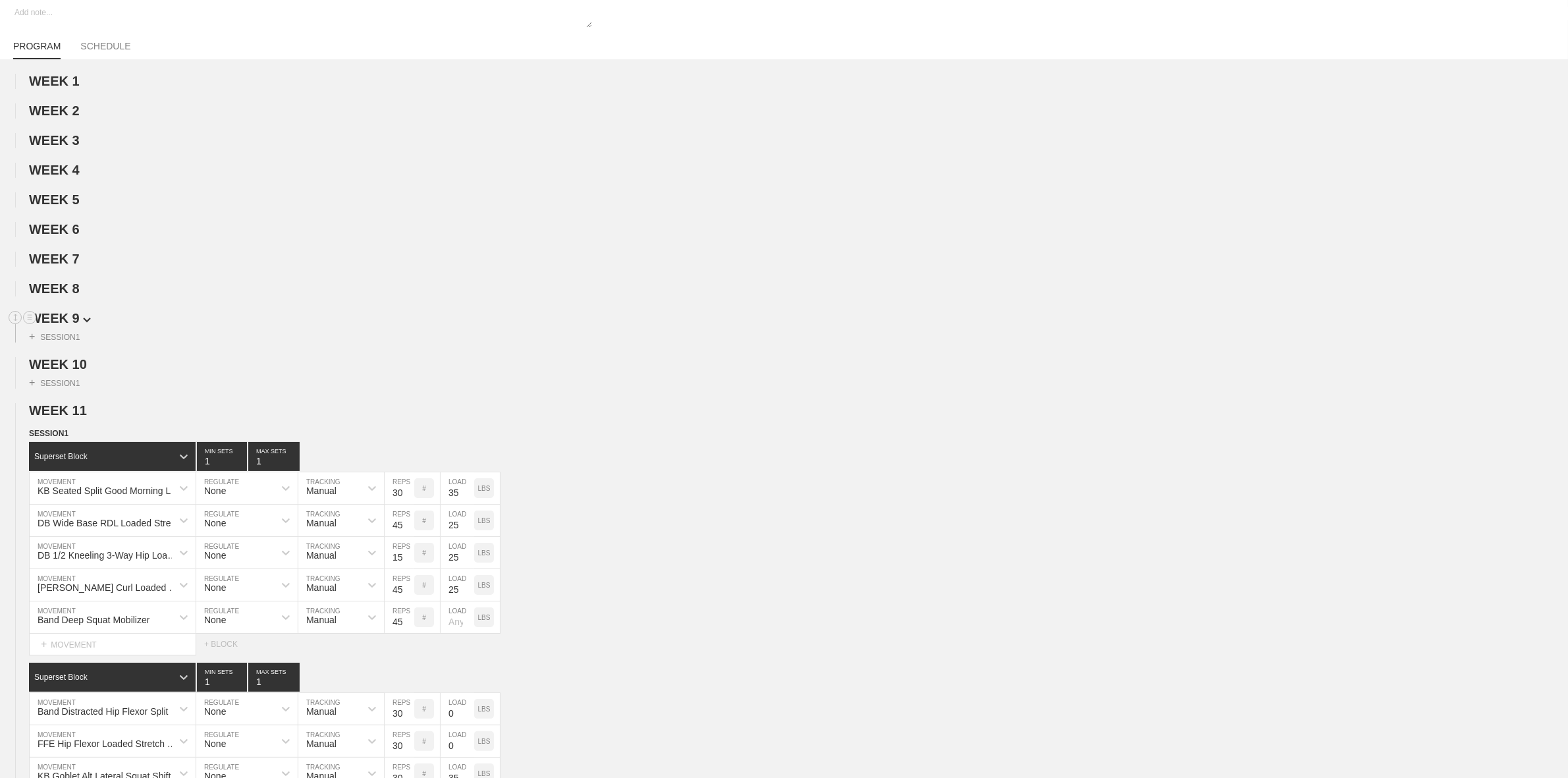
click at [57, 324] on span "WEEK 9" at bounding box center [59, 318] width 62 height 15
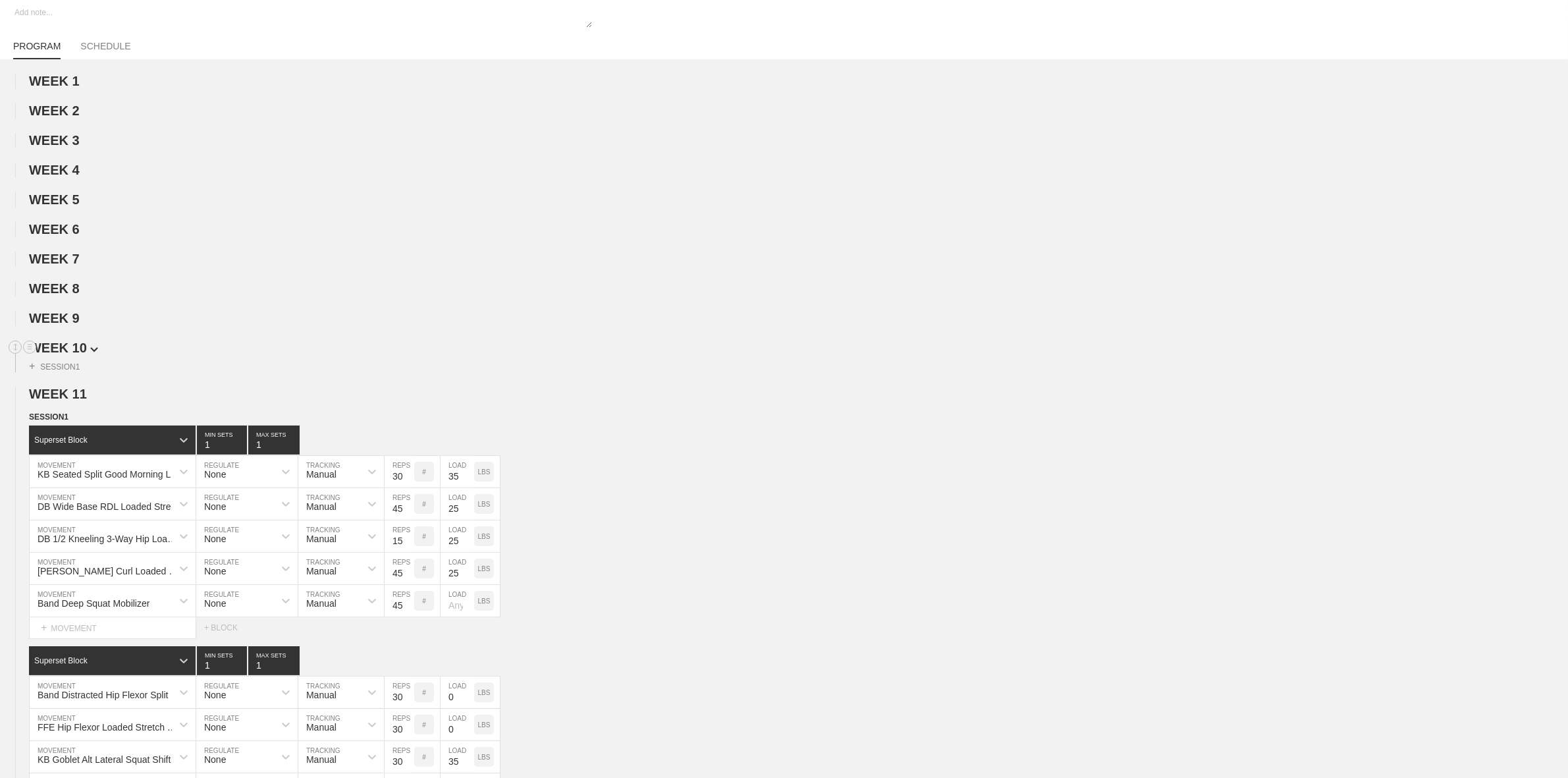
click at [51, 348] on span "WEEK 10" at bounding box center [63, 348] width 69 height 15
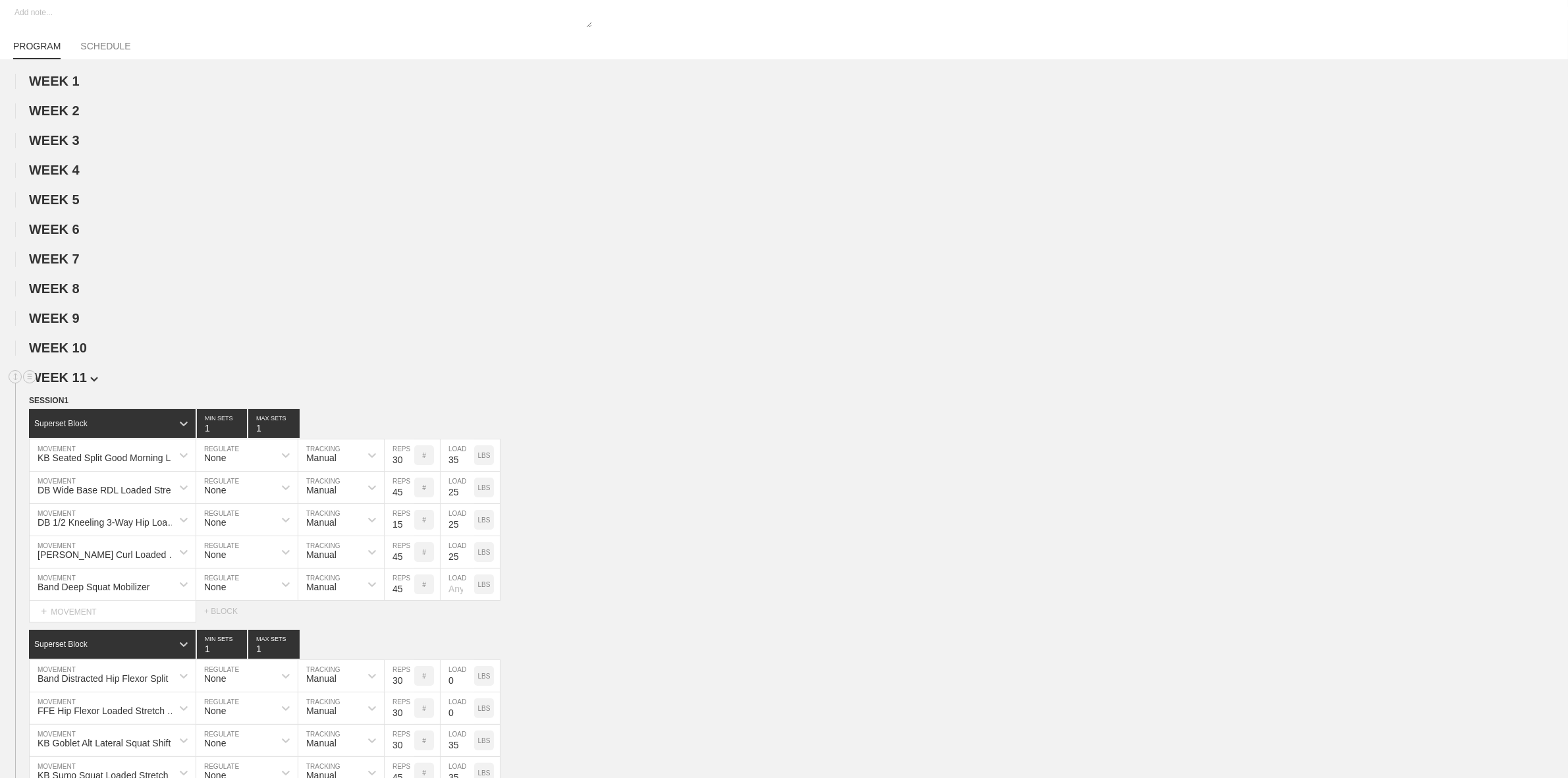
click at [56, 379] on span "WEEK 11" at bounding box center [63, 377] width 69 height 15
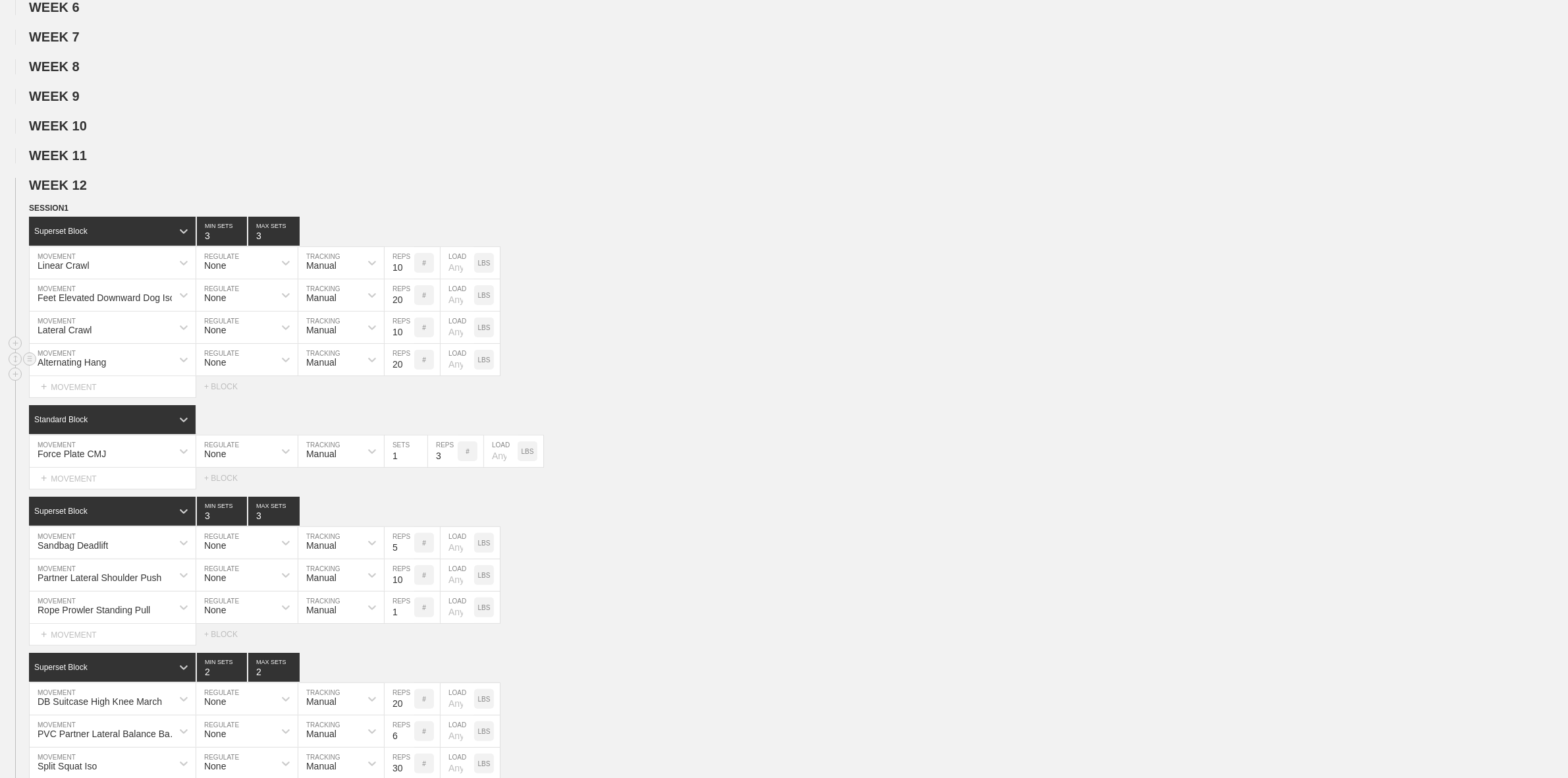
scroll to position [329, 0]
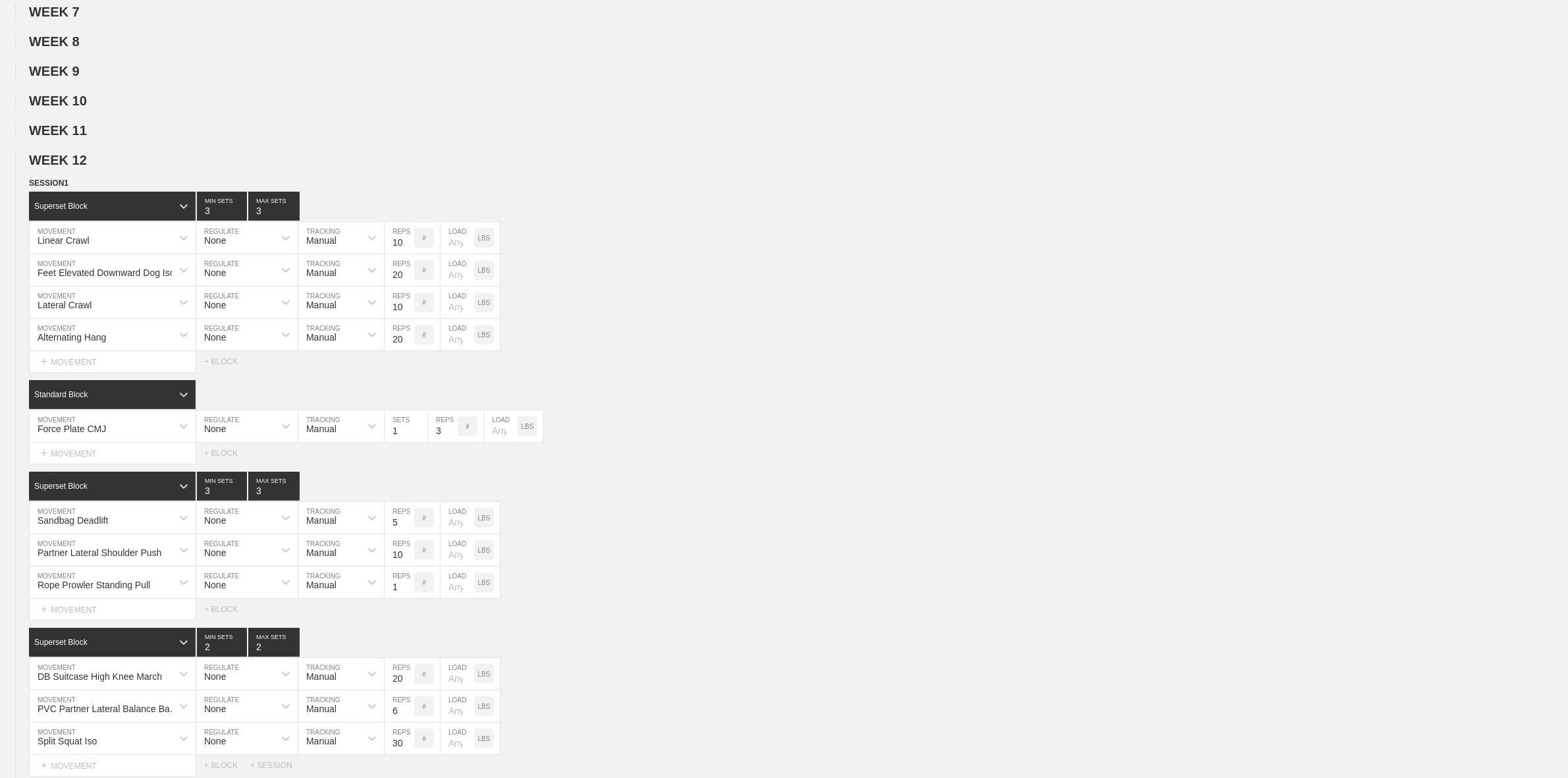
drag, startPoint x: 81, startPoint y: 168, endPoint x: 74, endPoint y: 193, distance: 26.0
click at [80, 167] on span "WEEK 12" at bounding box center [57, 159] width 58 height 15
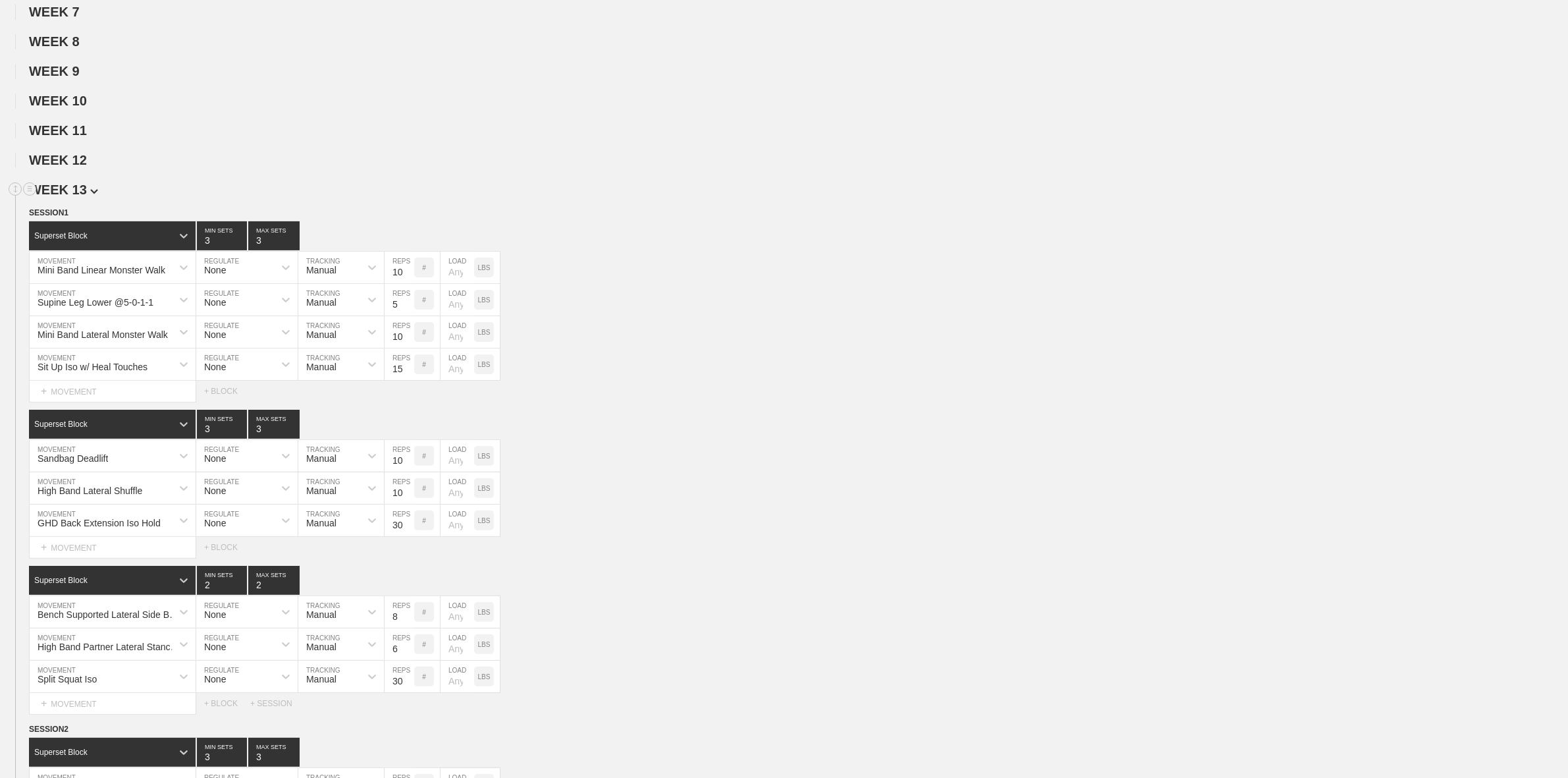
click at [72, 197] on span "WEEK 13" at bounding box center [63, 189] width 69 height 15
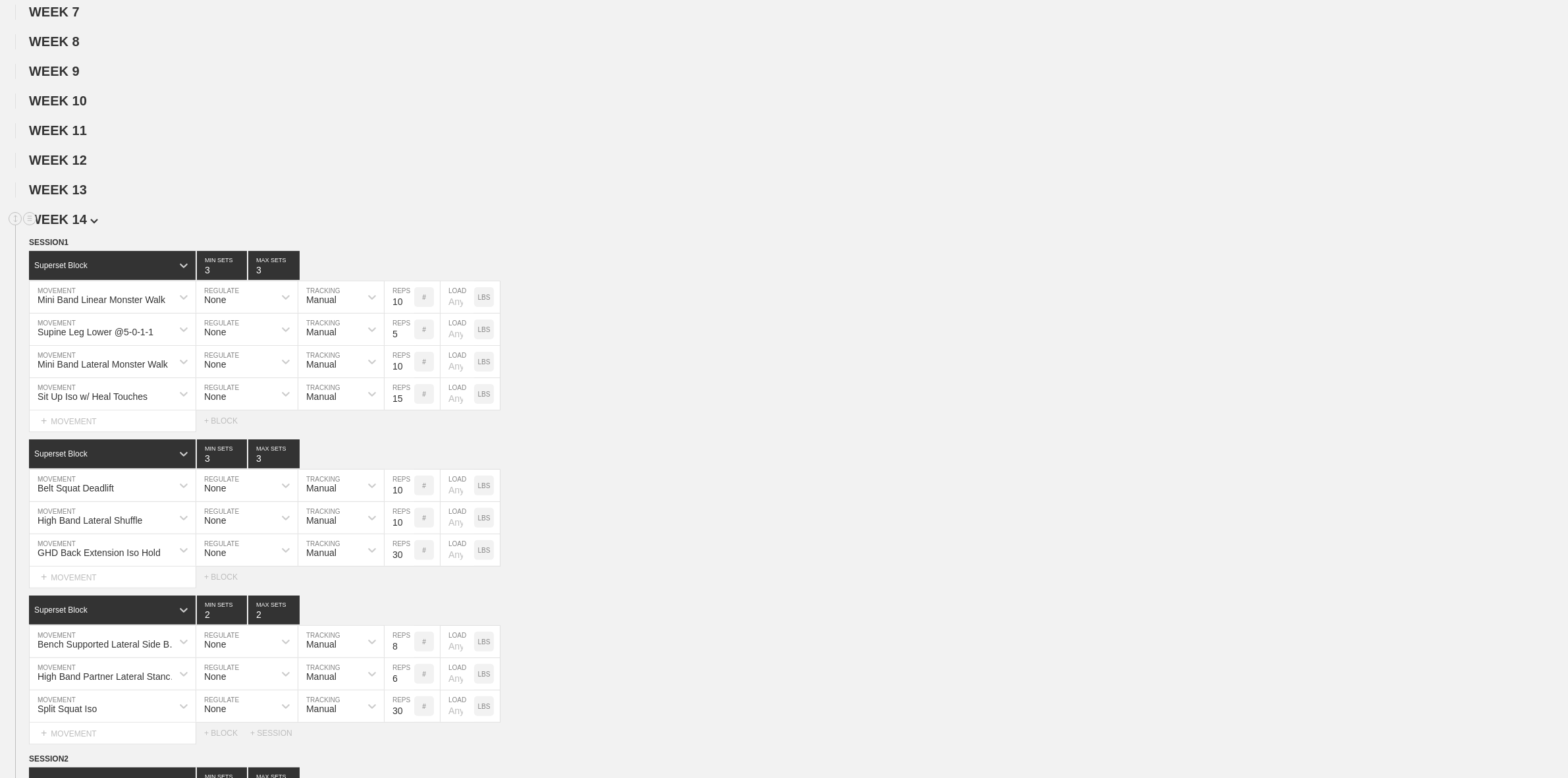
click at [73, 226] on span "WEEK 14" at bounding box center [63, 219] width 69 height 15
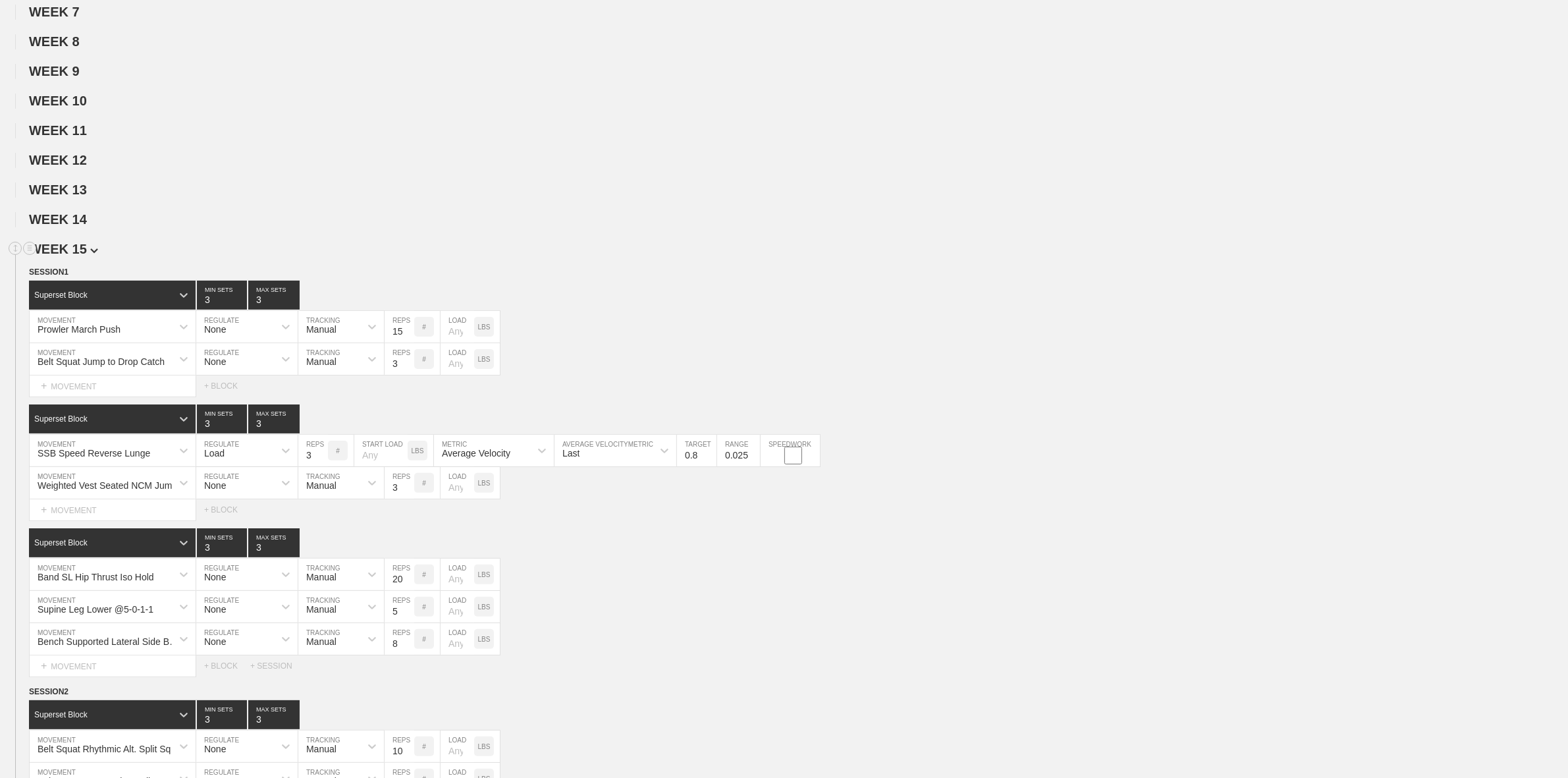
click at [73, 254] on span "WEEK 15" at bounding box center [63, 248] width 69 height 15
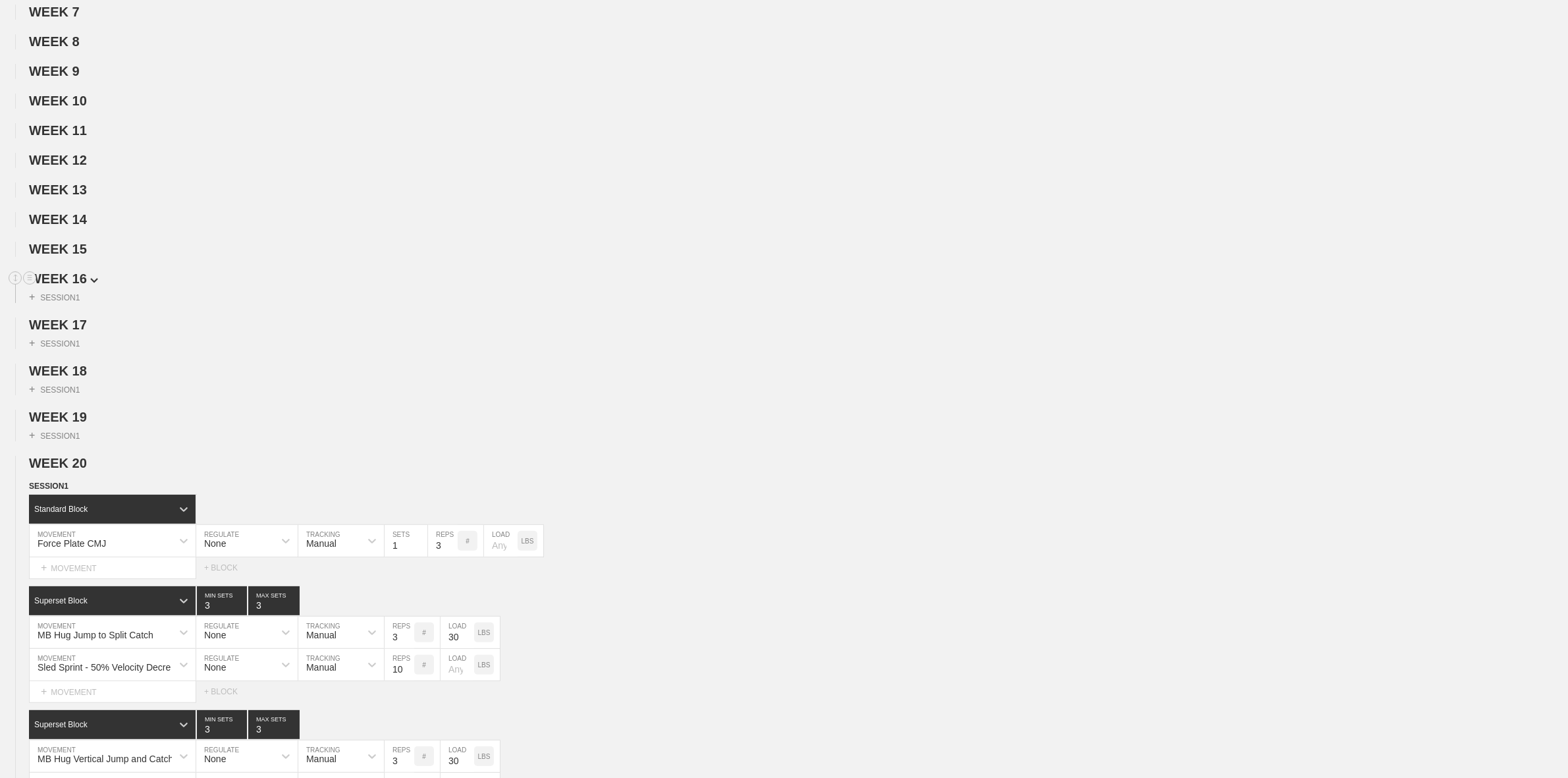
click at [72, 284] on span "WEEK 16" at bounding box center [63, 278] width 69 height 15
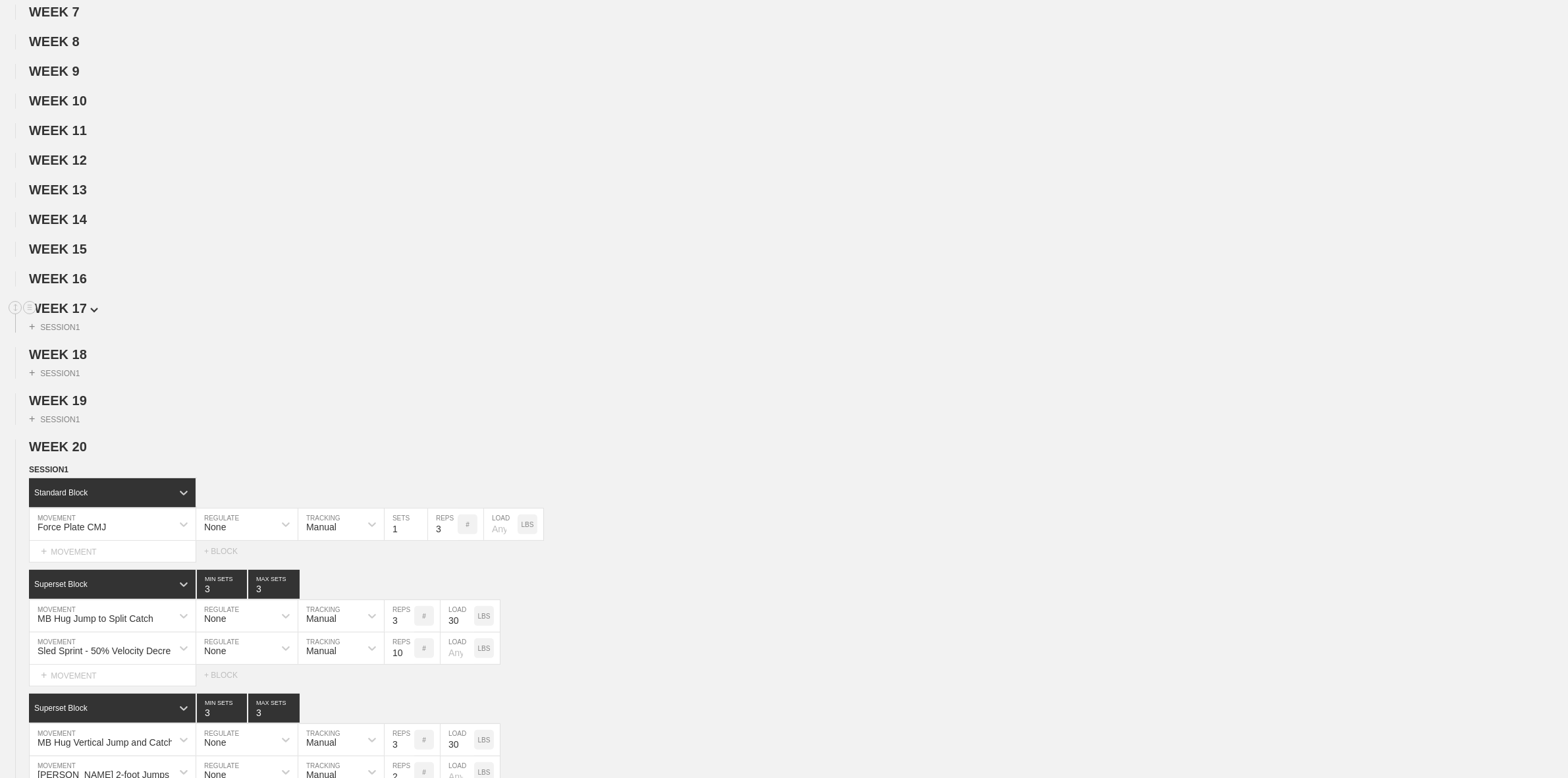
click at [73, 315] on span "WEEK 17" at bounding box center [63, 308] width 69 height 15
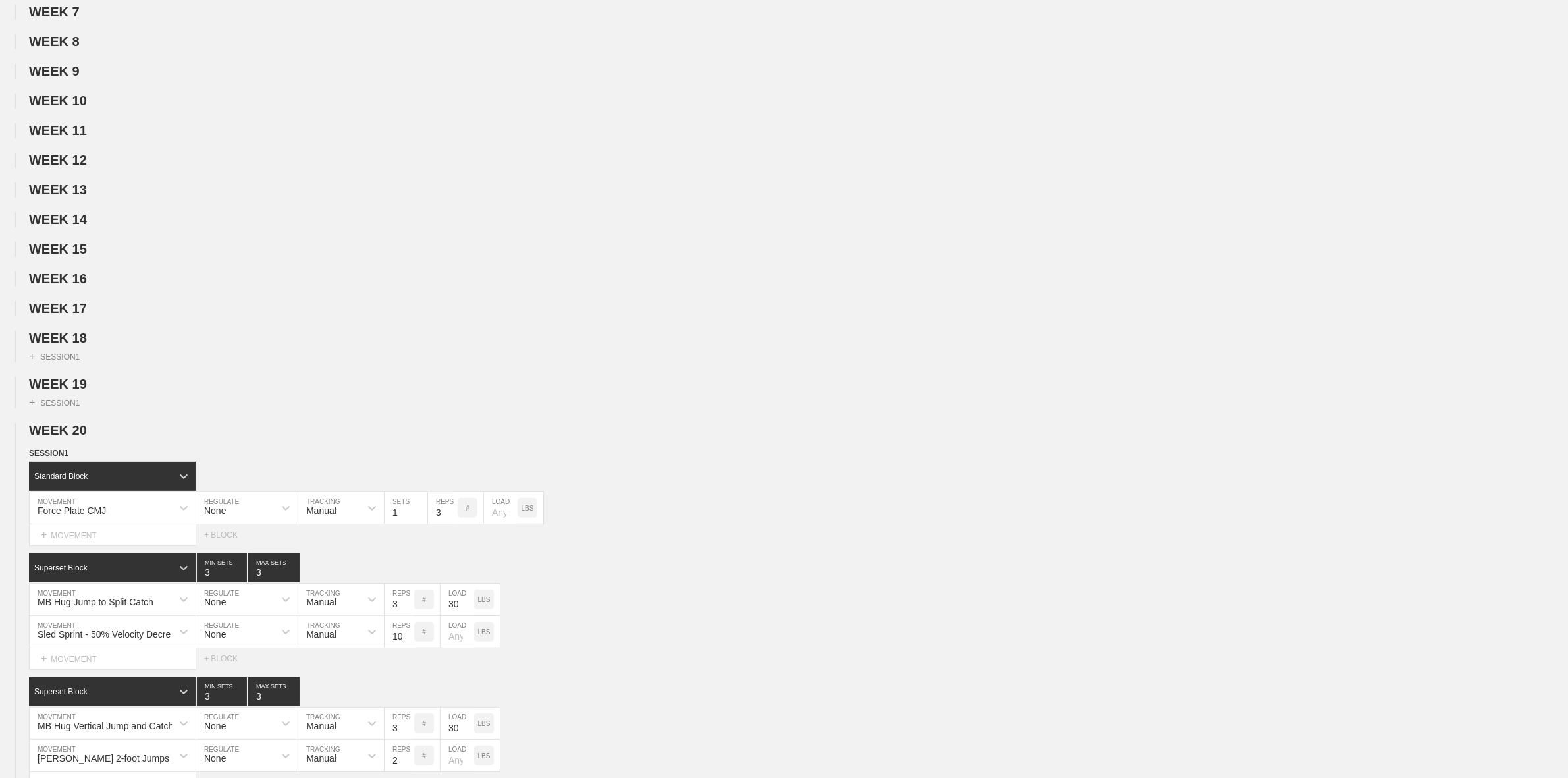
drag, startPoint x: 68, startPoint y: 351, endPoint x: 66, endPoint y: 366, distance: 15.1
click at [68, 345] on span "WEEK 18" at bounding box center [57, 337] width 58 height 15
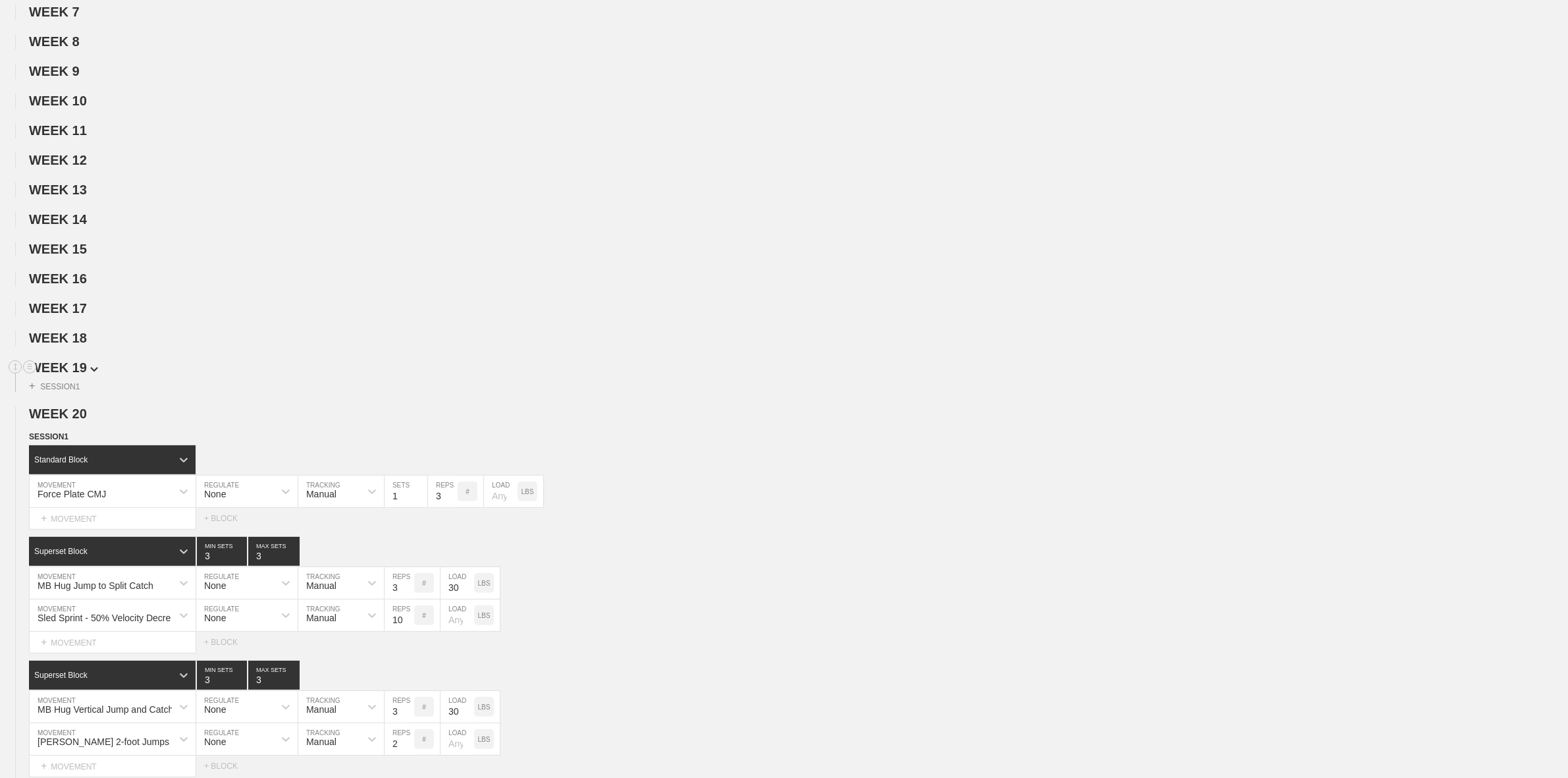
click at [64, 374] on span "WEEK 19" at bounding box center [63, 367] width 69 height 15
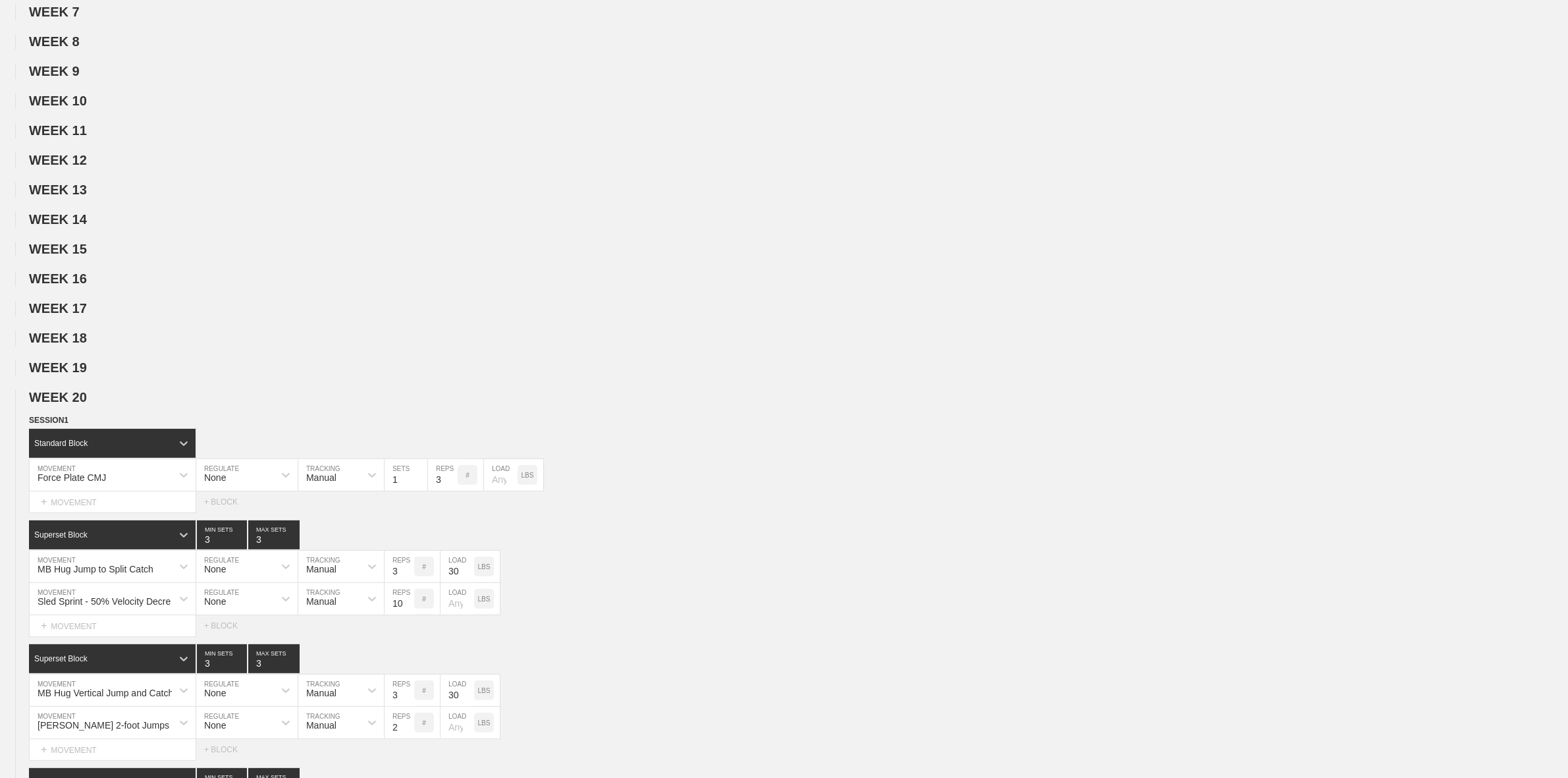
click at [63, 403] on span "WEEK 20" at bounding box center [63, 396] width 69 height 15
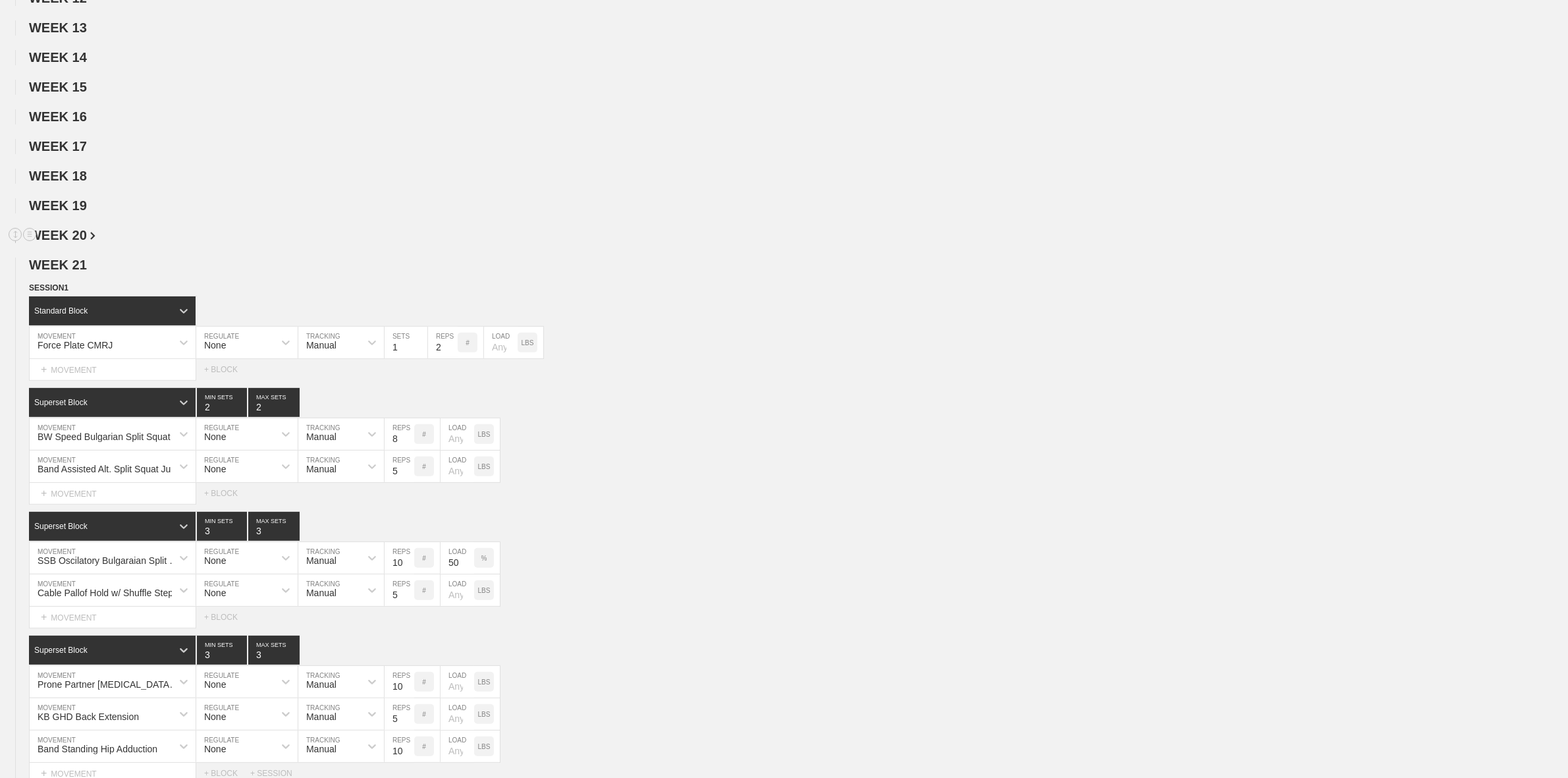
scroll to position [576, 0]
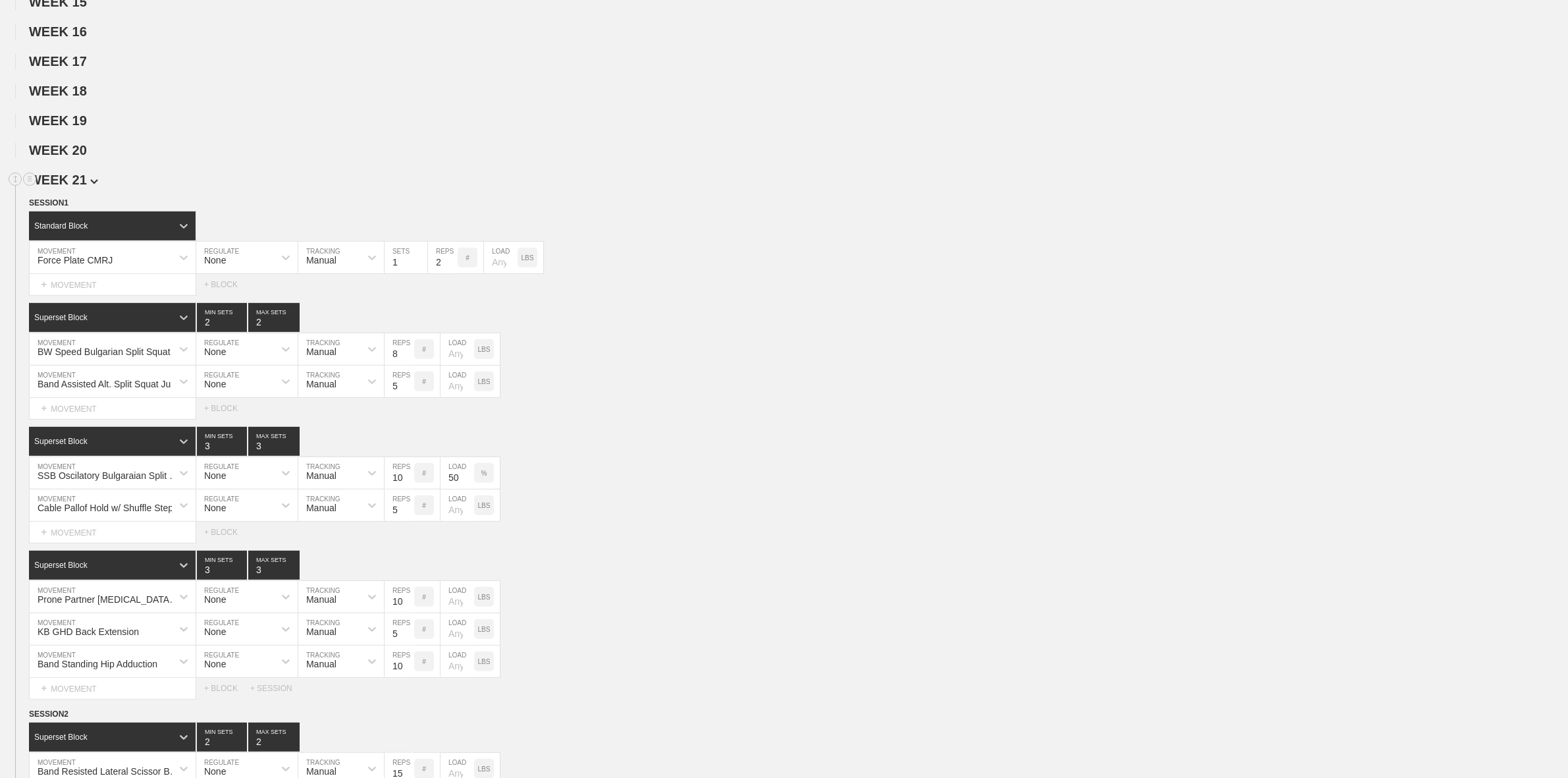
click at [73, 187] on span "WEEK 21" at bounding box center [63, 179] width 69 height 15
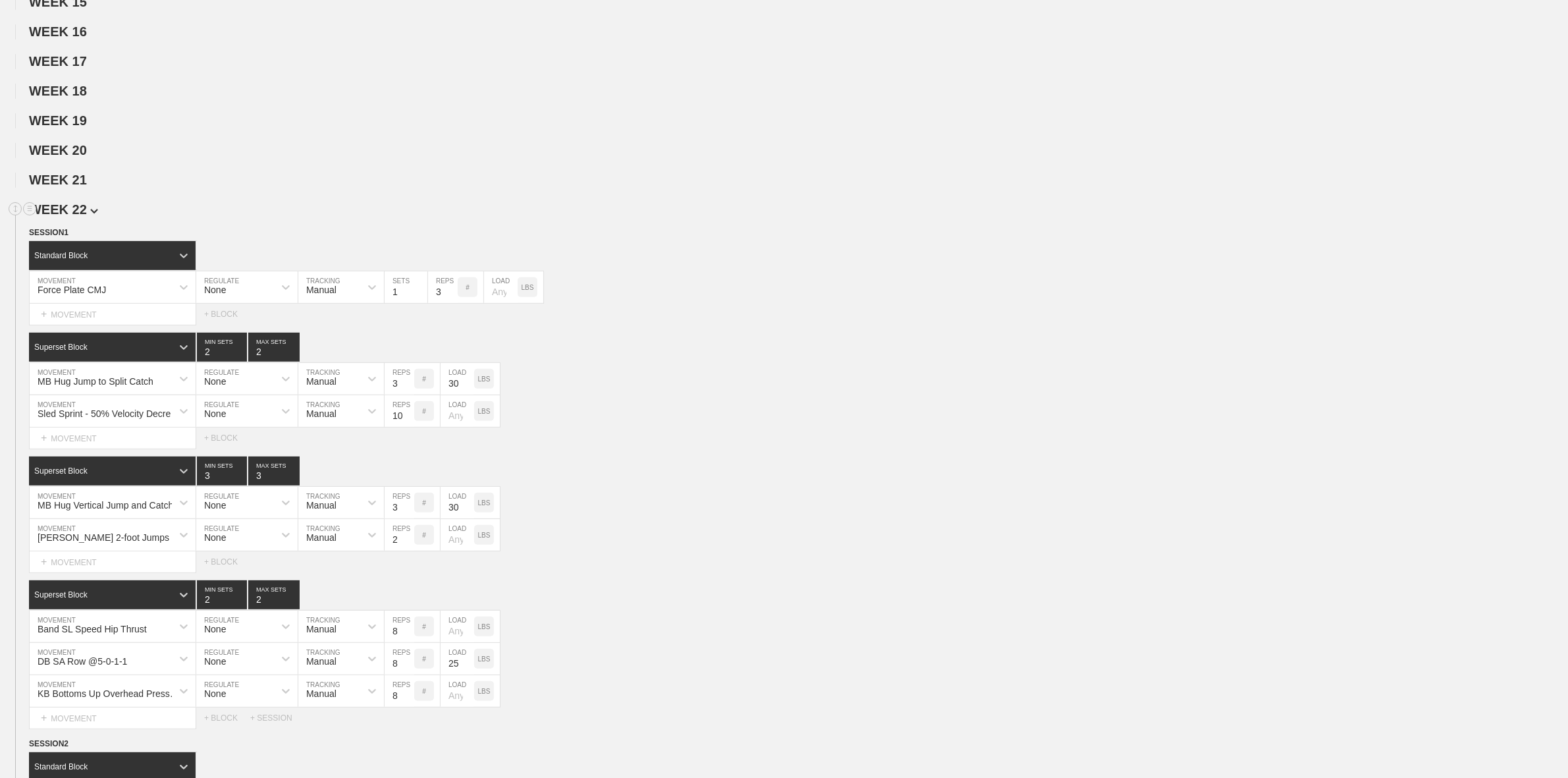
click at [68, 217] on span "WEEK 22" at bounding box center [63, 209] width 69 height 15
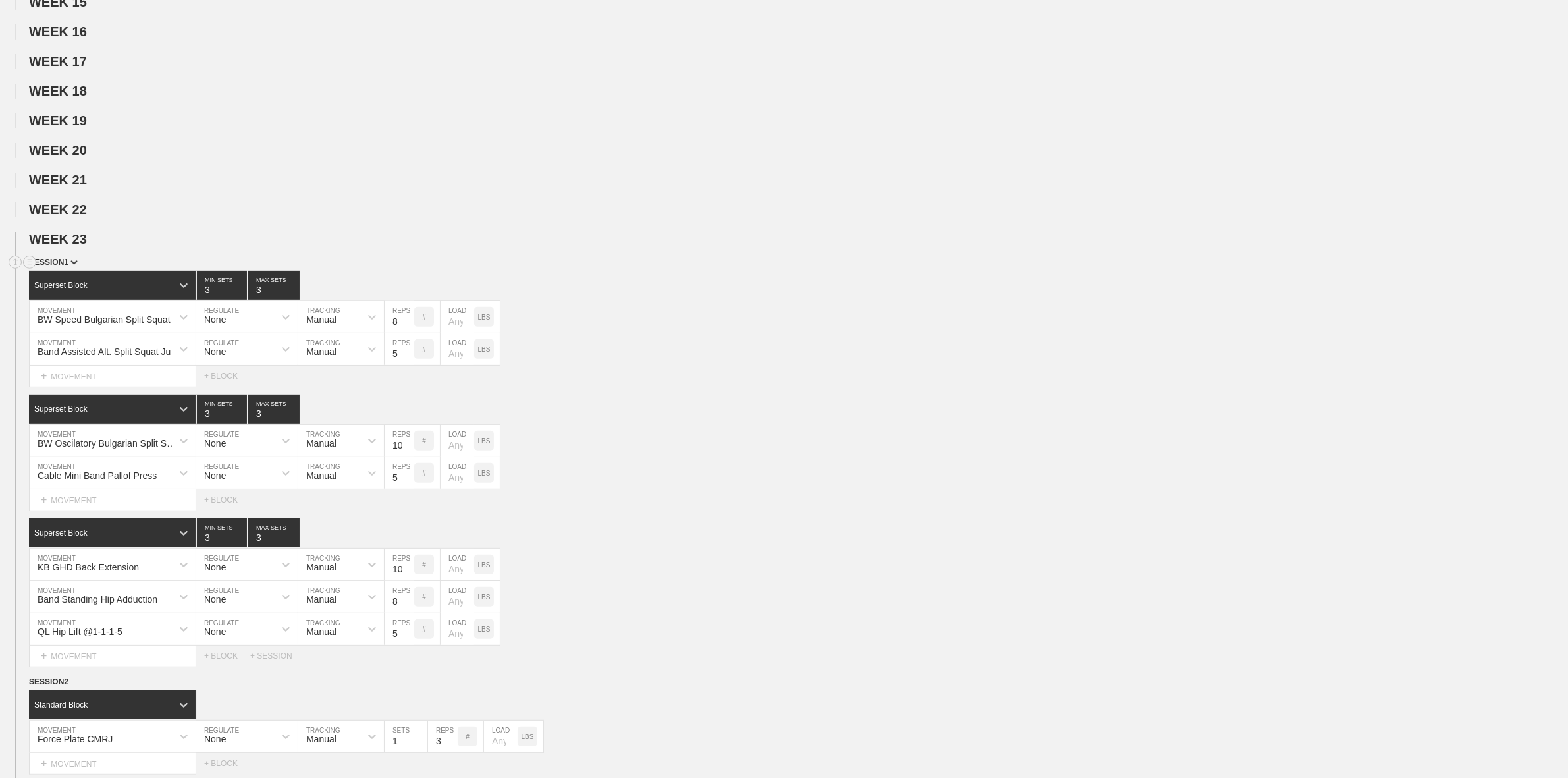
click at [64, 267] on span "SESSION 1" at bounding box center [53, 262] width 49 height 10
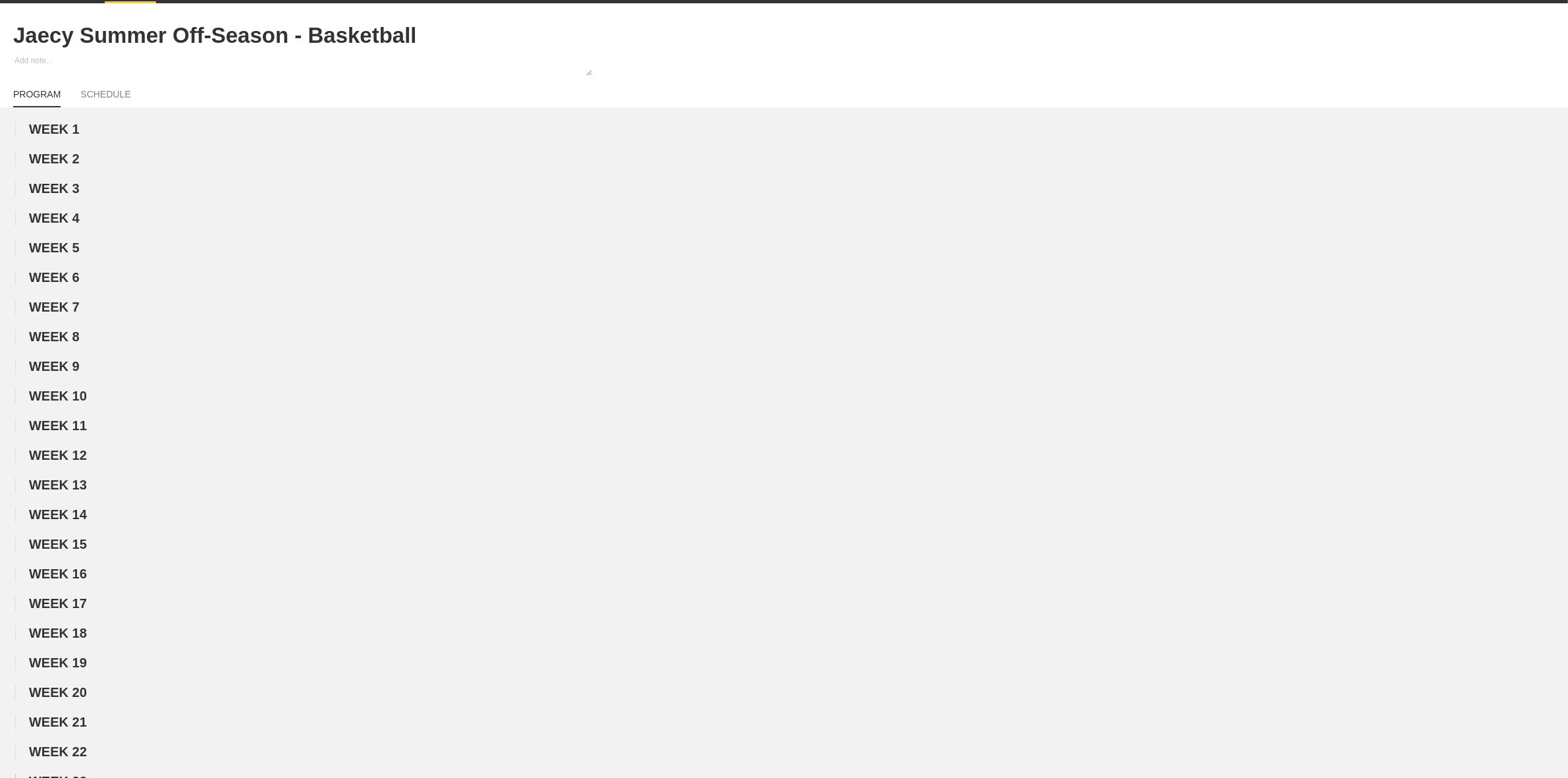
scroll to position [0, 0]
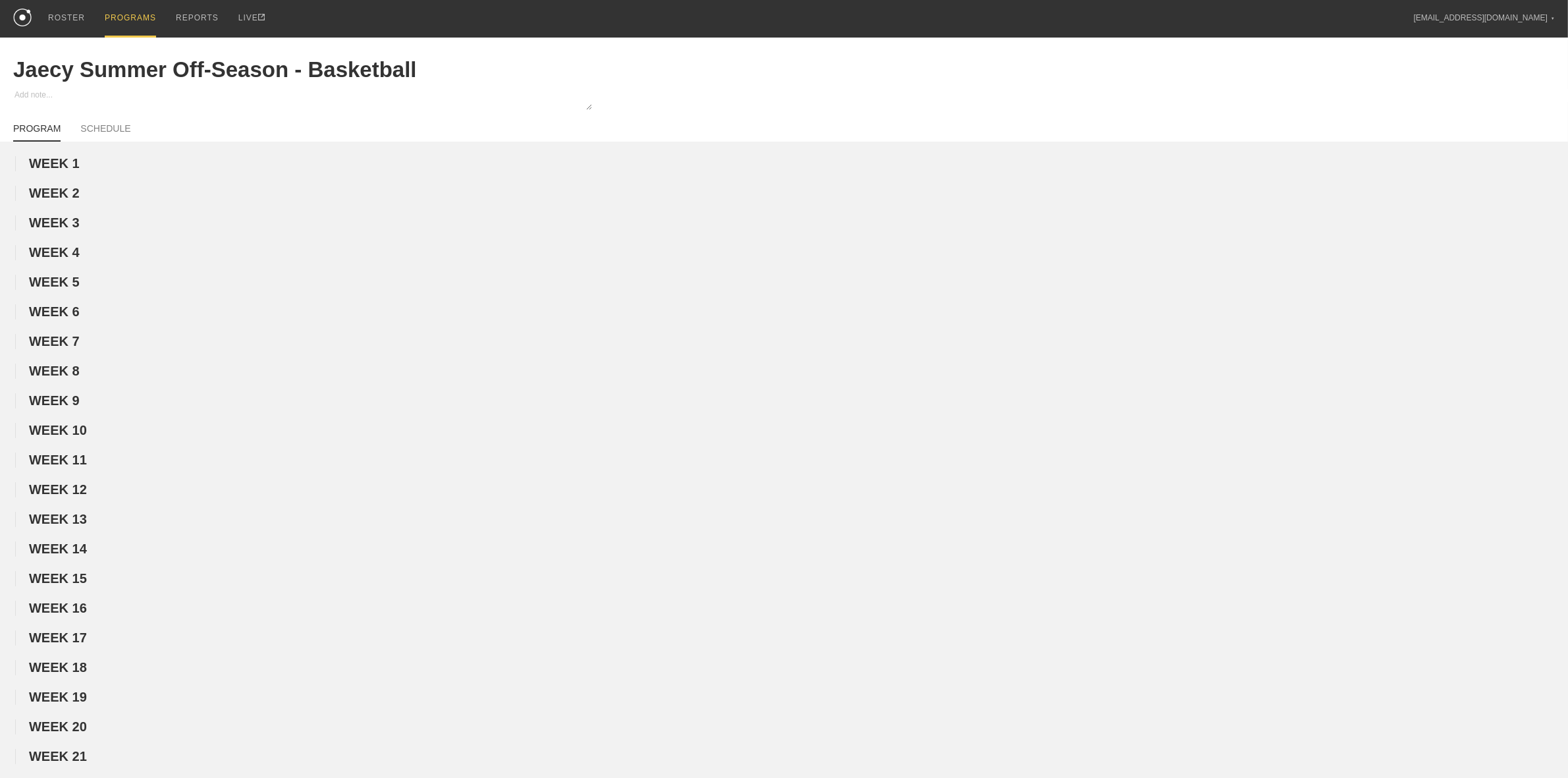
click at [116, 15] on div "PROGRAMS" at bounding box center [130, 18] width 51 height 37
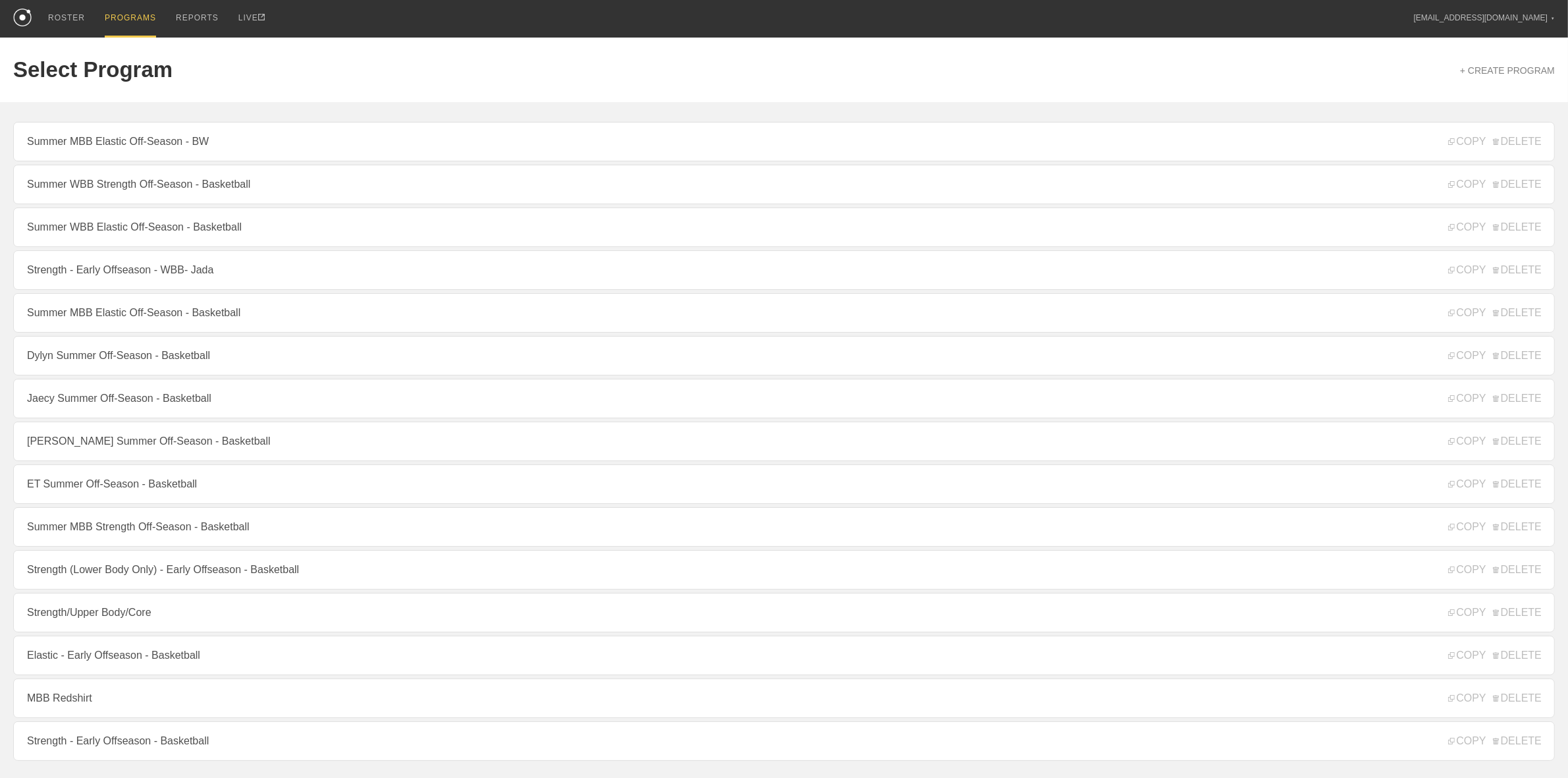
click at [436, 50] on div "Select Program + CREATE PROGRAM" at bounding box center [784, 70] width 1542 height 64
drag, startPoint x: 81, startPoint y: 21, endPoint x: 57, endPoint y: 17, distance: 24.3
click at [81, 21] on link "ROSTER" at bounding box center [66, 18] width 57 height 37
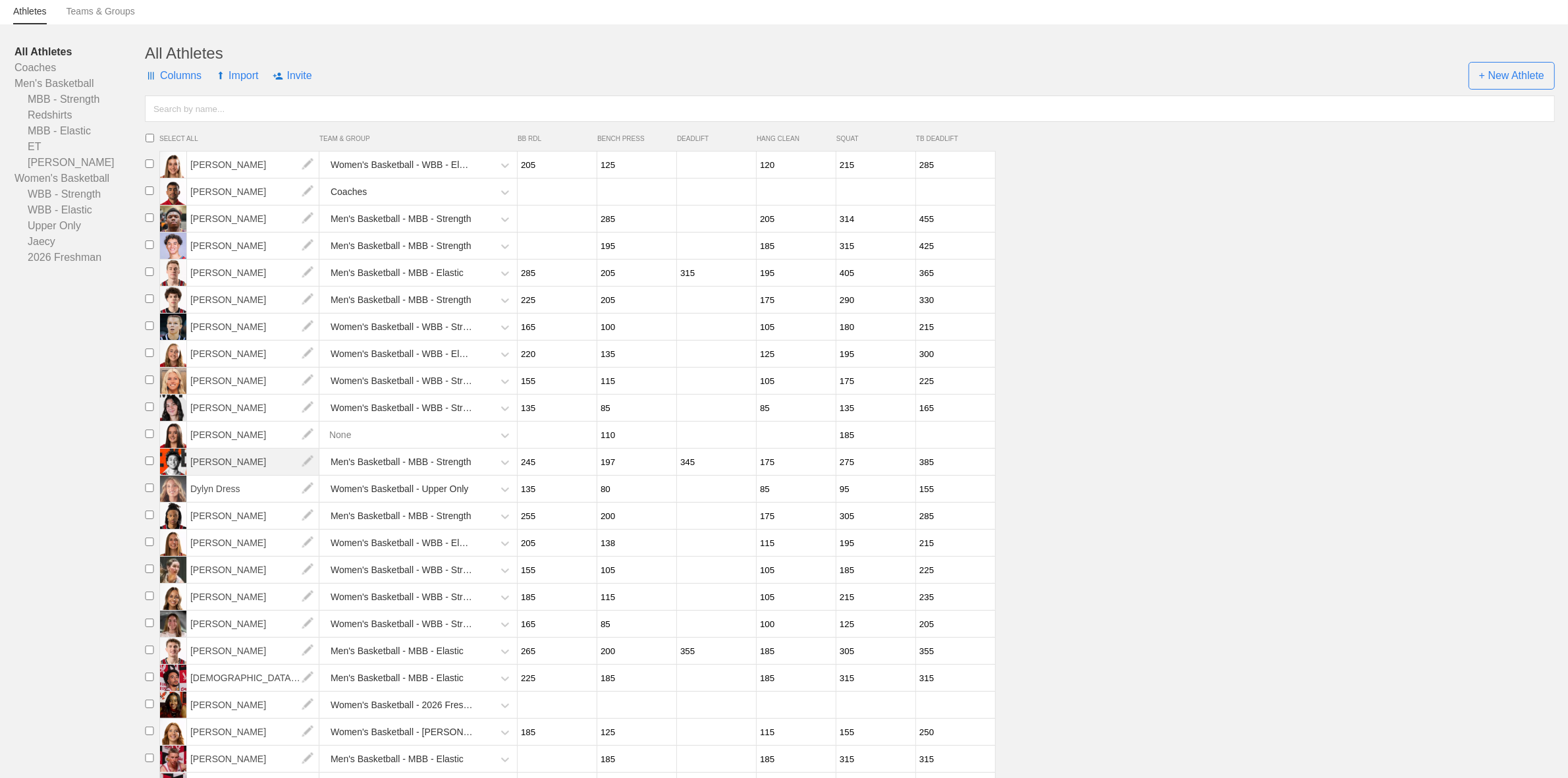
scroll to position [165, 0]
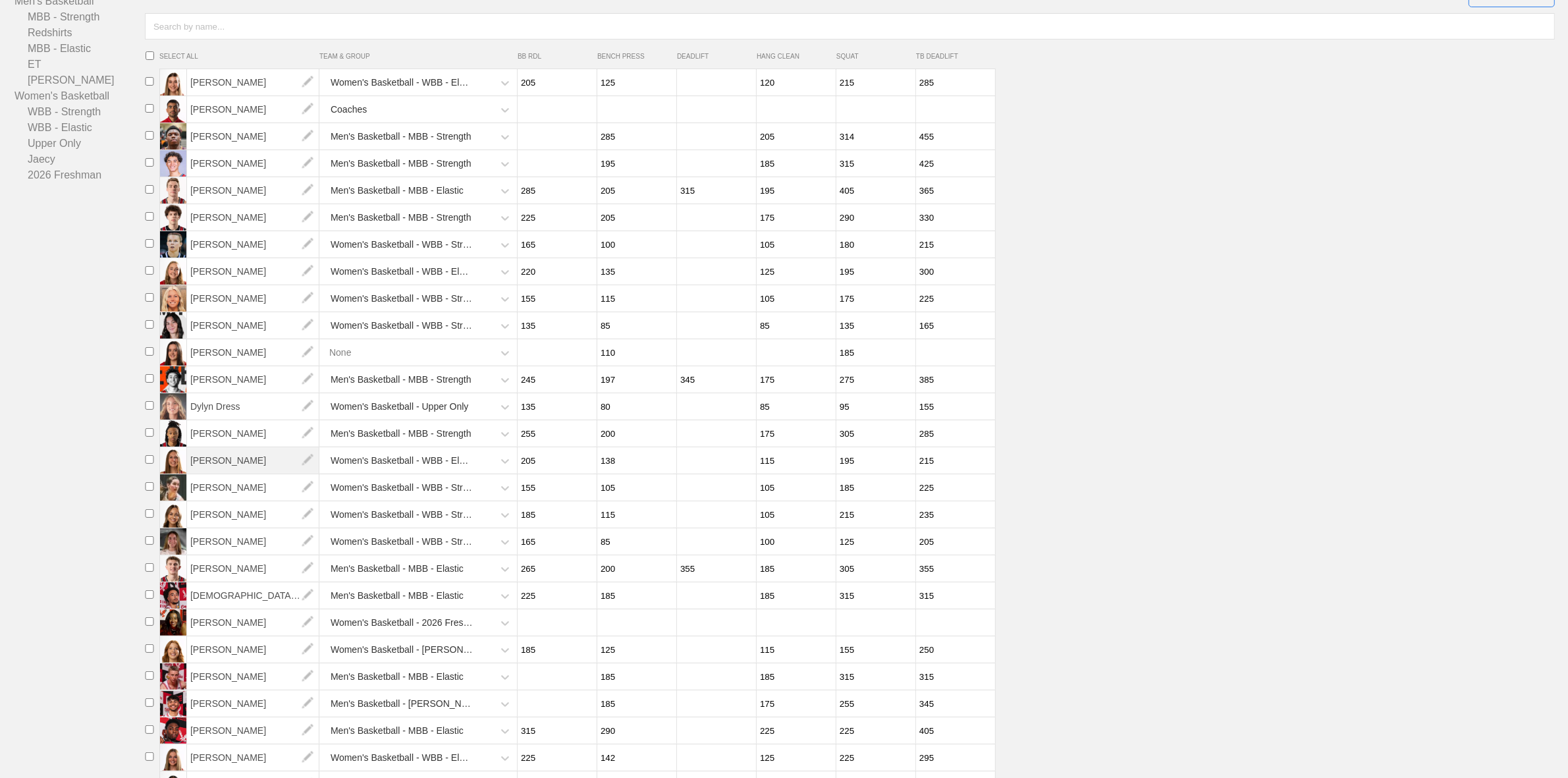
click at [218, 473] on span "[PERSON_NAME]" at bounding box center [253, 460] width 132 height 26
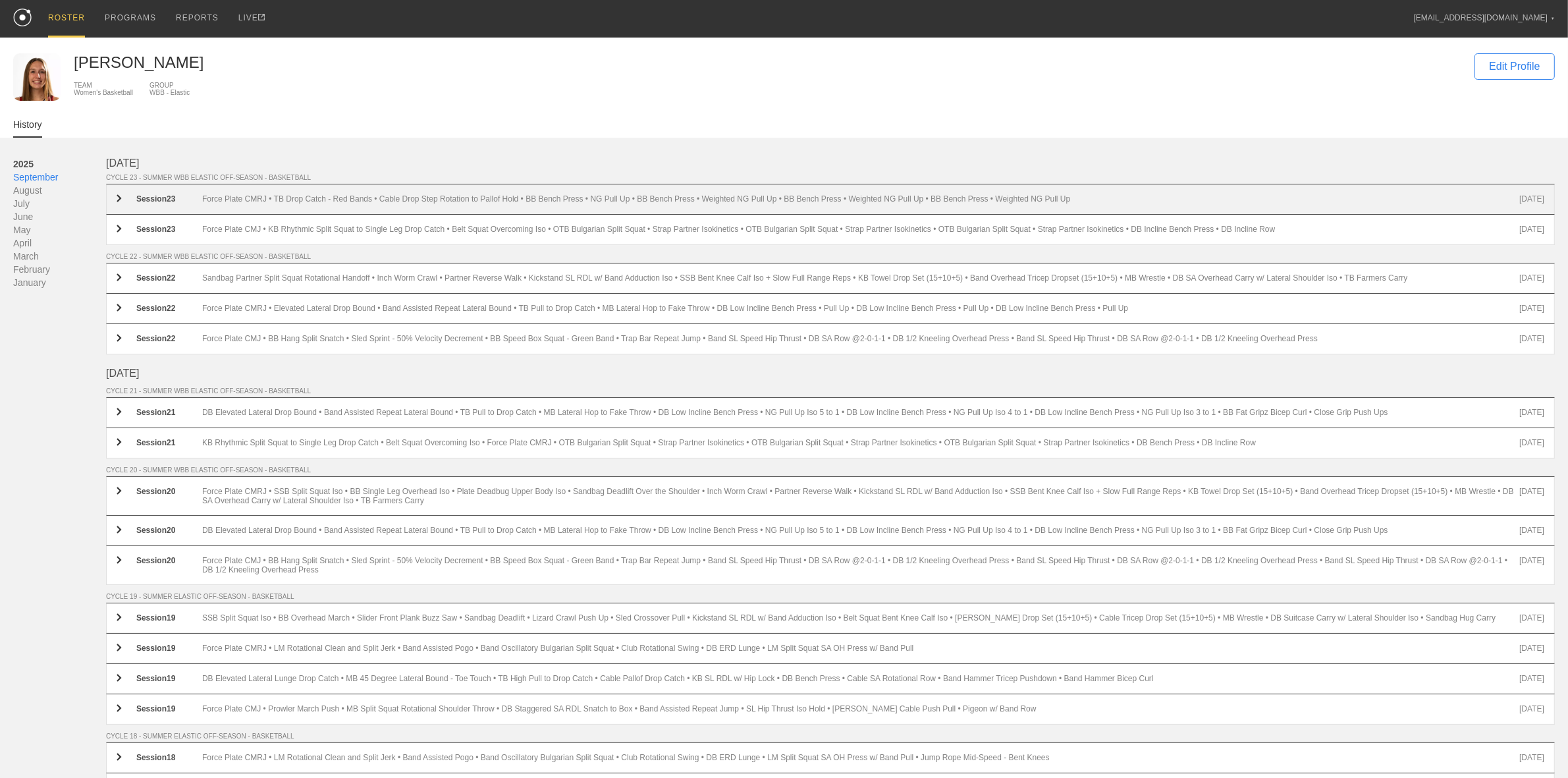
click at [280, 204] on div "Force Plate CMRJ • TB Drop Catch - Red Bands • Cable Drop Step Rotation to Pall…" at bounding box center [861, 199] width 1317 height 10
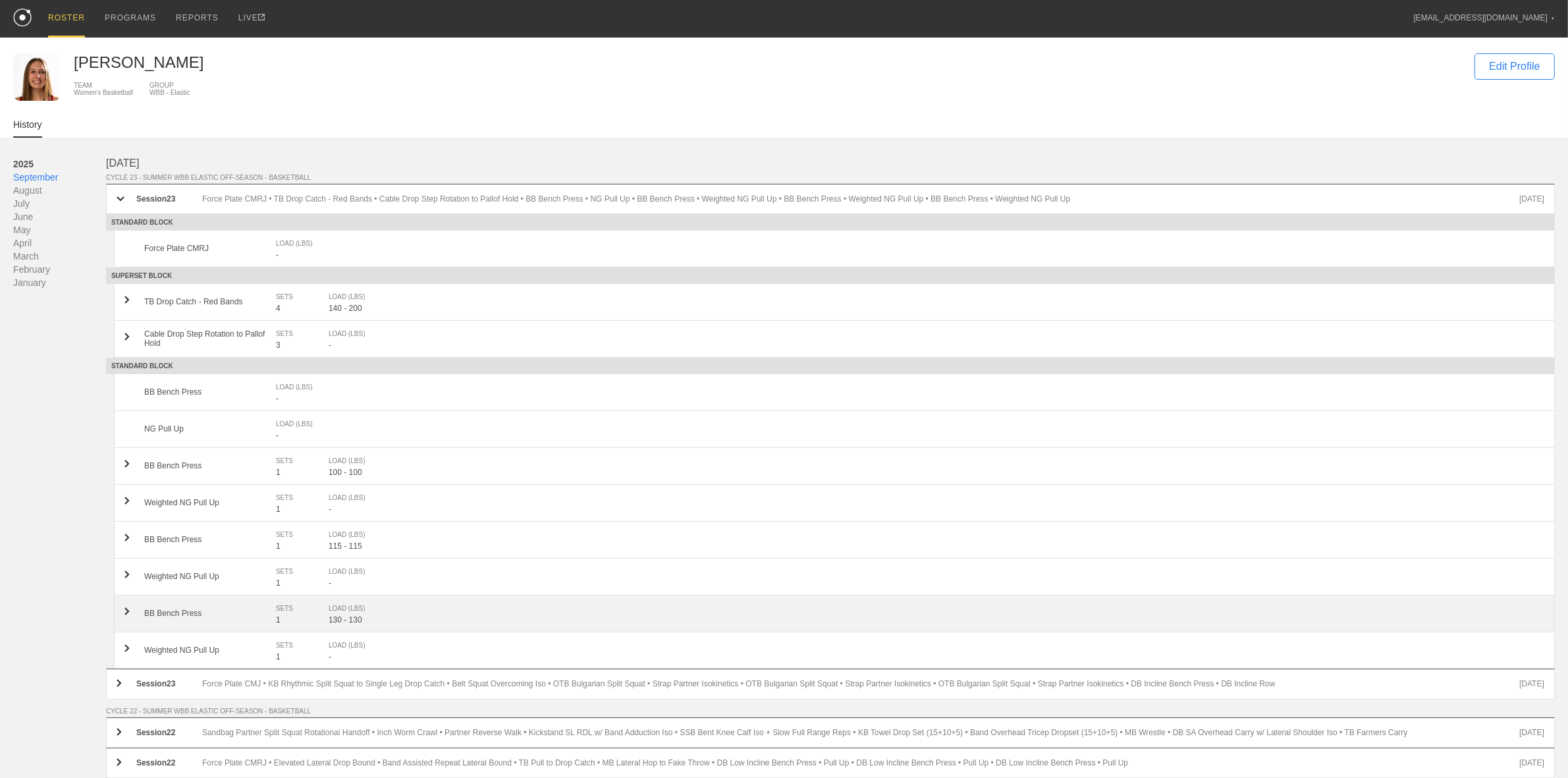
click at [190, 619] on div "BB Bench Press SETS 1 LOAD (LBS) 130 - 130" at bounding box center [835, 613] width 1441 height 37
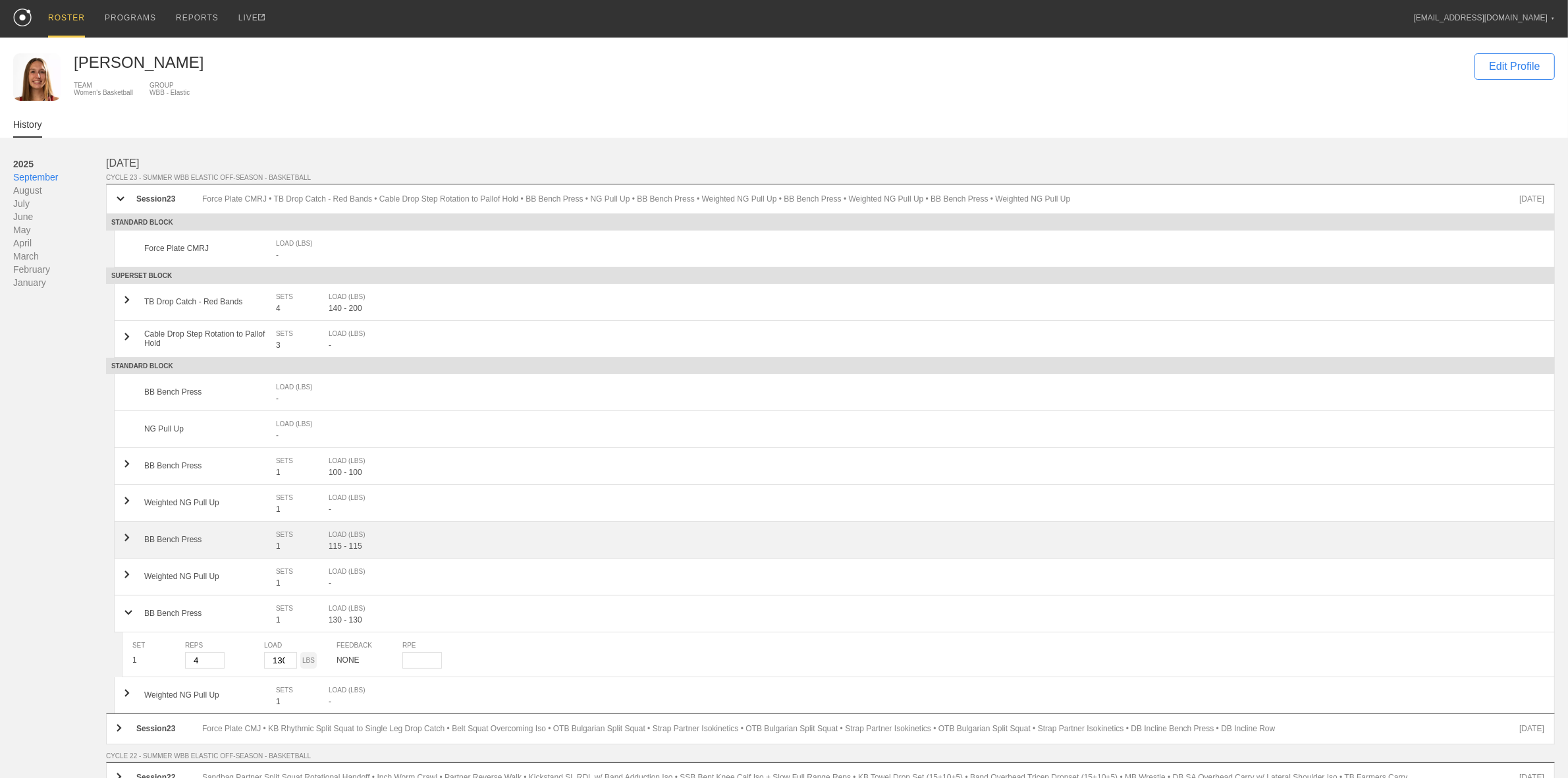
click at [177, 541] on div "BB Bench Press" at bounding box center [210, 539] width 132 height 10
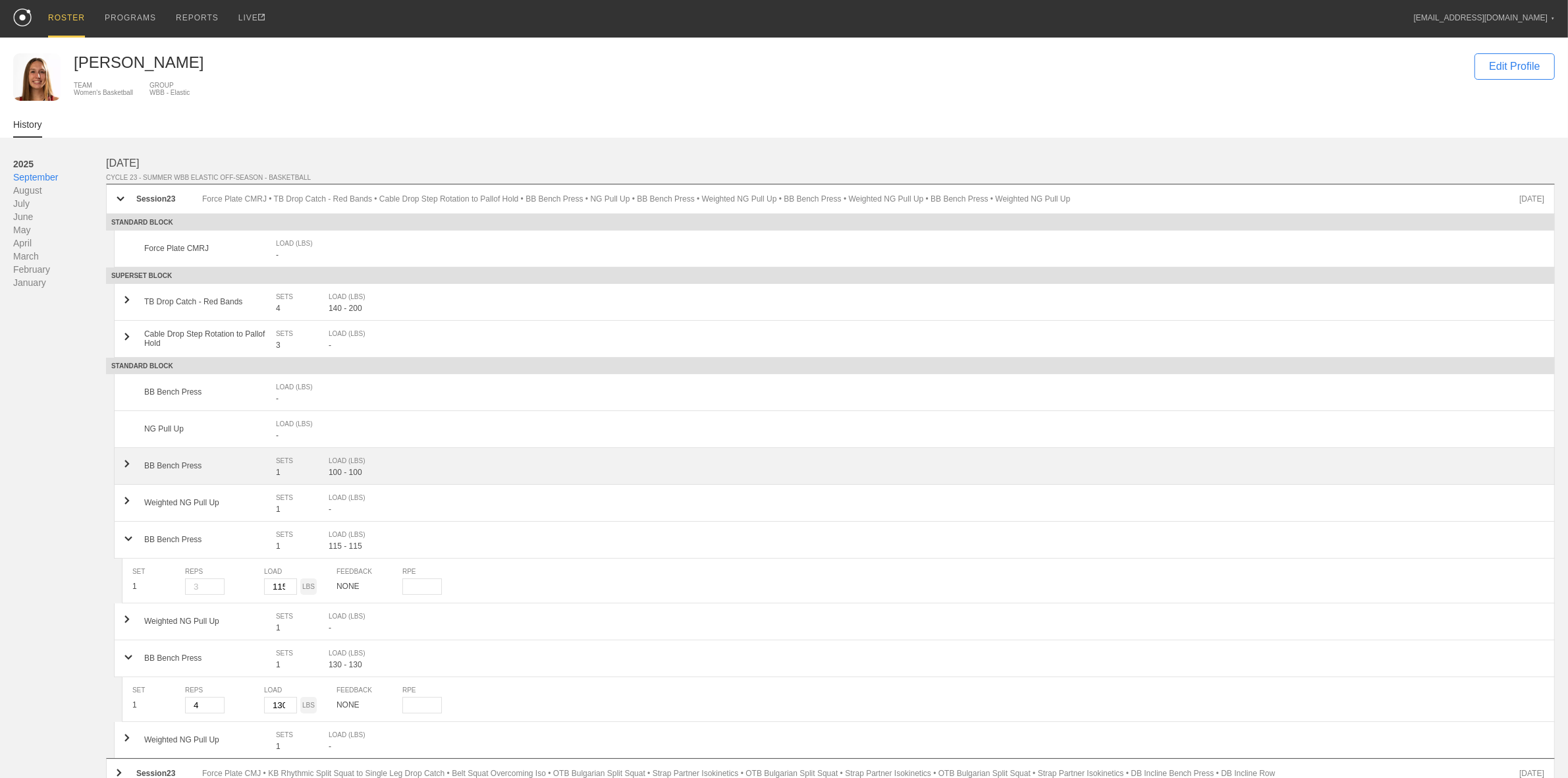
click at [179, 466] on div "BB Bench Press" at bounding box center [210, 465] width 132 height 10
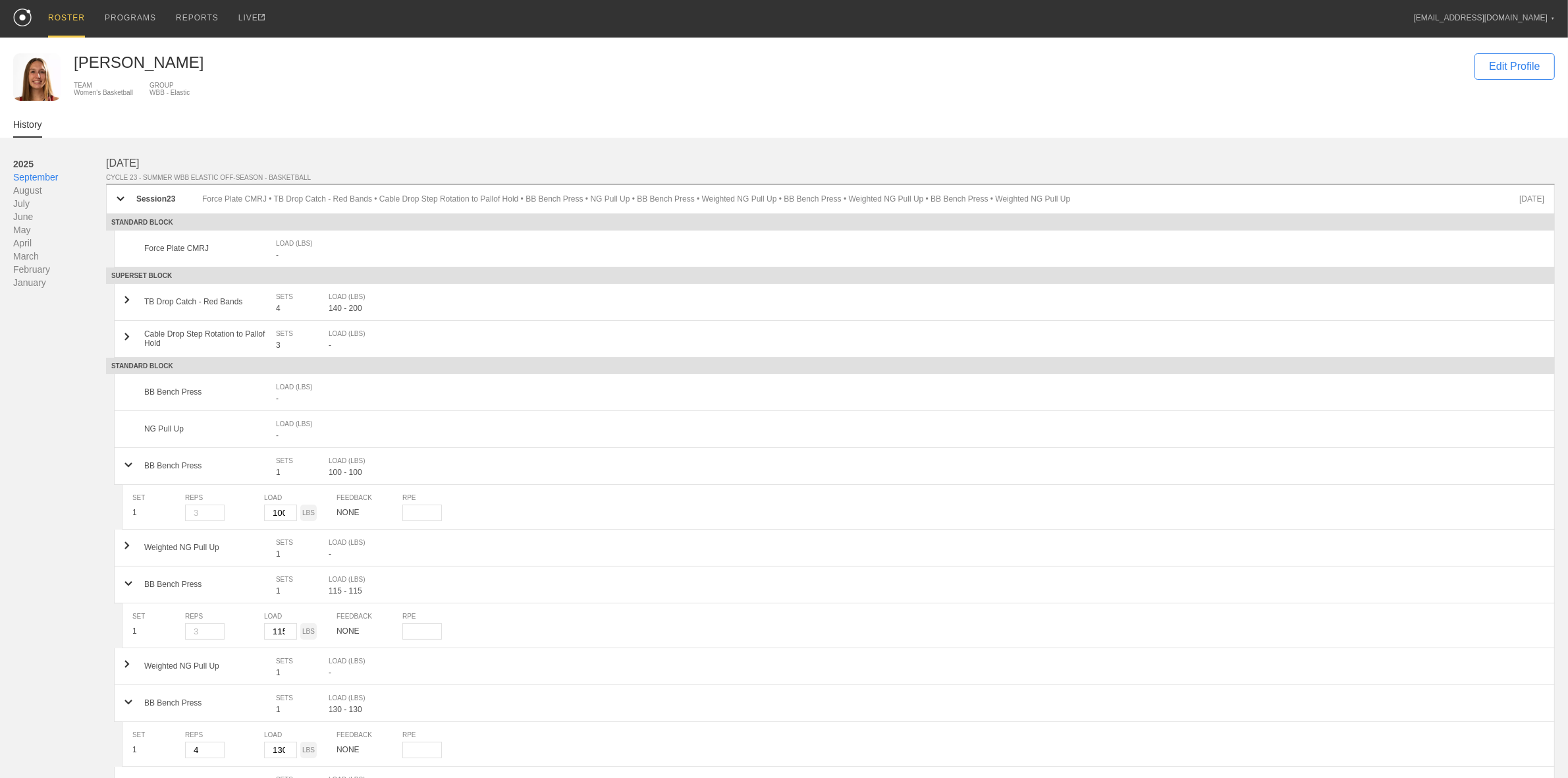
click at [192, 389] on div "BB Bench Press" at bounding box center [210, 391] width 132 height 10
click at [120, 385] on div "BB Bench Press LOAD (LBS) -" at bounding box center [835, 392] width 1441 height 37
click at [71, 17] on div "ROSTER" at bounding box center [66, 18] width 37 height 37
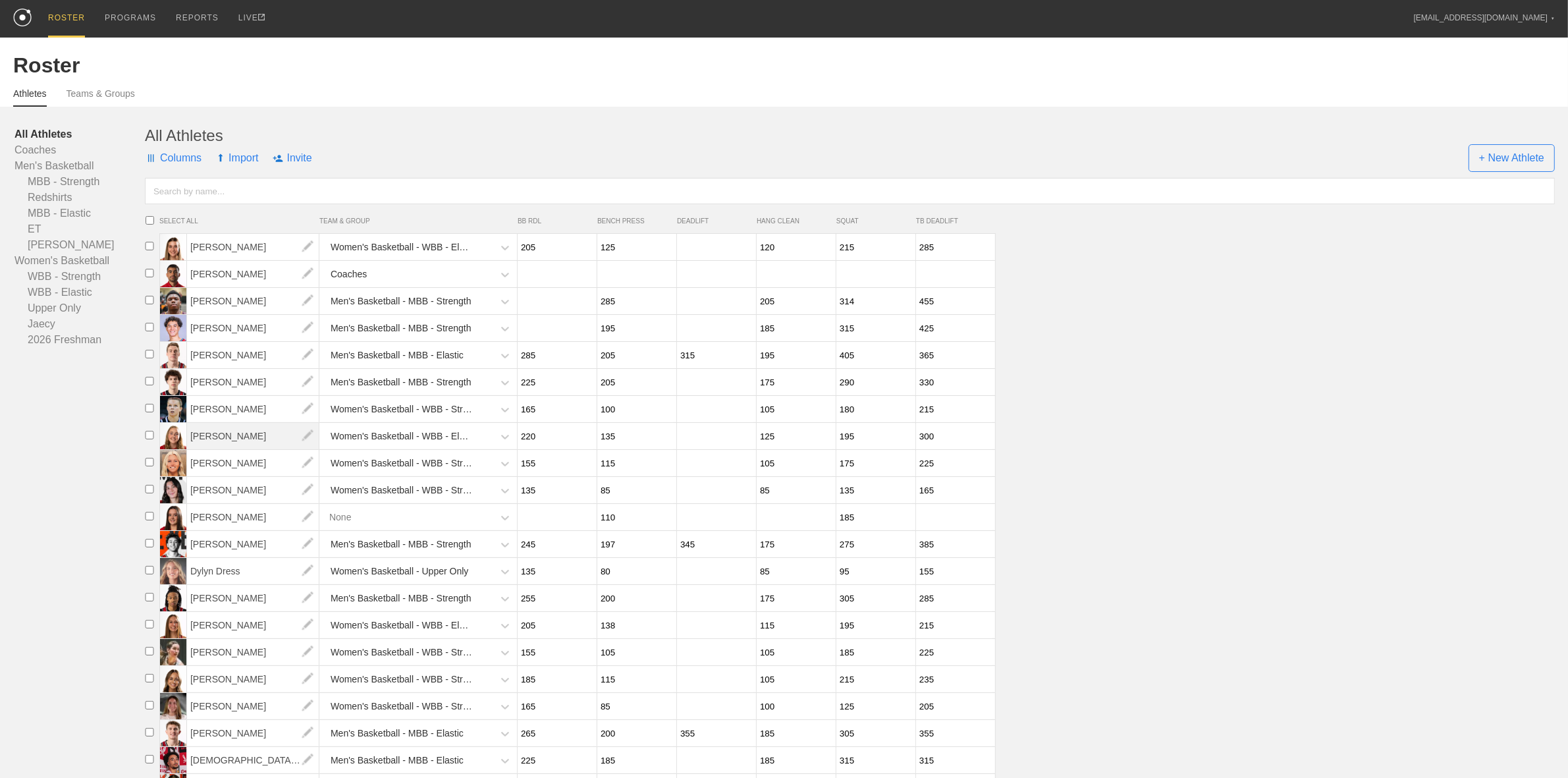
click at [199, 442] on span "[PERSON_NAME]" at bounding box center [253, 436] width 132 height 26
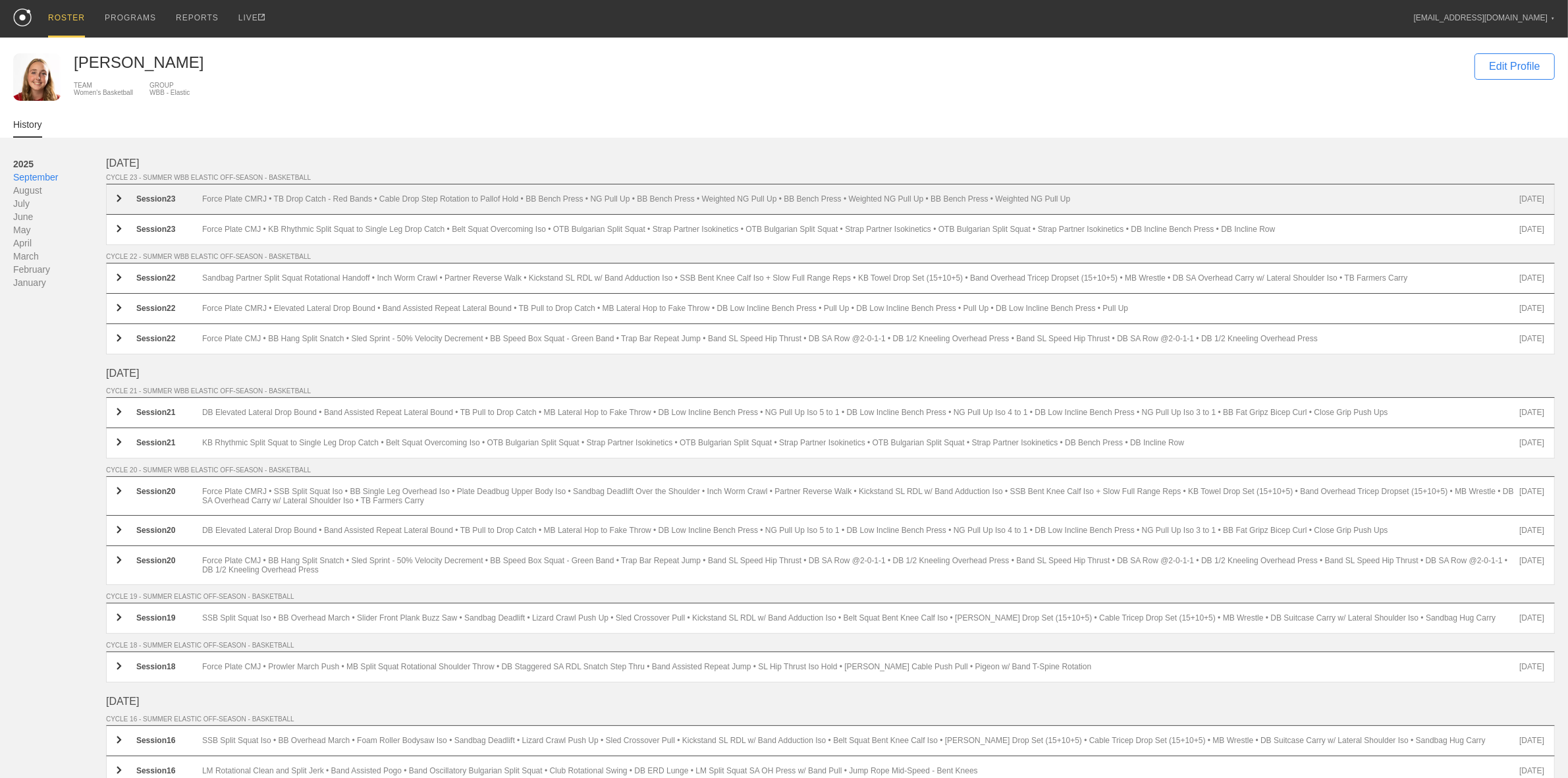
click at [207, 199] on div "Force Plate CMRJ • TB Drop Catch - Red Bands • Cable Drop Step Rotation to Pall…" at bounding box center [861, 199] width 1317 height 10
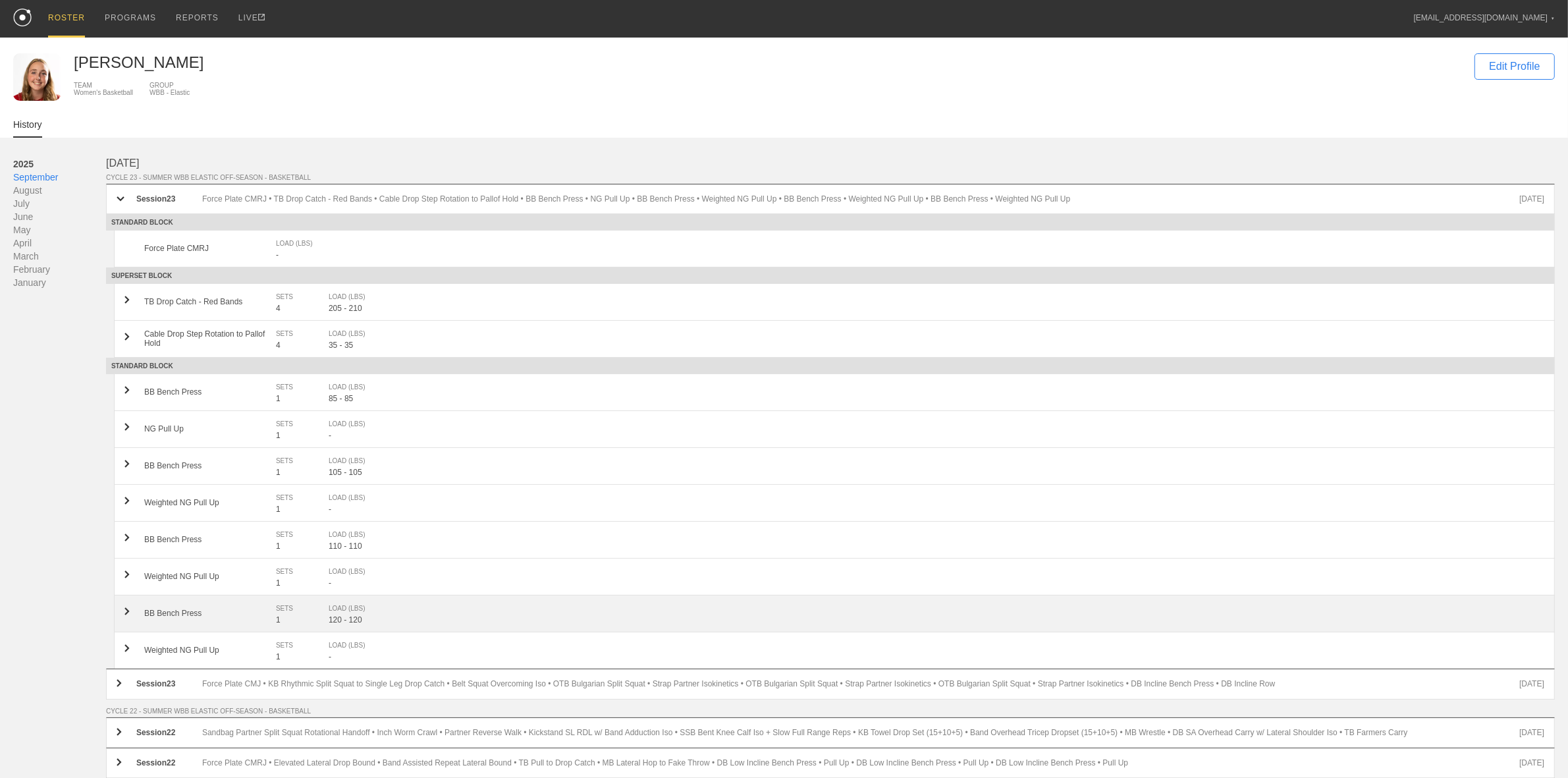
click at [206, 611] on div "BB Bench Press" at bounding box center [210, 612] width 132 height 10
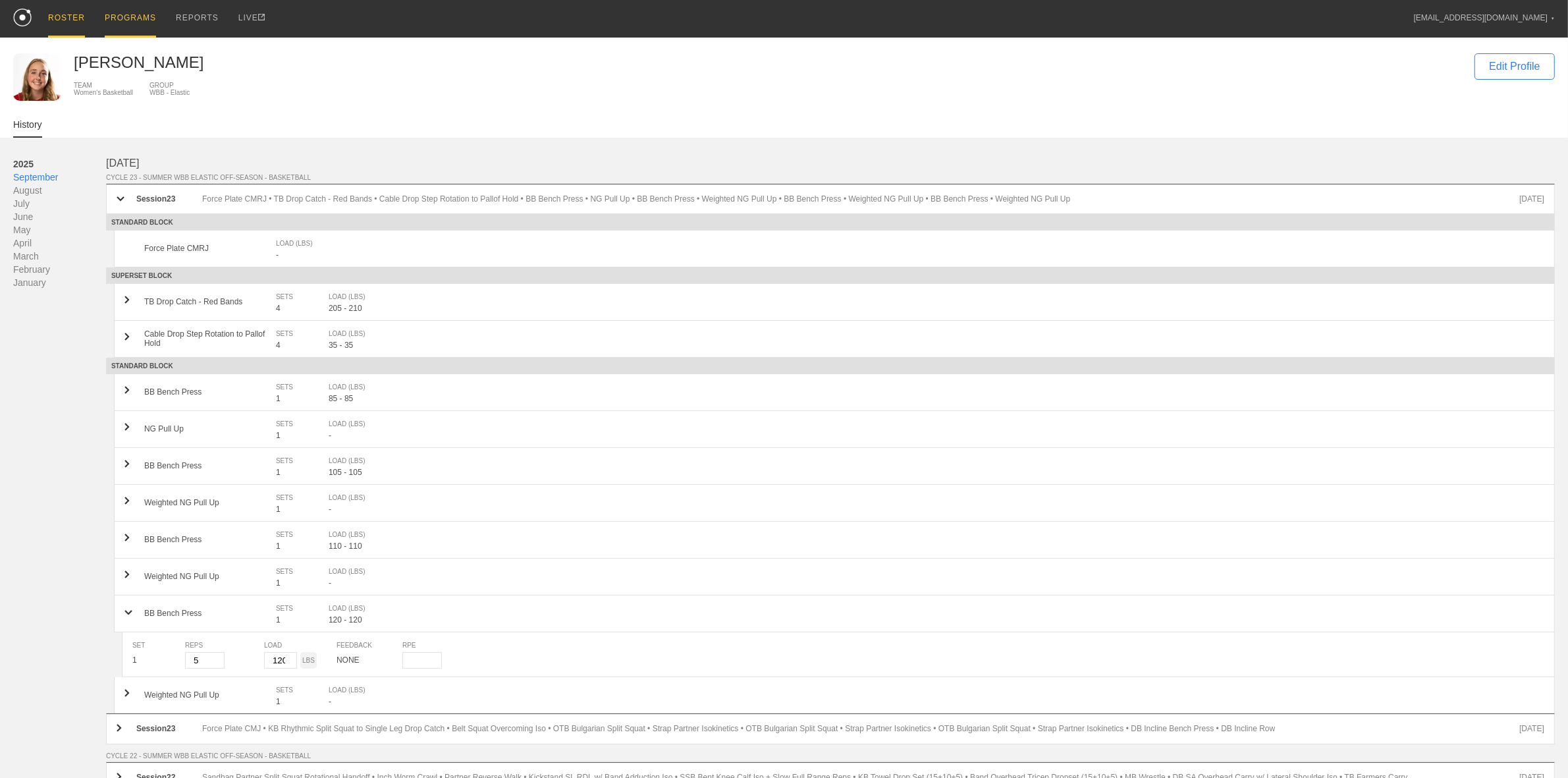
click at [133, 5] on div "PROGRAMS" at bounding box center [130, 18] width 51 height 37
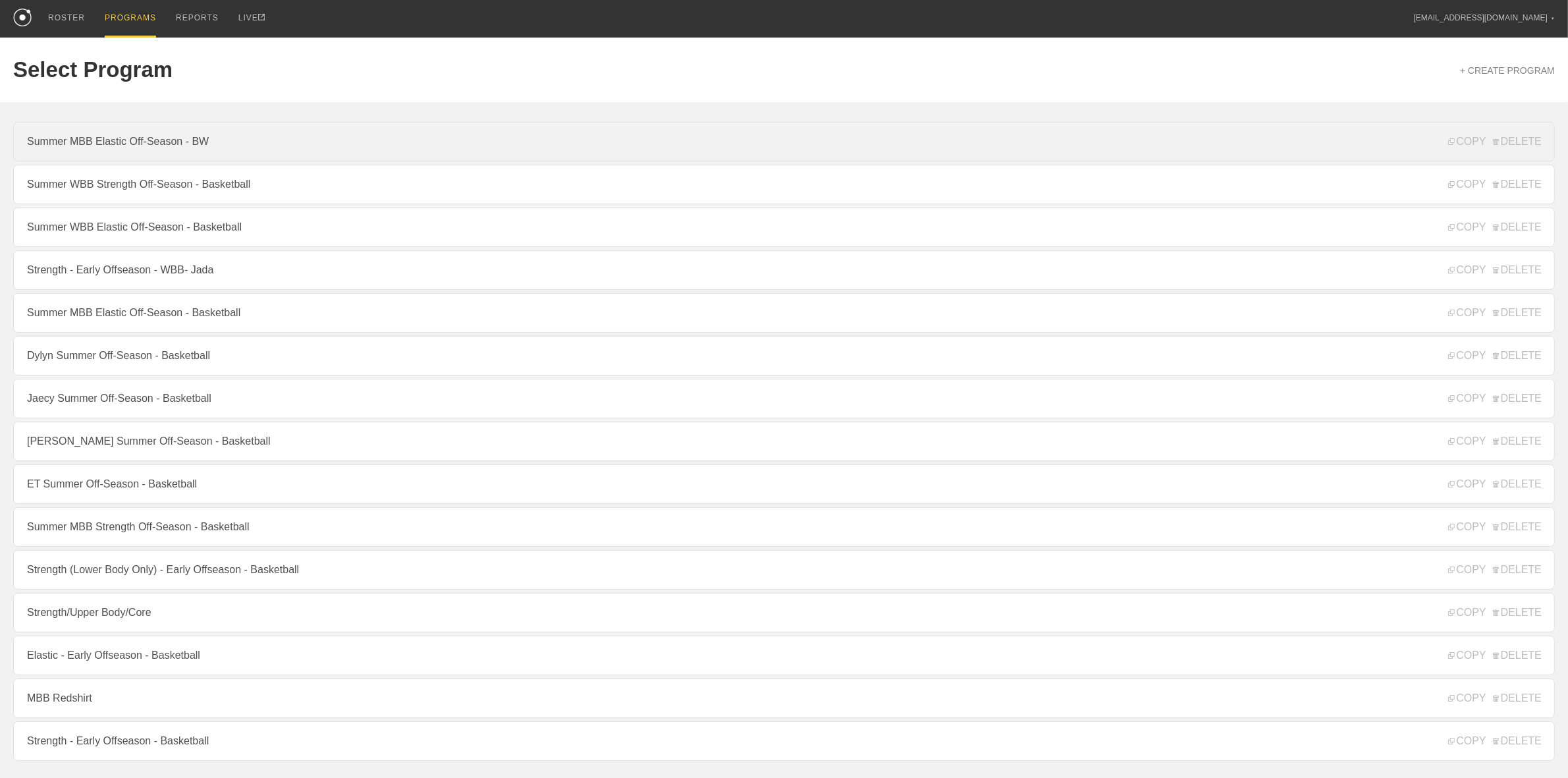
click at [64, 147] on link "Summer MBB Elastic Off-Season - BW" at bounding box center [784, 141] width 1542 height 39
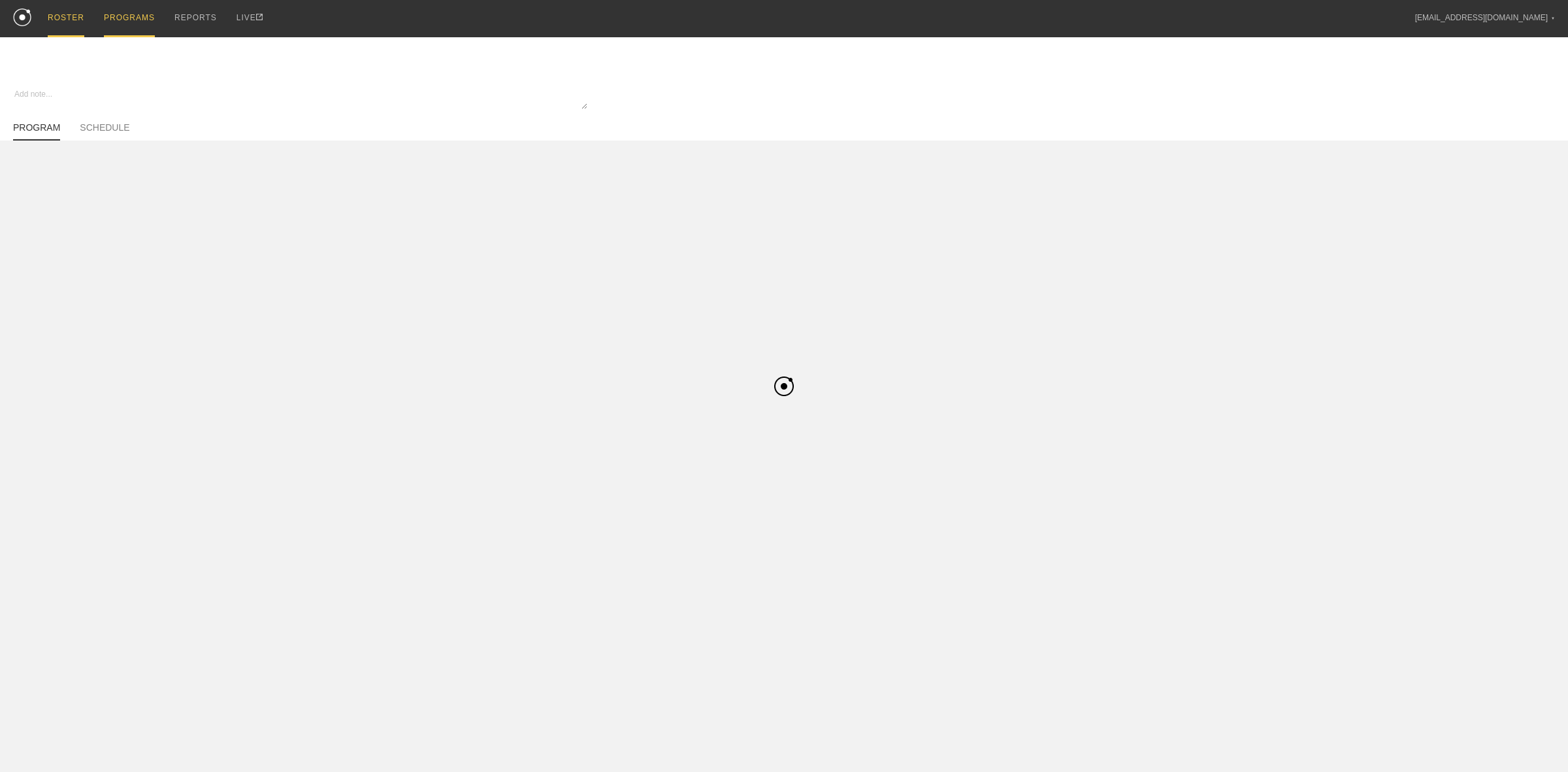
click at [49, 20] on div "ROSTER" at bounding box center [66, 18] width 36 height 37
type textarea "x"
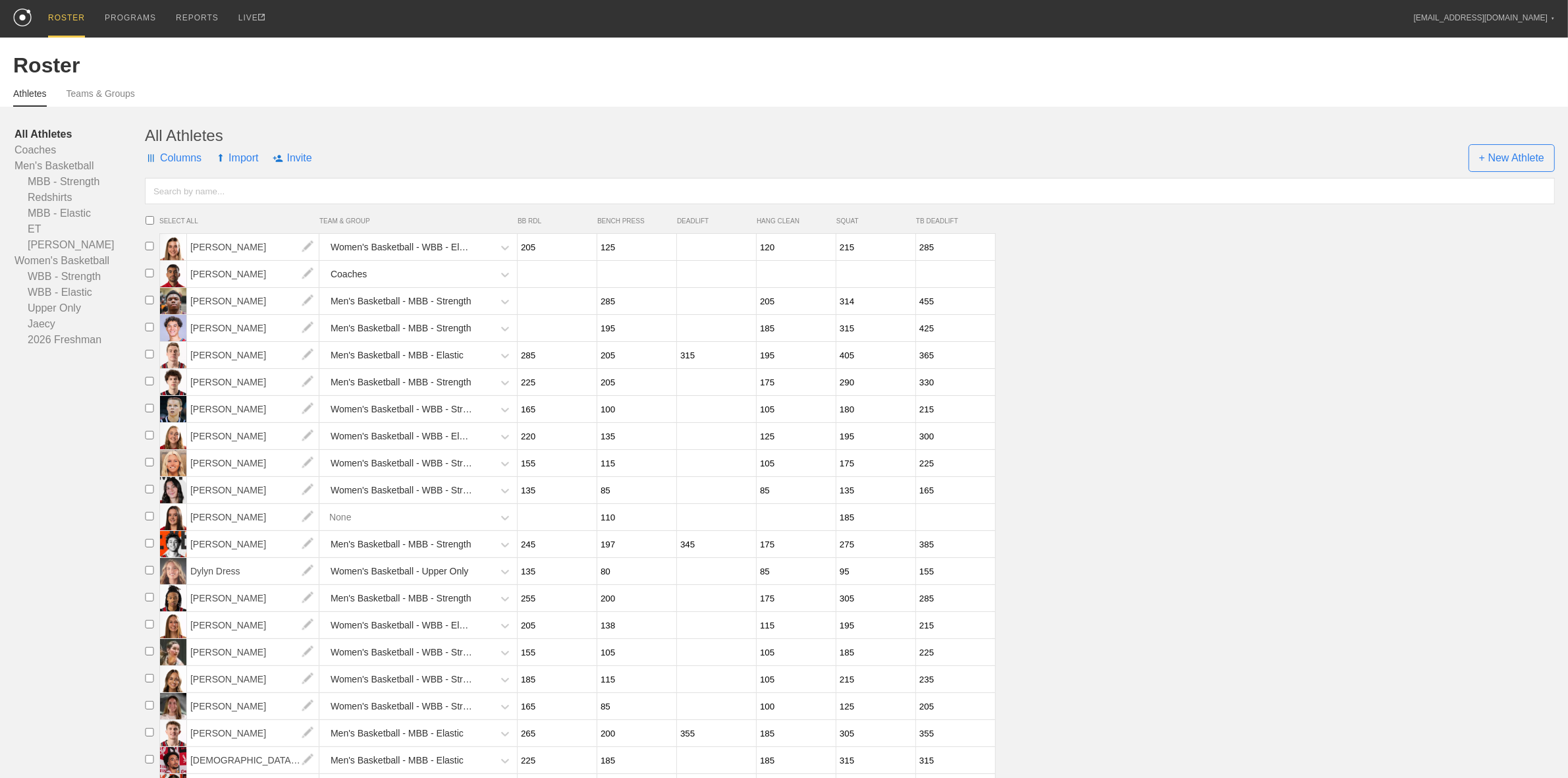
click at [61, 26] on div "ROSTER" at bounding box center [66, 18] width 37 height 37
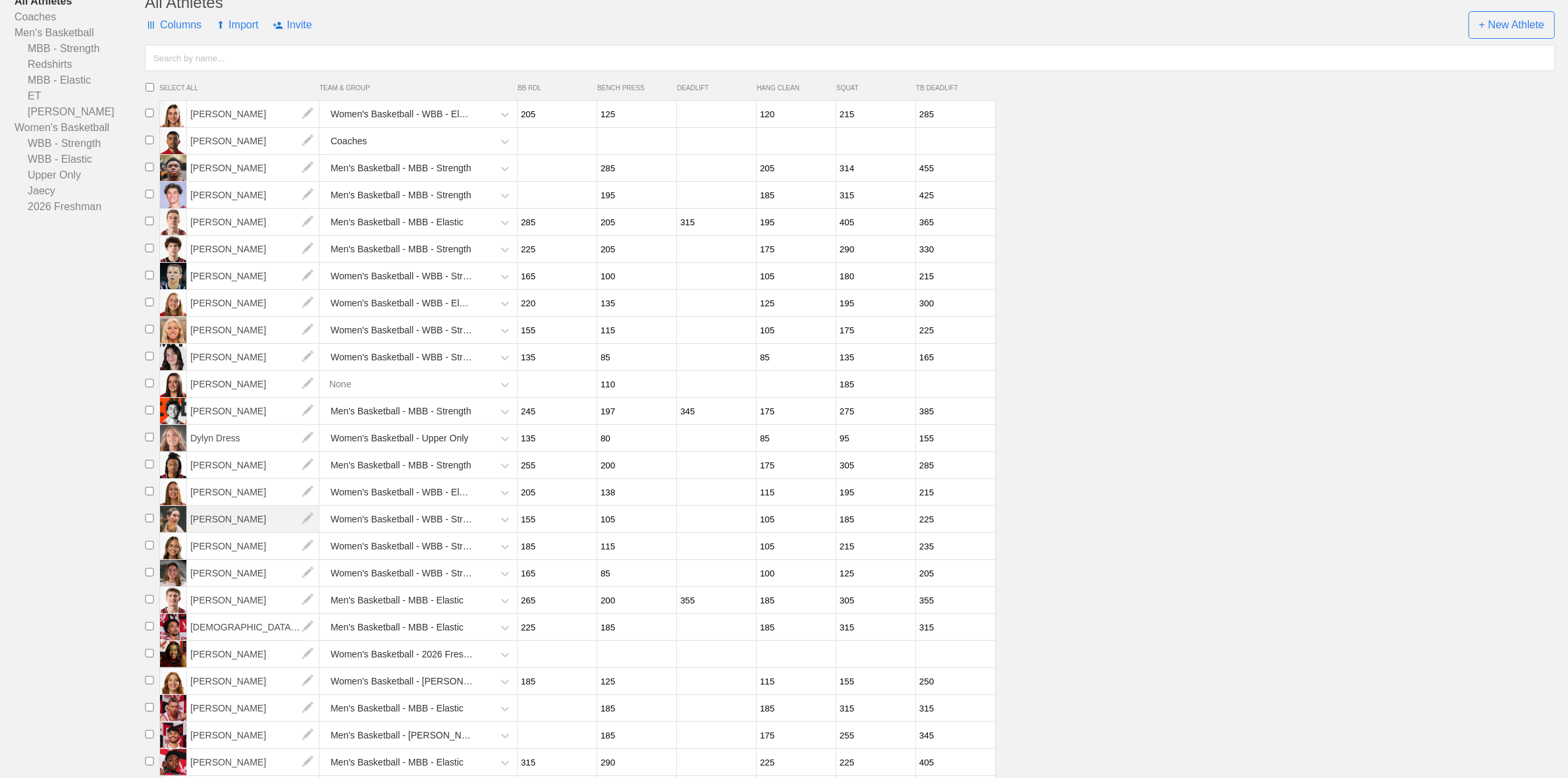
scroll to position [397, 0]
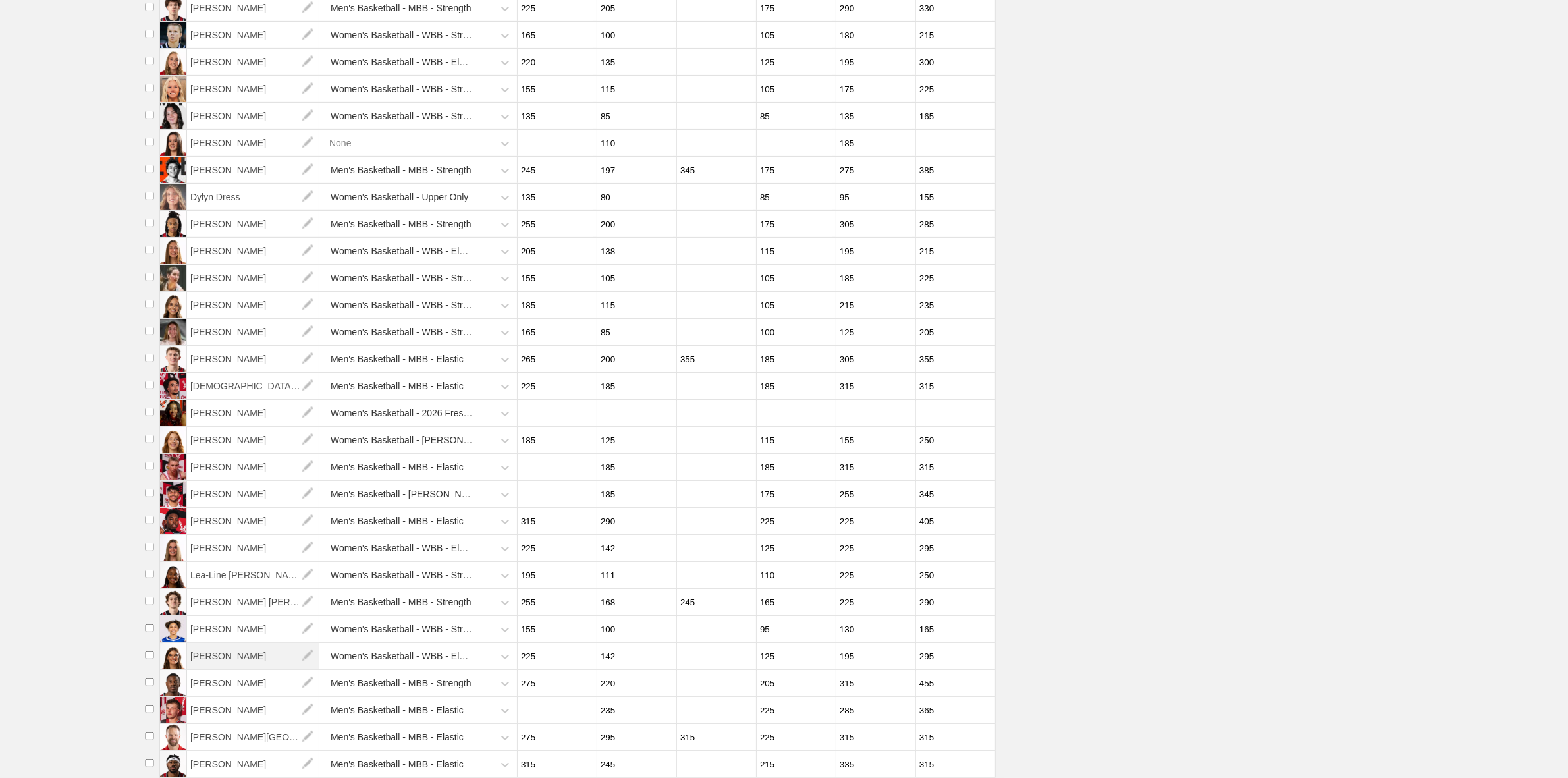
click at [206, 646] on span "[PERSON_NAME]" at bounding box center [253, 656] width 132 height 26
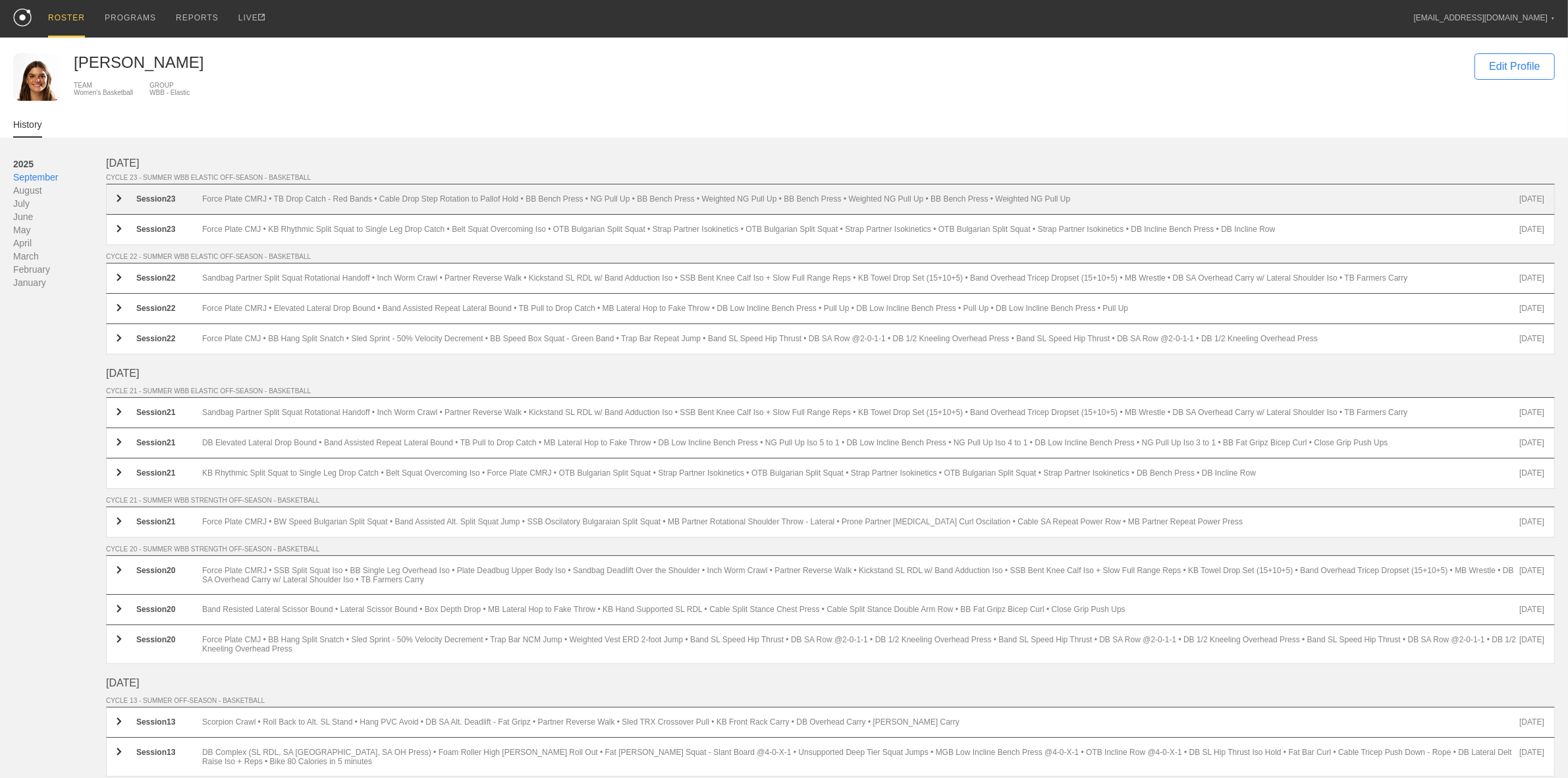
click at [241, 204] on div "Force Plate CMRJ • TB Drop Catch - Red Bands • Cable Drop Step Rotation to Pall…" at bounding box center [861, 199] width 1317 height 10
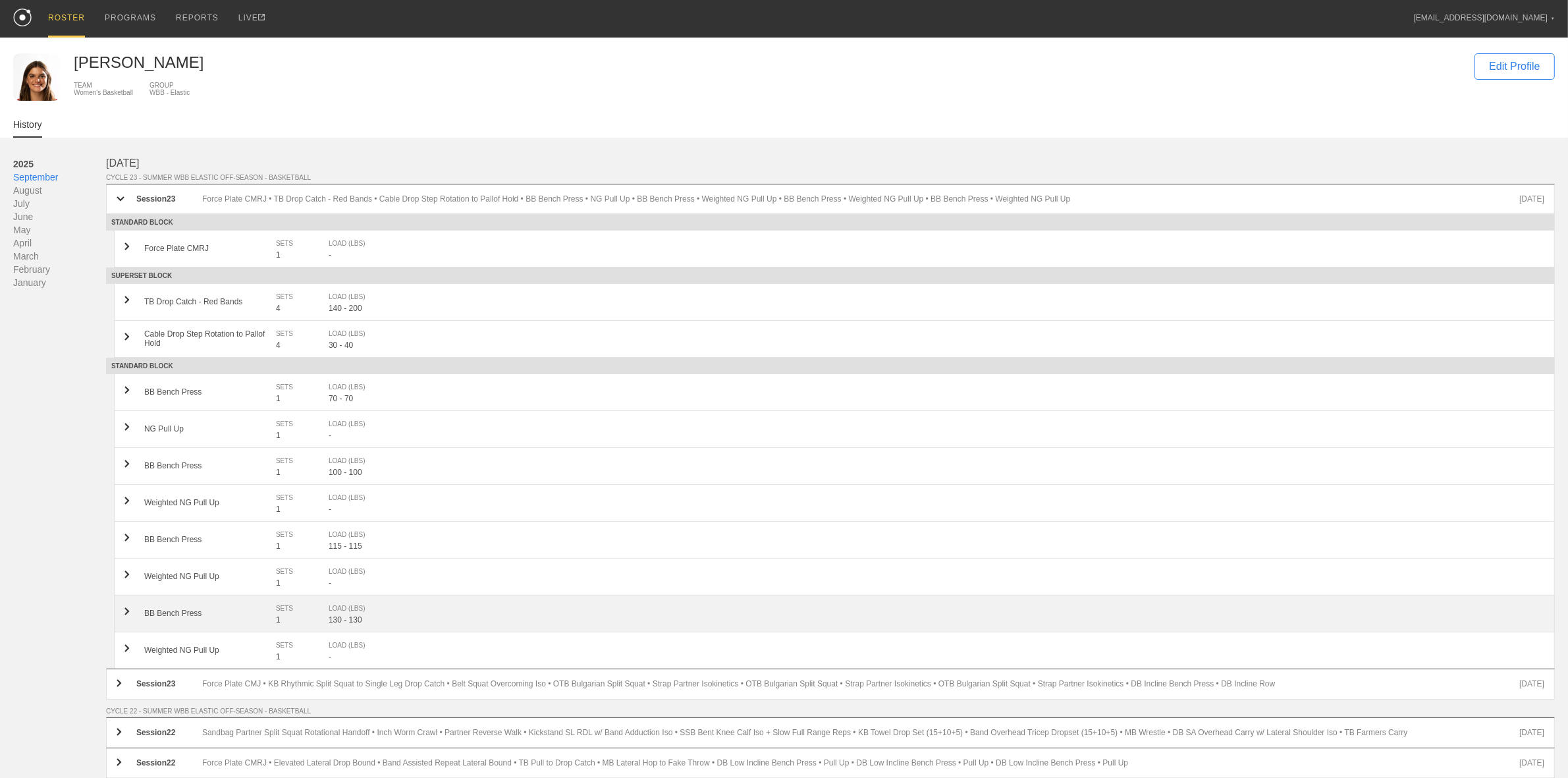
click at [196, 612] on div "BB Bench Press" at bounding box center [210, 612] width 132 height 10
